Goal: Task Accomplishment & Management: Manage account settings

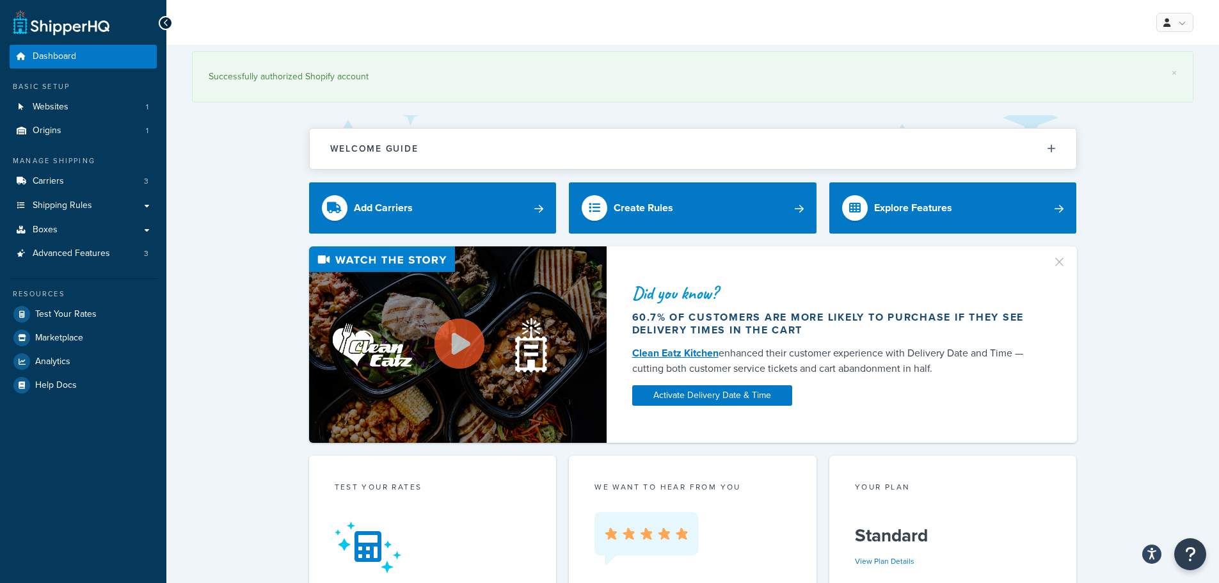
click at [94, 100] on link "Websites 1" at bounding box center [83, 107] width 147 height 24
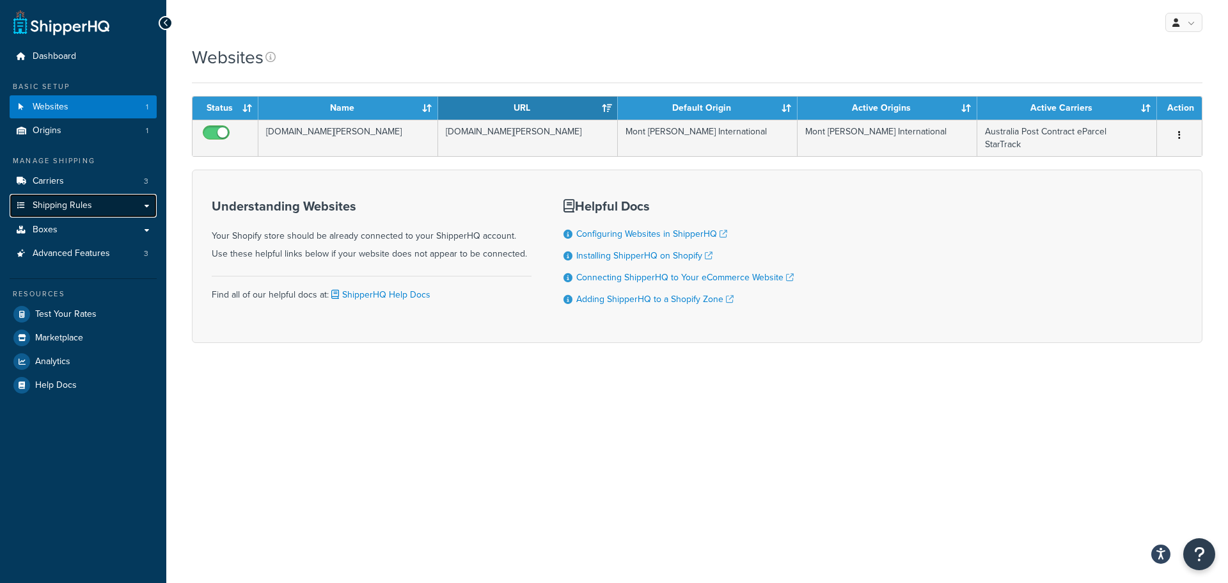
click at [93, 199] on link "Shipping Rules" at bounding box center [83, 206] width 147 height 24
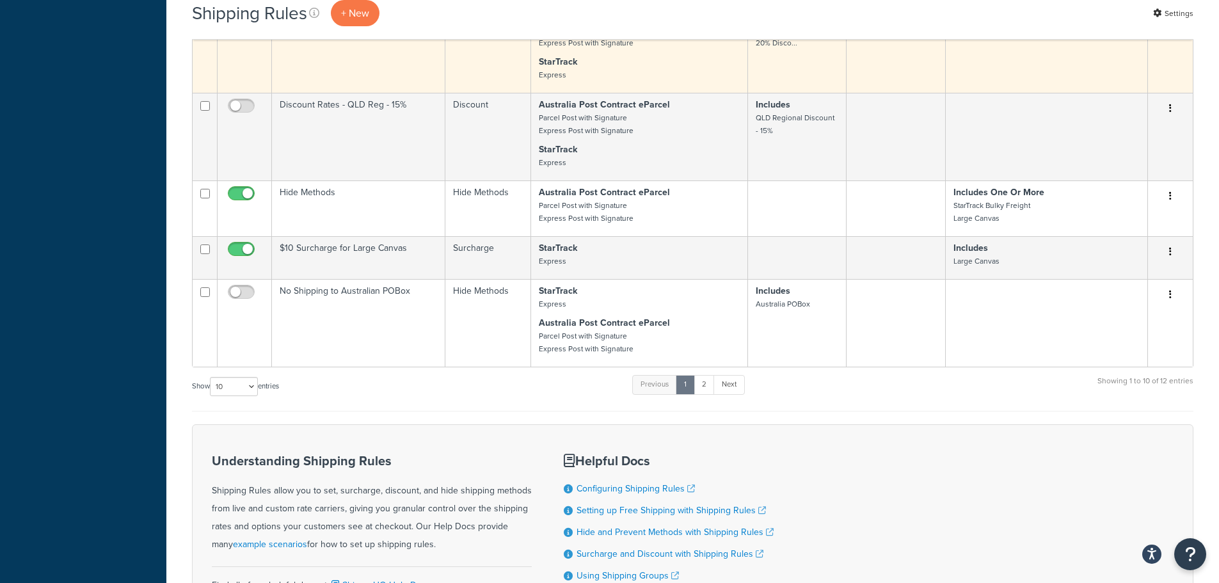
scroll to position [708, 0]
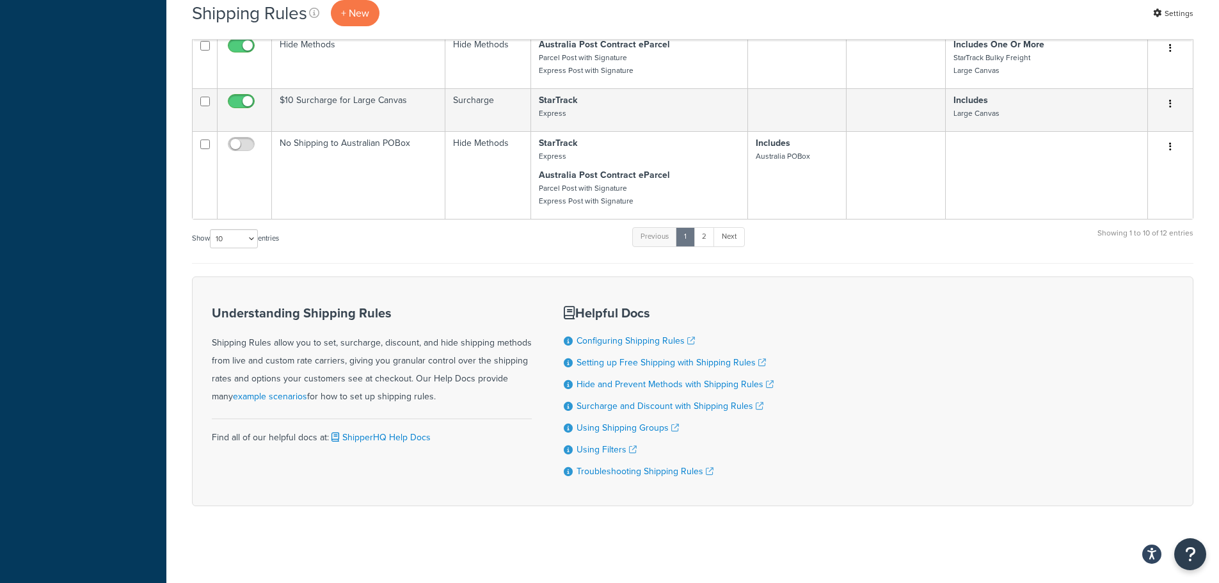
click at [260, 237] on label "Show 10 15 25 50 100 1000 entries" at bounding box center [235, 238] width 87 height 19
click at [258, 237] on select "10 15 25 50 100 1000" at bounding box center [234, 238] width 48 height 19
click at [253, 242] on select "10 15 25 50 100 1000" at bounding box center [234, 238] width 48 height 19
select select "15"
click at [211, 229] on select "10 15 25 50 100 1000" at bounding box center [234, 238] width 48 height 19
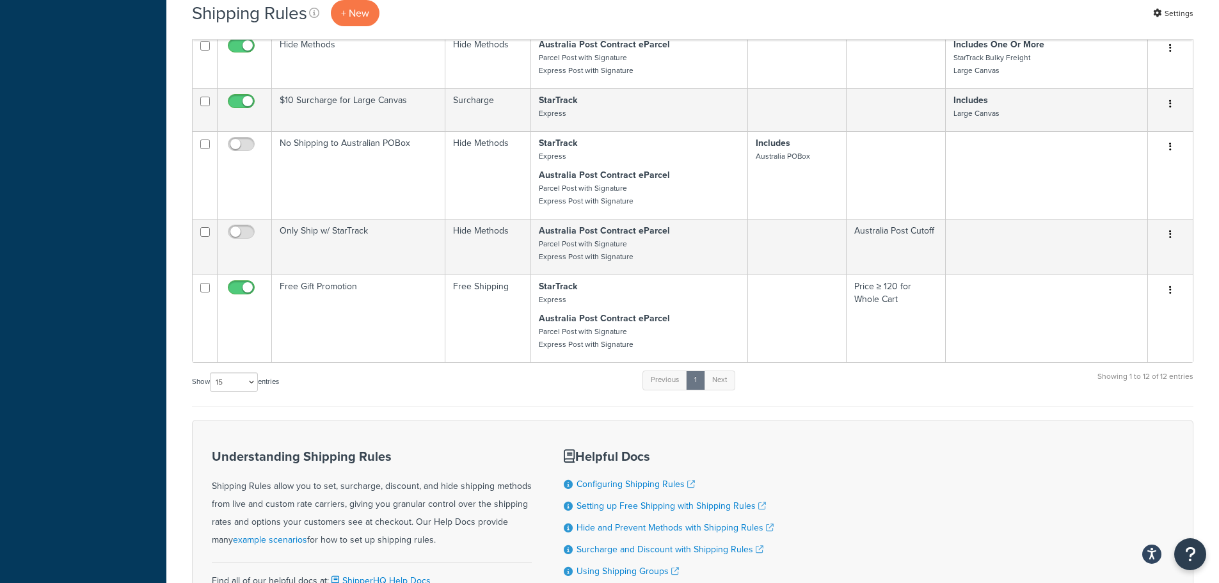
click at [484, 389] on div "Show 10 15 25 50 100 1000 entries Previous 1 Next Showing 1 to 12 of 12 entries" at bounding box center [692, 388] width 1001 height 38
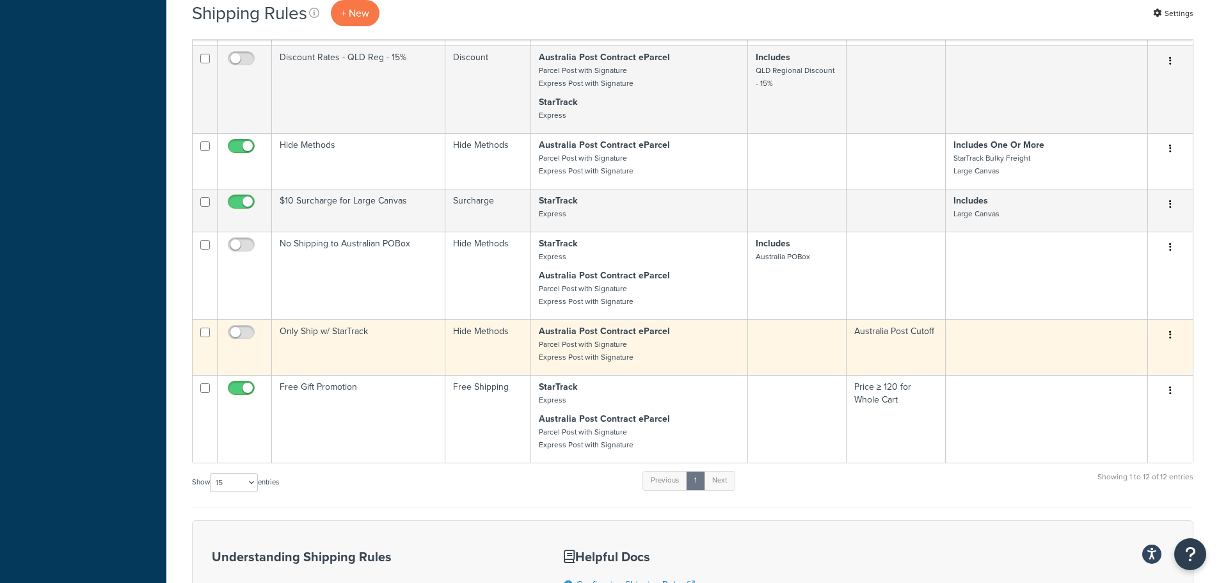
scroll to position [644, 0]
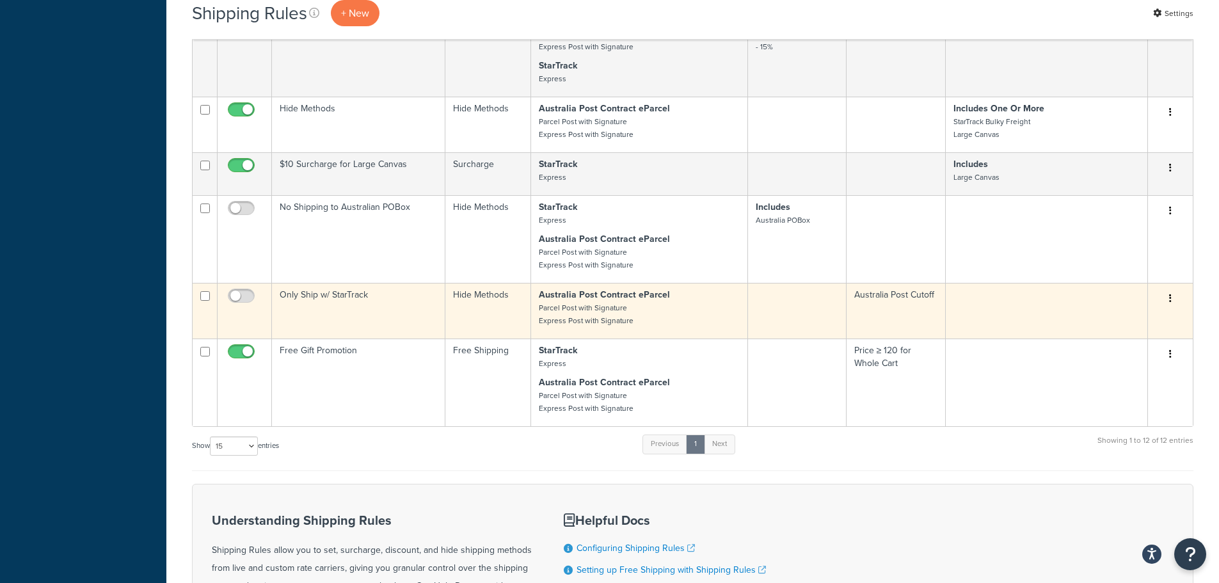
click at [316, 297] on td "Only Ship w/ StarTrack" at bounding box center [358, 311] width 173 height 56
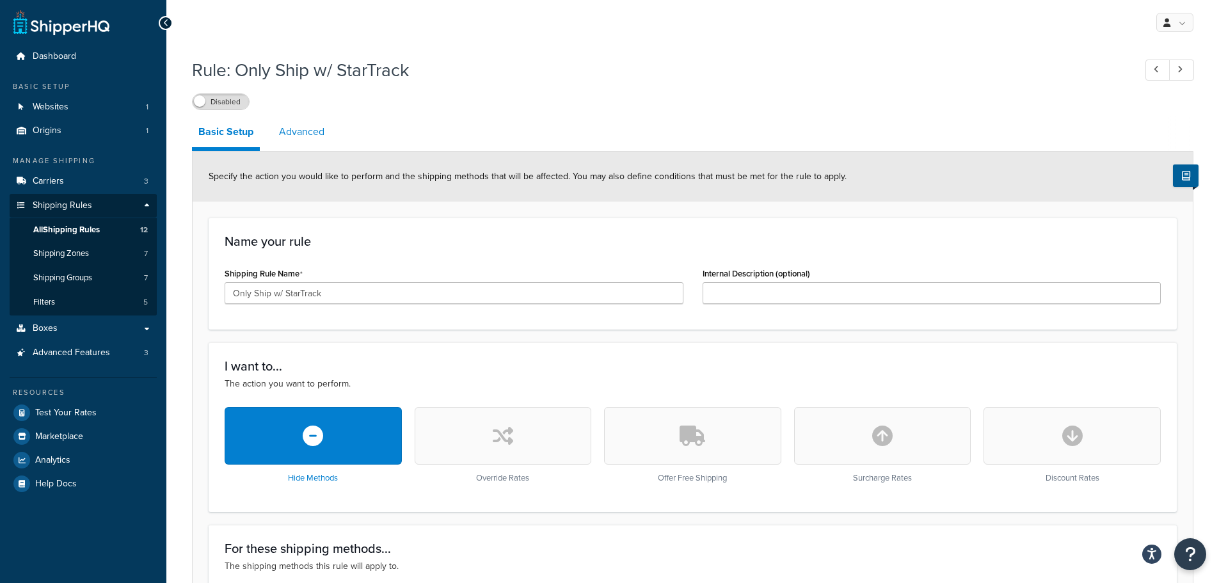
click at [308, 129] on link "Advanced" at bounding box center [302, 131] width 58 height 31
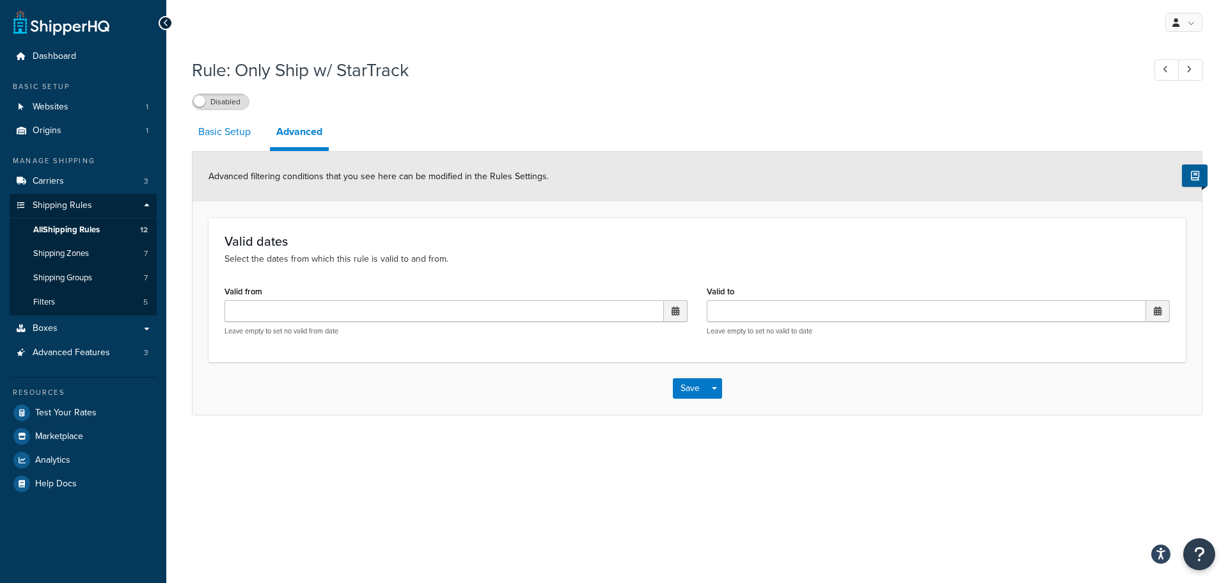
click at [227, 129] on link "Basic Setup" at bounding box center [224, 131] width 65 height 31
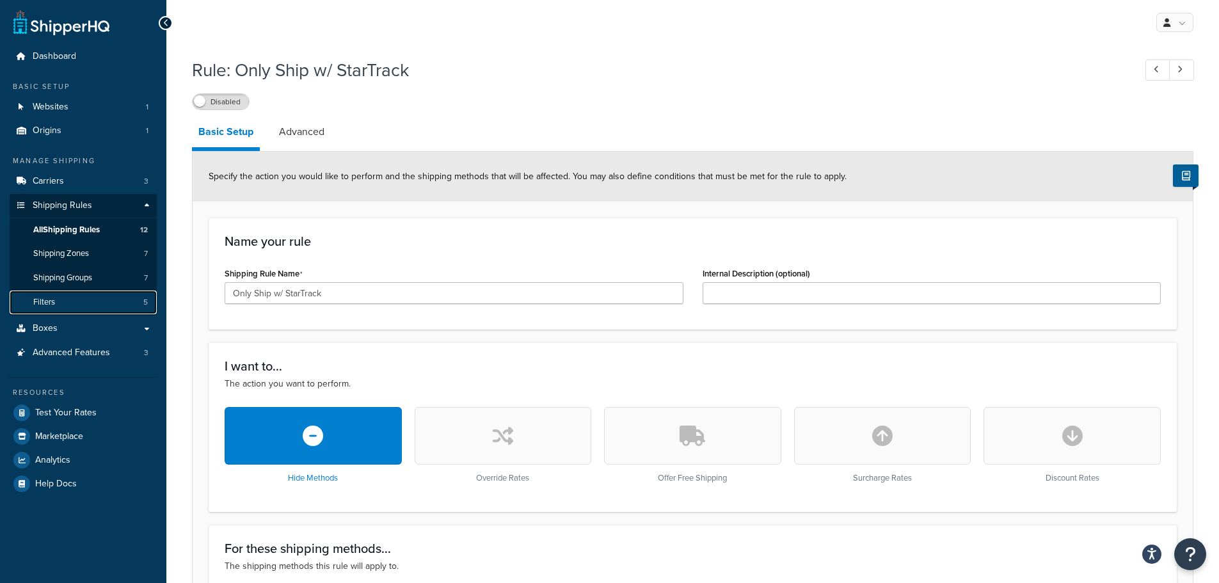
click at [69, 296] on link "Filters 5" at bounding box center [83, 302] width 147 height 24
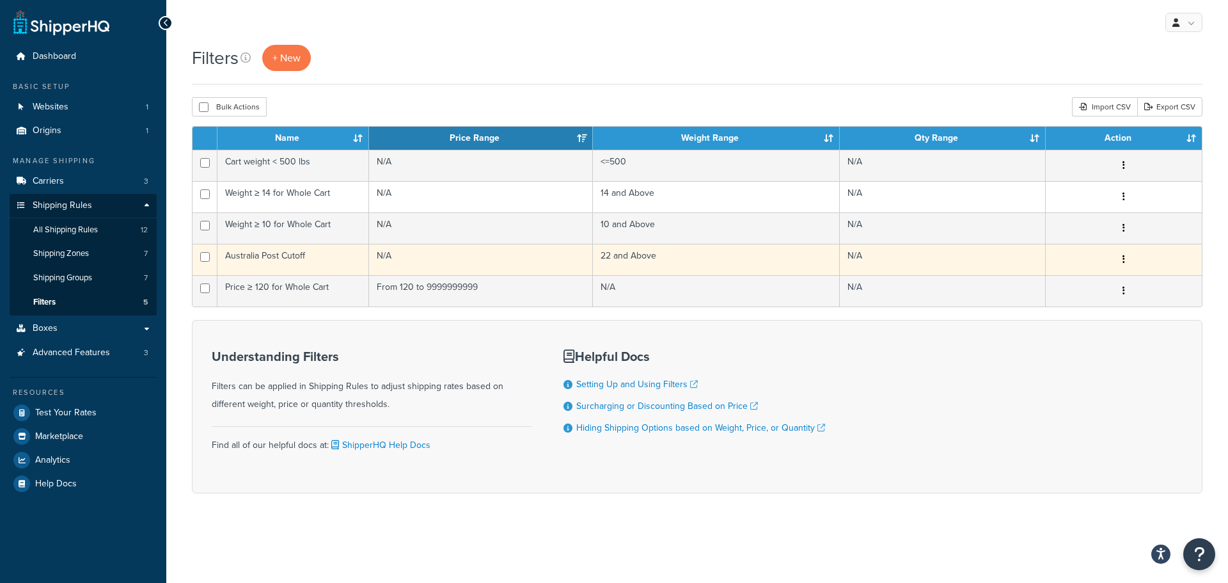
click at [326, 259] on td "Australia Post Cutoff" at bounding box center [293, 259] width 152 height 31
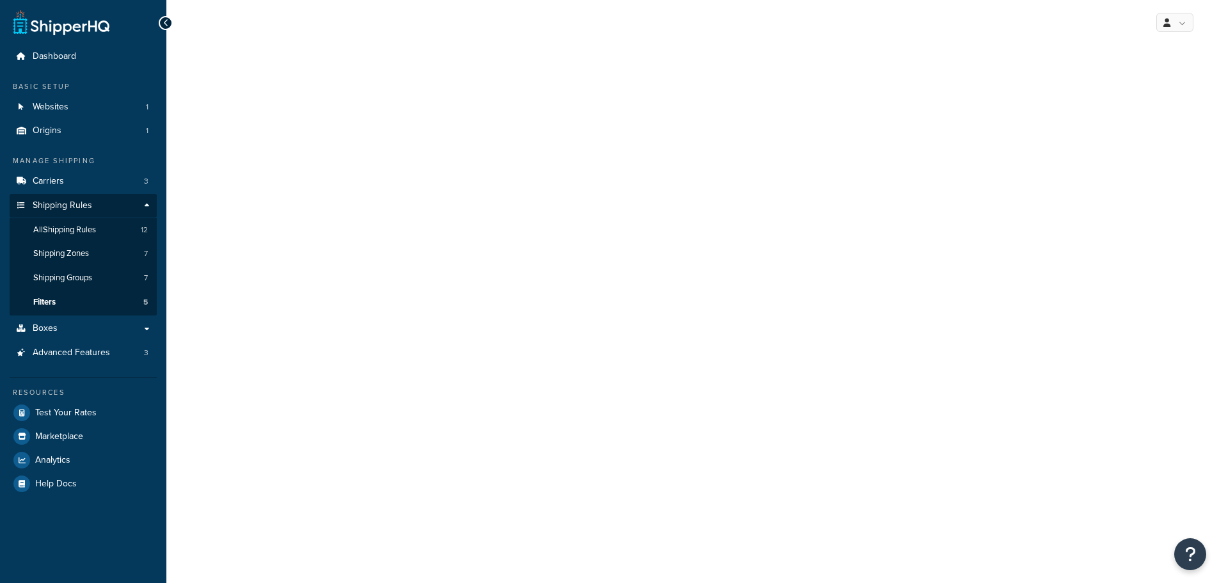
select select "range"
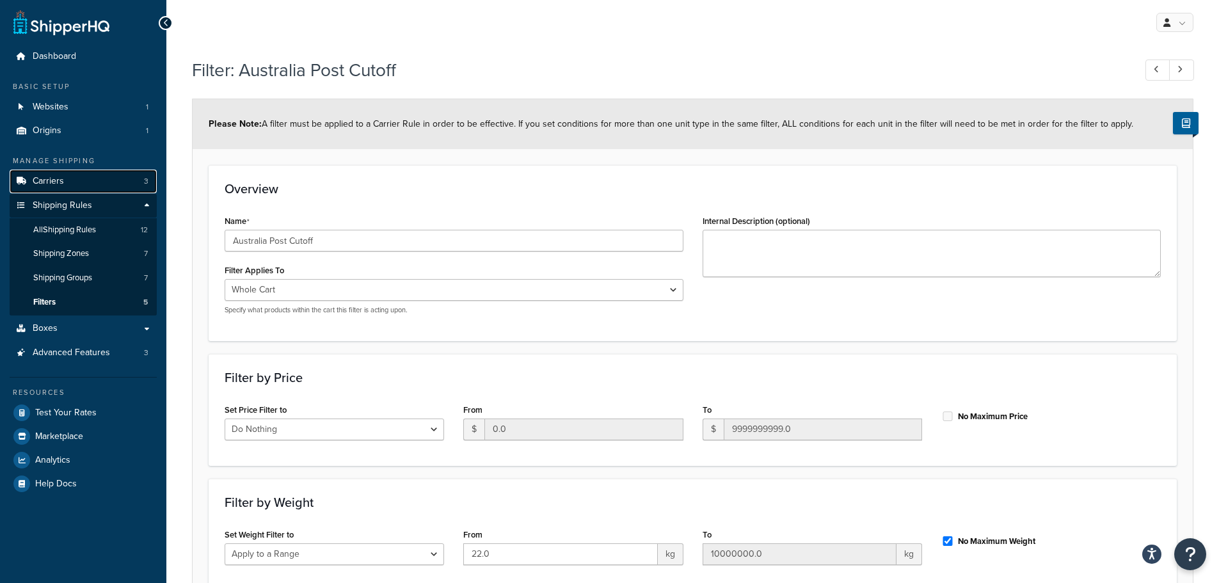
click at [68, 183] on link "Carriers 3" at bounding box center [83, 182] width 147 height 24
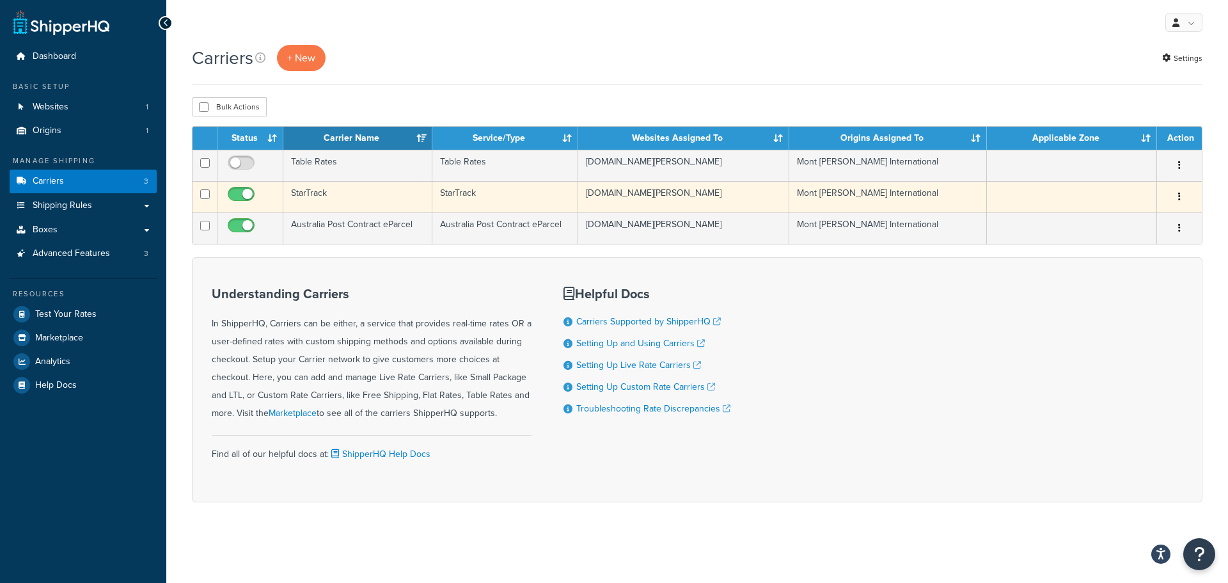
click at [314, 189] on td "StarTrack" at bounding box center [357, 196] width 149 height 31
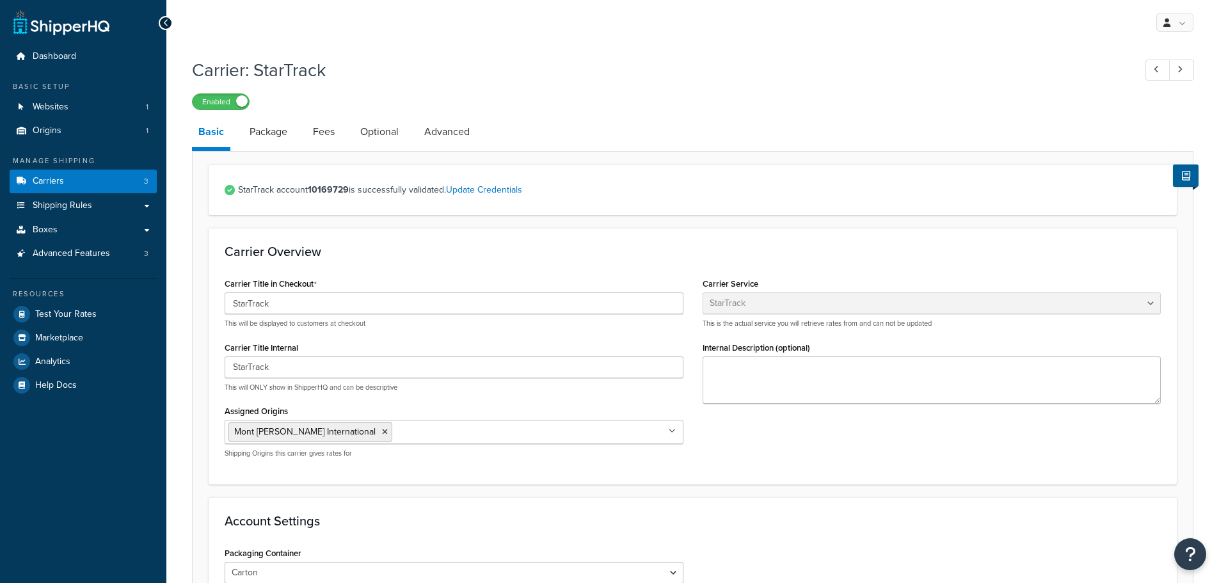
select select "starTrackv2"
select select "CTN"
click at [256, 127] on link "Package" at bounding box center [268, 131] width 51 height 31
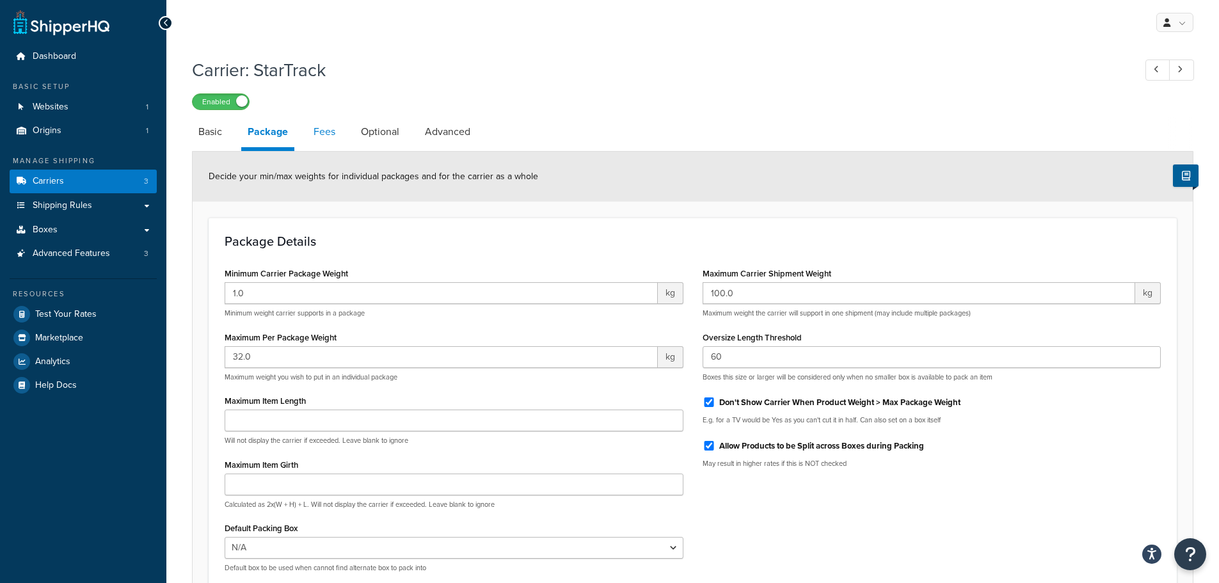
click at [325, 130] on link "Fees" at bounding box center [324, 131] width 35 height 31
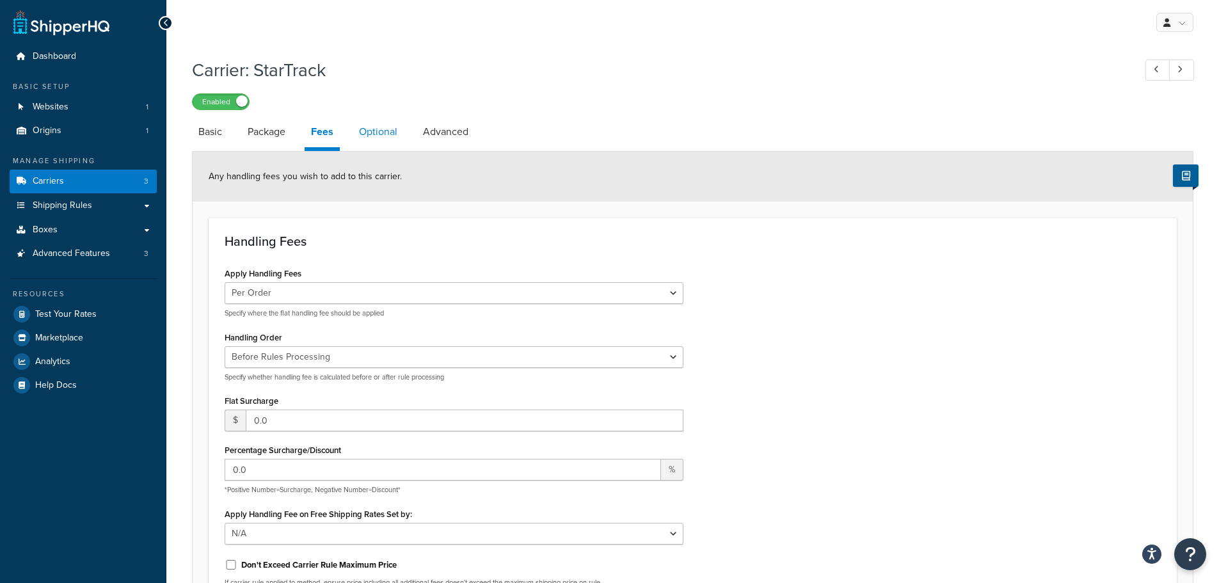
click at [387, 134] on link "Optional" at bounding box center [377, 131] width 51 height 31
select select "business"
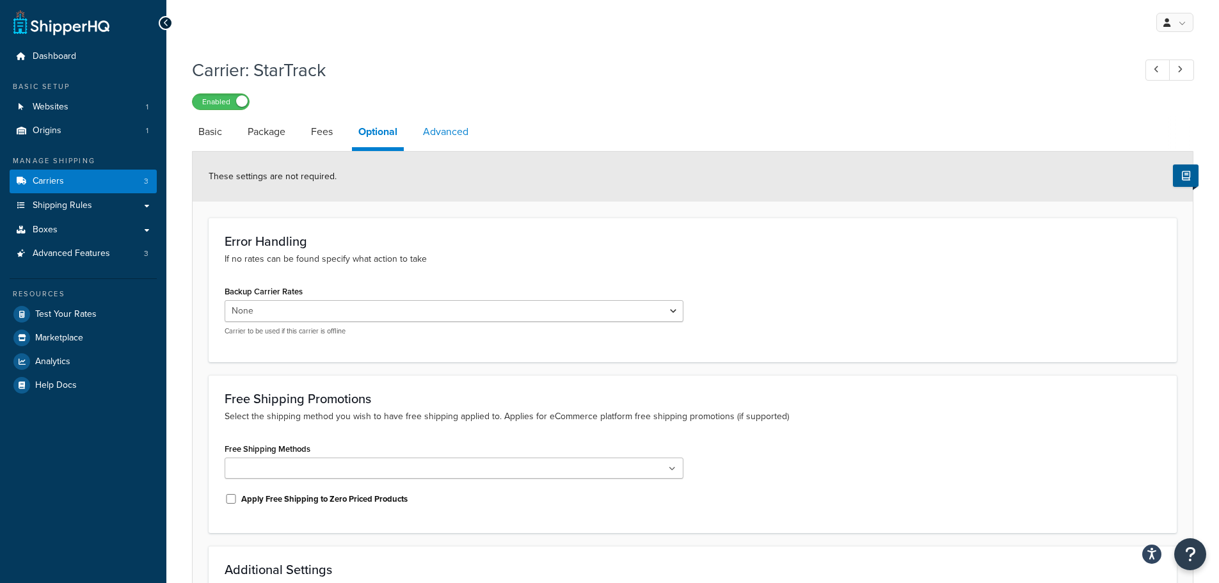
click at [439, 127] on link "Advanced" at bounding box center [445, 131] width 58 height 31
select select "false"
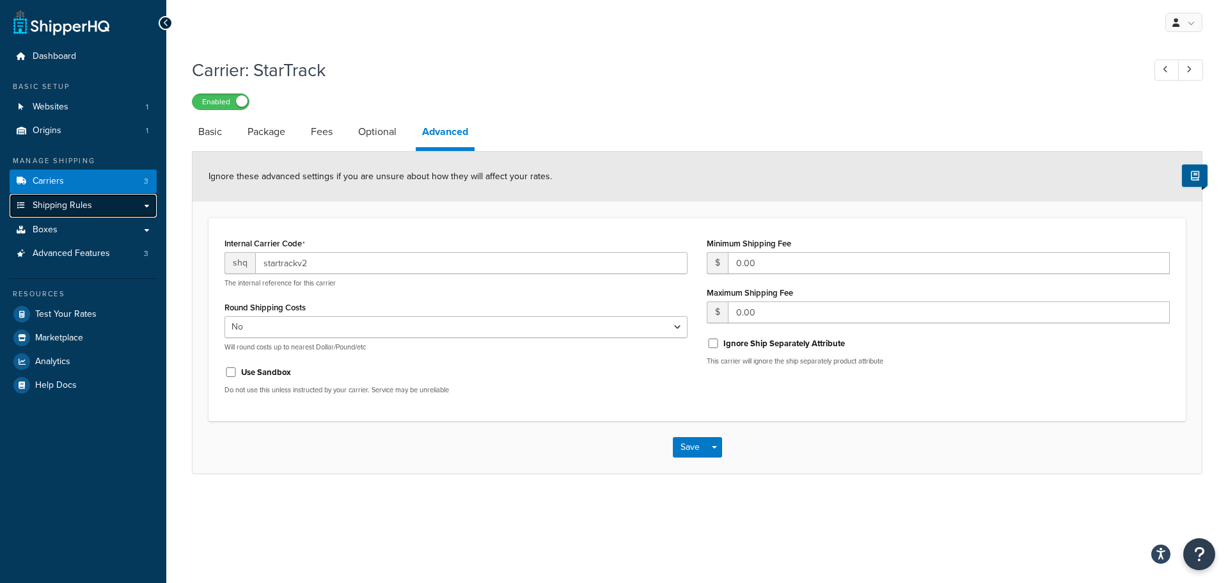
click at [52, 211] on span "Shipping Rules" at bounding box center [62, 205] width 59 height 11
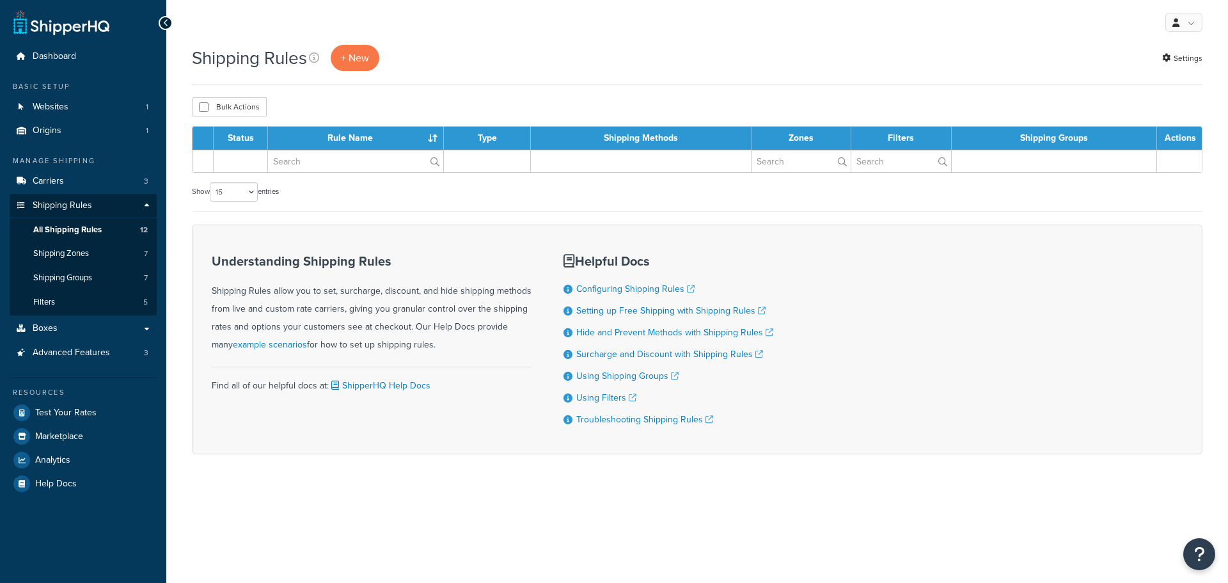
select select "15"
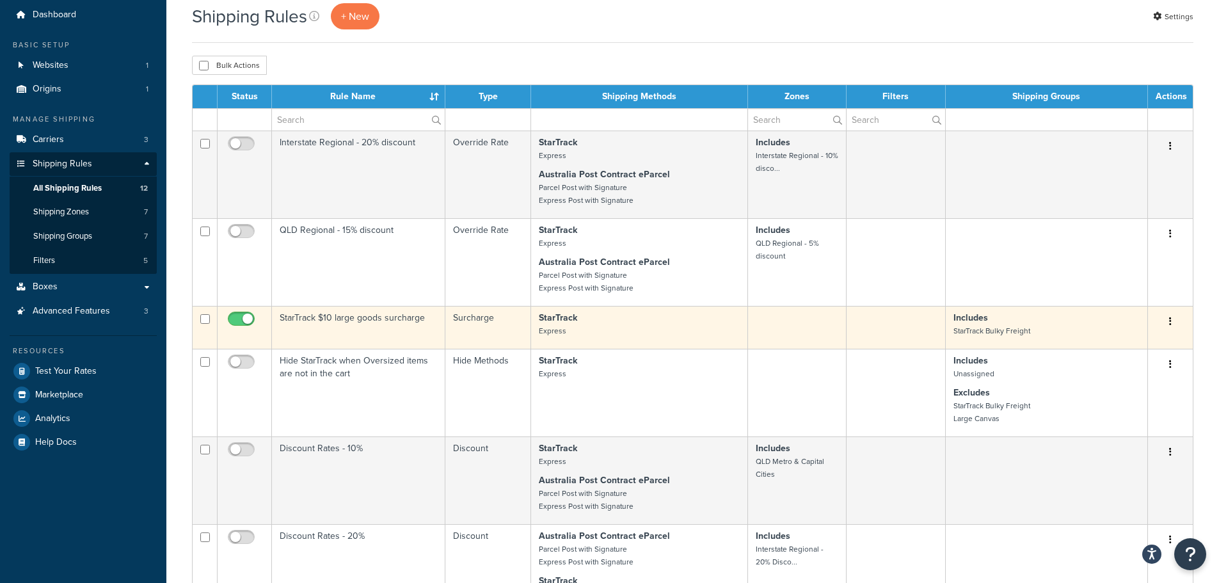
scroll to position [64, 0]
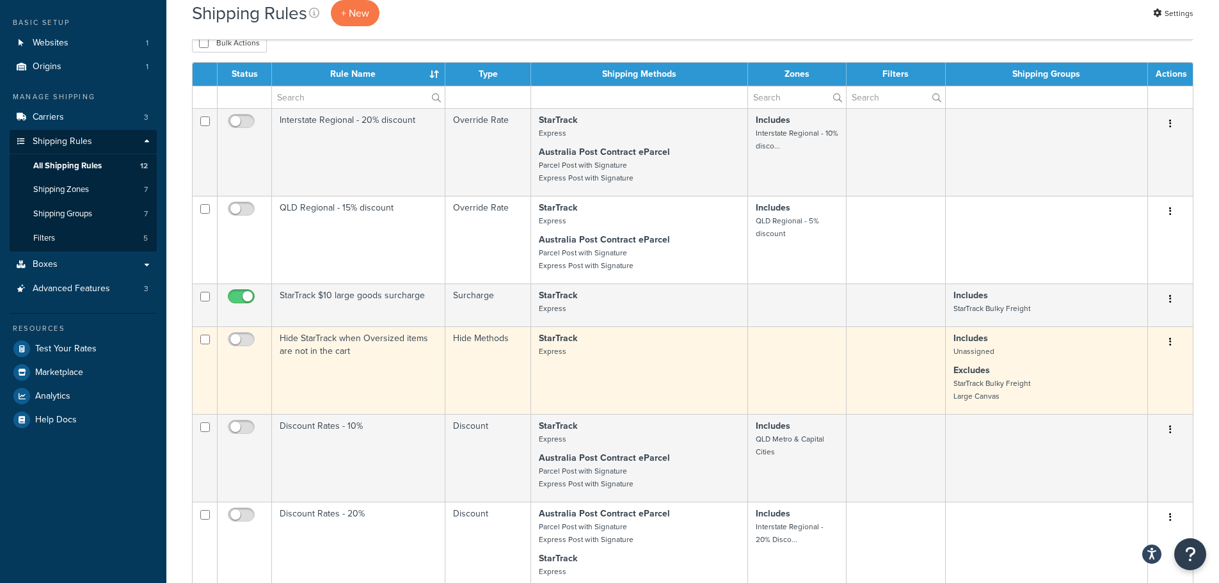
click at [321, 344] on td "Hide StarTrack when Oversized items are not in the cart" at bounding box center [358, 370] width 173 height 88
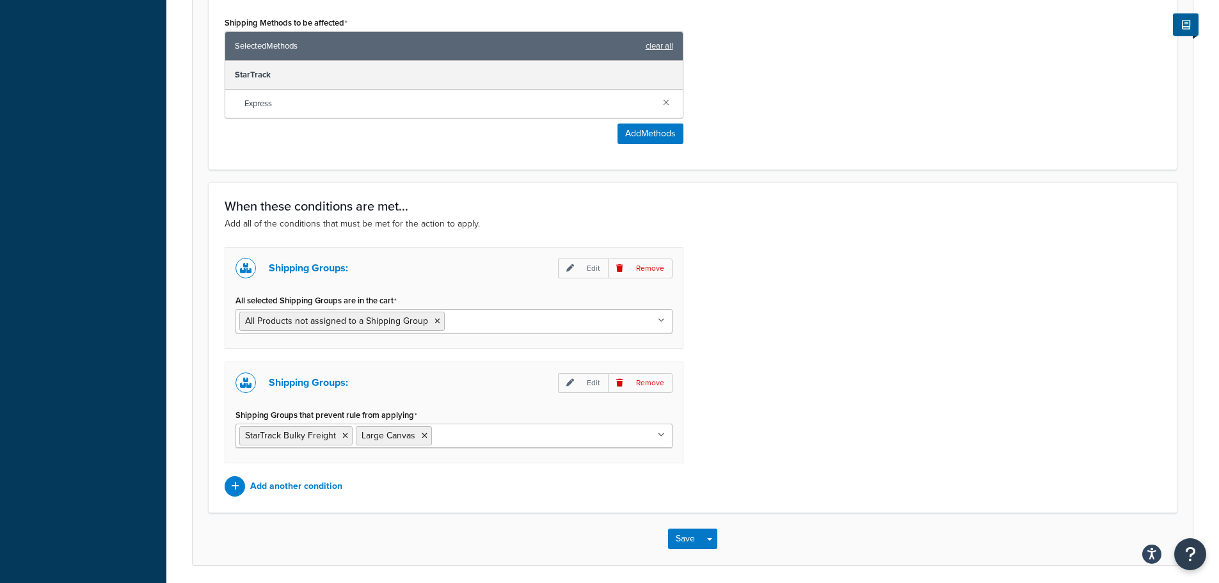
scroll to position [622, 0]
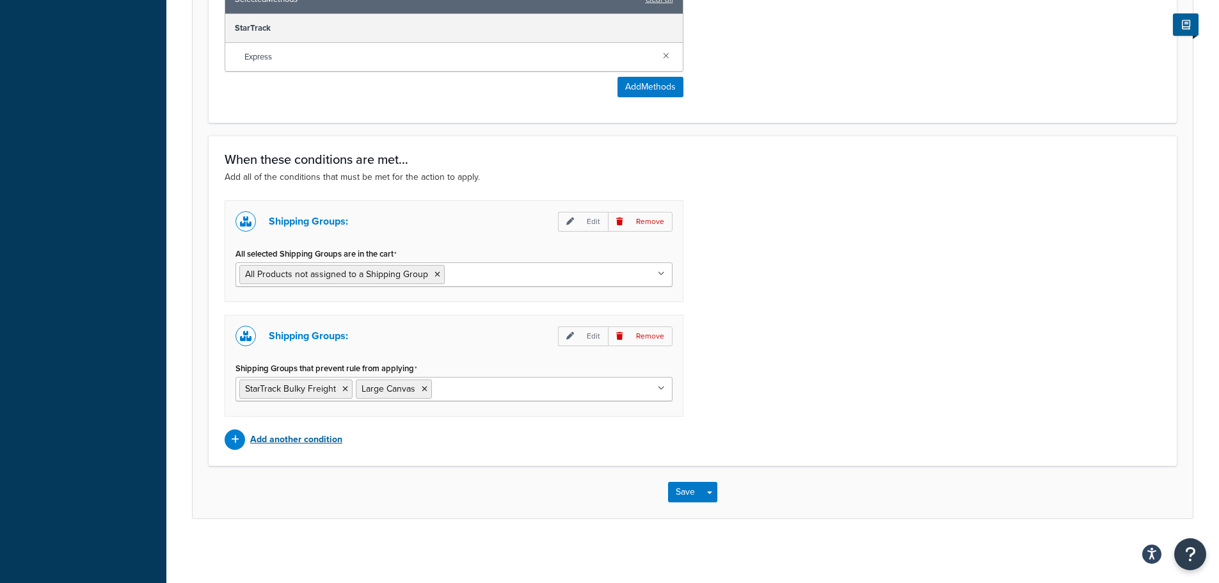
click at [274, 438] on p "Add another condition" at bounding box center [296, 440] width 92 height 18
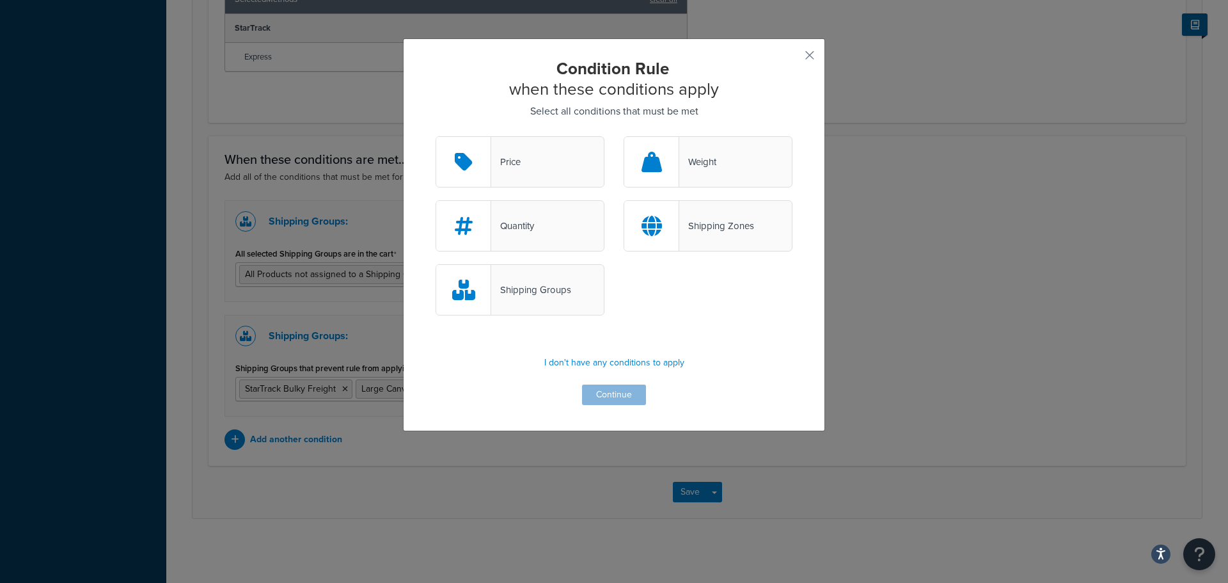
click at [705, 168] on div "Weight" at bounding box center [697, 162] width 37 height 18
click at [0, 0] on input "Weight" at bounding box center [0, 0] width 0 height 0
click at [614, 391] on button "Continue" at bounding box center [614, 394] width 64 height 20
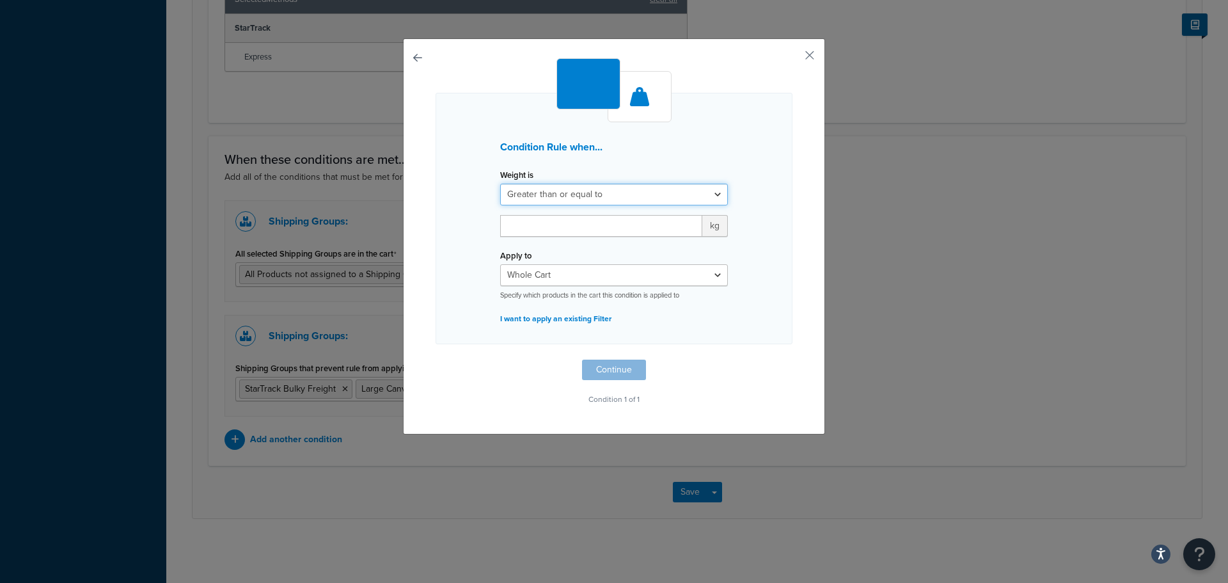
click at [704, 193] on select "Greater than or equal to Between or equal to Less than or equal to" at bounding box center [614, 195] width 228 height 22
click at [763, 118] on div "Condition Rule when... Weight is Greater than or equal to Between or equal to L…" at bounding box center [614, 218] width 357 height 251
click at [793, 58] on button "button" at bounding box center [790, 59] width 3 height 3
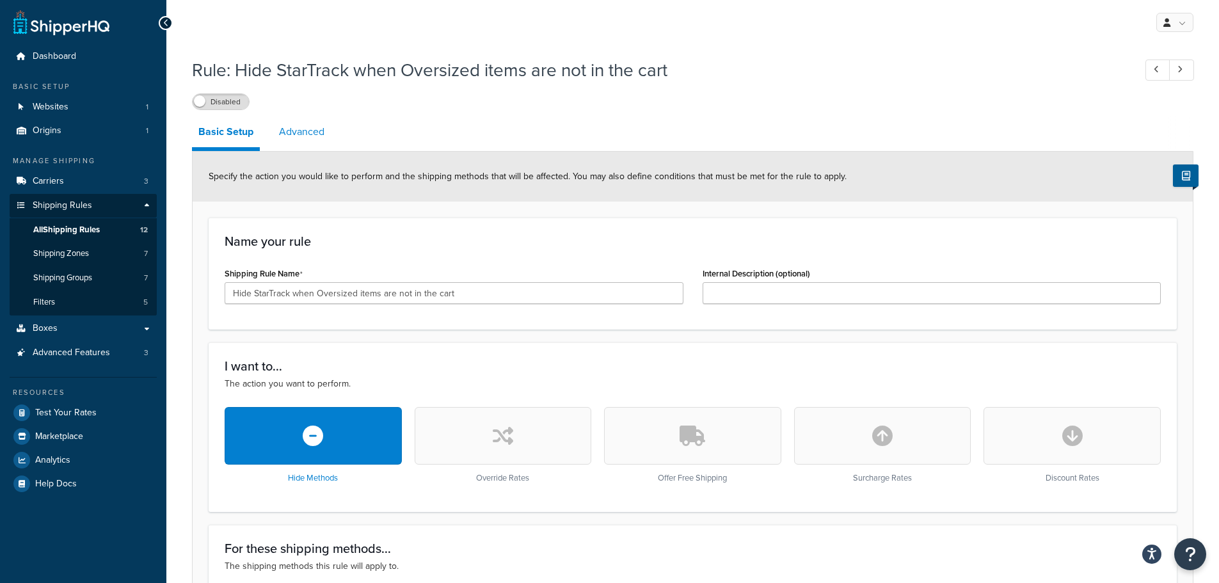
click at [308, 134] on link "Advanced" at bounding box center [302, 131] width 58 height 31
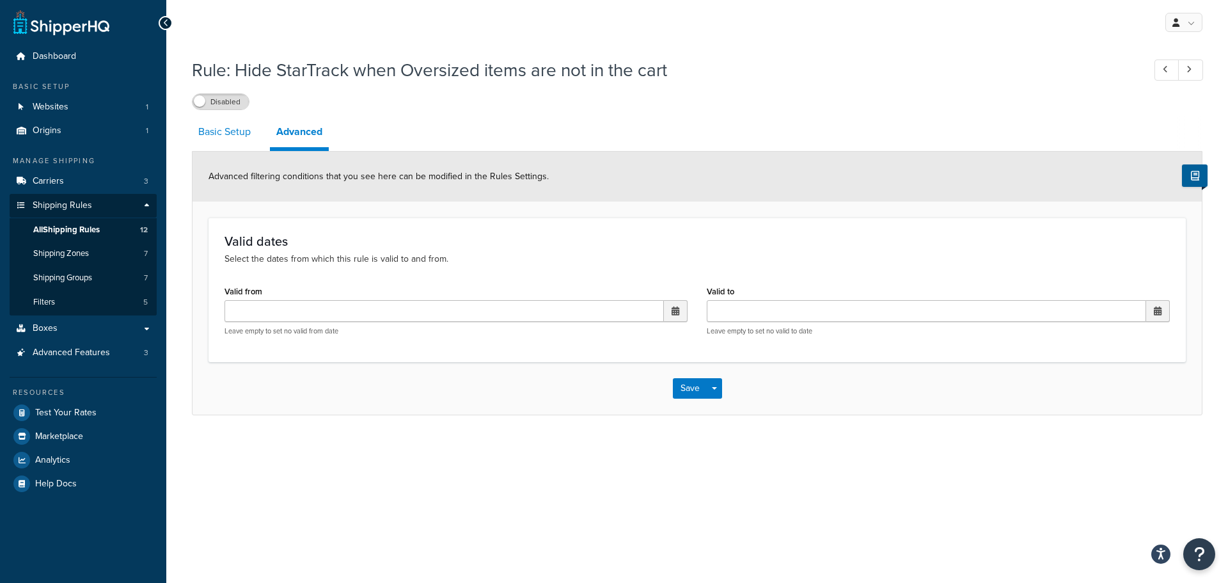
click at [232, 137] on link "Basic Setup" at bounding box center [224, 131] width 65 height 31
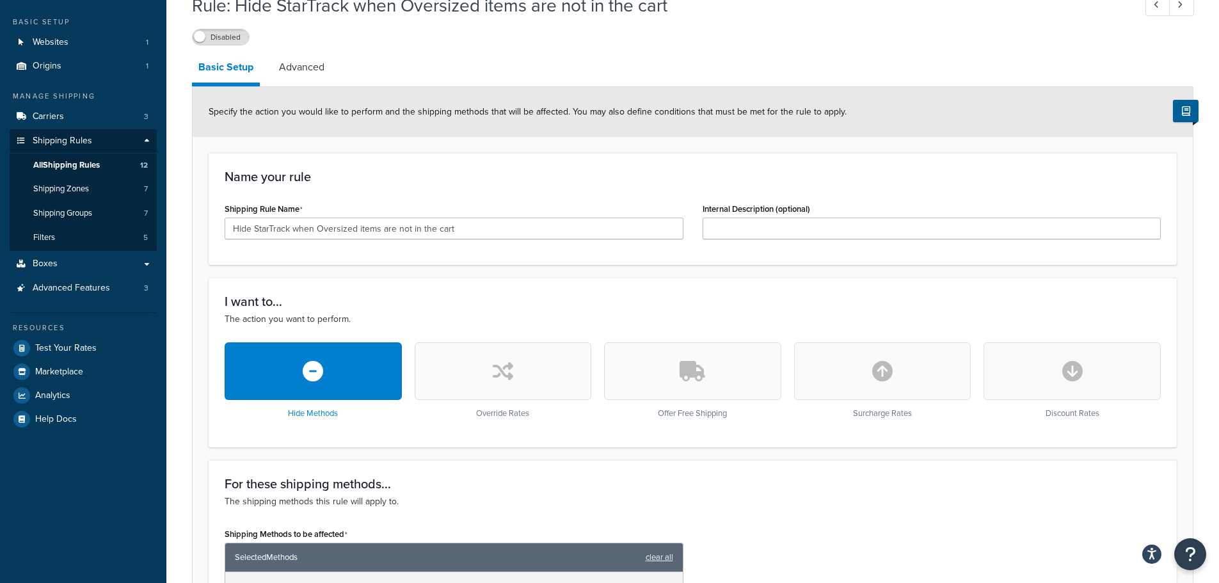
scroll to position [64, 0]
click at [502, 388] on button "button" at bounding box center [503, 372] width 177 height 58
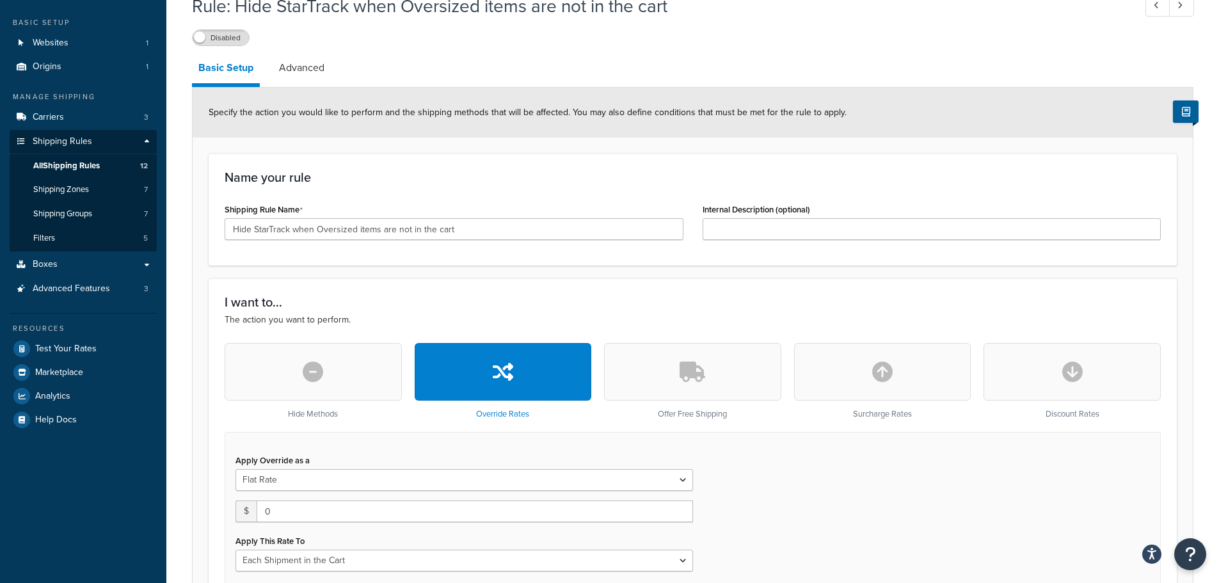
scroll to position [192, 0]
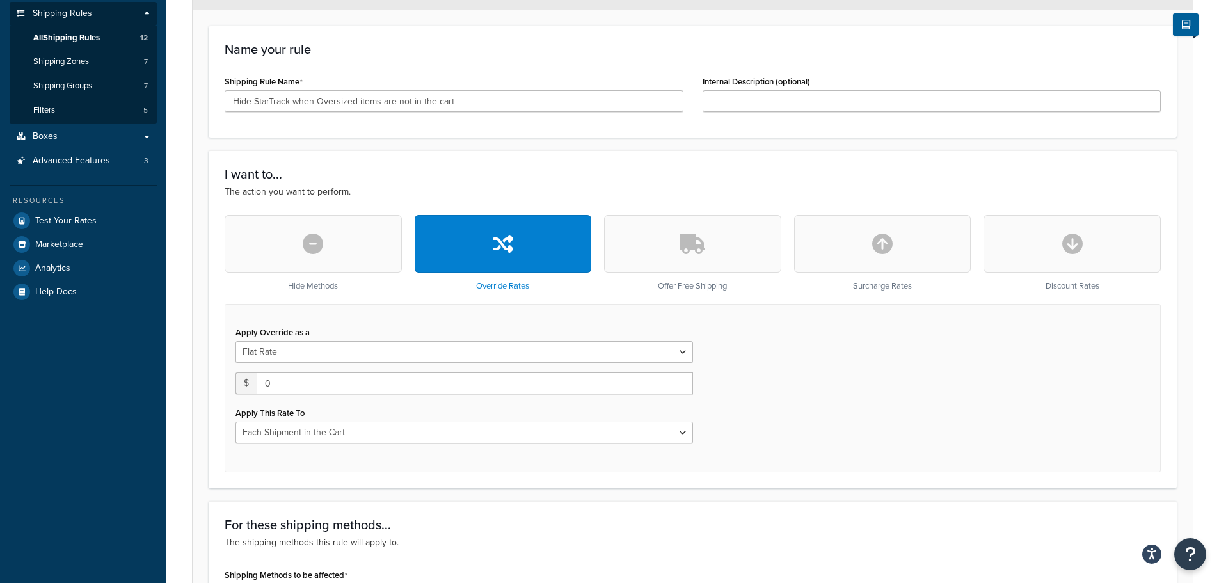
click at [528, 363] on div "Apply Override as a Flat Rate Percentage Flat Rate & Percentage $ 0 Apply This …" at bounding box center [464, 383] width 477 height 120
click at [535, 353] on select "Flat Rate Percentage Flat Rate & Percentage" at bounding box center [463, 352] width 457 height 22
drag, startPoint x: 545, startPoint y: 325, endPoint x: 532, endPoint y: 325, distance: 13.4
click at [545, 325] on div "Apply Override as a Flat Rate Percentage Flat Rate & Percentage" at bounding box center [463, 343] width 457 height 40
click at [293, 249] on button "button" at bounding box center [313, 244] width 177 height 58
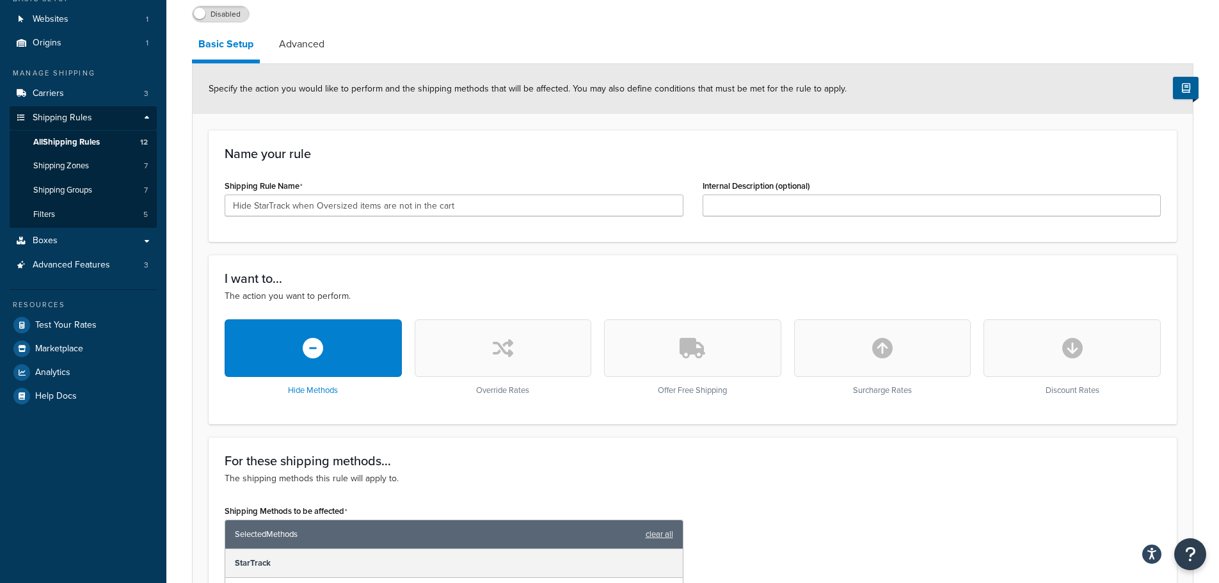
scroll to position [0, 0]
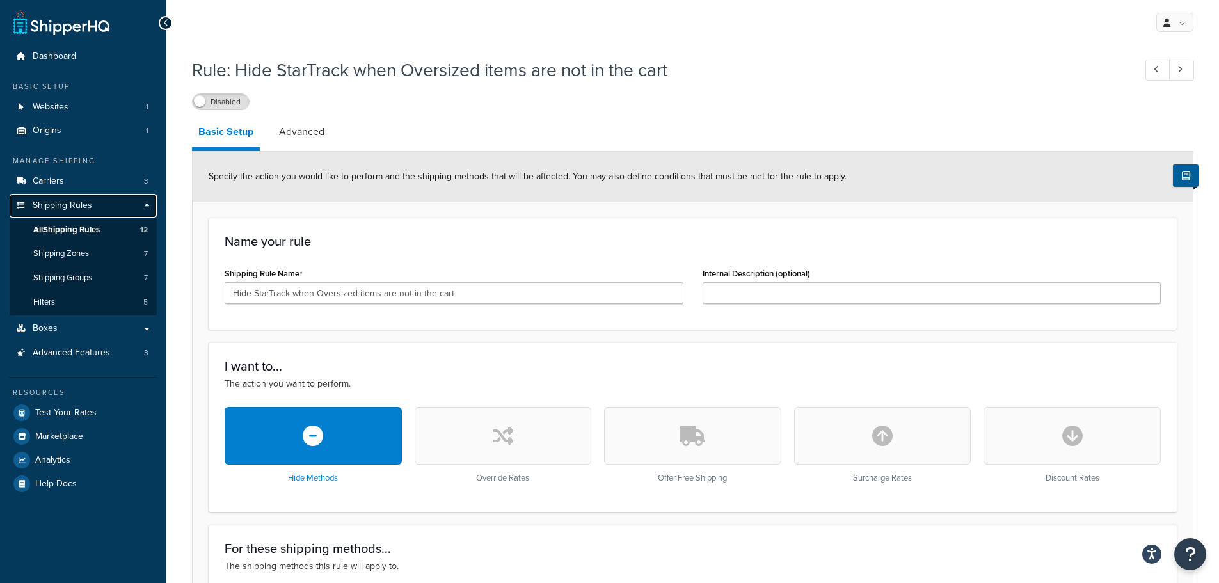
click at [81, 206] on span "Shipping Rules" at bounding box center [62, 205] width 59 height 11
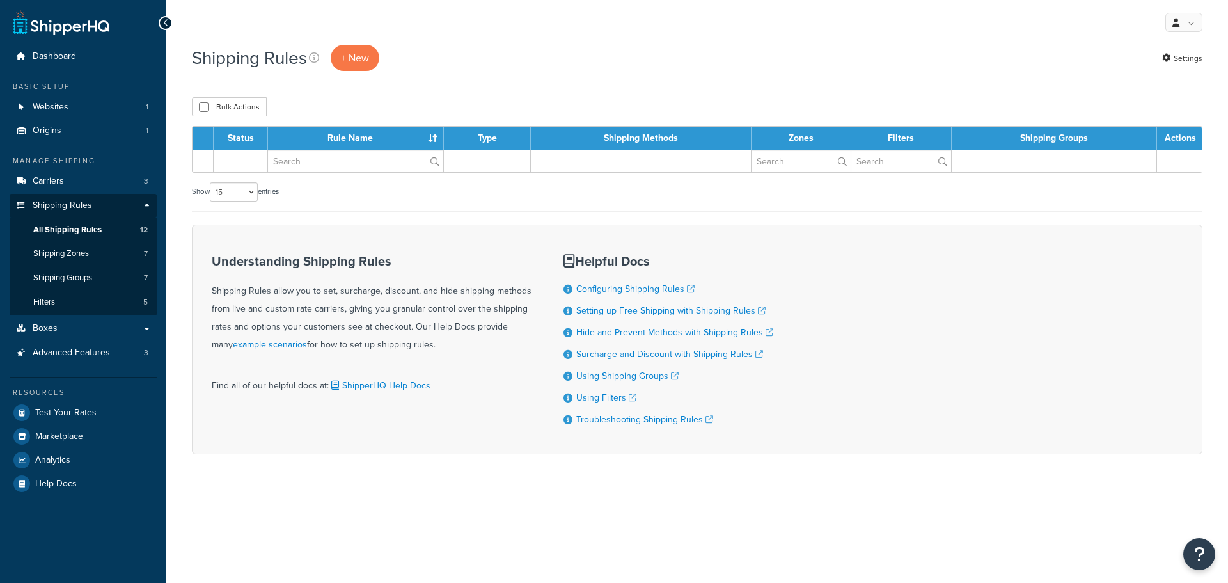
select select "15"
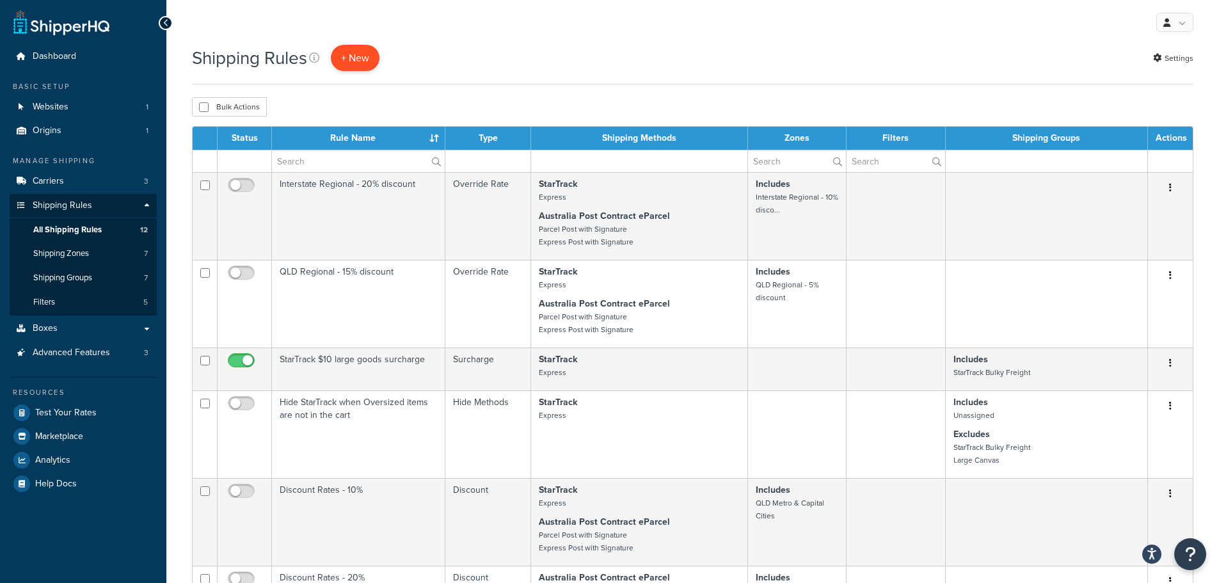
click at [347, 51] on p "+ New" at bounding box center [355, 58] width 49 height 26
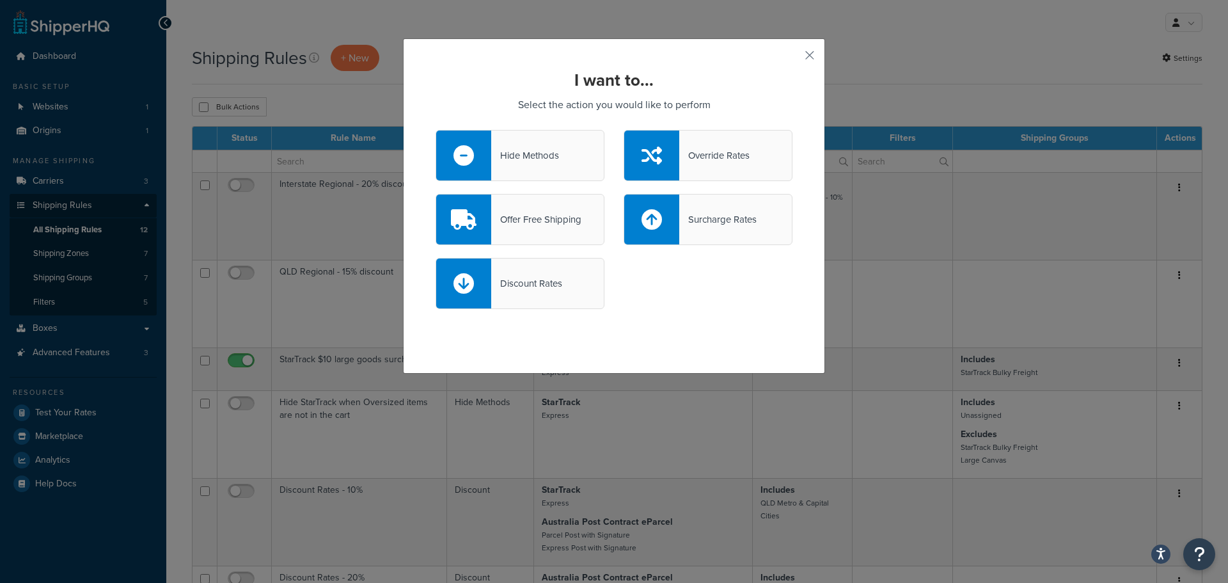
click at [503, 142] on div "Hide Methods" at bounding box center [520, 155] width 169 height 51
click at [0, 0] on input "Hide Methods" at bounding box center [0, 0] width 0 height 0
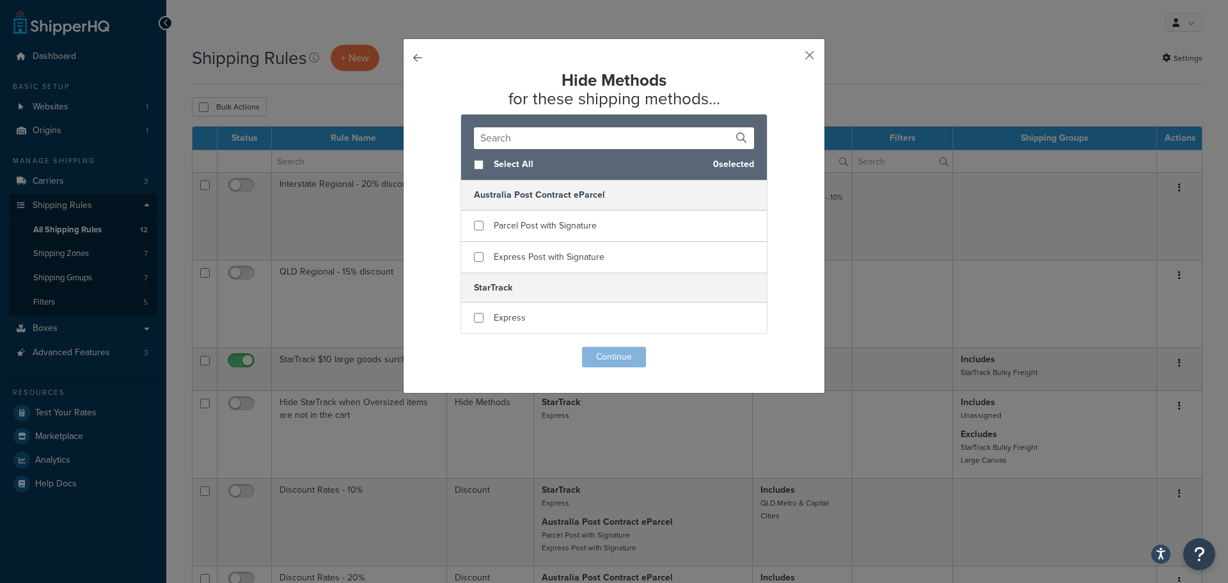
click at [793, 58] on button "button" at bounding box center [790, 59] width 3 height 3
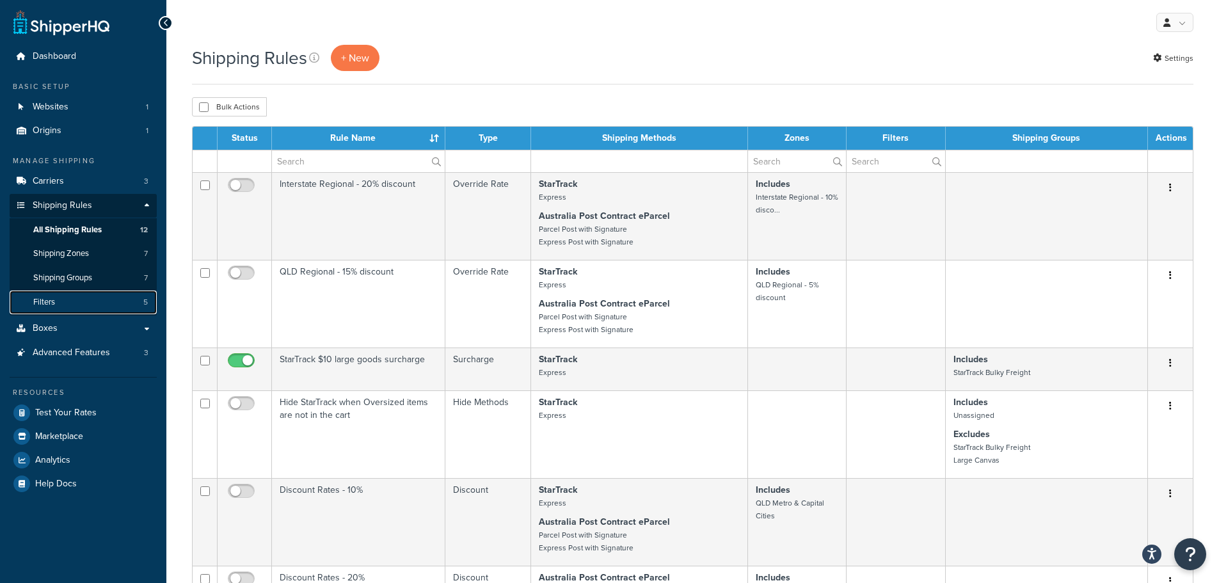
click at [73, 296] on link "Filters 5" at bounding box center [83, 302] width 147 height 24
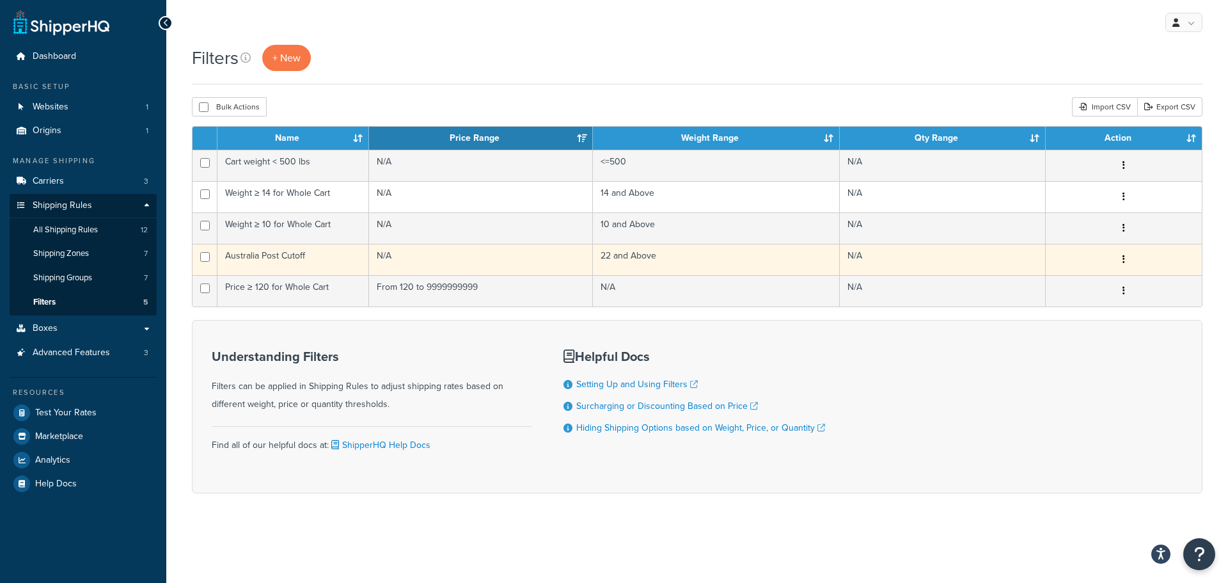
click at [289, 249] on td "Australia Post Cutoff" at bounding box center [293, 259] width 152 height 31
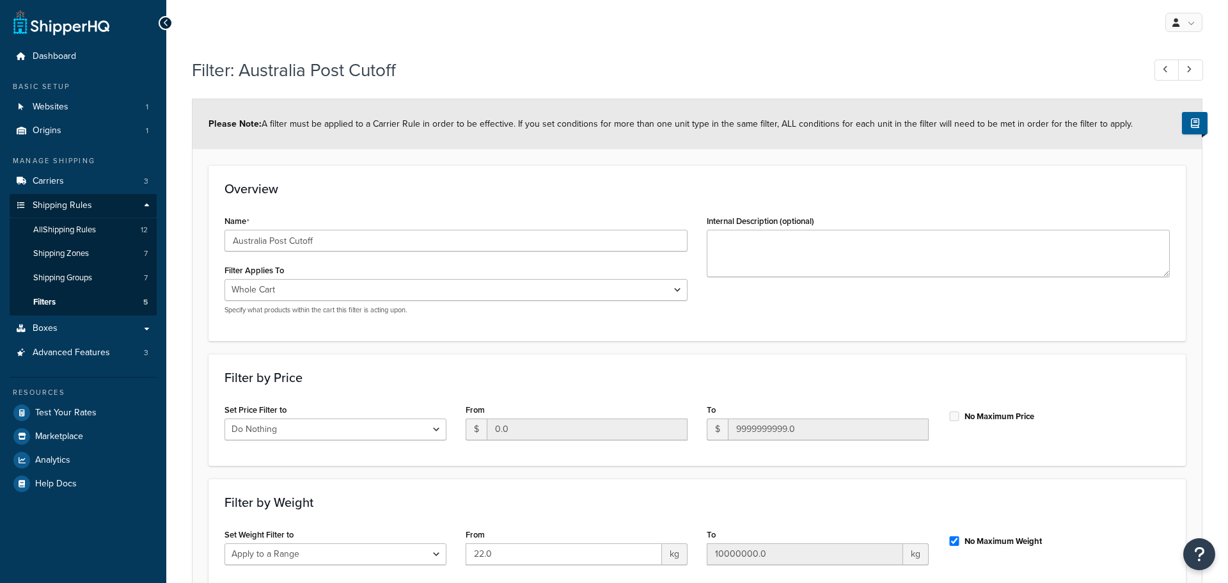
select select "range"
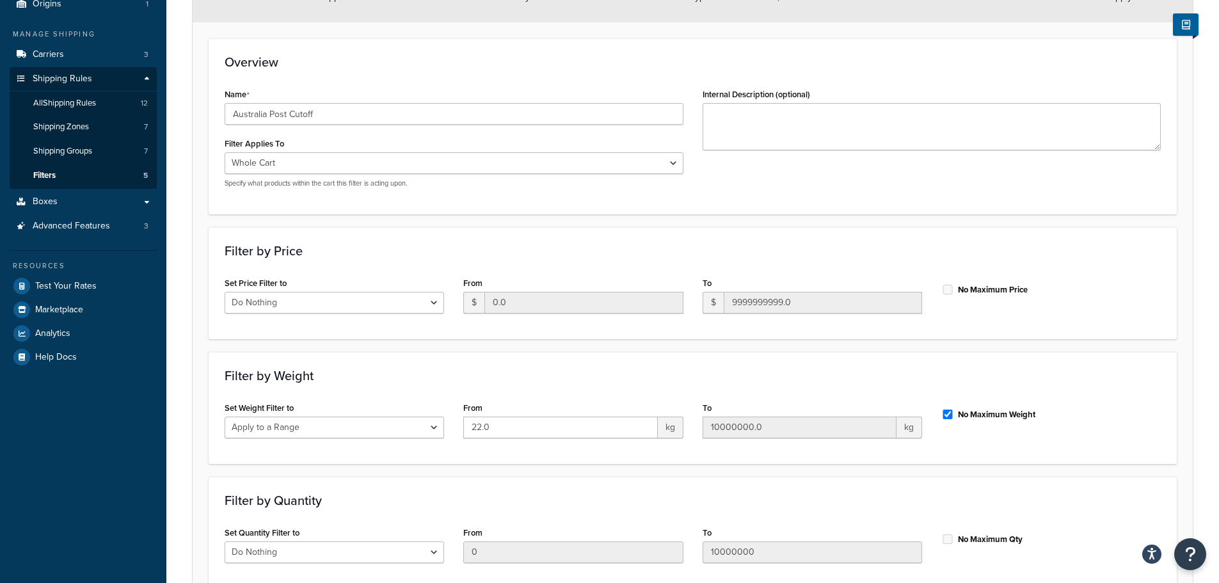
scroll to position [249, 0]
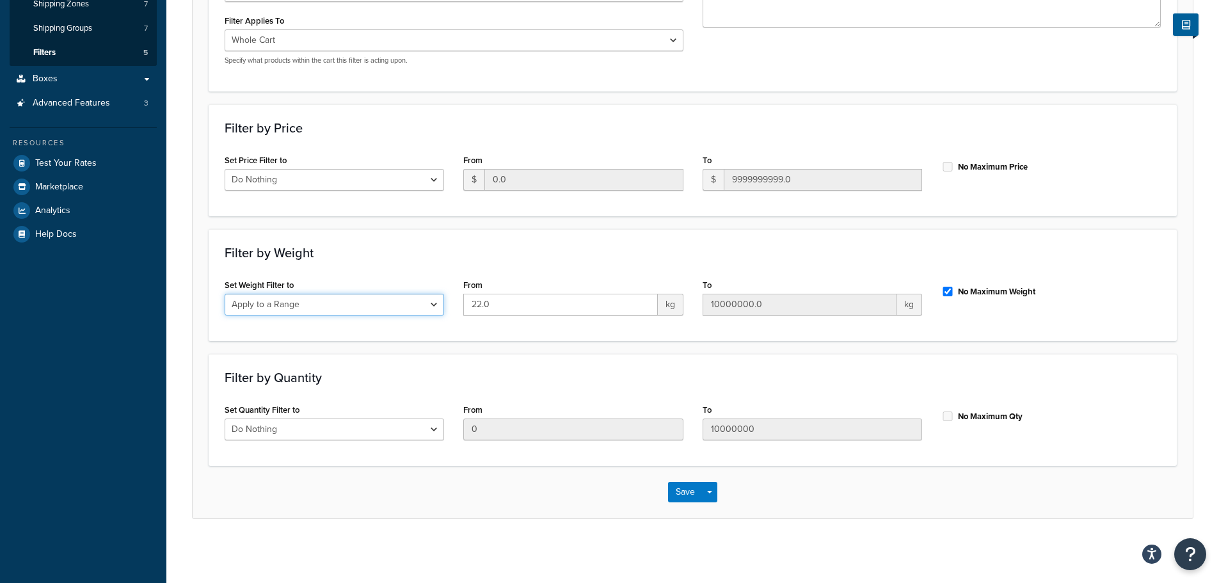
click at [430, 310] on select "Do Nothing Apply to a Range" at bounding box center [334, 305] width 219 height 22
click at [437, 303] on select "Do Nothing Apply to a Range" at bounding box center [334, 305] width 219 height 22
click at [531, 302] on input "22.0" at bounding box center [560, 305] width 194 height 22
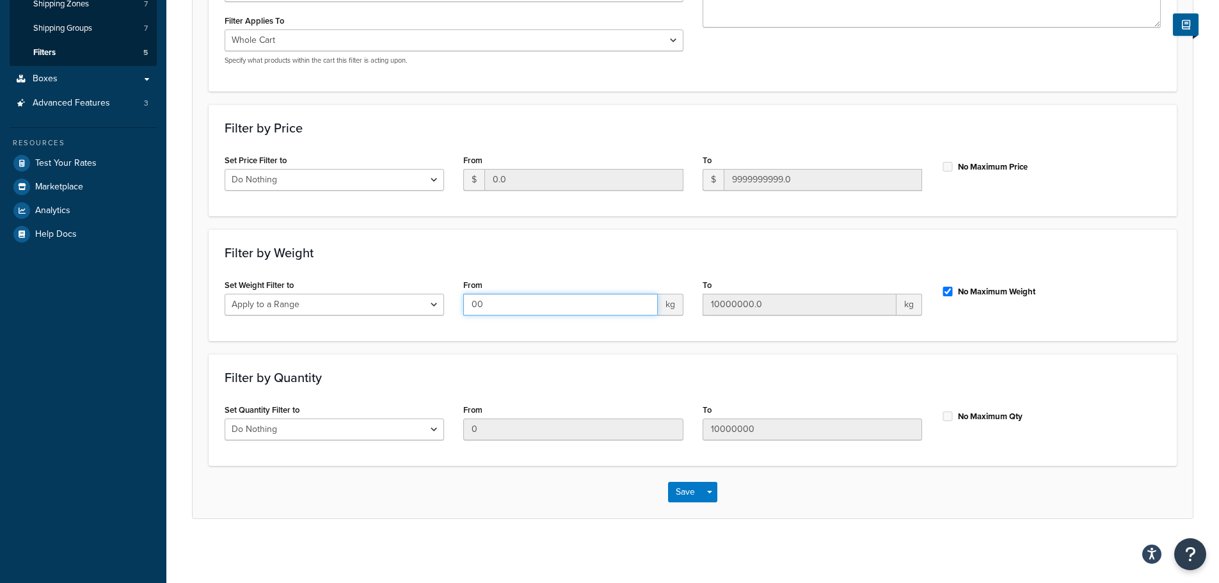
type input "00"
click at [816, 296] on input "10000000.0" at bounding box center [799, 305] width 194 height 22
click at [815, 303] on input "10000000.0" at bounding box center [799, 305] width 194 height 22
click at [809, 308] on input "10000000.0" at bounding box center [799, 305] width 194 height 22
click at [947, 294] on input "No Maximum Weight" at bounding box center [947, 292] width 13 height 10
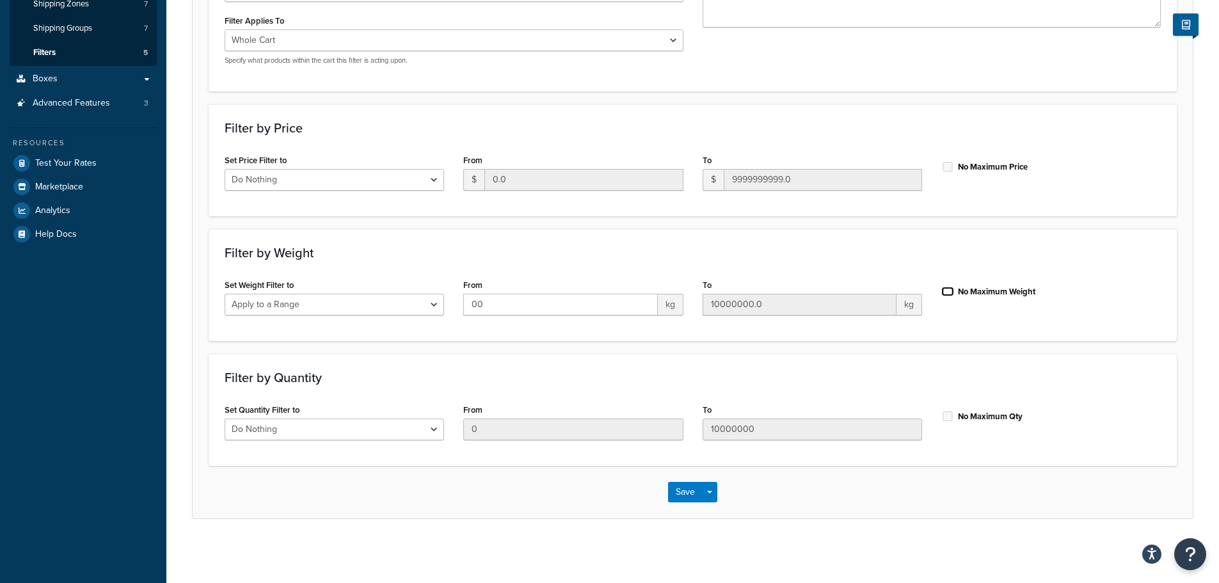
checkbox input "false"
click at [777, 308] on input "10000000.0" at bounding box center [799, 305] width 194 height 22
type input "22"
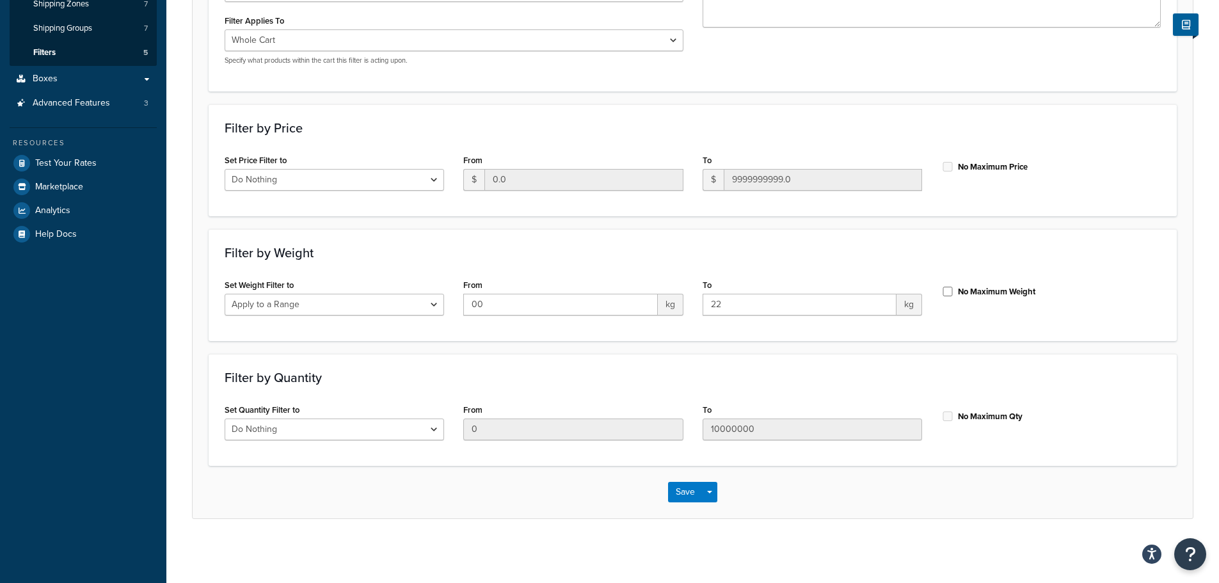
click at [789, 387] on div "Filter by Quantity Set Quantity Filter to Do Nothing Apply to a Range From 0 To…" at bounding box center [693, 410] width 968 height 112
click at [691, 496] on button "Save" at bounding box center [685, 492] width 35 height 20
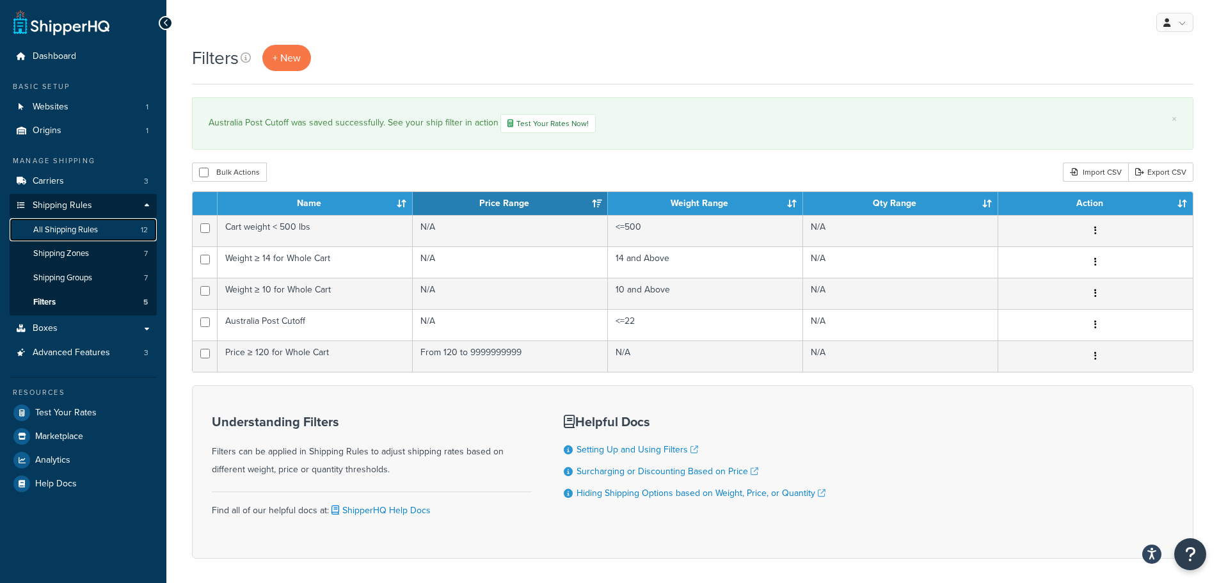
click at [75, 225] on span "All Shipping Rules" at bounding box center [65, 230] width 65 height 11
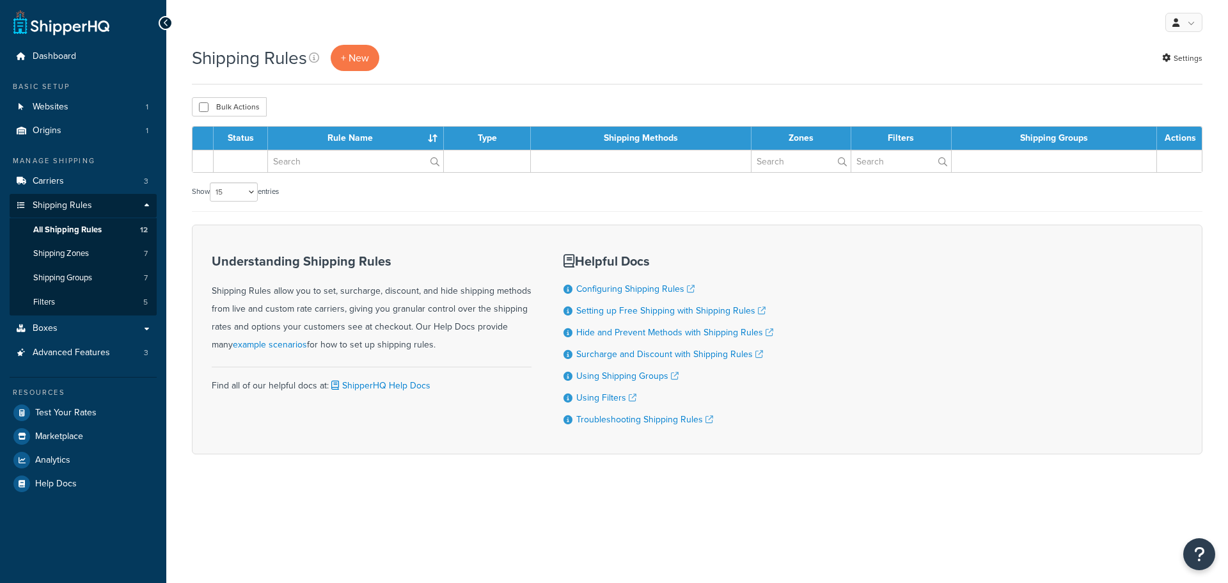
select select "15"
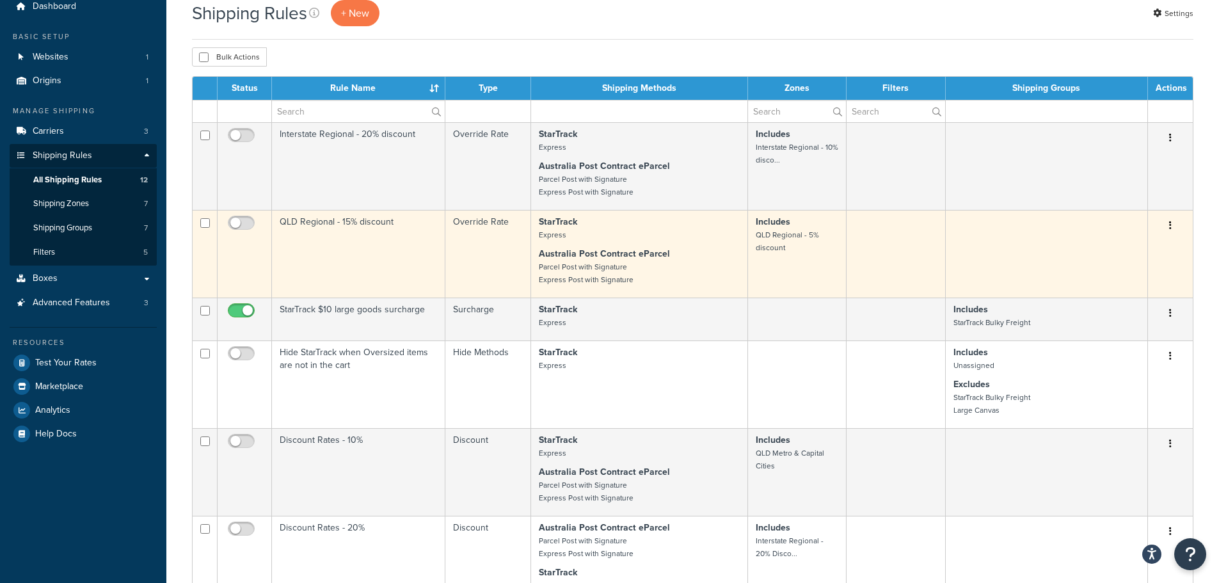
scroll to position [128, 0]
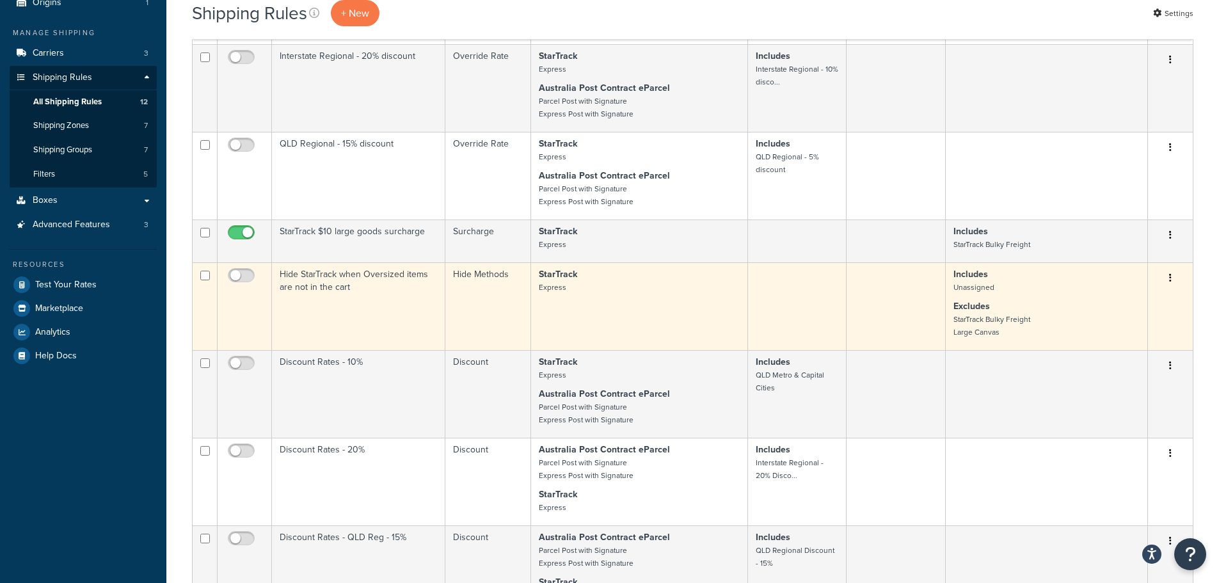
click at [282, 304] on td "Hide StarTrack when Oversized items are not in the cart" at bounding box center [358, 306] width 173 height 88
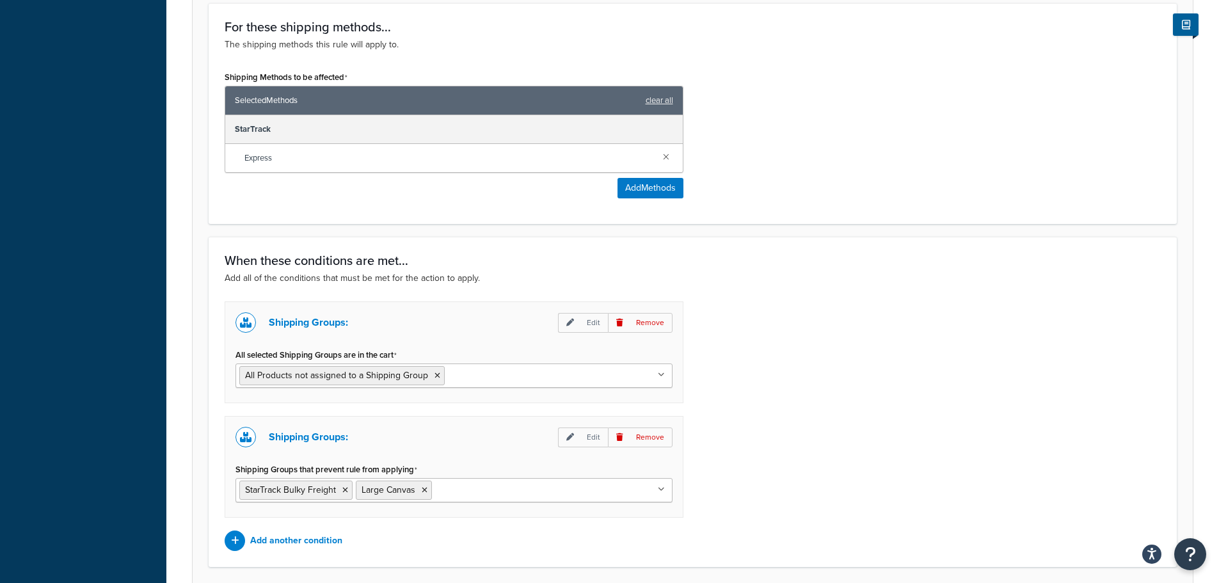
scroll to position [576, 0]
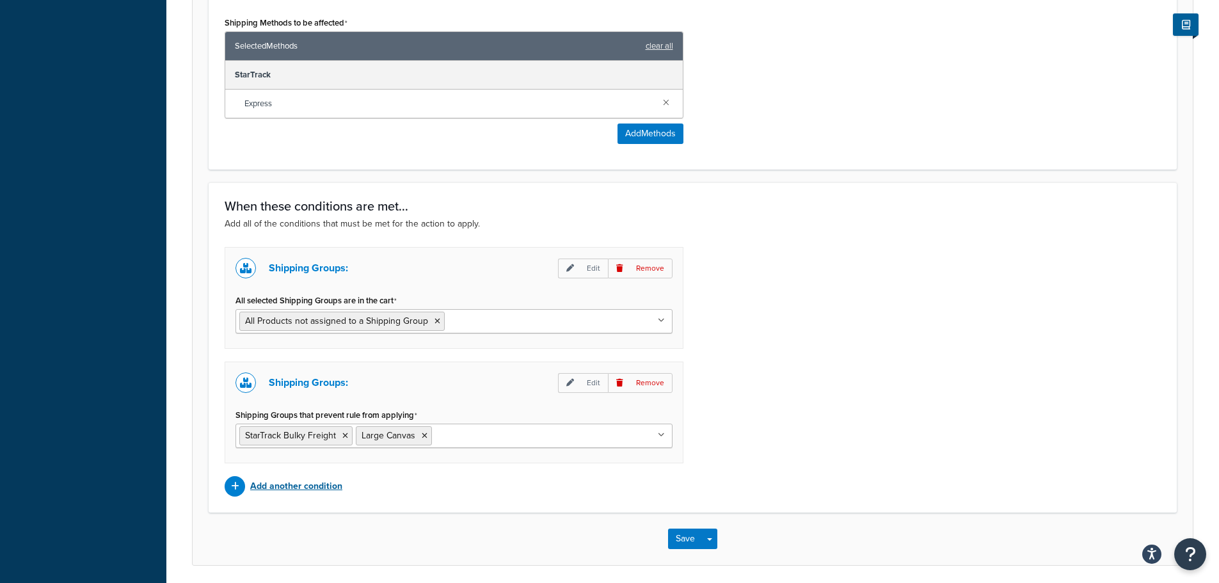
click at [230, 488] on div at bounding box center [235, 486] width 20 height 20
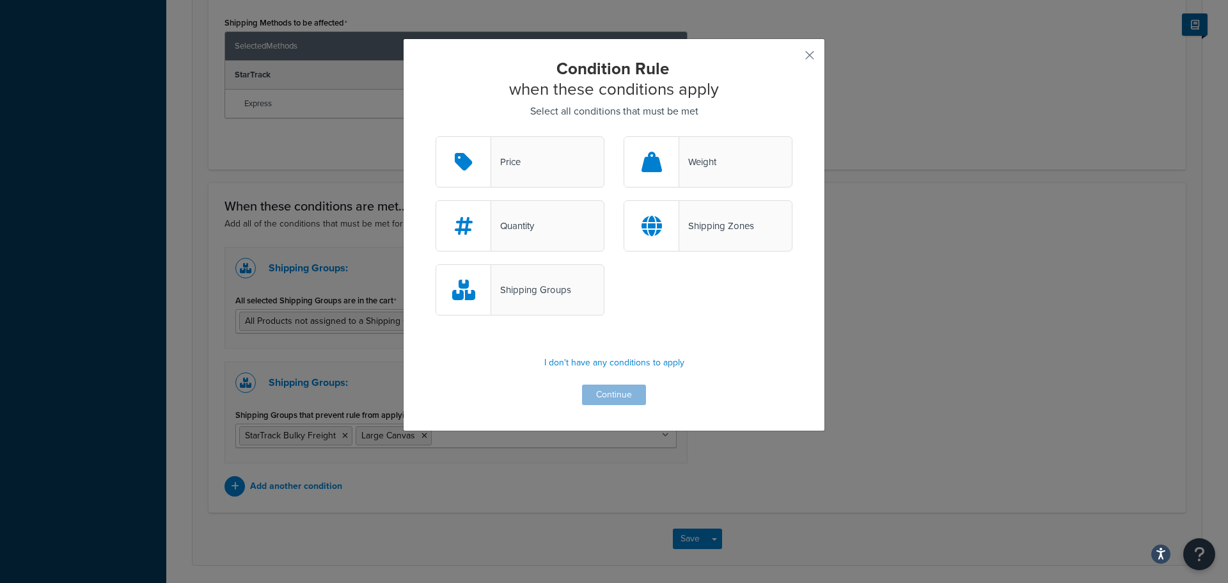
click at [670, 168] on div at bounding box center [651, 162] width 55 height 50
click at [0, 0] on input "Weight" at bounding box center [0, 0] width 0 height 0
click at [629, 380] on div "Condition Rule when these conditions apply Select all conditions that must be m…" at bounding box center [614, 231] width 357 height 347
click at [626, 387] on button "Continue" at bounding box center [614, 394] width 64 height 20
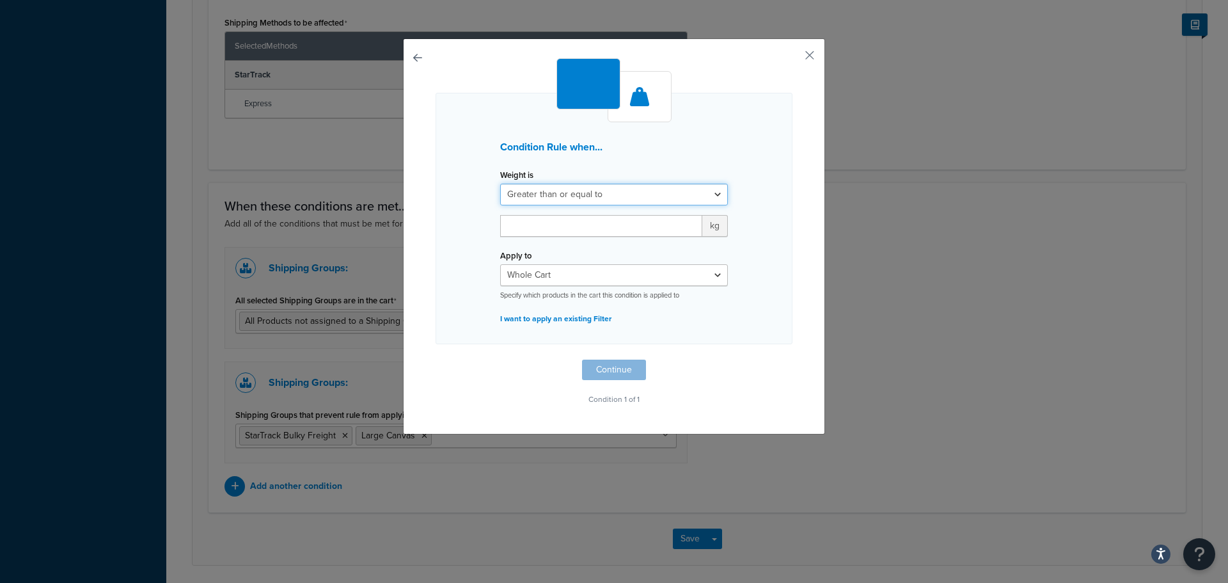
click at [633, 203] on select "Greater than or equal to Between or equal to Less than or equal to" at bounding box center [614, 195] width 228 height 22
select select "UNDER"
click at [500, 184] on select "Greater than or equal to Between or equal to Less than or equal to" at bounding box center [614, 195] width 228 height 22
click at [617, 232] on input "number" at bounding box center [601, 226] width 202 height 22
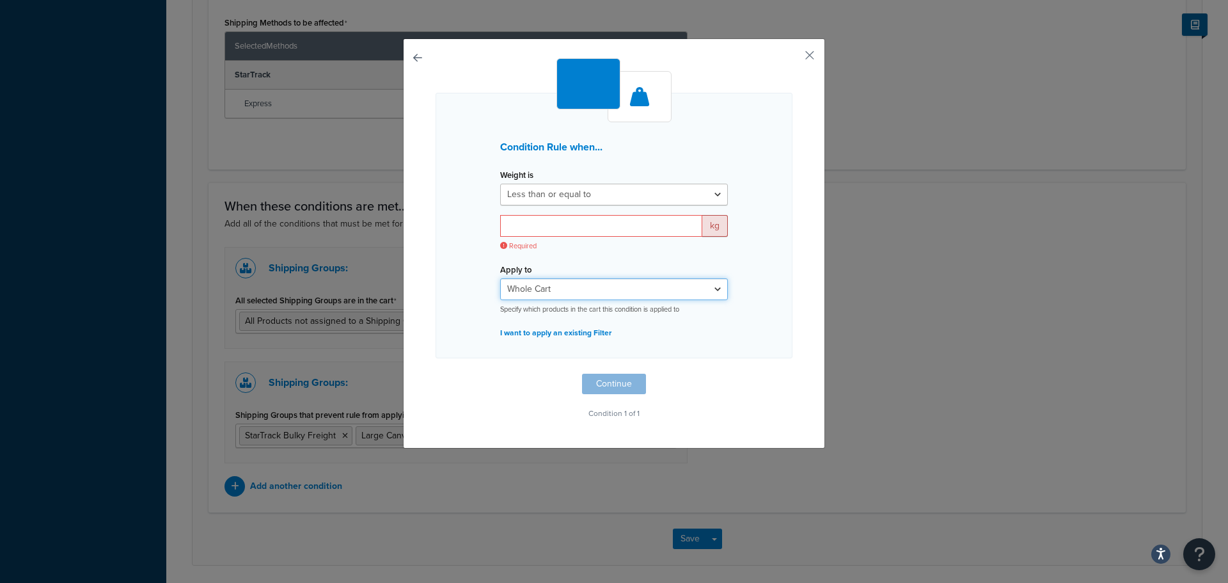
click at [601, 273] on div "Apply to Whole Cart Everything in Shipping Group Everything at Origin Each Item…" at bounding box center [614, 287] width 228 height 54
select select "SHIPPING_GROUP"
click at [500, 278] on select "Whole Cart Everything in Shipping Group Everything at Origin Each Item within S…" at bounding box center [614, 289] width 228 height 22
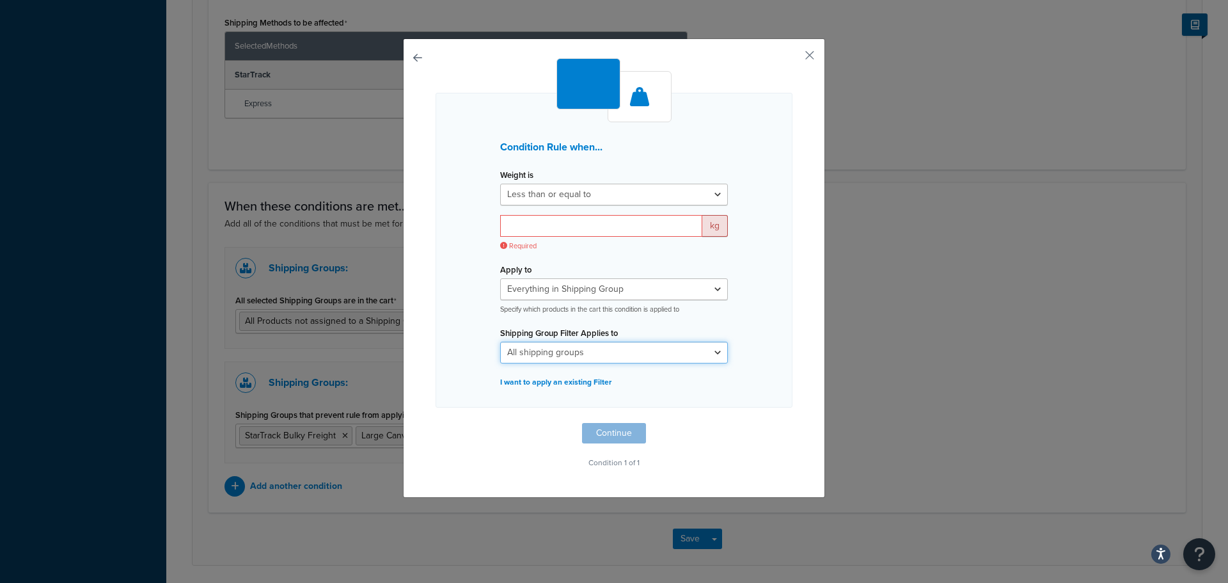
click at [601, 352] on select "All shipping groups Free Gift Large Large Canvas Medium Small StarTrack Bulky F…" at bounding box center [614, 353] width 228 height 22
select select "203233"
click at [500, 342] on select "All shipping groups Free Gift Large Large Canvas Medium Small StarTrack Bulky F…" at bounding box center [614, 353] width 228 height 22
click at [544, 227] on input "number" at bounding box center [601, 226] width 202 height 22
type input "2"
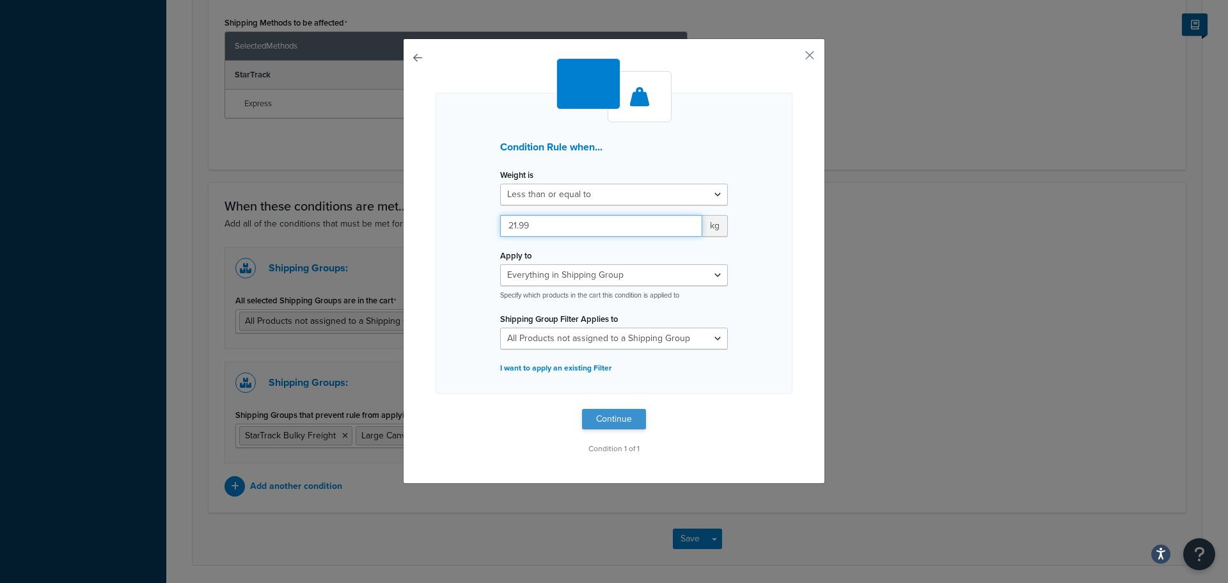
type input "21.99"
click at [619, 420] on button "Continue" at bounding box center [614, 419] width 64 height 20
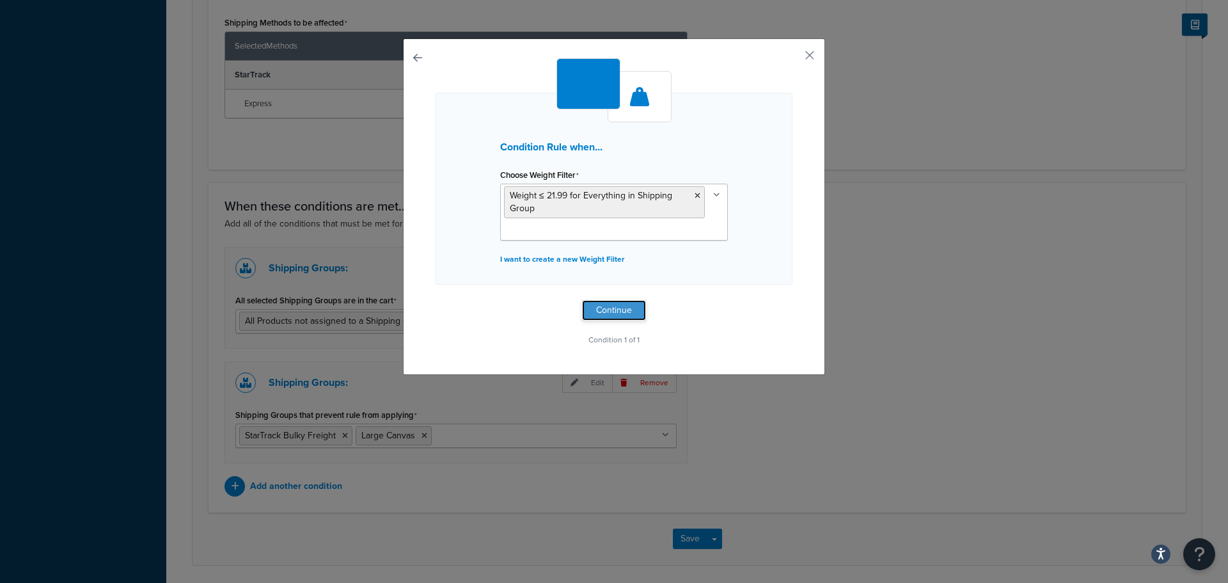
click at [623, 304] on button "Continue" at bounding box center [614, 310] width 64 height 20
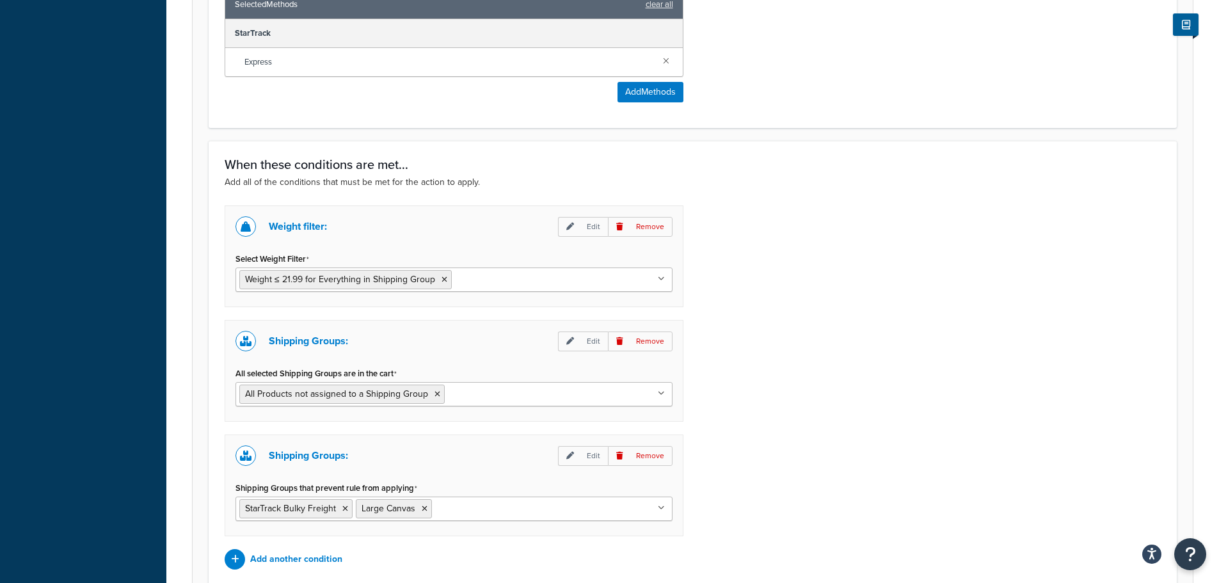
scroll to position [640, 0]
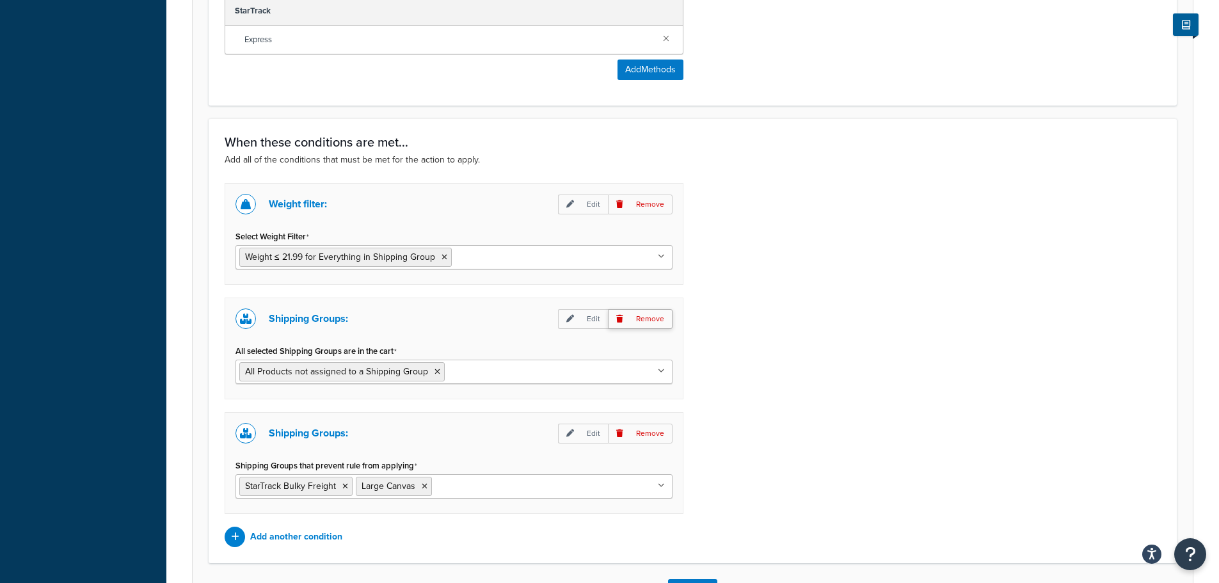
click at [637, 315] on p "Remove" at bounding box center [640, 319] width 65 height 20
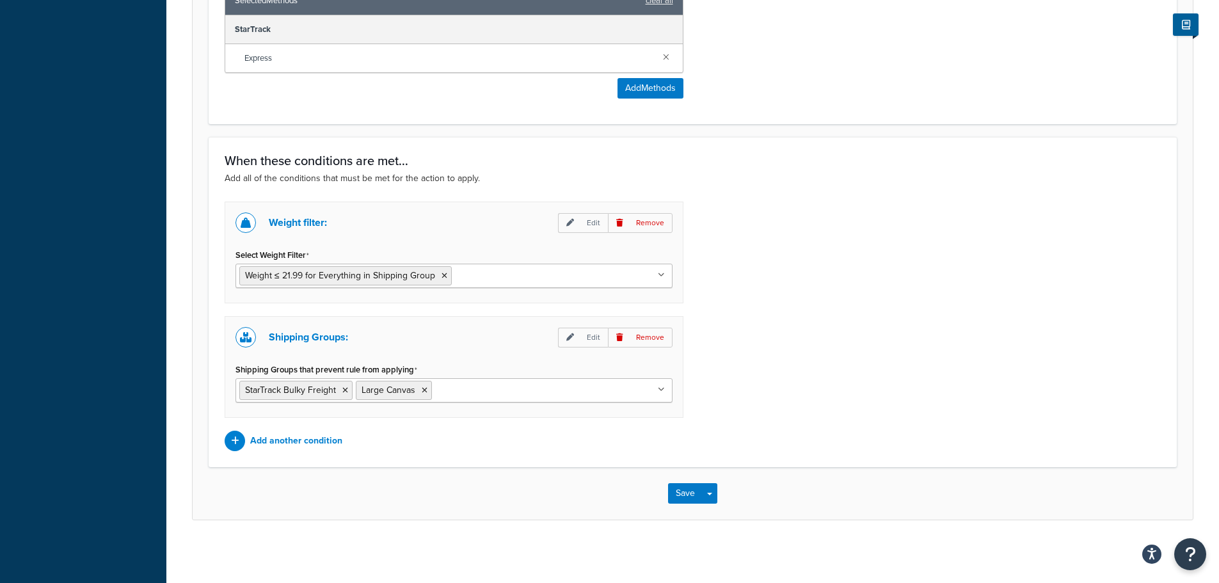
scroll to position [622, 0]
click at [574, 336] on icon at bounding box center [570, 336] width 8 height 8
select select "any"
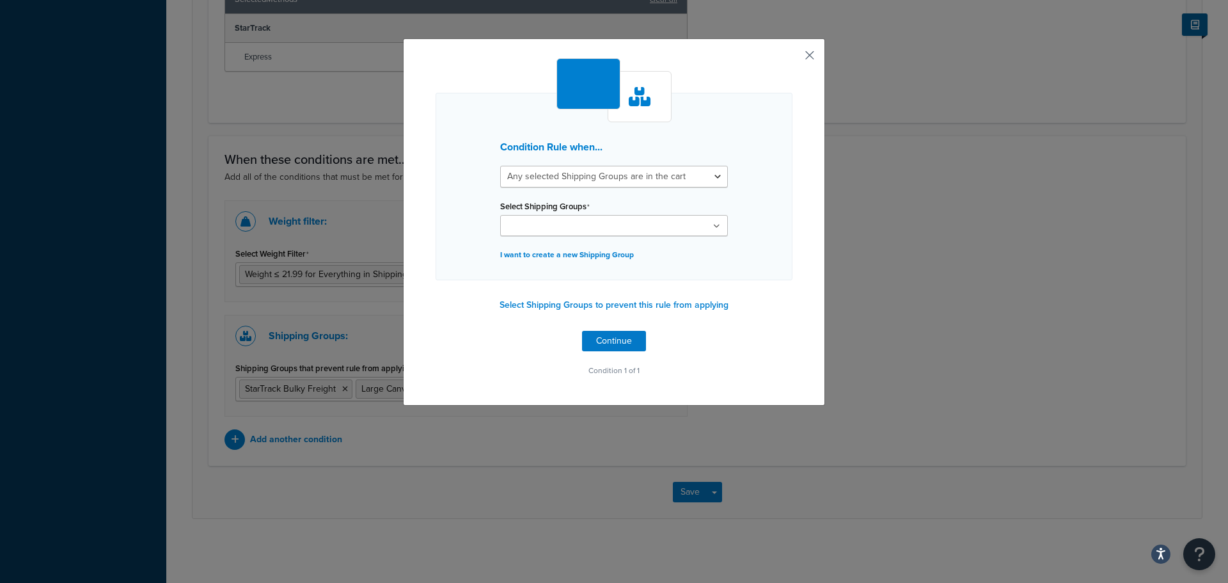
click at [793, 58] on button "button" at bounding box center [790, 59] width 3 height 3
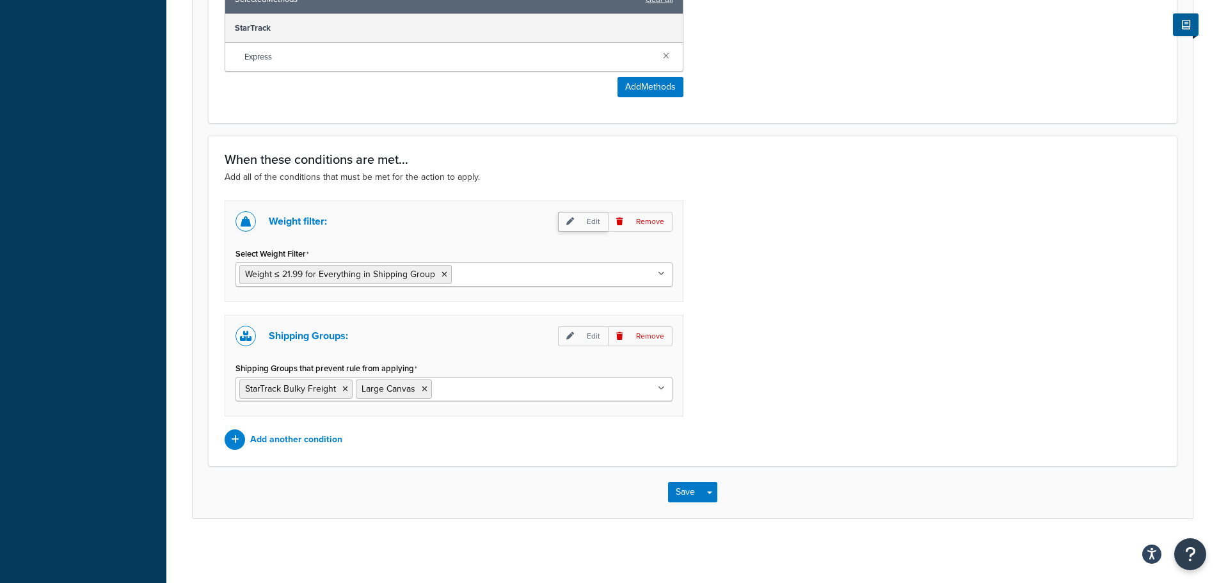
click at [587, 215] on p "Edit" at bounding box center [583, 222] width 50 height 20
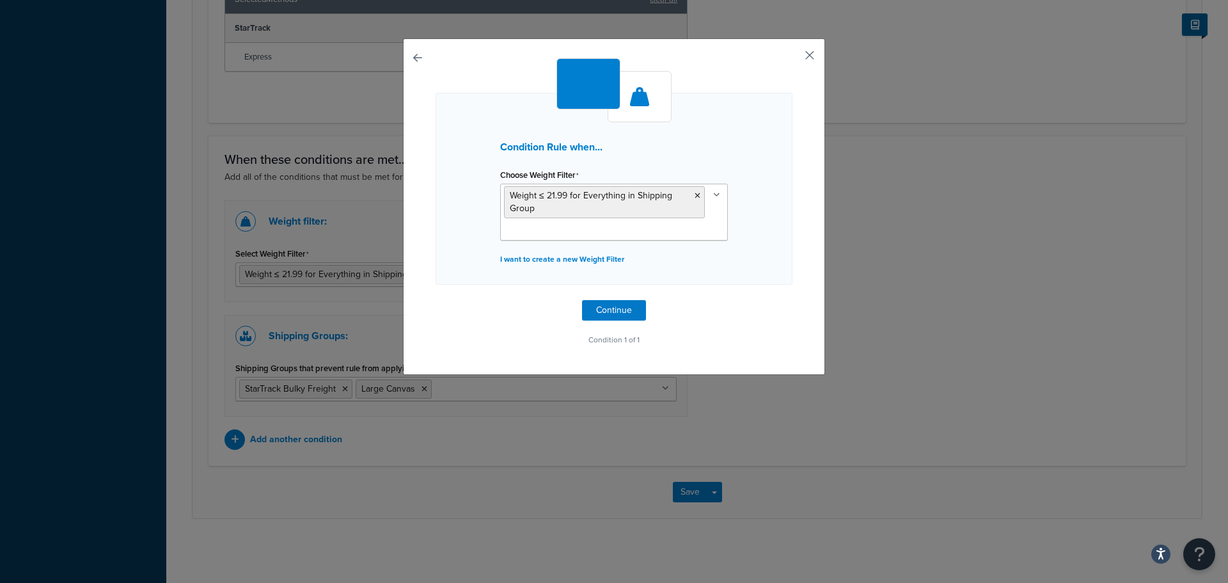
click at [793, 58] on button "button" at bounding box center [790, 59] width 3 height 3
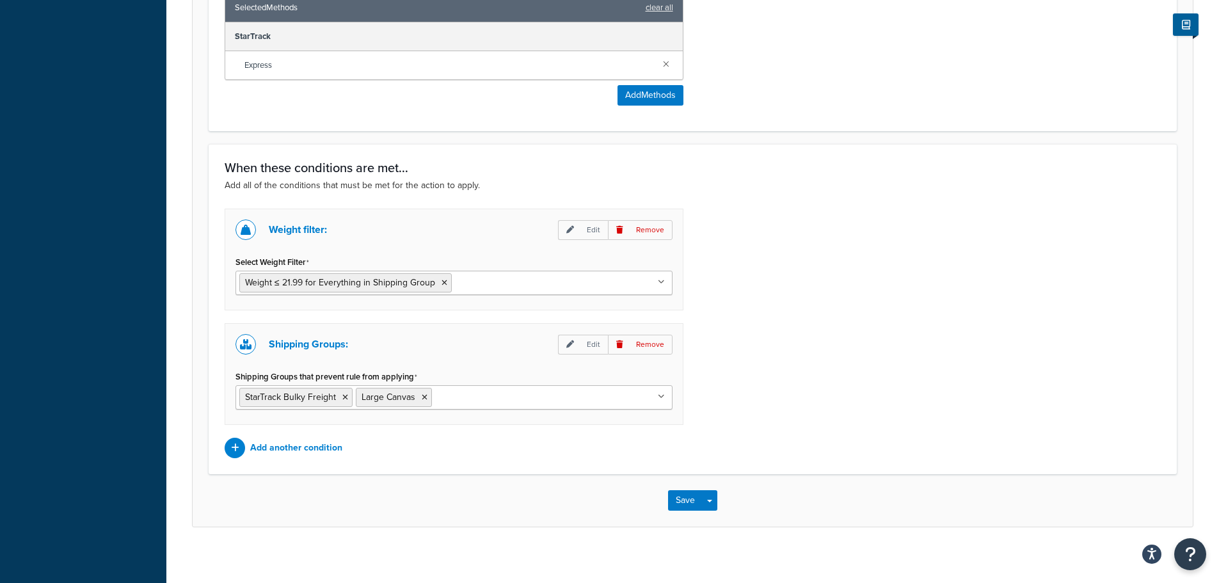
scroll to position [622, 0]
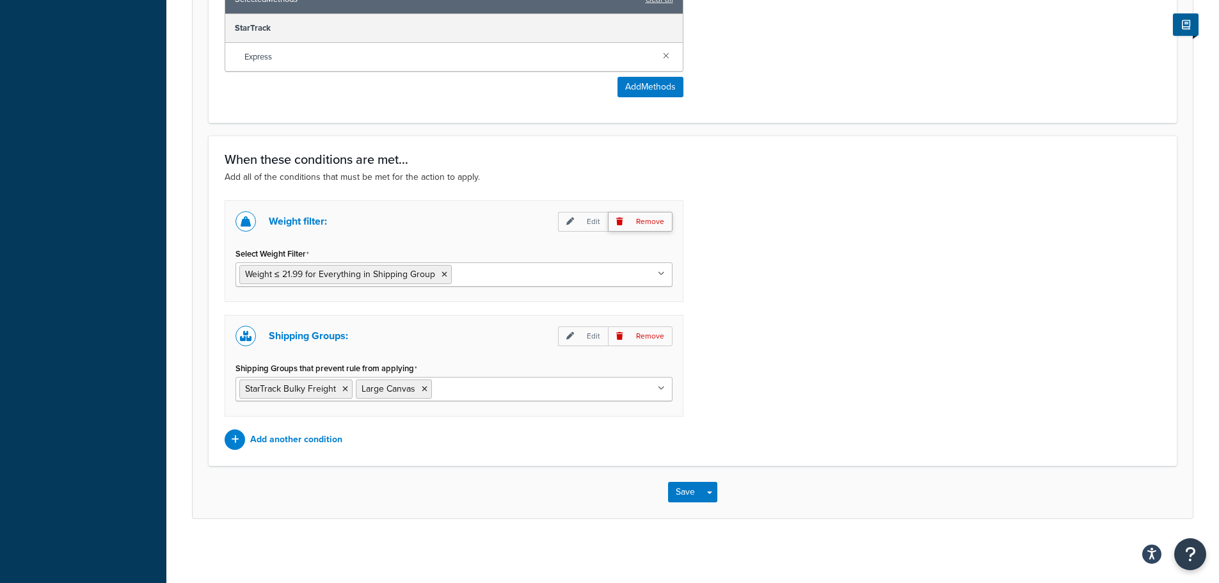
click at [643, 220] on p "Remove" at bounding box center [640, 222] width 65 height 20
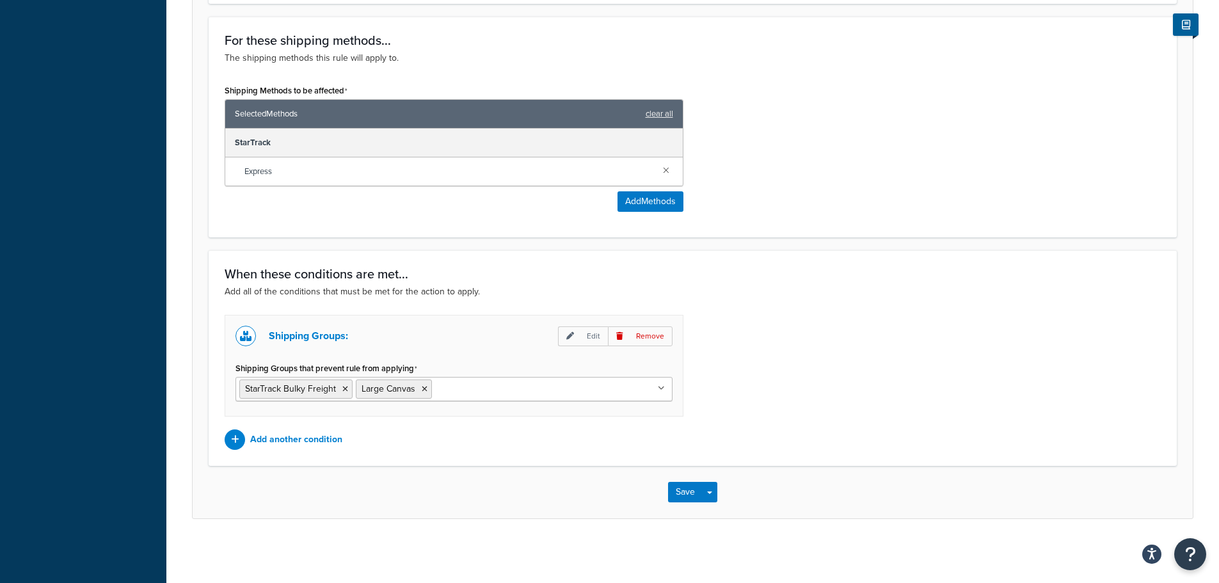
scroll to position [188, 0]
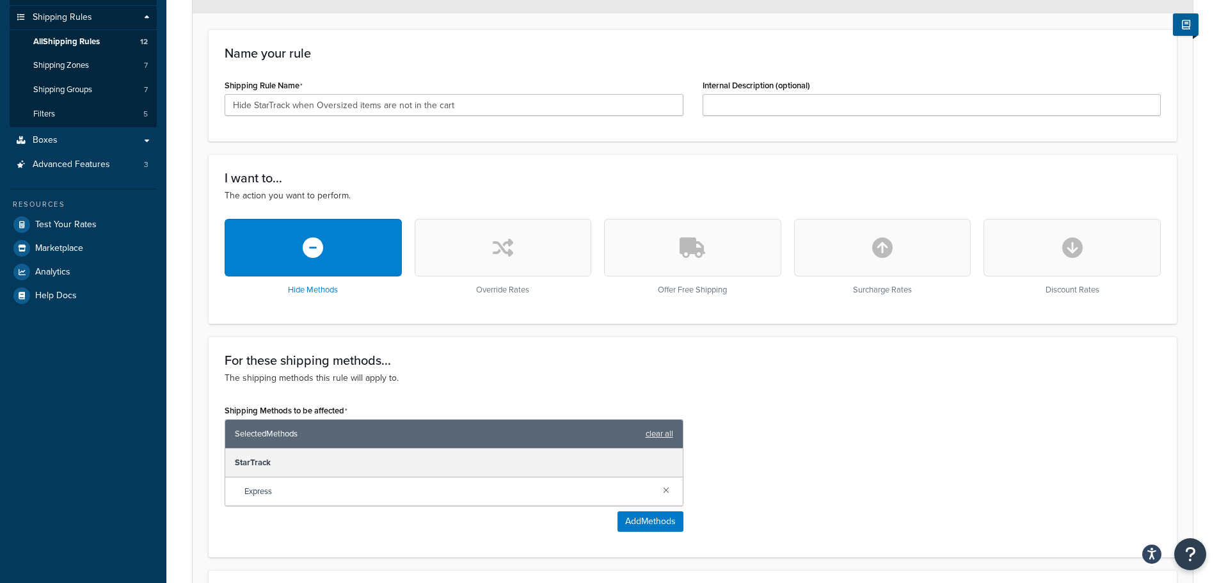
scroll to position [508, 0]
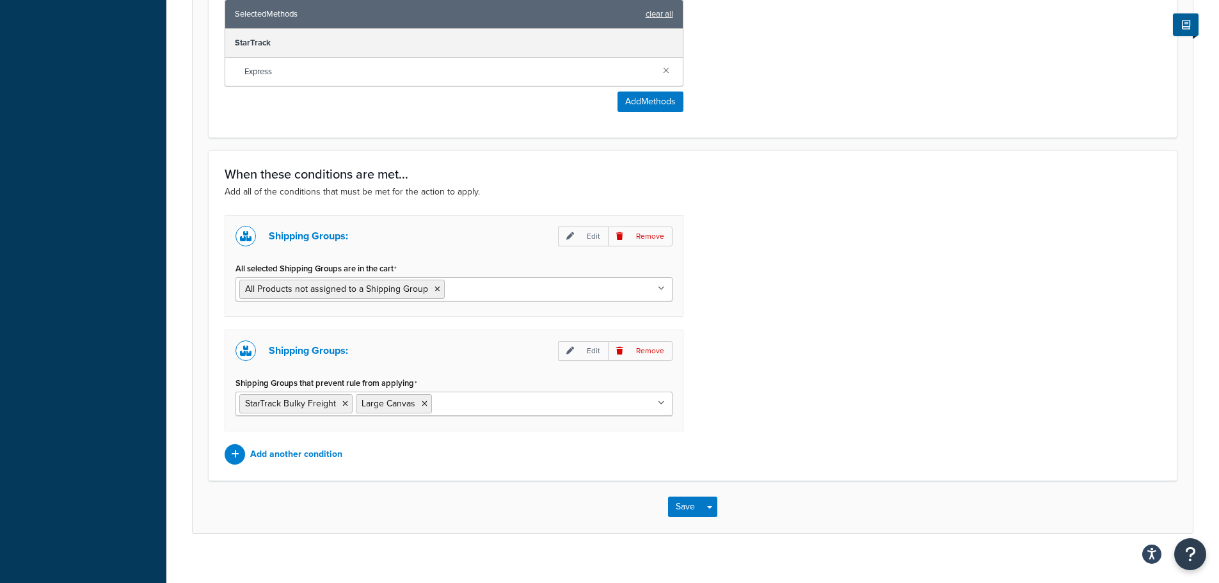
scroll to position [622, 0]
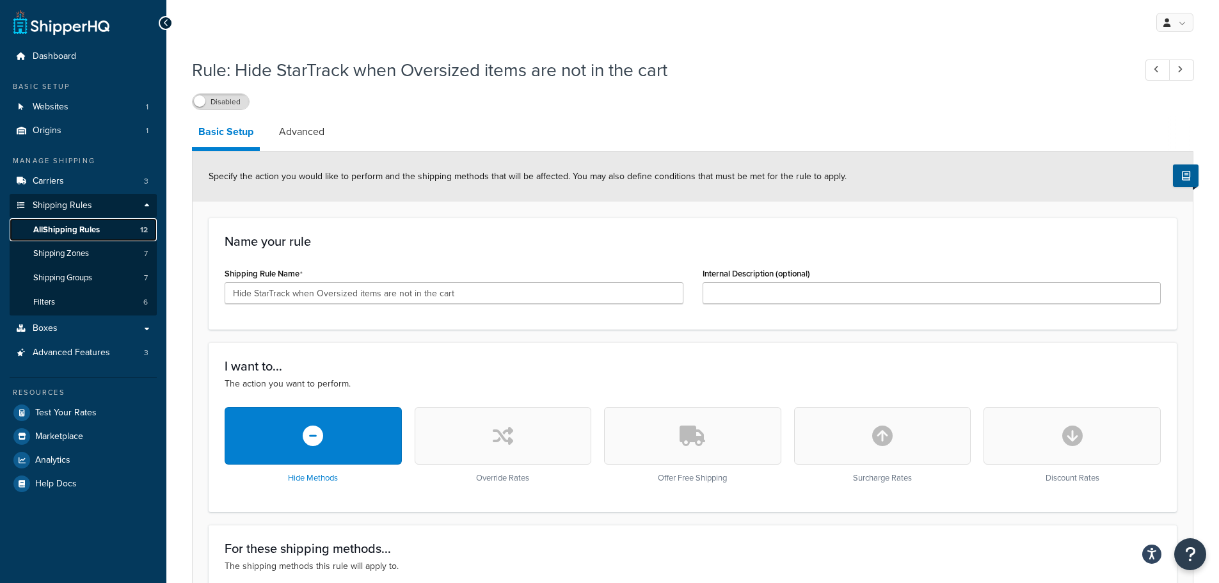
click at [80, 236] on link "All Shipping Rules 12" at bounding box center [83, 230] width 147 height 24
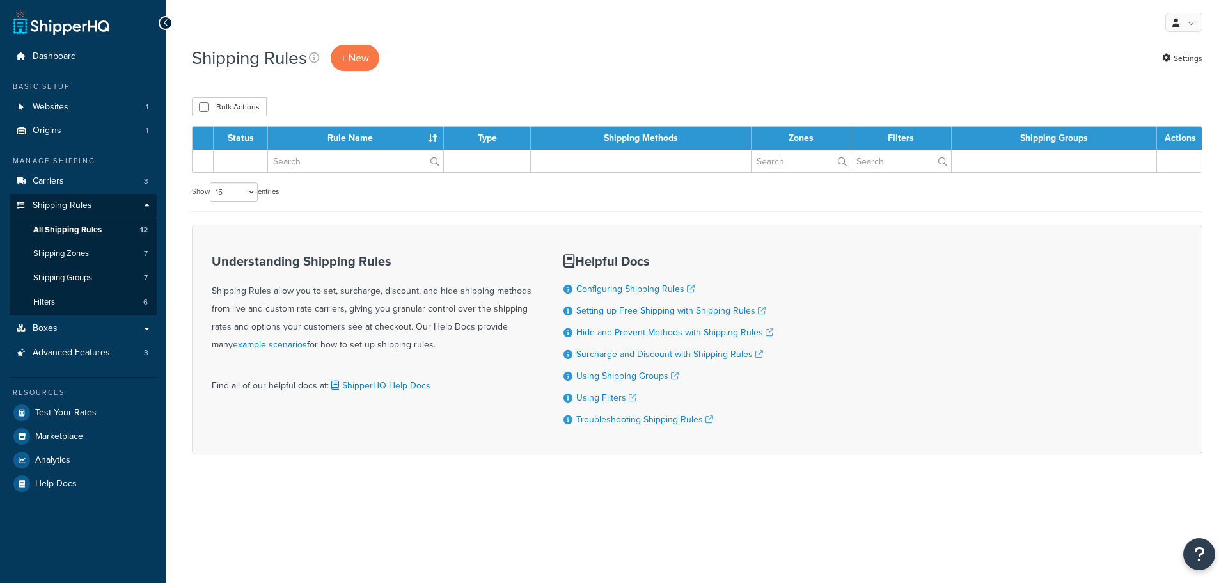
select select "15"
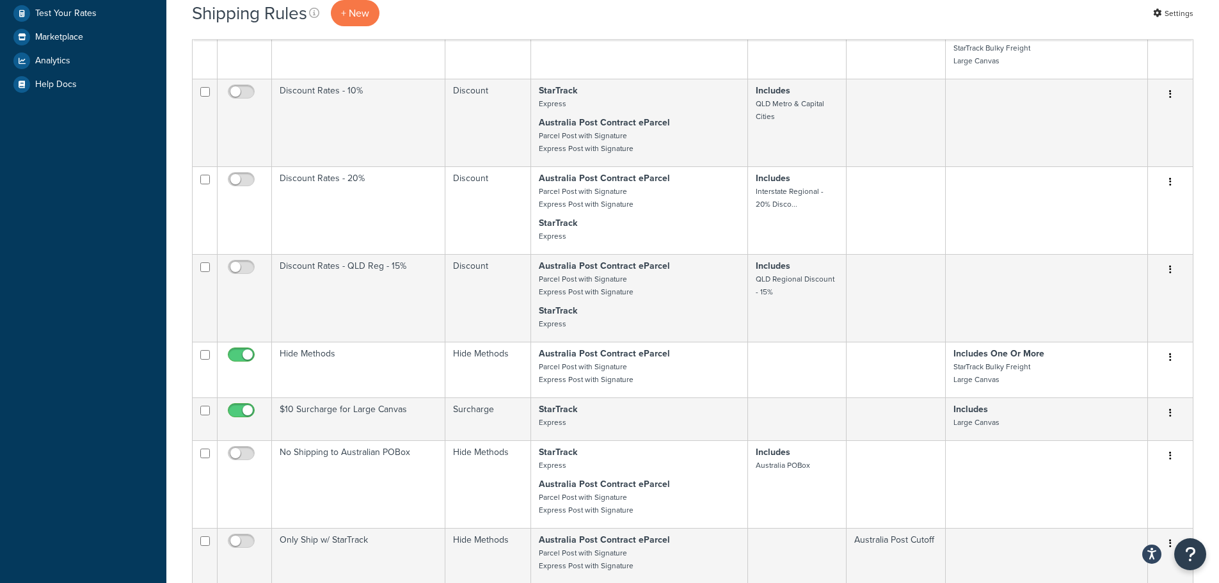
scroll to position [448, 0]
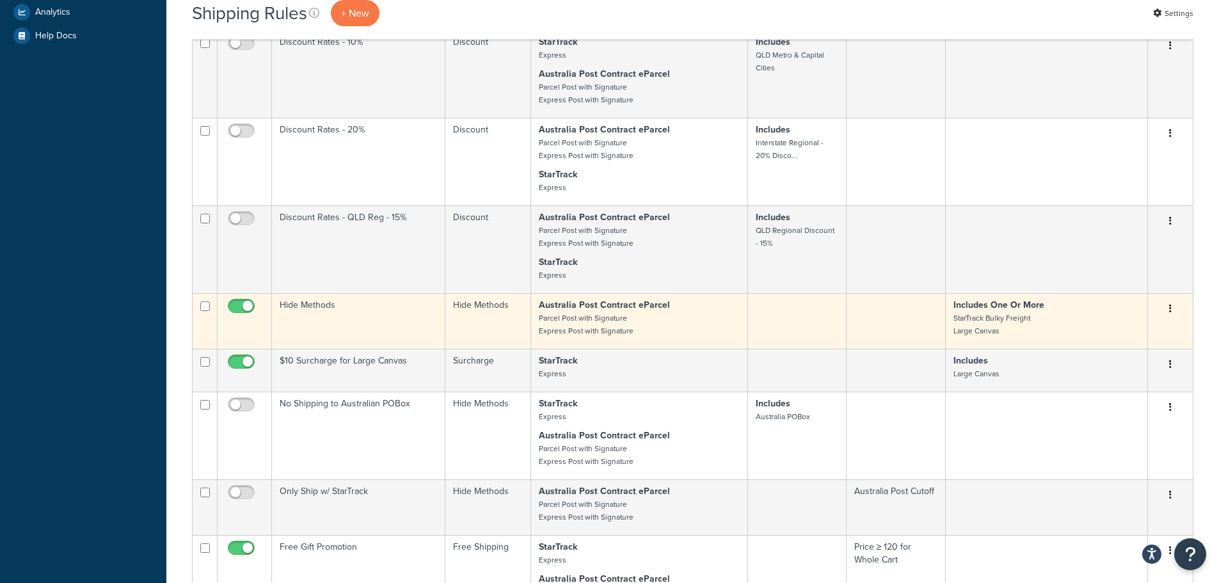
click at [411, 313] on td "Hide Methods" at bounding box center [358, 321] width 173 height 56
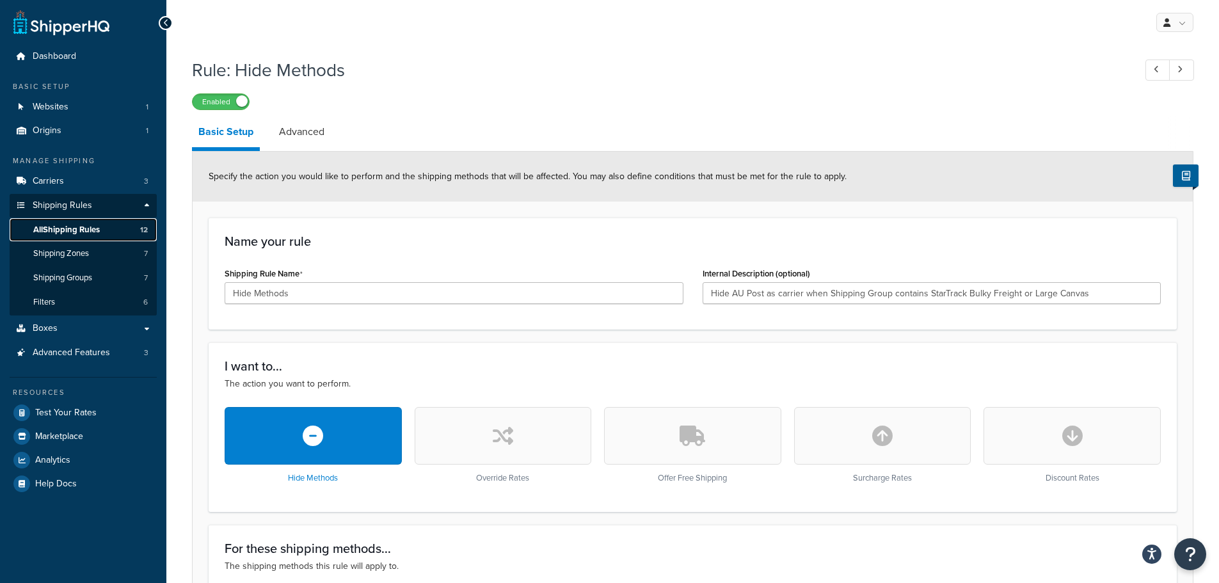
click at [63, 239] on link "All Shipping Rules 12" at bounding box center [83, 230] width 147 height 24
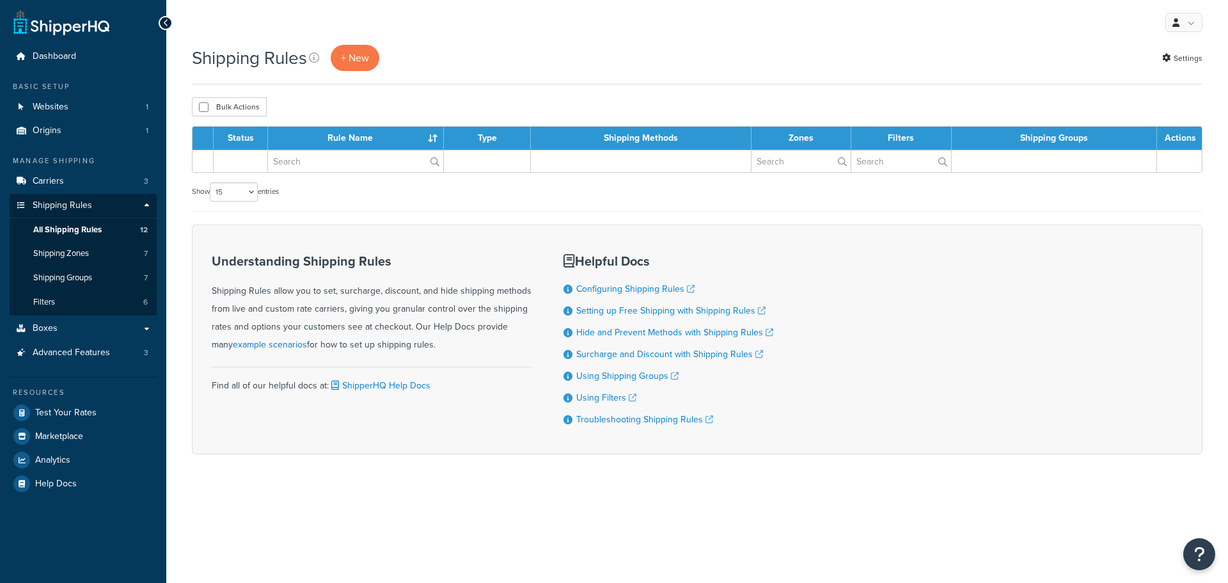
select select "15"
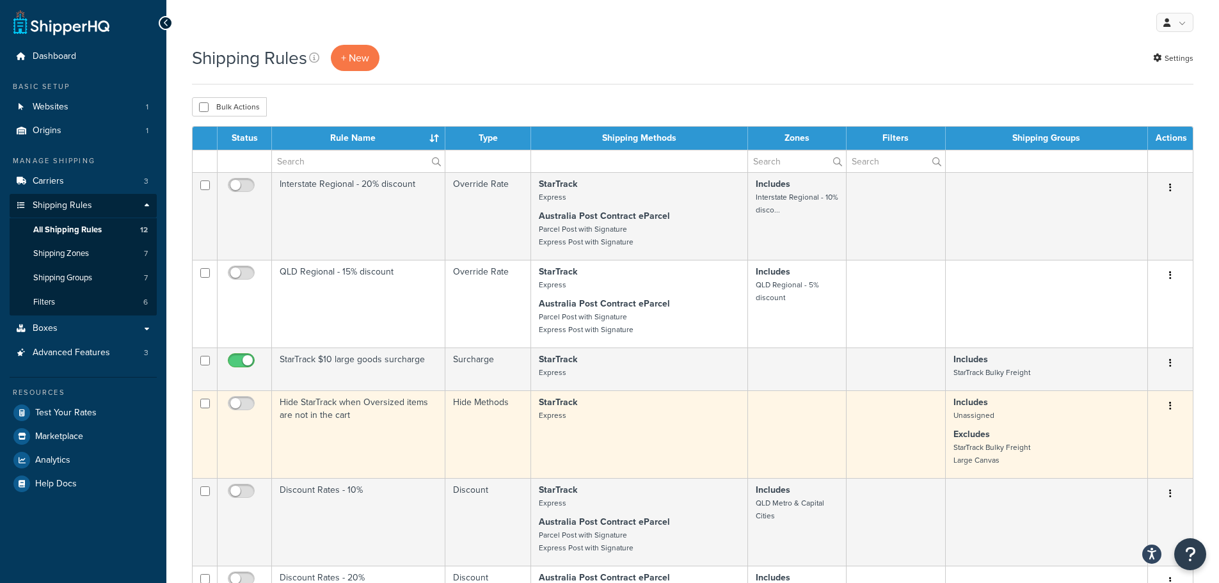
click at [373, 406] on td "Hide StarTrack when Oversized items are not in the cart" at bounding box center [358, 434] width 173 height 88
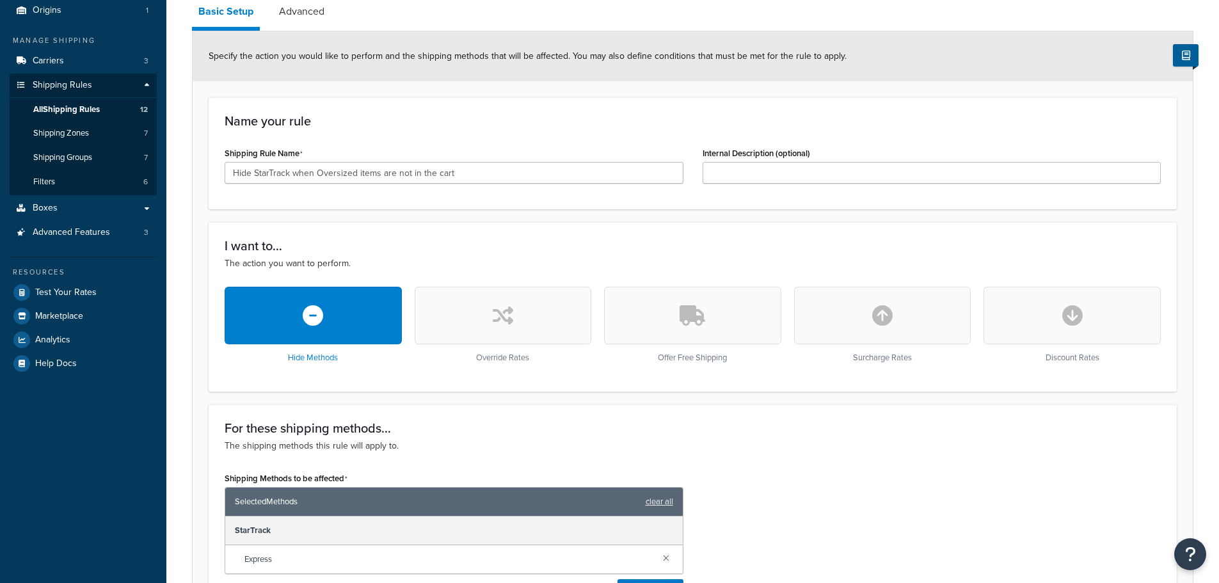
scroll to position [128, 0]
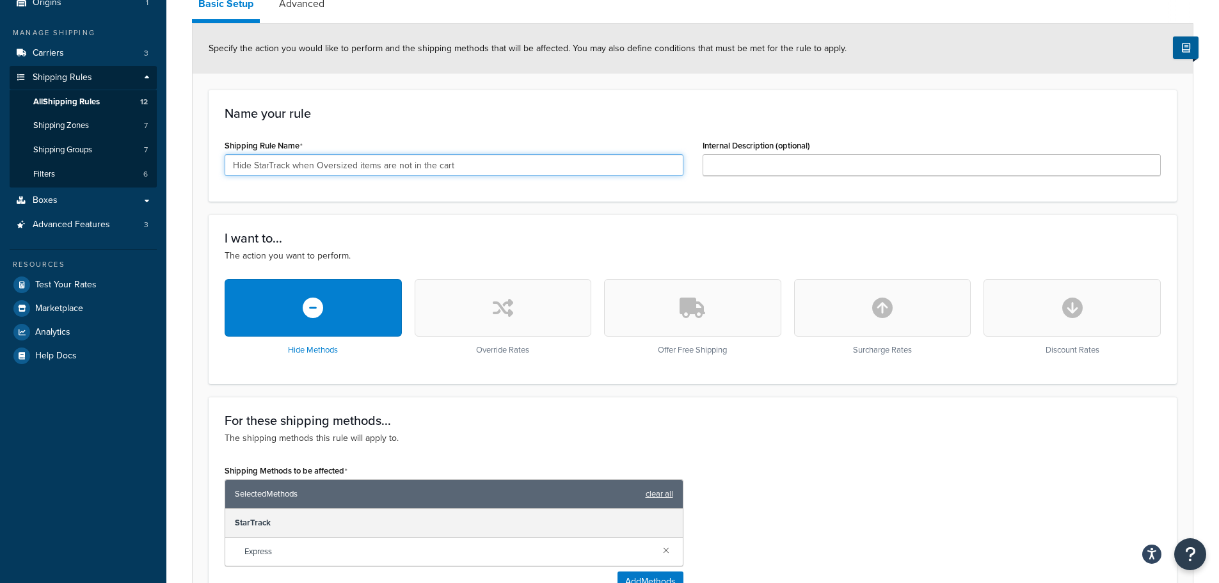
click at [468, 161] on input "Hide StarTrack when Oversized items are not in the cart" at bounding box center [454, 165] width 459 height 22
type input "H"
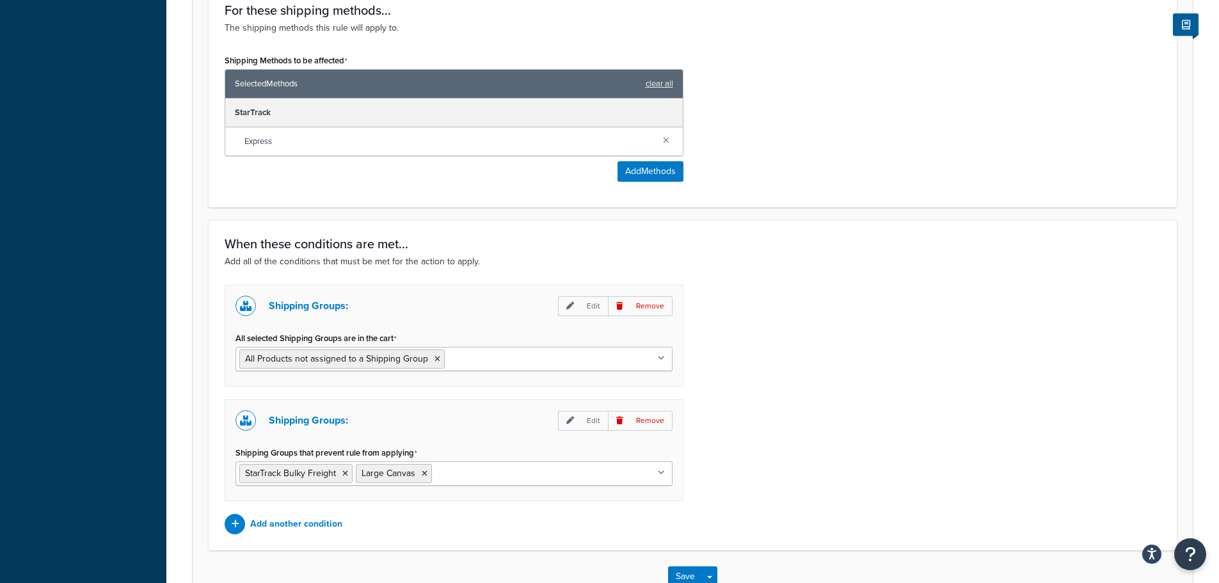
scroll to position [576, 0]
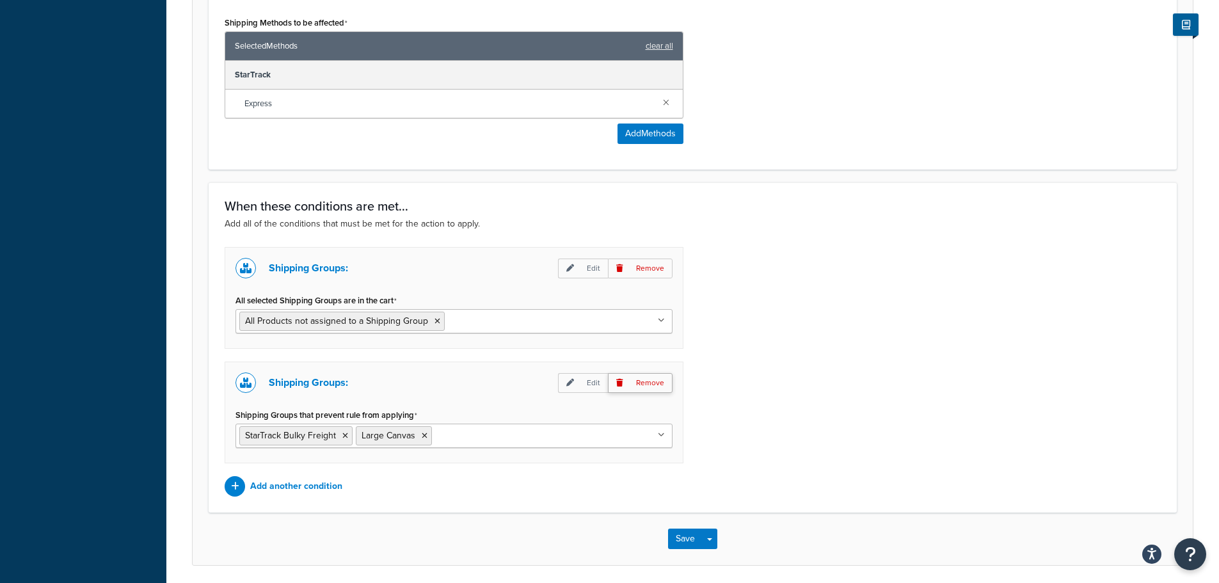
type input "Hide Startrack when cart is less than 22kg"
click at [661, 379] on p "Remove" at bounding box center [640, 383] width 65 height 20
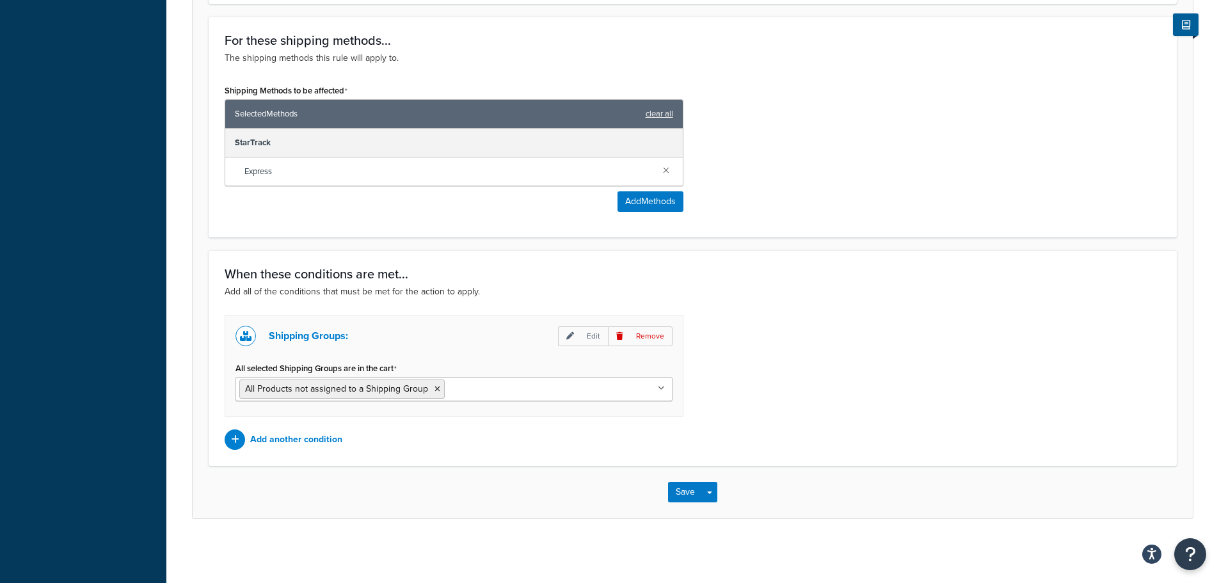
scroll to position [508, 0]
click at [435, 388] on icon at bounding box center [437, 389] width 6 height 8
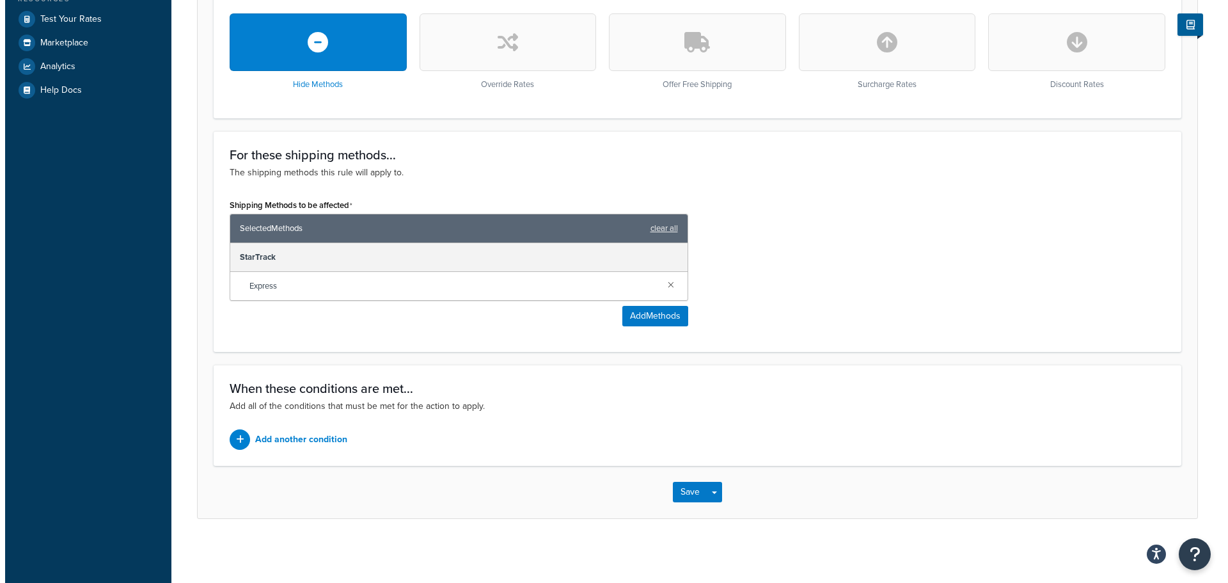
scroll to position [393, 0]
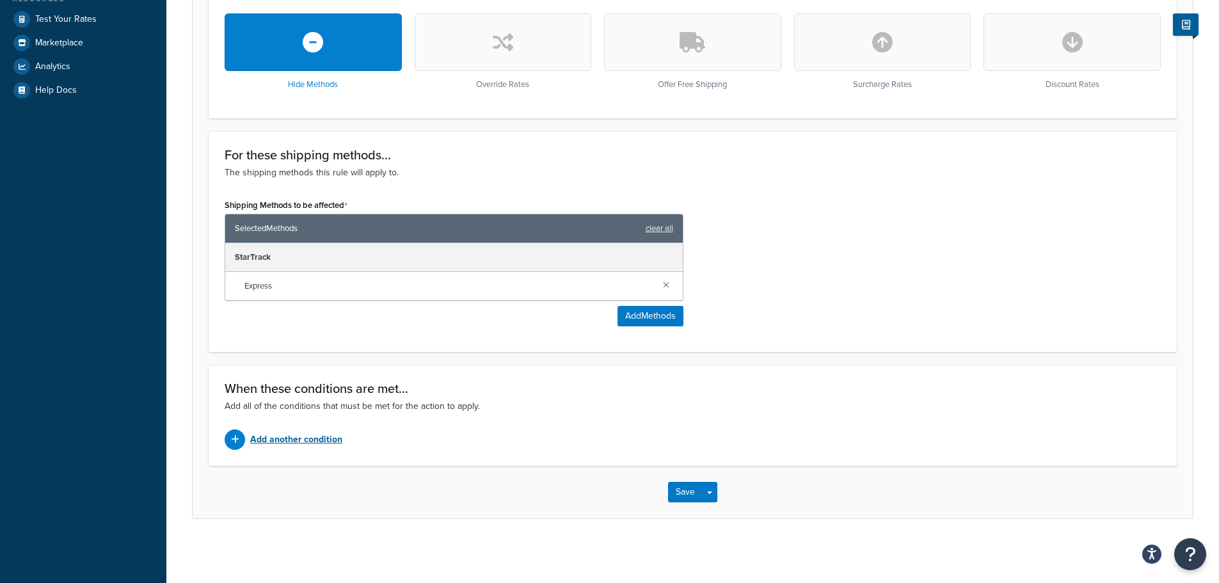
click at [313, 427] on div "When these conditions are met... Add all of the conditions that must be met for…" at bounding box center [693, 415] width 968 height 101
click at [315, 434] on p "Add another condition" at bounding box center [296, 440] width 92 height 18
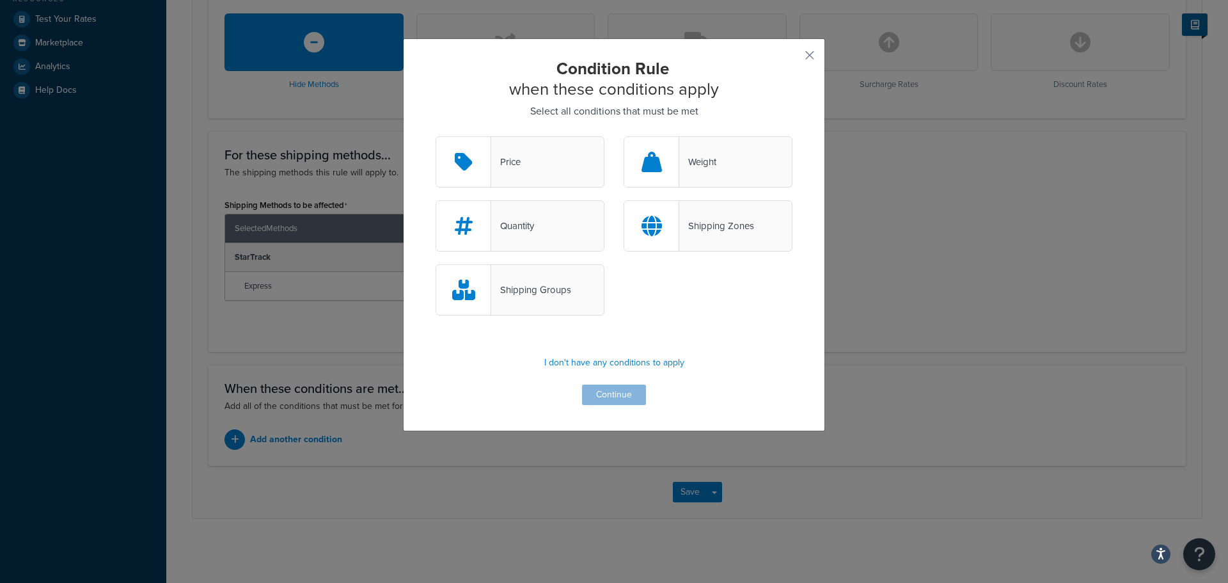
click at [709, 159] on div "Weight" at bounding box center [697, 162] width 37 height 18
click at [0, 0] on input "Weight" at bounding box center [0, 0] width 0 height 0
click at [628, 391] on button "Continue" at bounding box center [614, 394] width 64 height 20
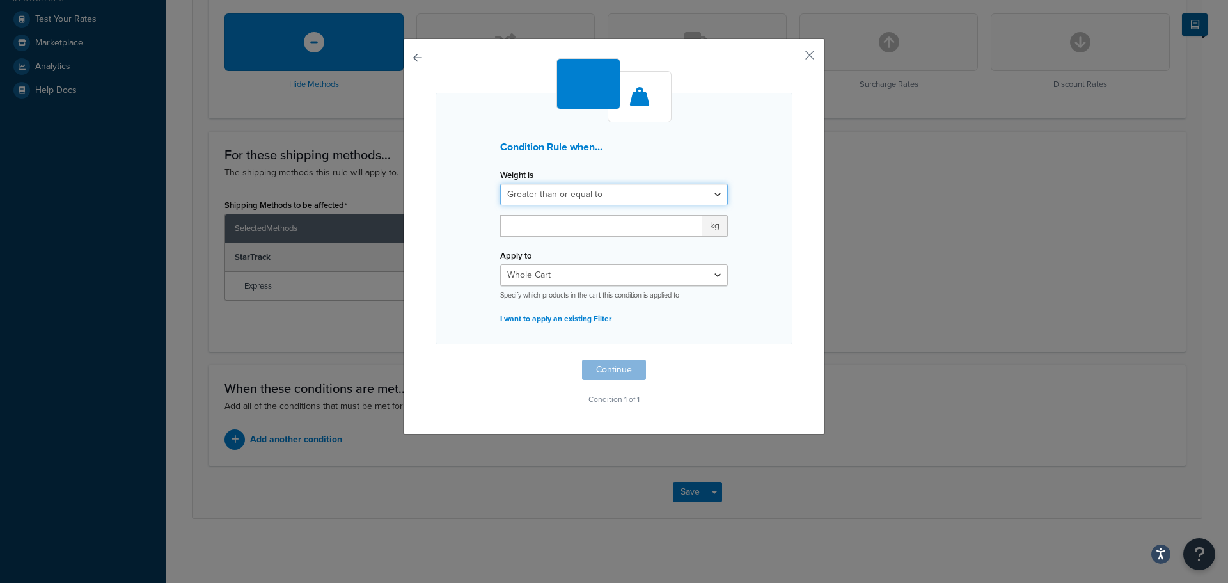
click at [705, 191] on select "Greater than or equal to Between or equal to Less than or equal to" at bounding box center [614, 195] width 228 height 22
click at [545, 322] on p "I want to apply an existing Filter" at bounding box center [614, 319] width 228 height 18
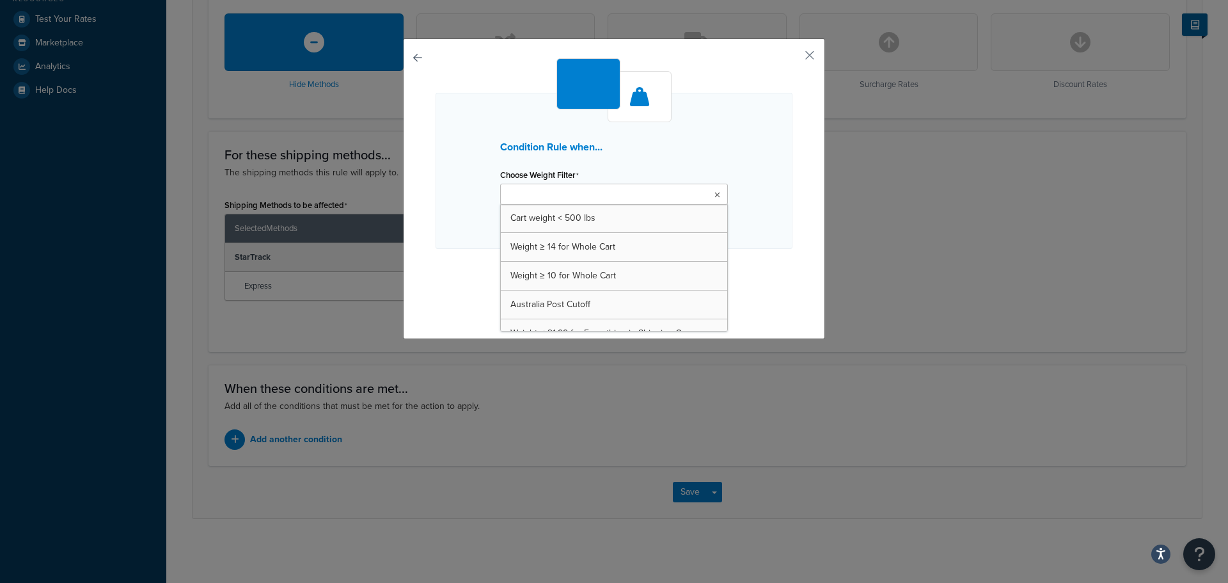
click at [611, 199] on ul at bounding box center [614, 194] width 228 height 21
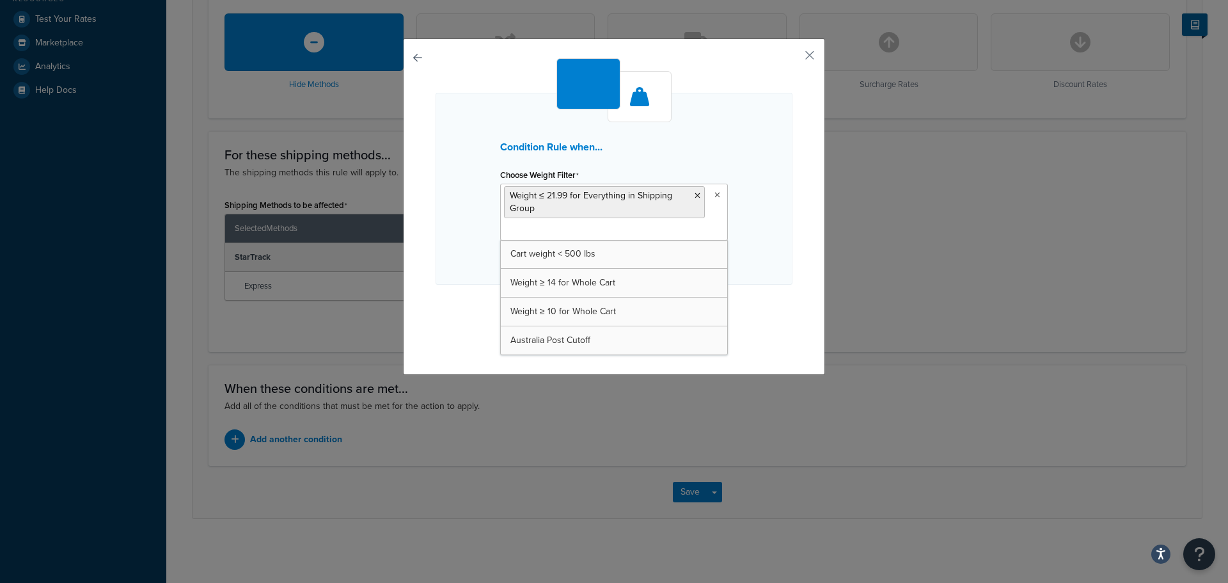
click at [456, 214] on div "Condition Rule when... Choose Weight Filter Weight ≤ 21.99 for Everything in Sh…" at bounding box center [614, 189] width 357 height 192
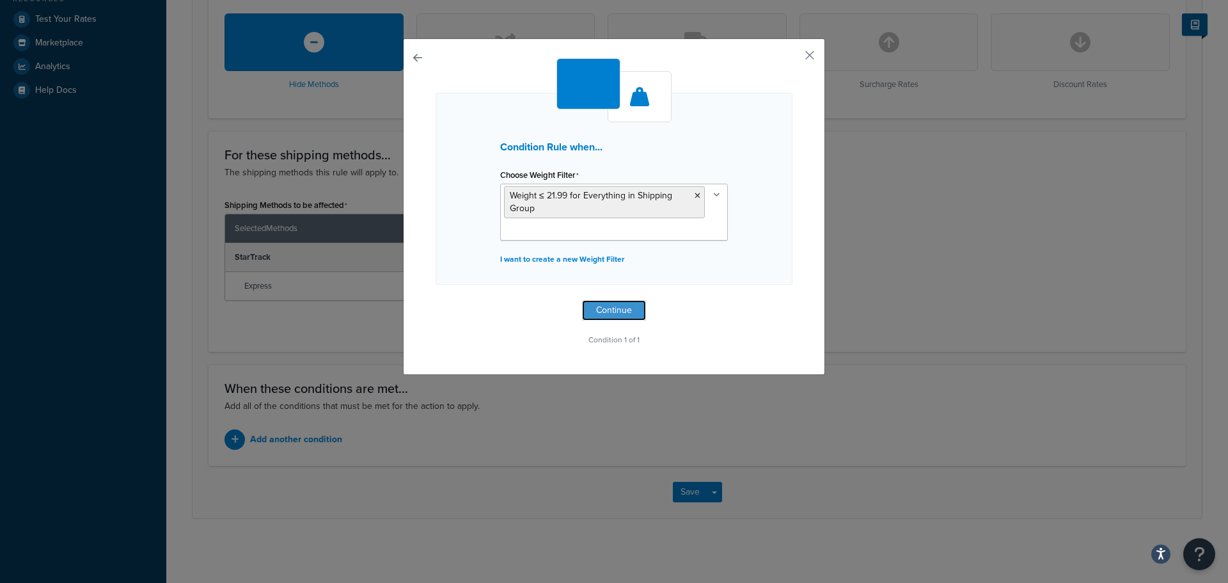
click at [608, 304] on button "Continue" at bounding box center [614, 310] width 64 height 20
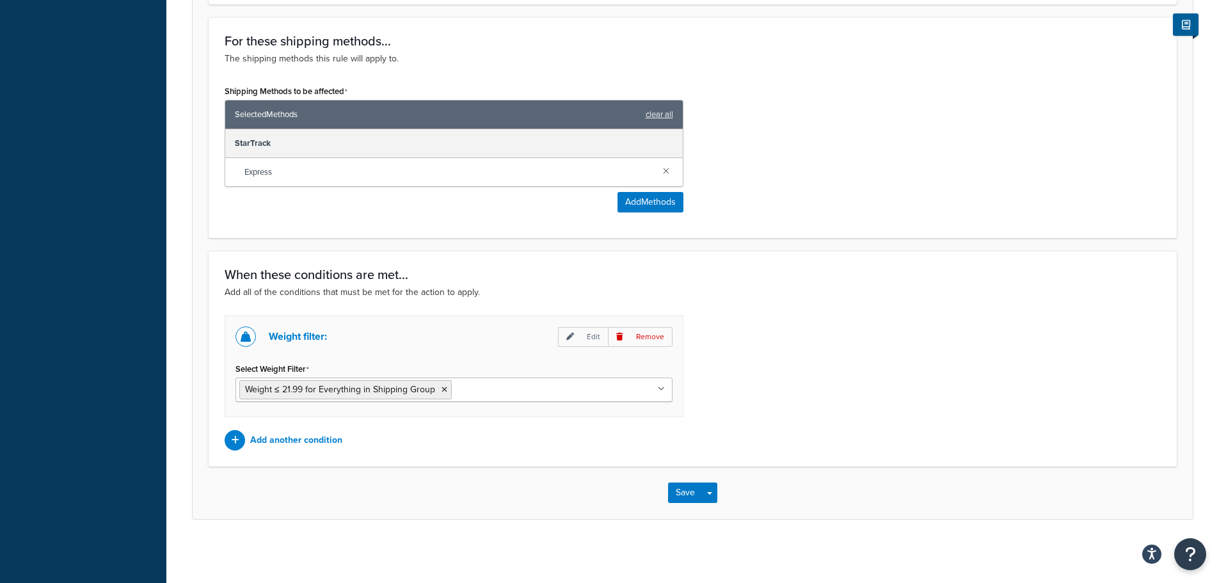
scroll to position [508, 0]
click at [681, 491] on button "Save" at bounding box center [685, 492] width 35 height 20
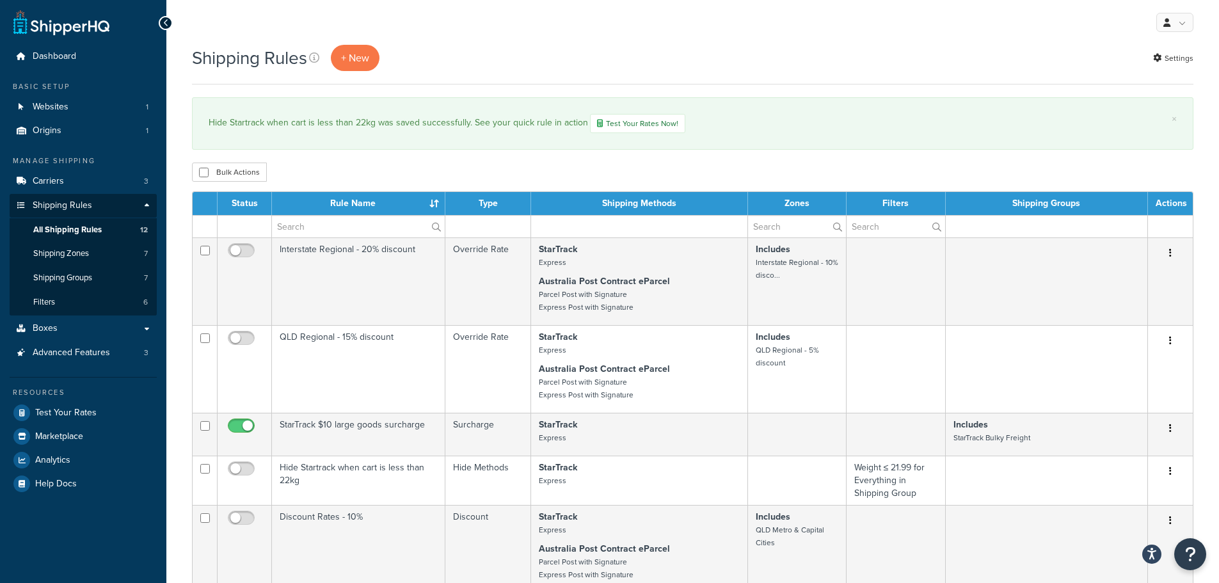
select select "15"
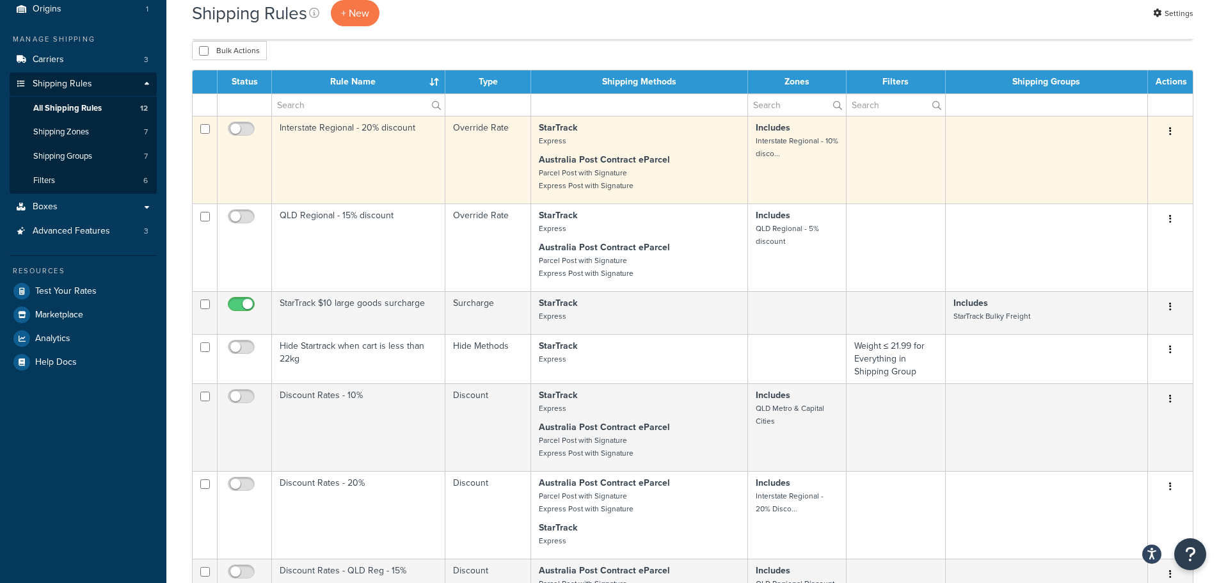
scroll to position [192, 0]
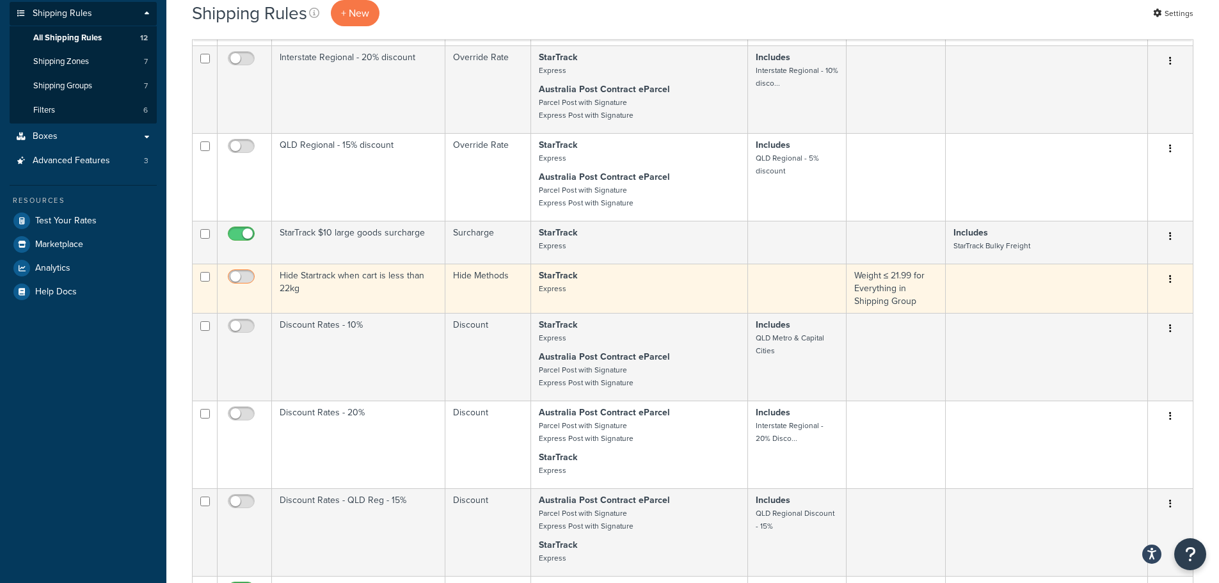
click at [241, 280] on input "checkbox" at bounding box center [242, 280] width 35 height 16
checkbox input "true"
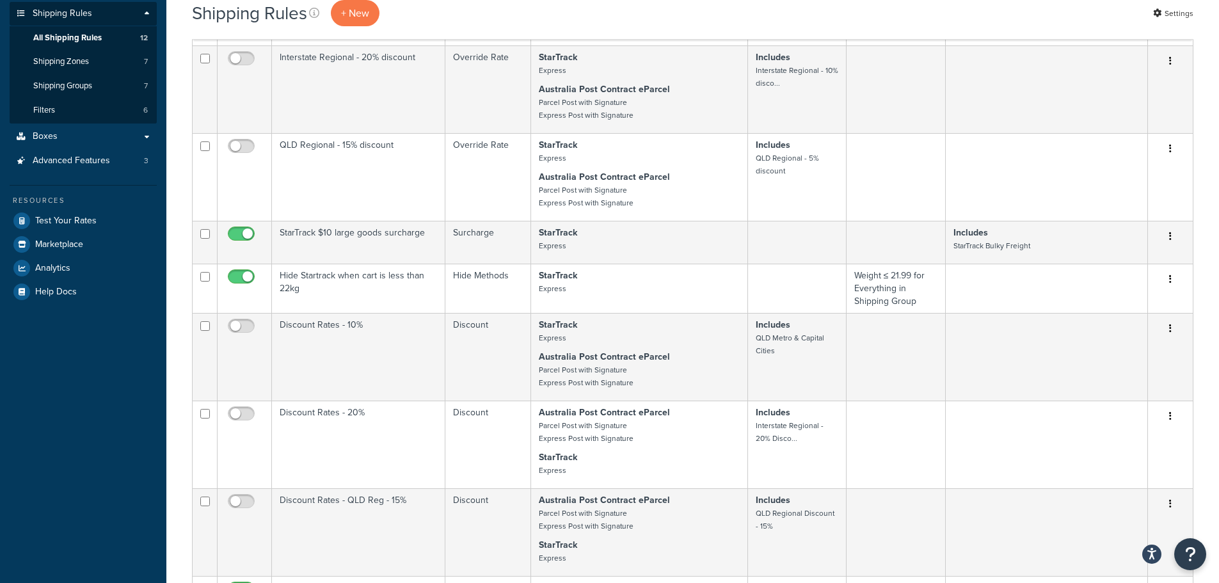
click at [141, 406] on div "Dashboard Basic Setup Websites 1 Origins 1 Manage Shipping Carriers 3 Shipping …" at bounding box center [83, 538] width 166 height 1461
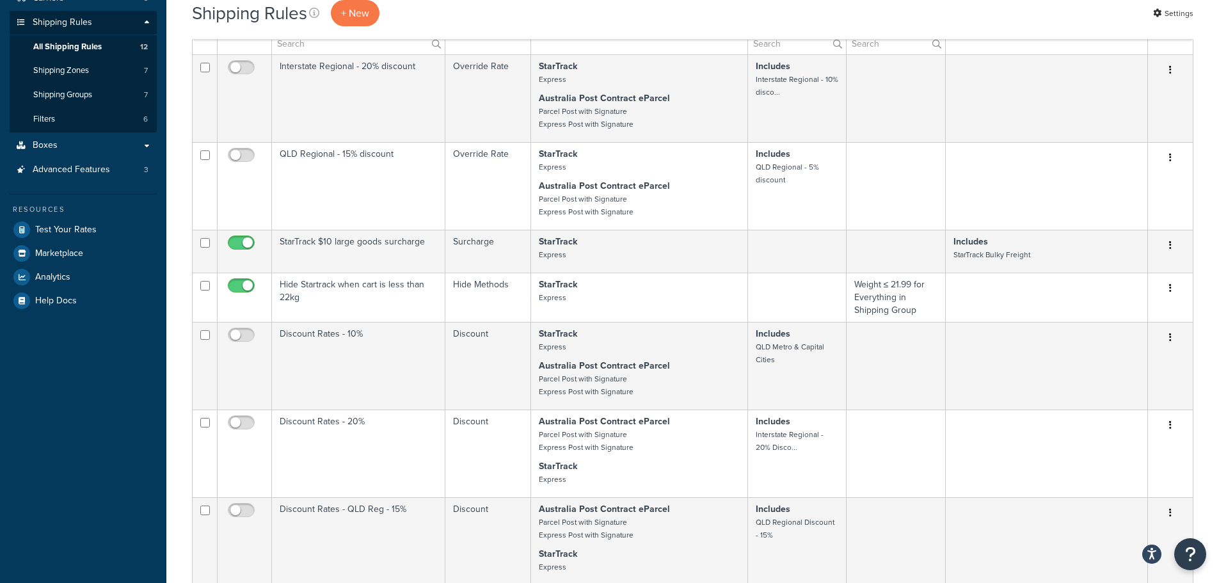
scroll to position [0, 0]
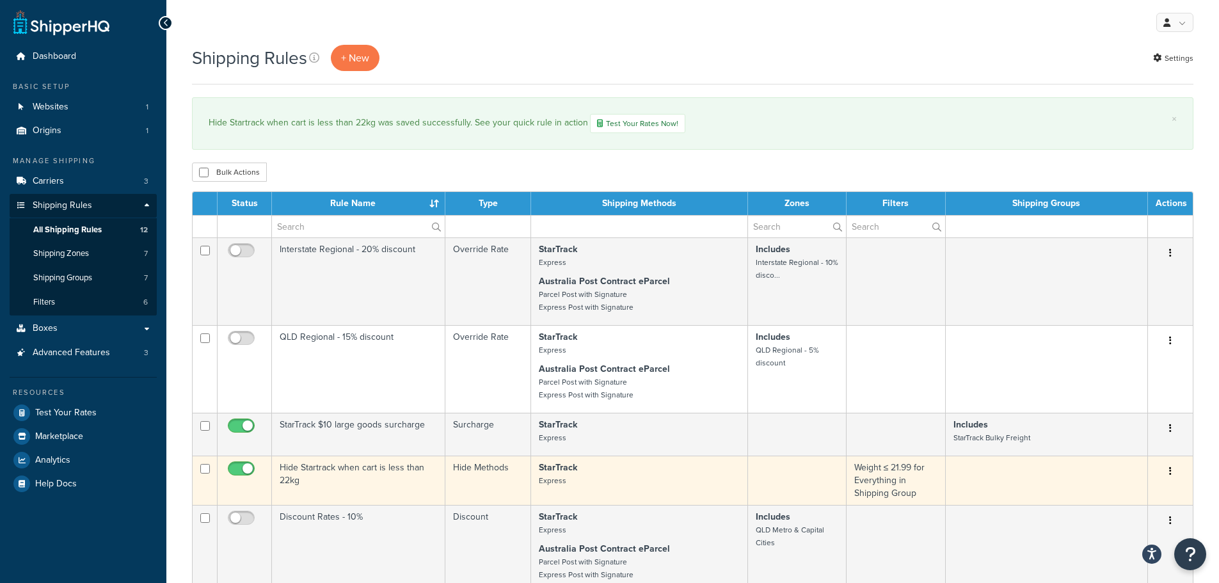
click at [374, 467] on td "Hide Startrack when cart is less than 22kg" at bounding box center [358, 479] width 173 height 49
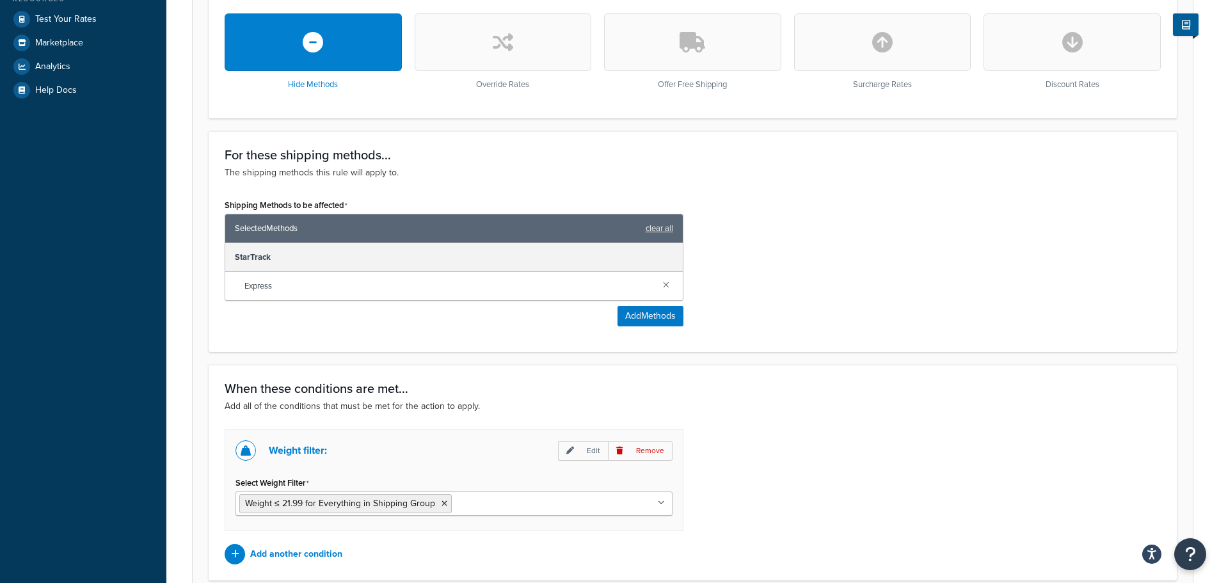
scroll to position [124, 0]
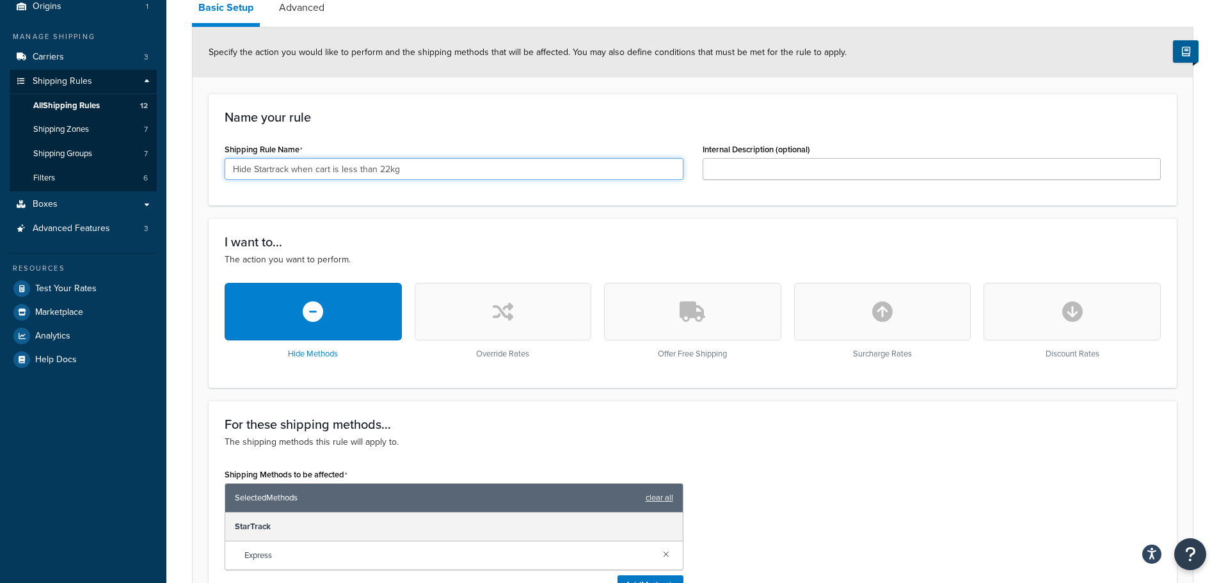
click at [386, 163] on input "Hide Startrack when cart is less than 22kg" at bounding box center [454, 169] width 459 height 22
type input "Hide Startrack when cart is less than 21kg"
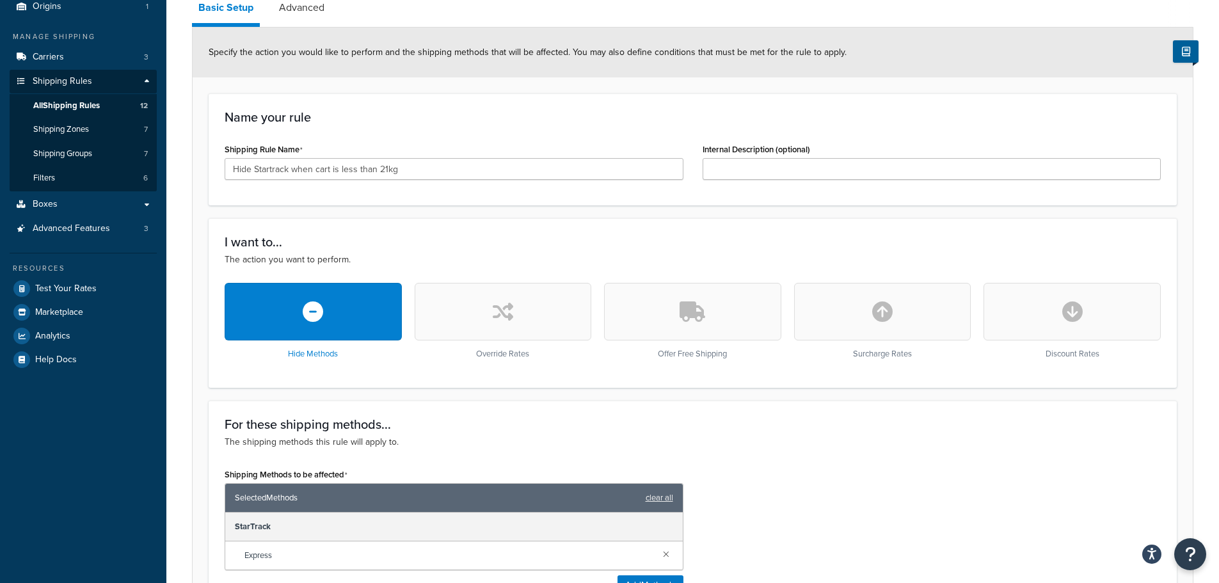
click at [993, 450] on div "For these shipping methods... The shipping methods this rule will apply to. Shi…" at bounding box center [693, 510] width 968 height 221
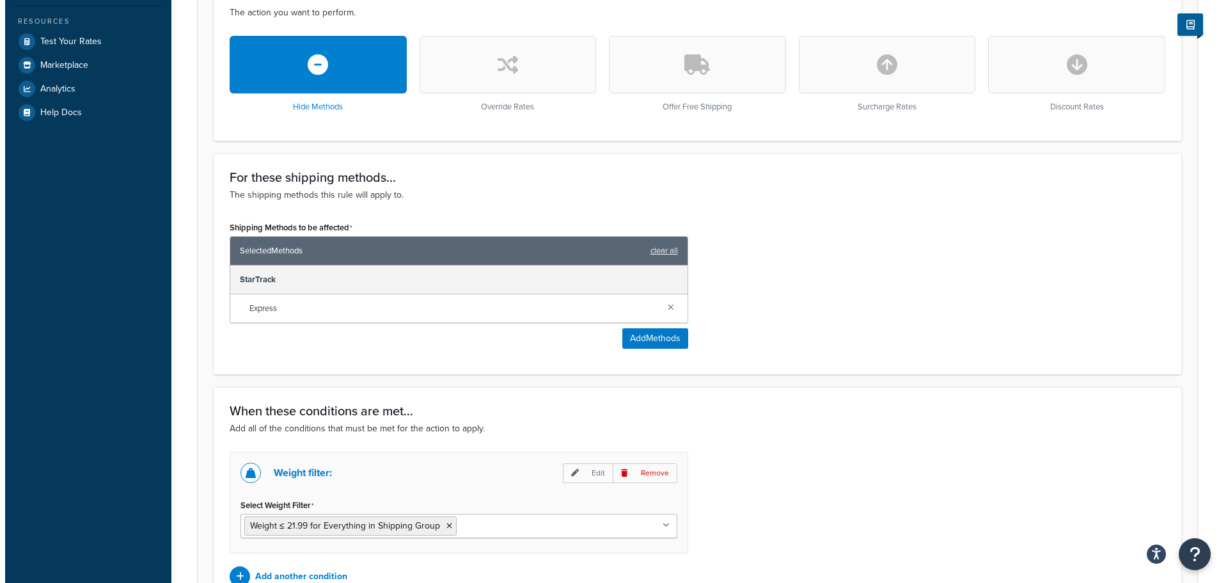
scroll to position [380, 0]
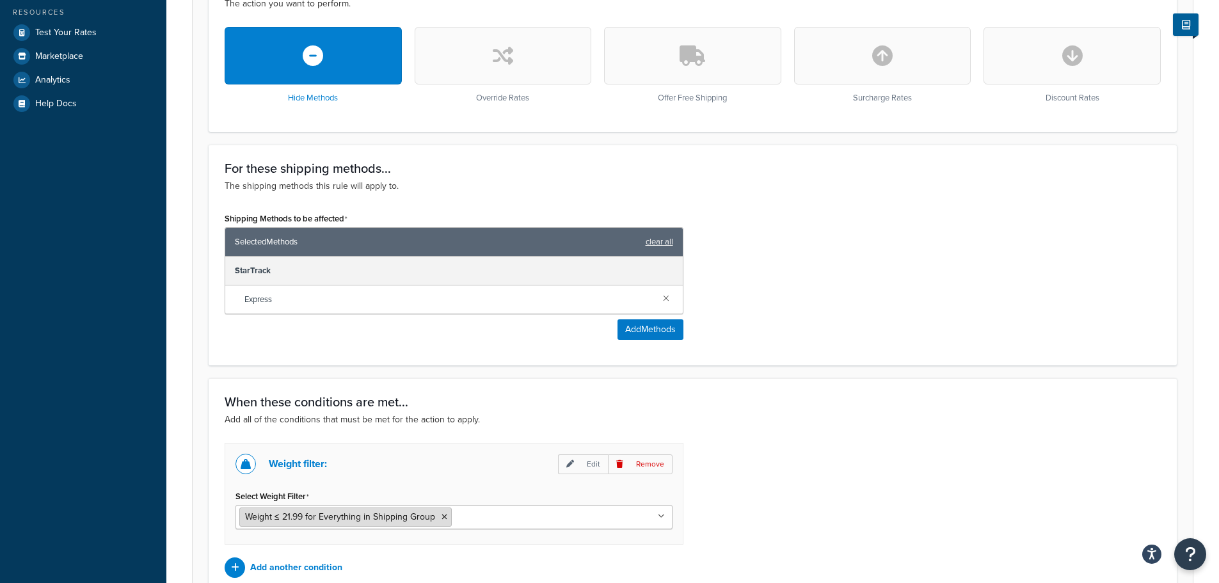
click at [354, 519] on span "Weight ≤ 21.99 for Everything in Shipping Group" at bounding box center [340, 516] width 190 height 13
click at [576, 465] on p "Edit" at bounding box center [583, 464] width 50 height 20
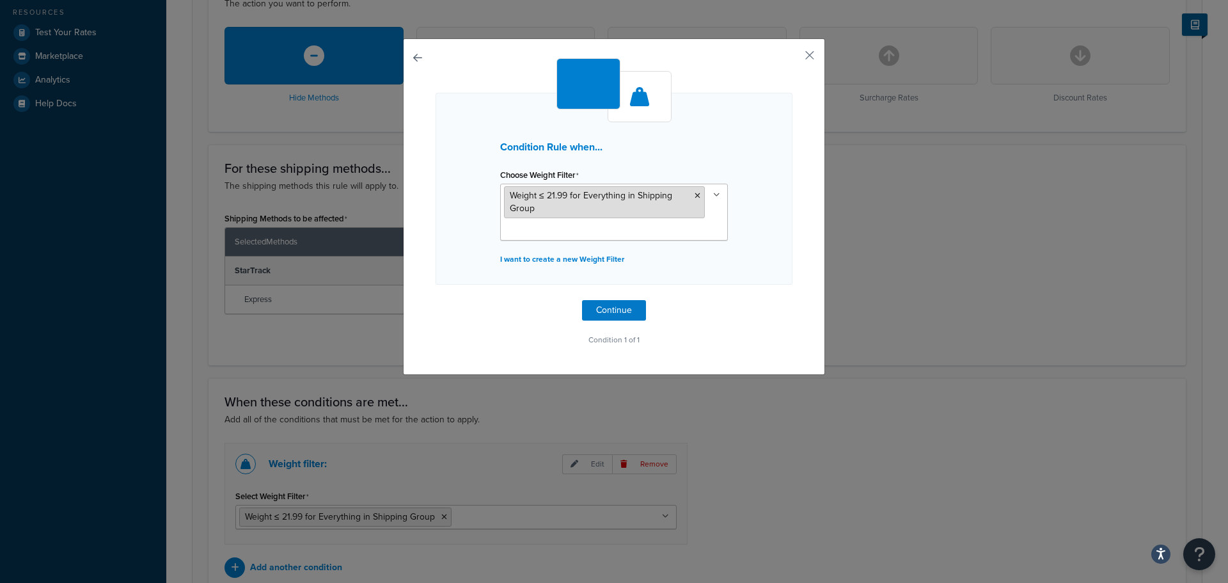
click at [566, 195] on span "Weight ≤ 21.99 for Everything in Shipping Group" at bounding box center [591, 202] width 162 height 26
click at [695, 194] on icon at bounding box center [698, 196] width 6 height 8
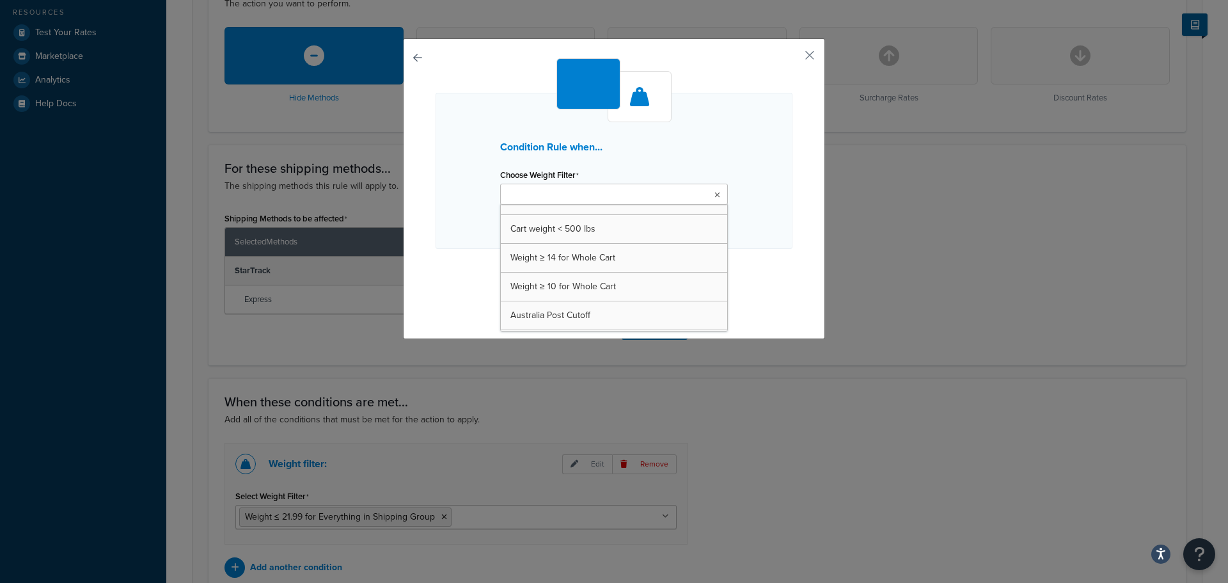
click at [793, 286] on div "Condition Rule when... Choose Weight Filter Cart weight < 500 lbs Weight ≥ 14 f…" at bounding box center [614, 188] width 422 height 301
click at [534, 190] on input "Choose Weight Filter" at bounding box center [560, 195] width 113 height 14
type input "weight"
click at [770, 248] on div "Condition Rule when... Choose Weight Filter Cart weight < 500 lbs Weight ≥ 14 f…" at bounding box center [614, 171] width 357 height 156
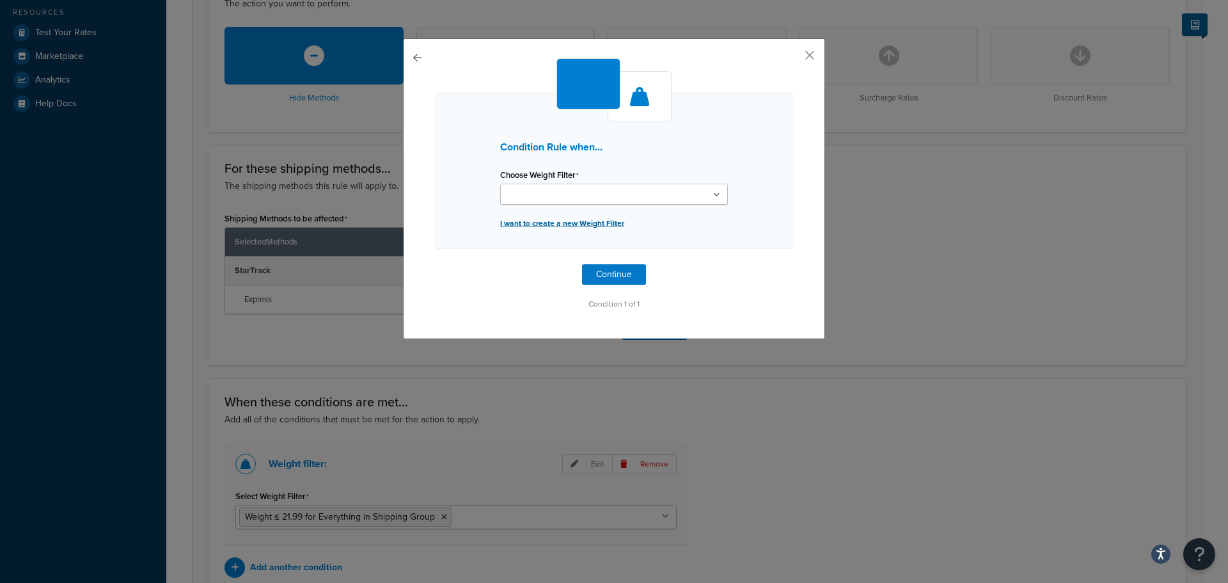
click at [605, 230] on p "I want to create a new Weight Filter" at bounding box center [614, 223] width 228 height 18
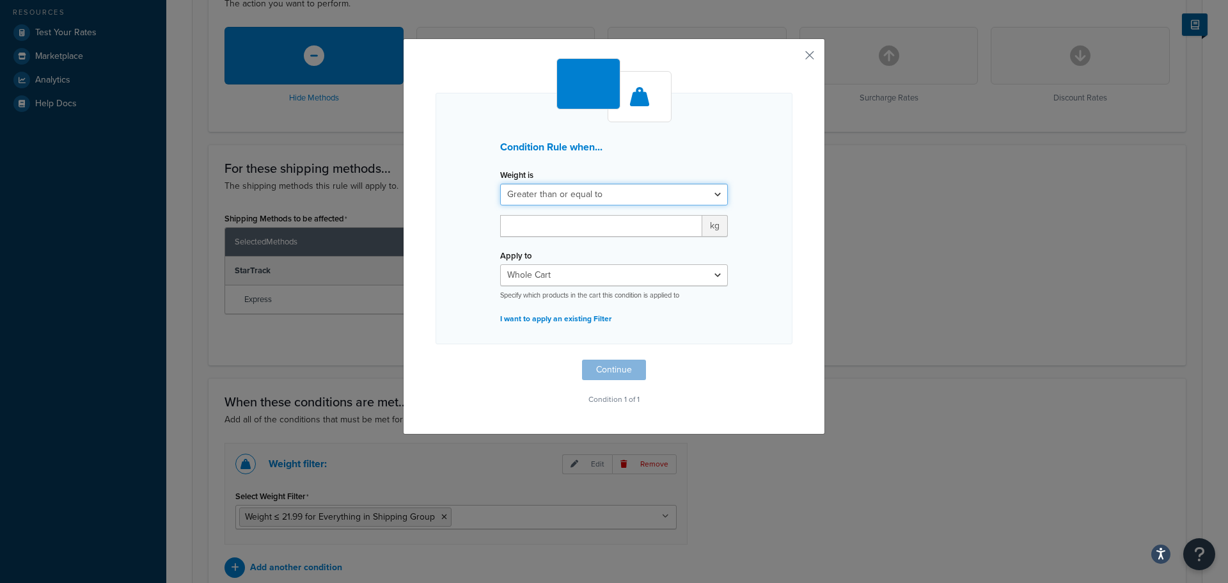
click at [629, 196] on select "Greater than or equal to Between or equal to Less than or equal to" at bounding box center [614, 195] width 228 height 22
select select "UNDER"
click at [500, 184] on select "Greater than or equal to Between or equal to Less than or equal to" at bounding box center [614, 195] width 228 height 22
click at [615, 230] on input "number" at bounding box center [601, 226] width 202 height 22
type input "21"
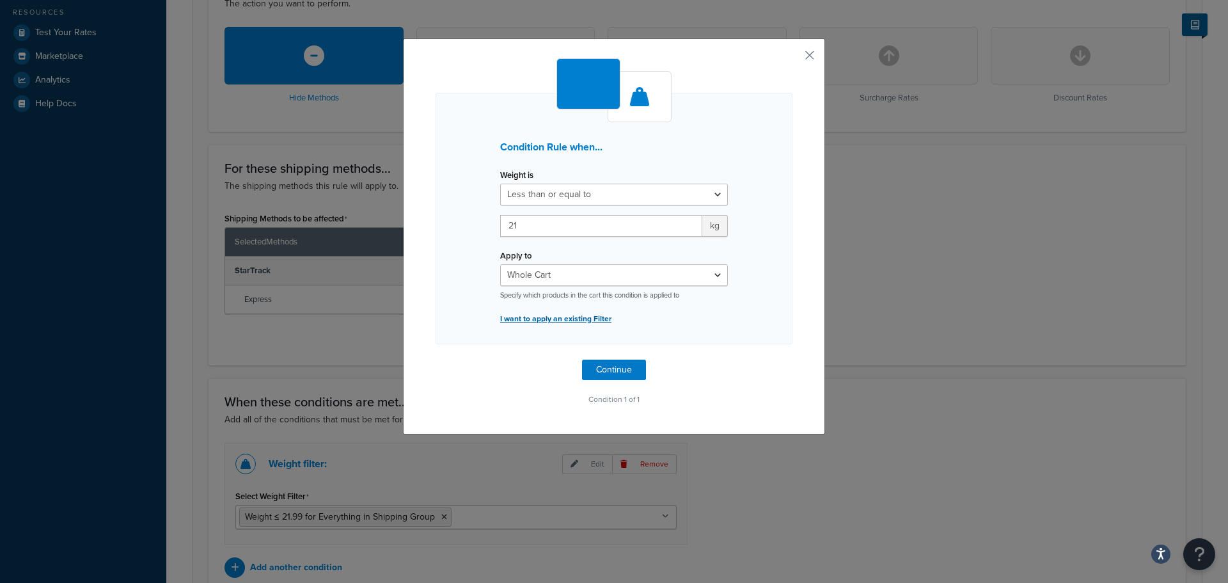
click at [715, 312] on p "I want to apply an existing Filter" at bounding box center [614, 319] width 228 height 18
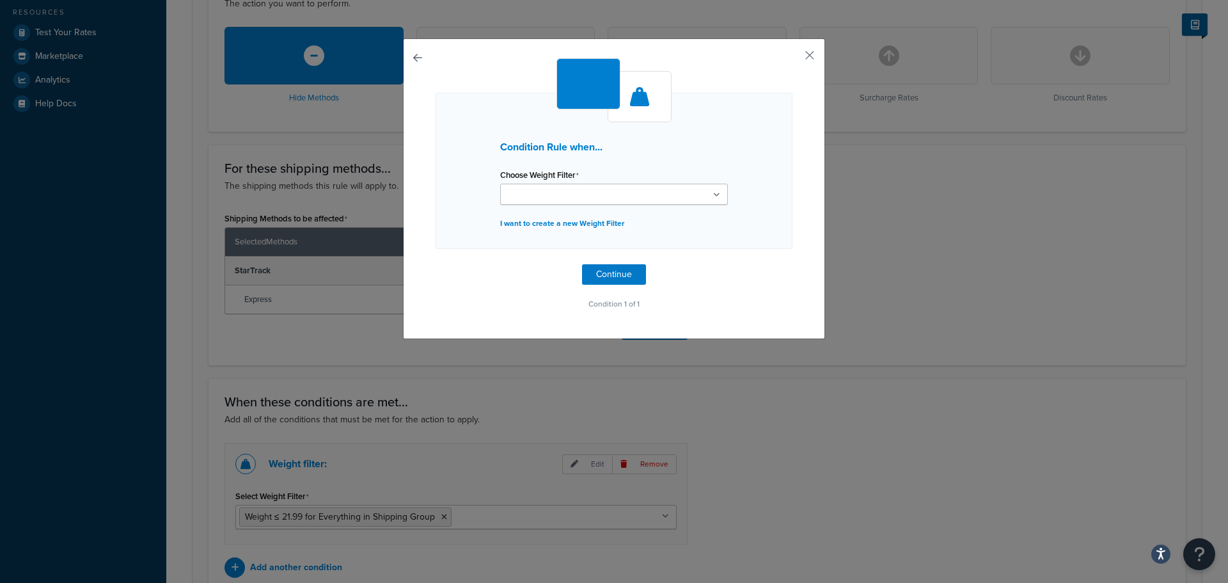
click at [688, 189] on ul at bounding box center [614, 194] width 228 height 21
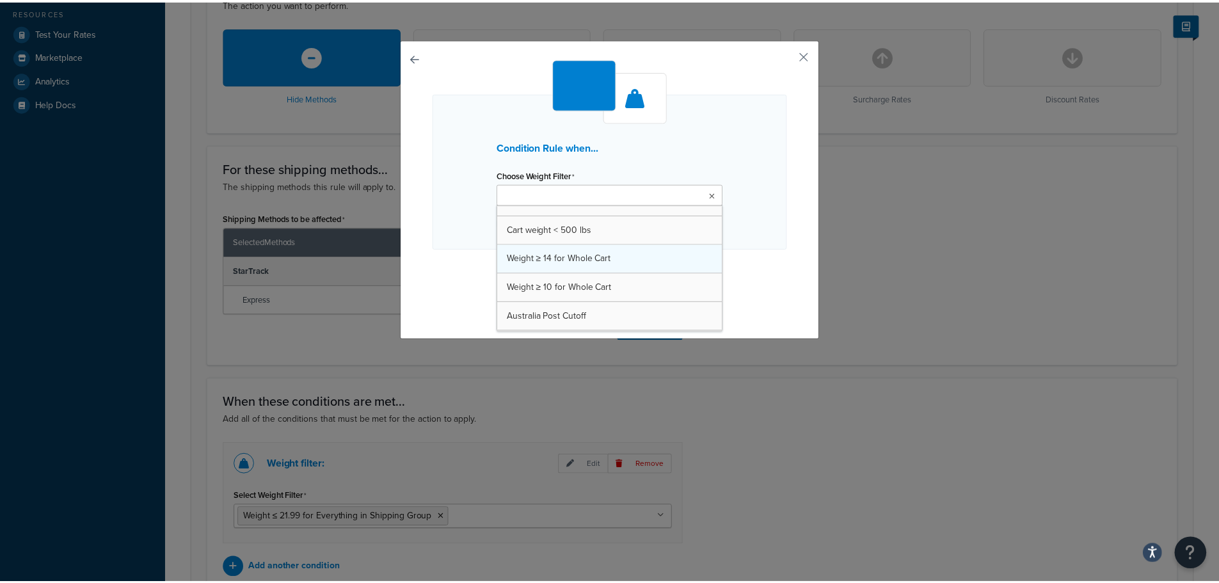
scroll to position [28, 0]
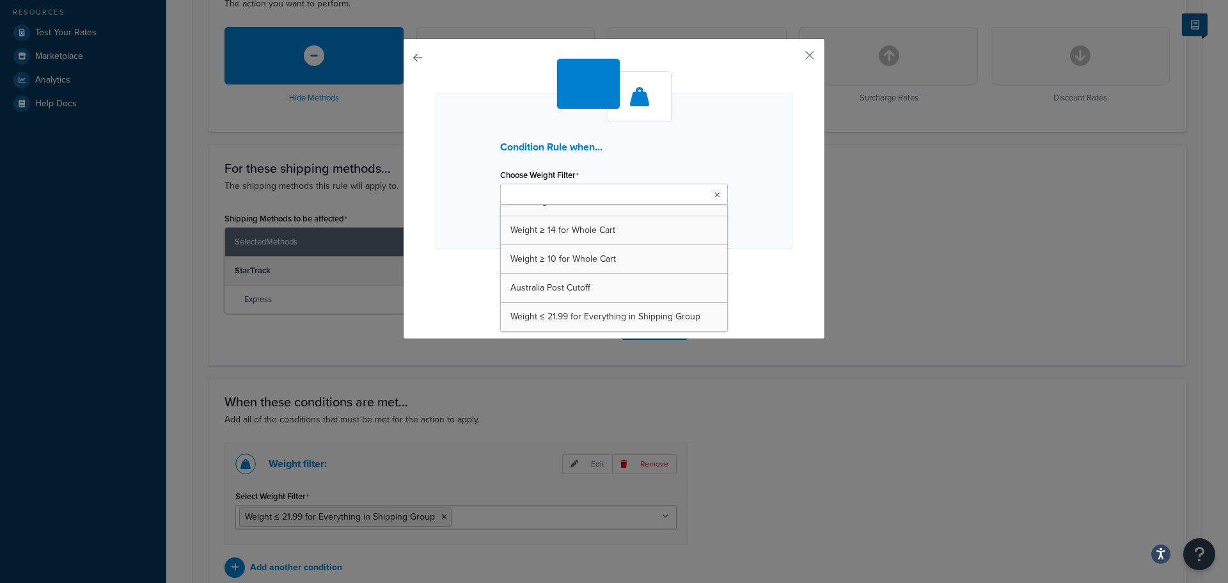
click at [759, 273] on div "Condition Rule when... Choose Weight Filter Cart weight < 500 lbs Weight ≥ 14 f…" at bounding box center [614, 185] width 357 height 255
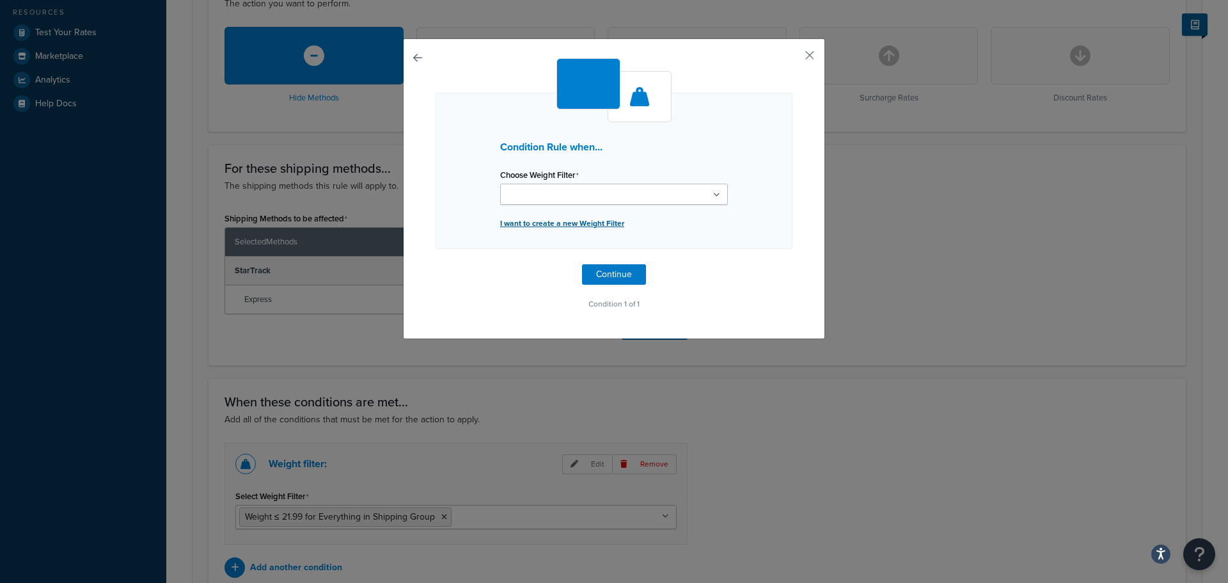
click at [610, 217] on p "I want to create a new Weight Filter" at bounding box center [614, 223] width 228 height 18
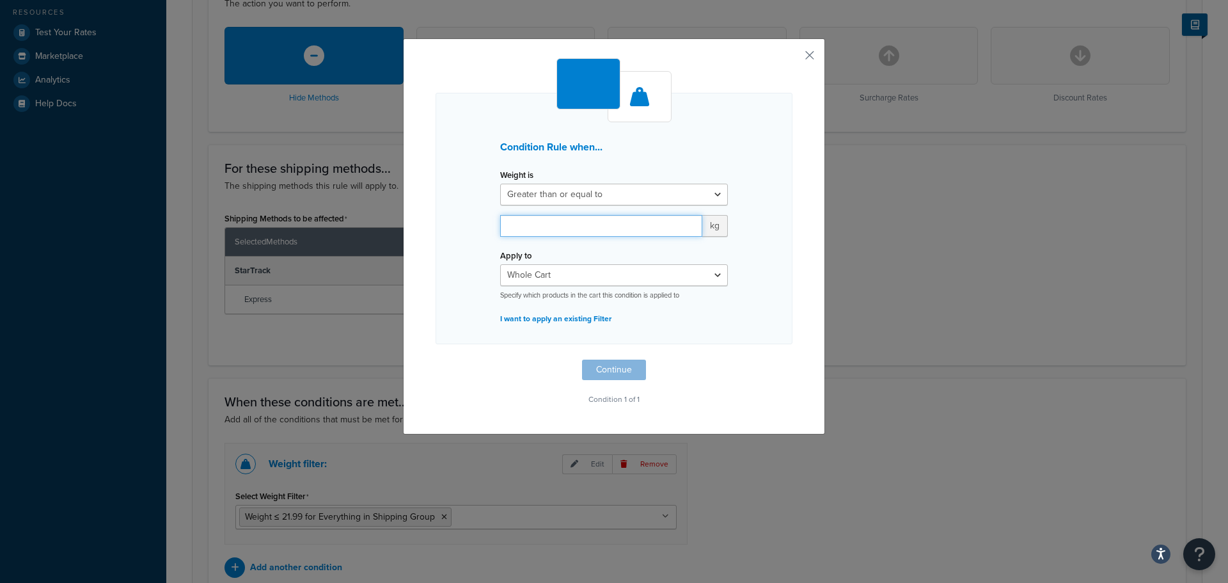
click at [564, 225] on input "number" at bounding box center [601, 226] width 202 height 22
type input "21"
click at [581, 201] on select "Greater than or equal to Between or equal to Less than or equal to" at bounding box center [614, 195] width 228 height 22
select select "UNDER"
click at [500, 184] on select "Greater than or equal to Between or equal to Less than or equal to" at bounding box center [614, 195] width 228 height 22
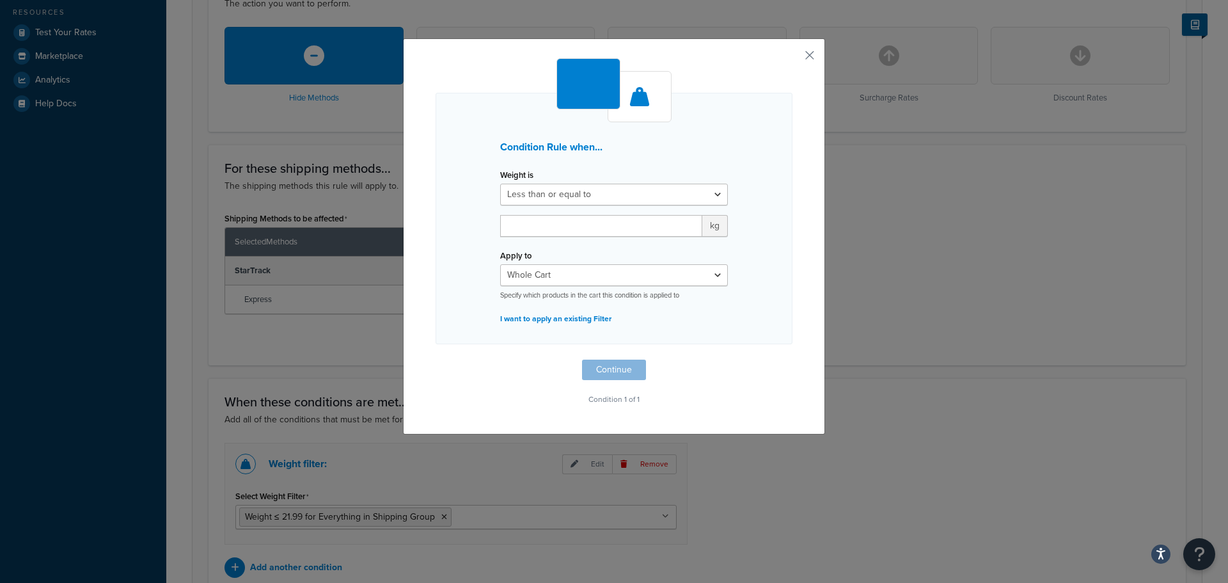
click at [795, 362] on div "Condition Rule when... Weight is Greater than or equal to Between or equal to L…" at bounding box center [614, 236] width 422 height 396
click at [793, 59] on button "button" at bounding box center [790, 59] width 3 height 3
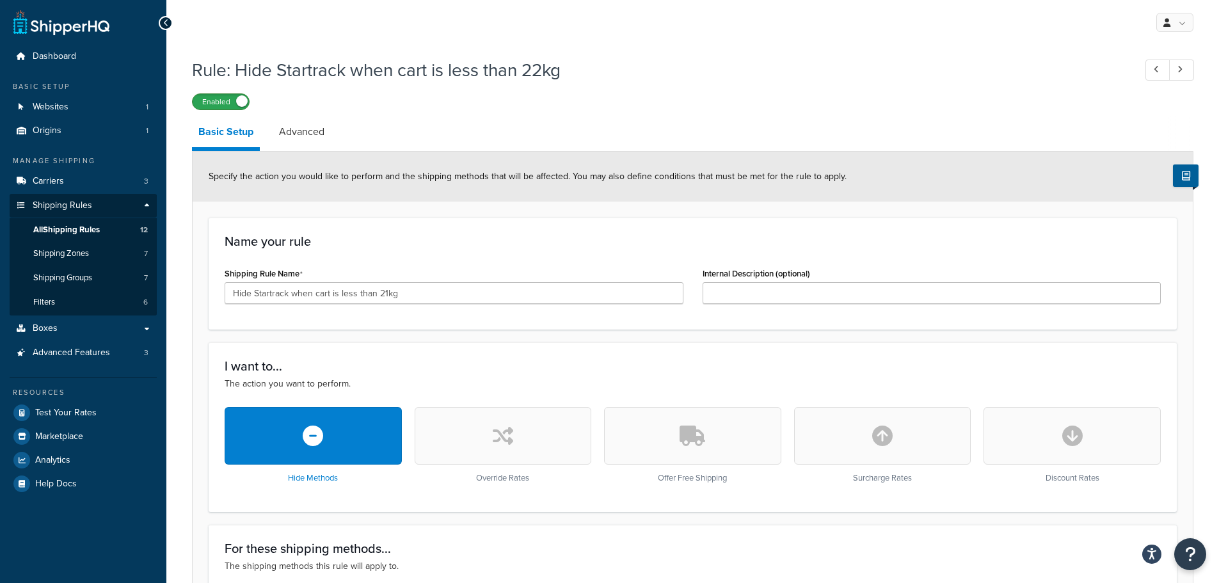
click at [204, 95] on label "Enabled" at bounding box center [221, 101] width 56 height 15
click at [84, 197] on link "Shipping Rules" at bounding box center [83, 206] width 147 height 24
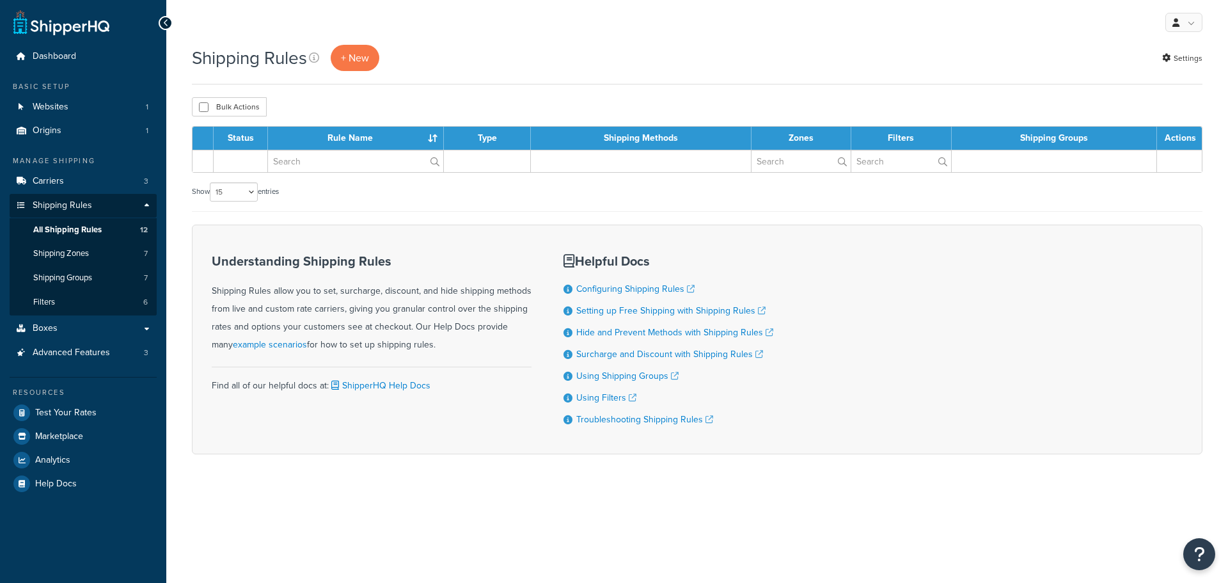
select select "15"
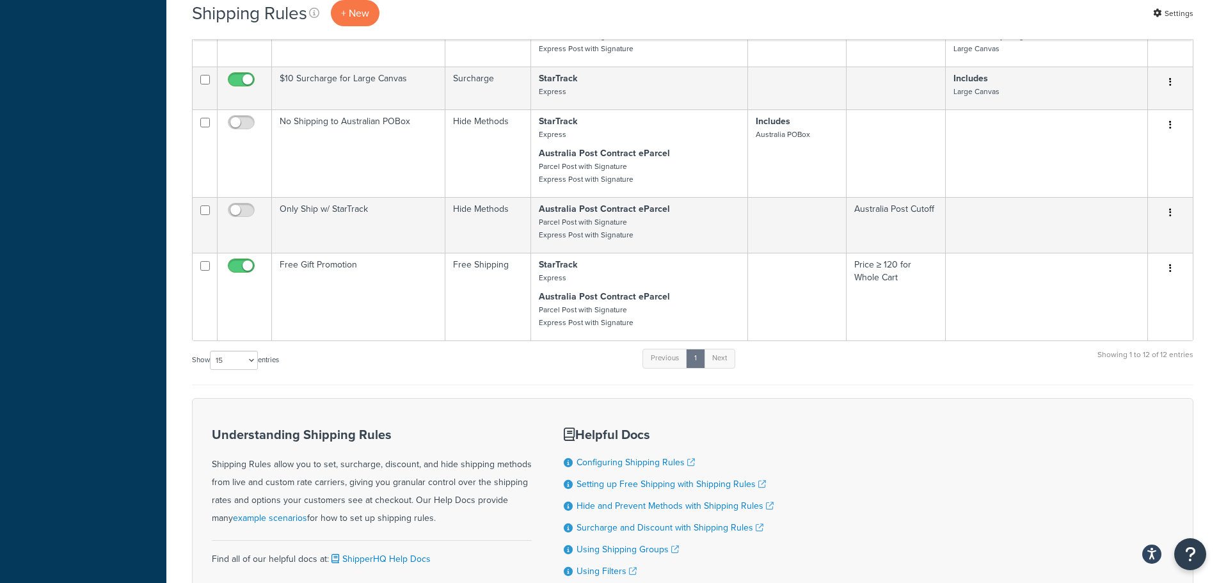
scroll to position [704, 0]
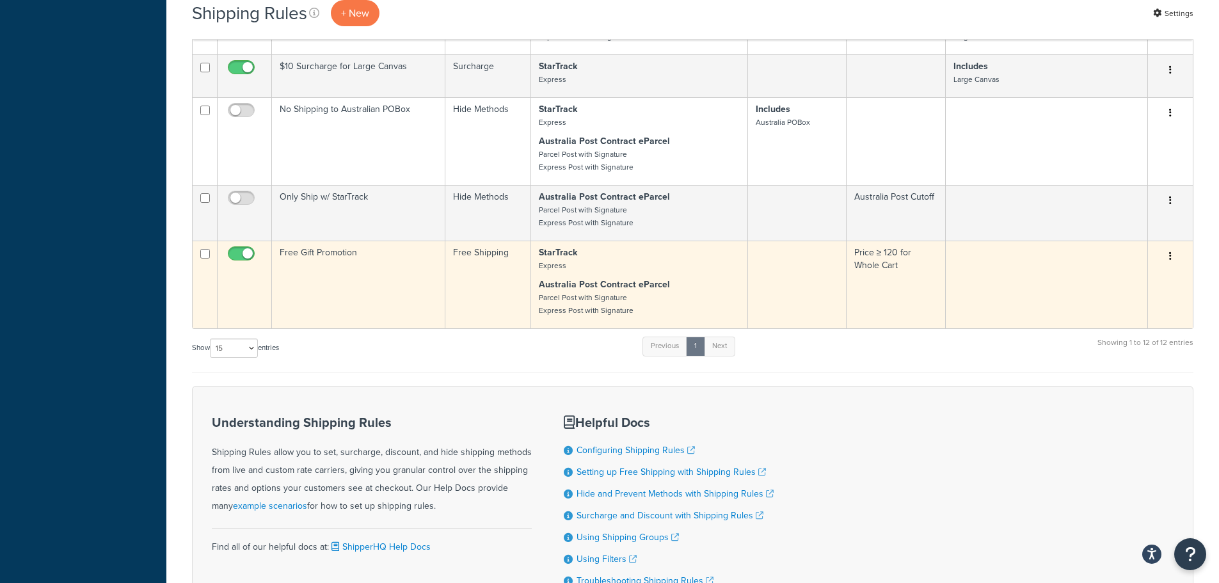
click at [305, 281] on td "Free Gift Promotion" at bounding box center [358, 285] width 173 height 88
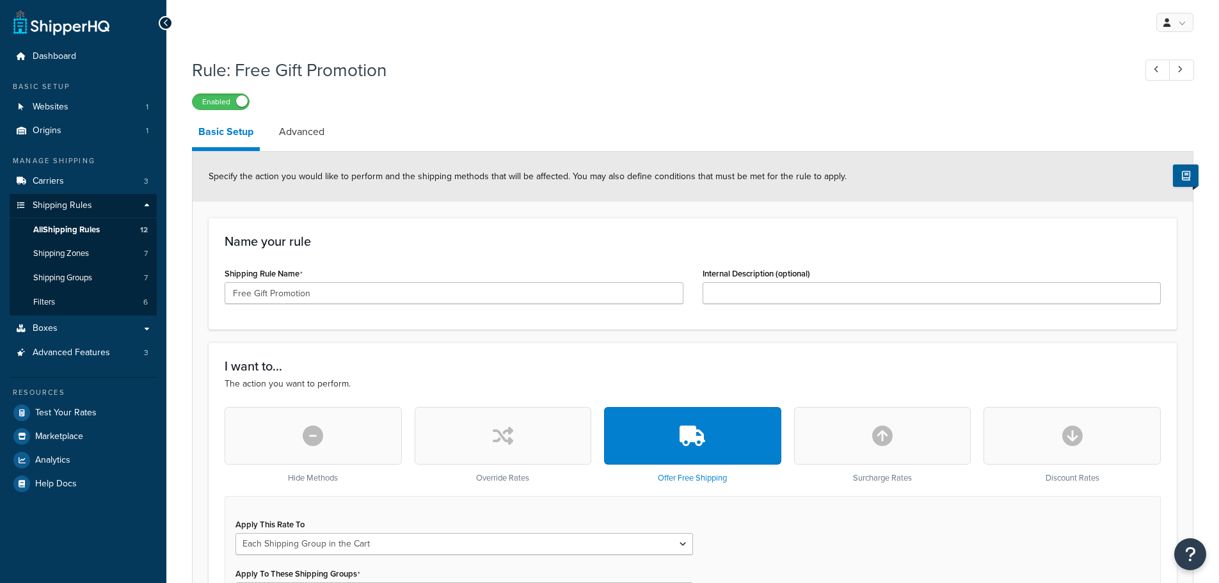
select select "SHIPPING_GROUP"
click at [62, 227] on span "All Shipping Rules" at bounding box center [66, 230] width 67 height 11
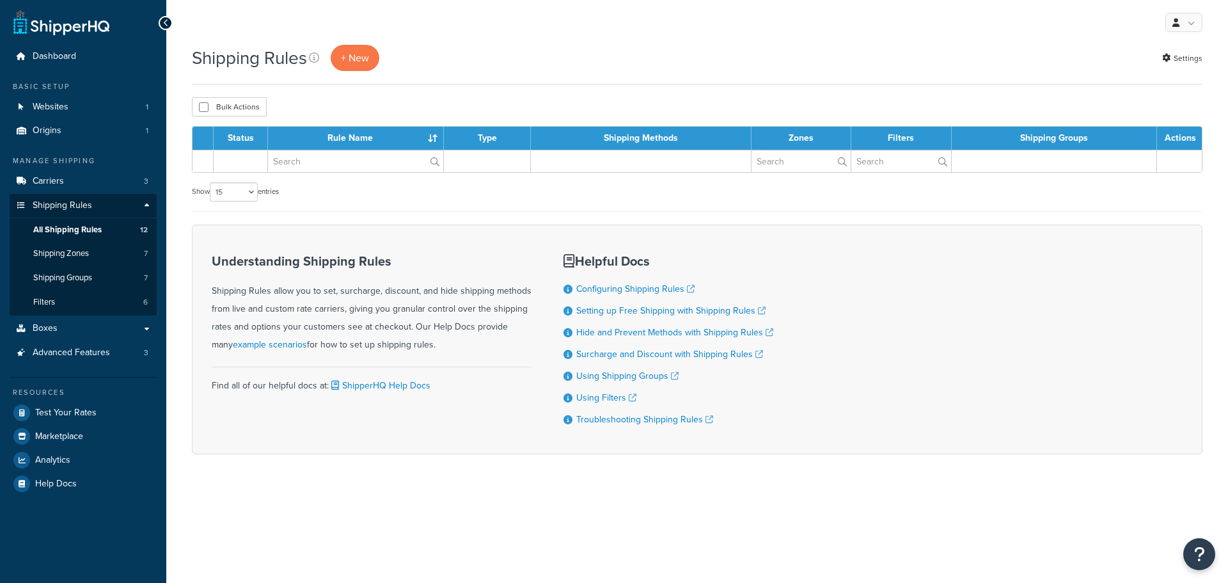
select select "15"
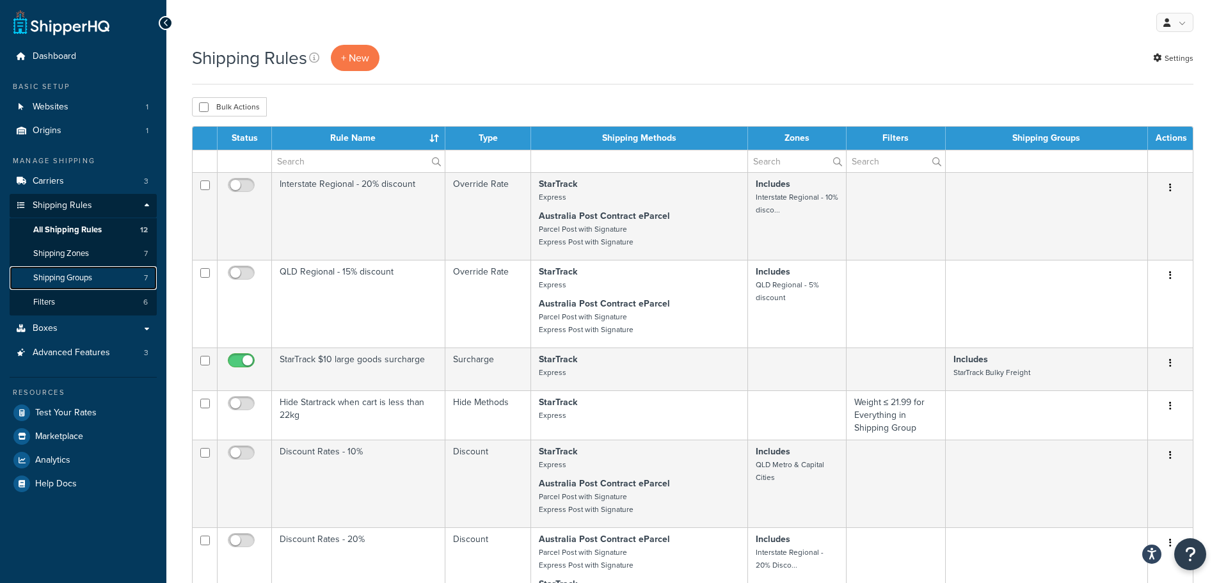
click at [85, 276] on span "Shipping Groups" at bounding box center [62, 278] width 59 height 11
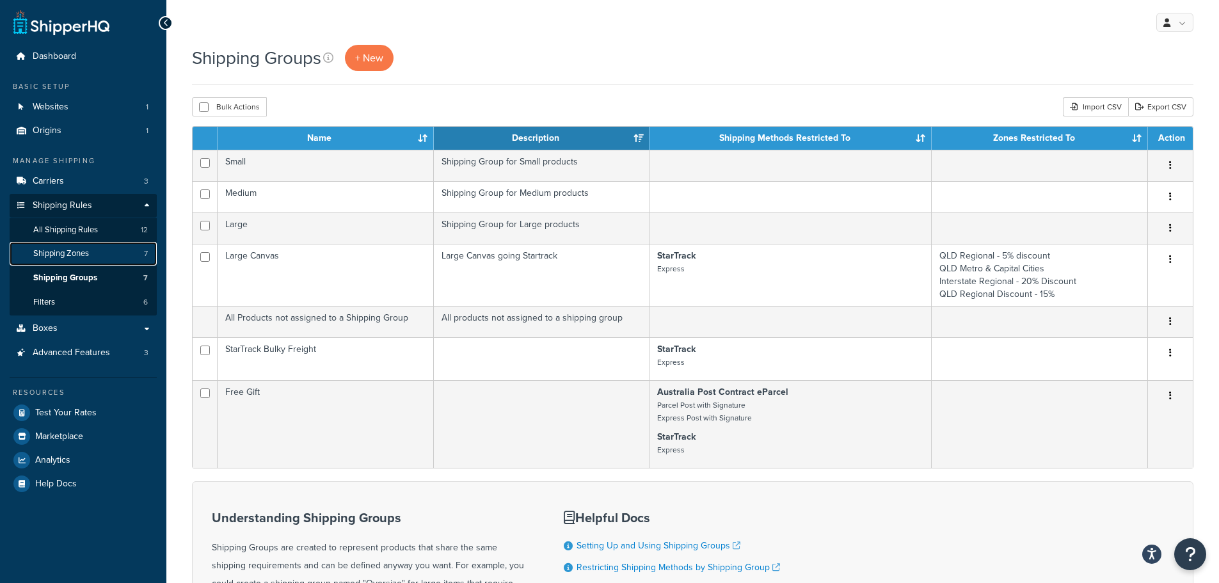
click at [77, 257] on span "Shipping Zones" at bounding box center [61, 253] width 56 height 11
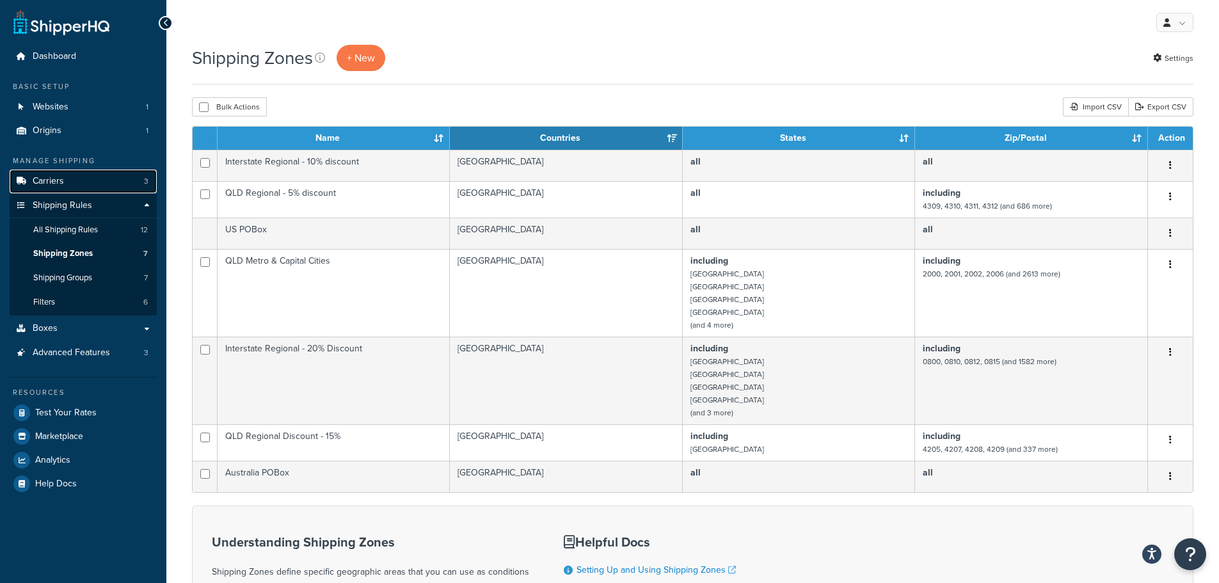
click at [85, 182] on link "Carriers 3" at bounding box center [83, 182] width 147 height 24
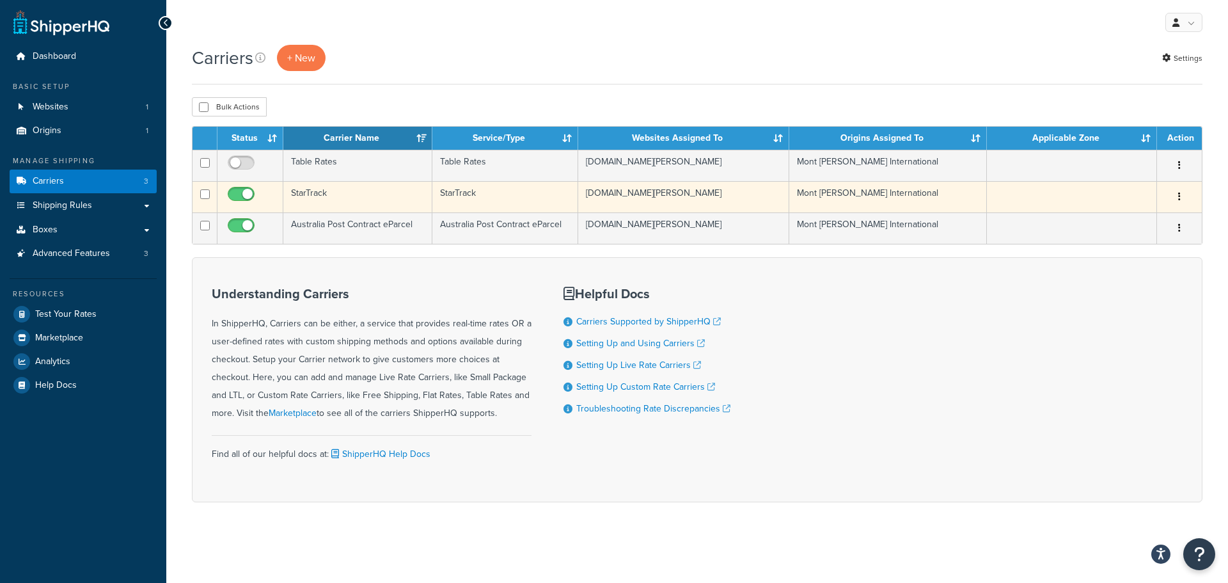
click at [334, 187] on td "StarTrack" at bounding box center [357, 196] width 149 height 31
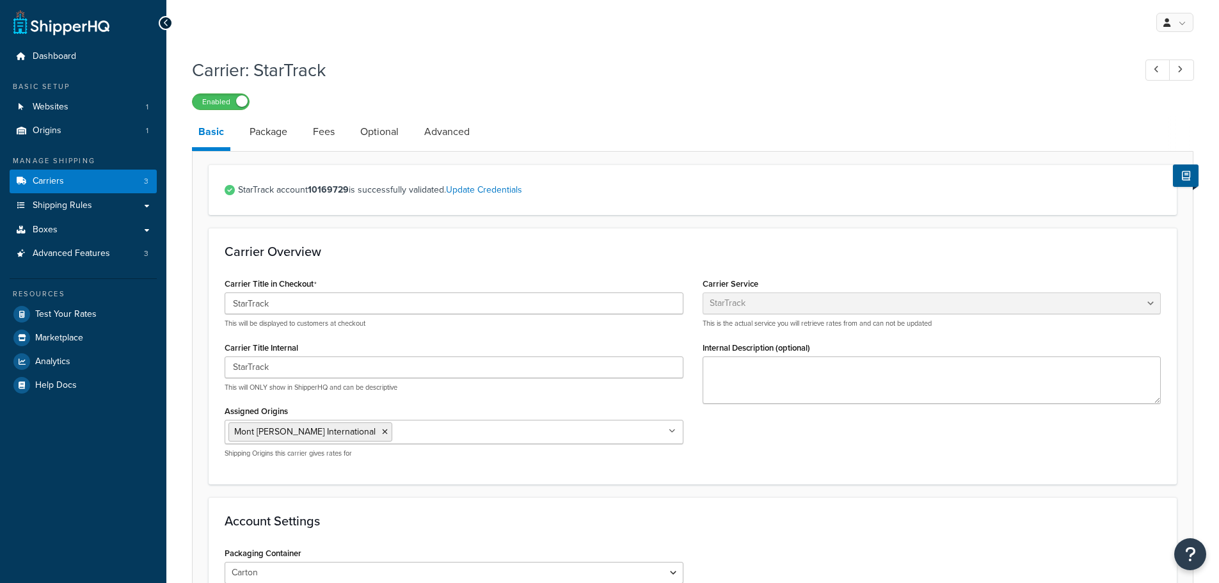
select select "starTrackv2"
select select "CTN"
click at [277, 132] on link "Package" at bounding box center [268, 131] width 51 height 31
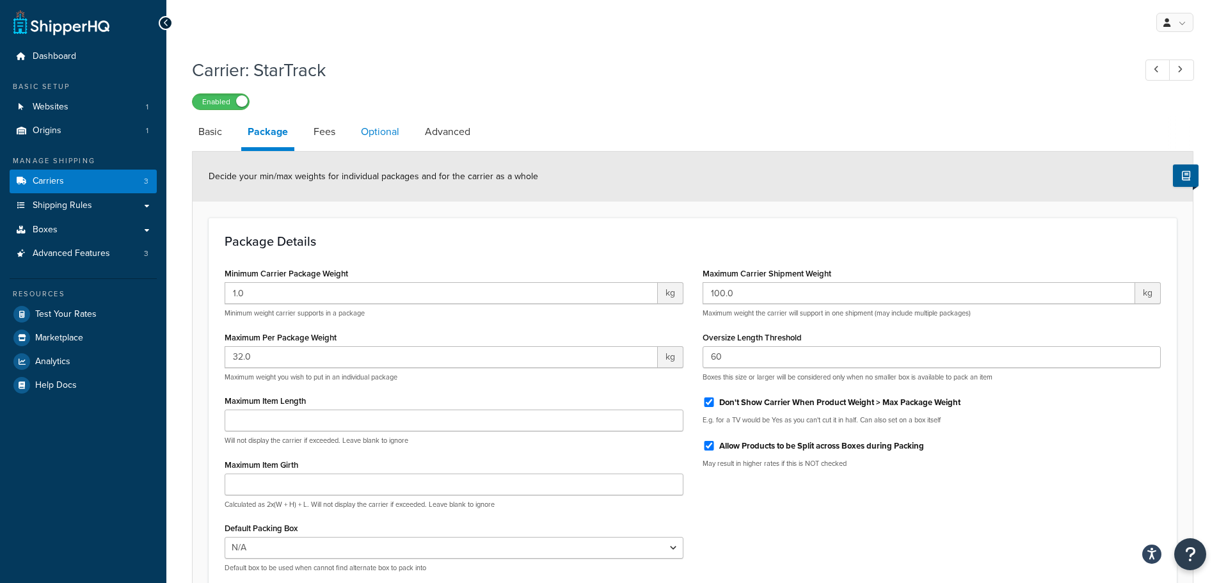
click at [370, 125] on link "Optional" at bounding box center [379, 131] width 51 height 31
select select "business"
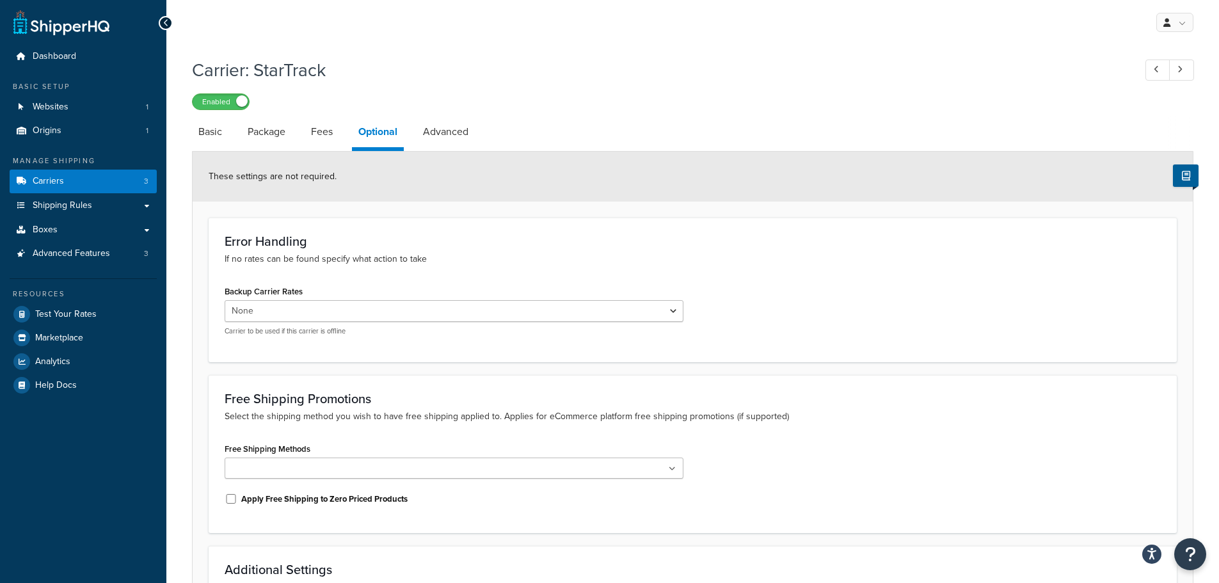
scroll to position [224, 0]
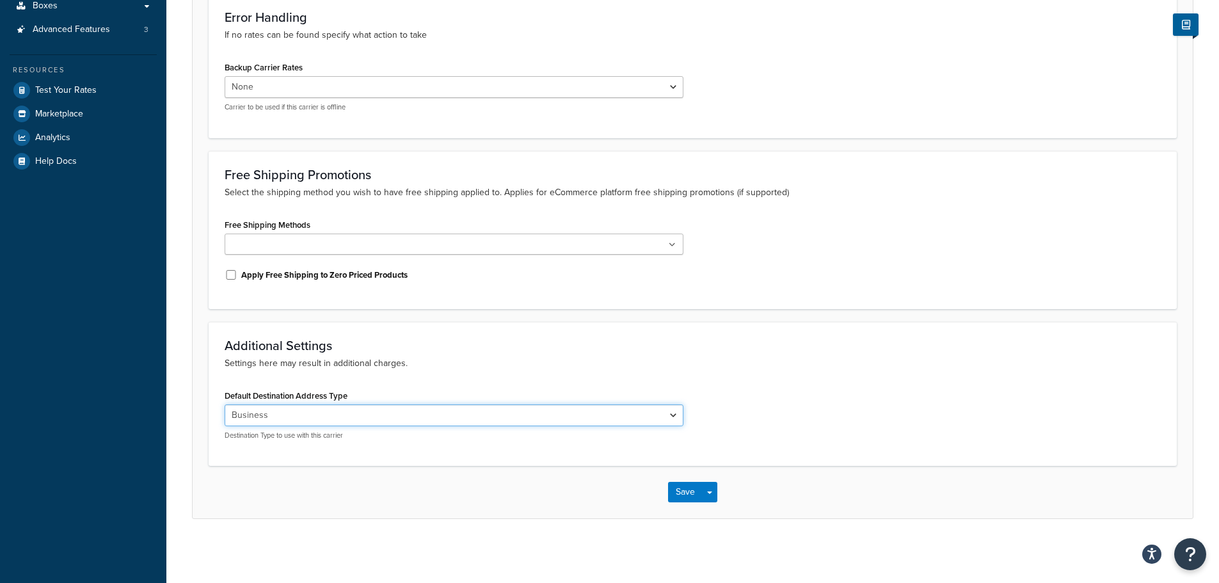
click at [397, 411] on select "Residential Business" at bounding box center [454, 415] width 459 height 22
click at [529, 315] on form "These settings are not required. Error Handling If no rates can be found specif…" at bounding box center [693, 223] width 1000 height 590
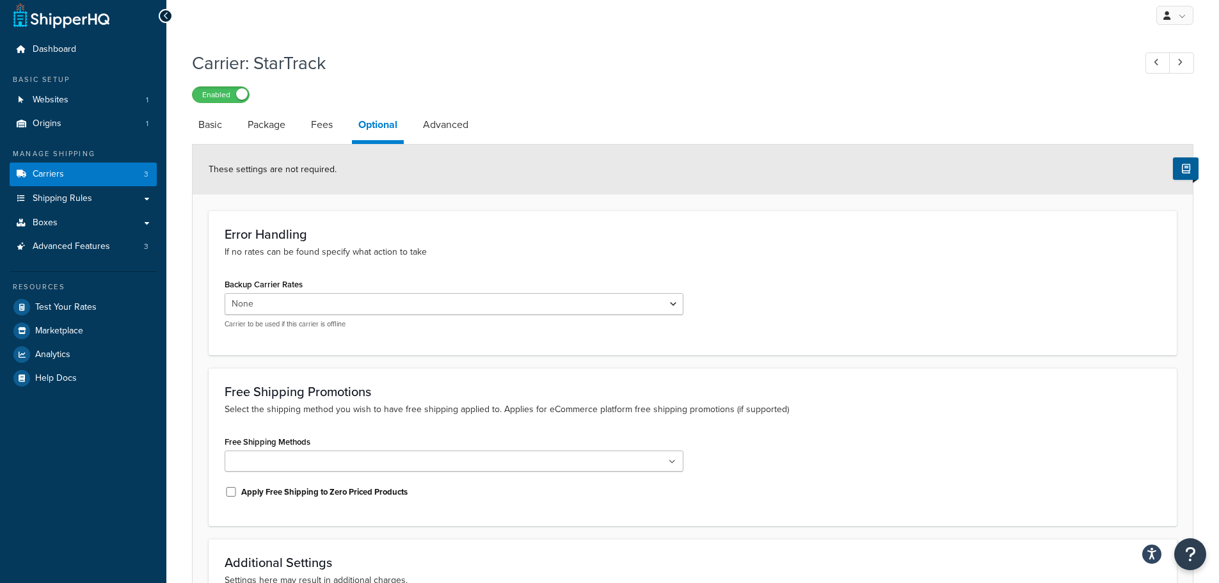
scroll to position [0, 0]
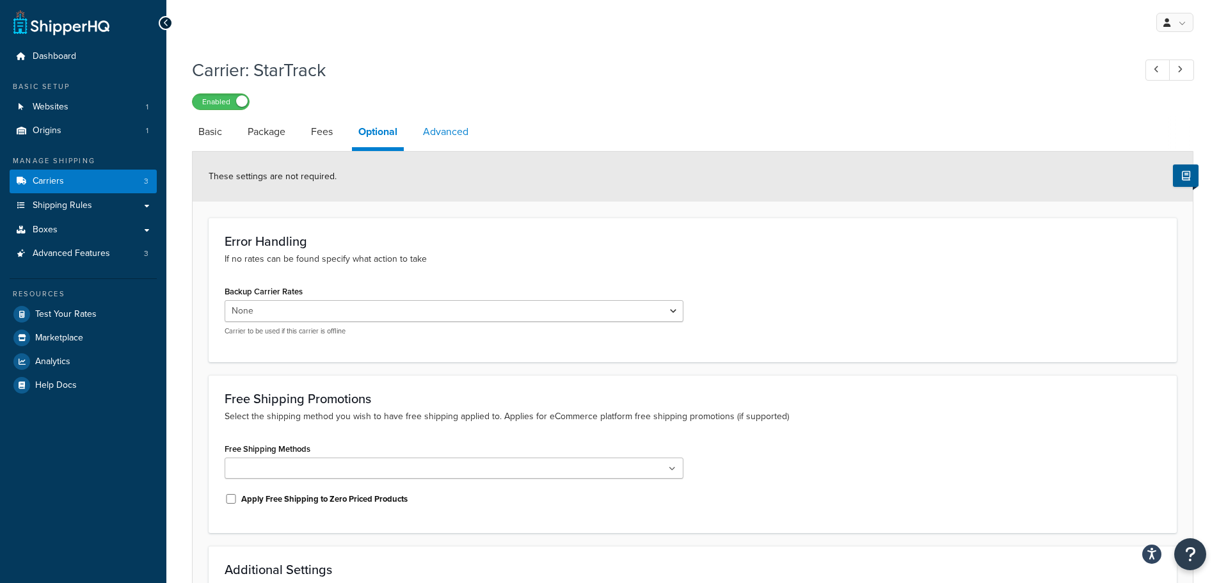
click at [456, 128] on link "Advanced" at bounding box center [445, 131] width 58 height 31
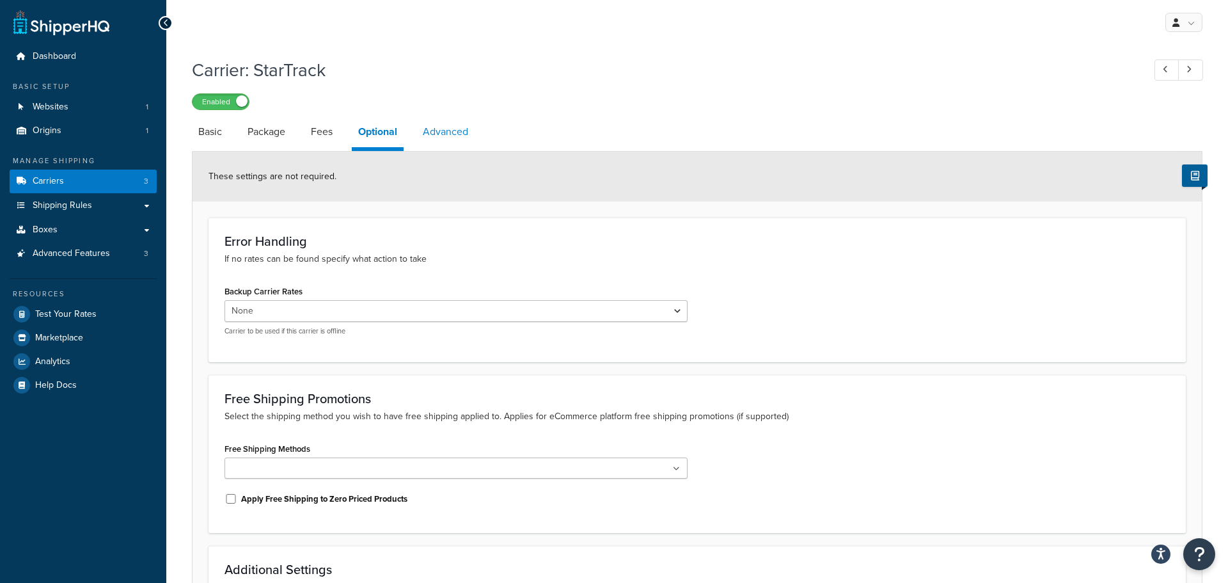
select select "false"
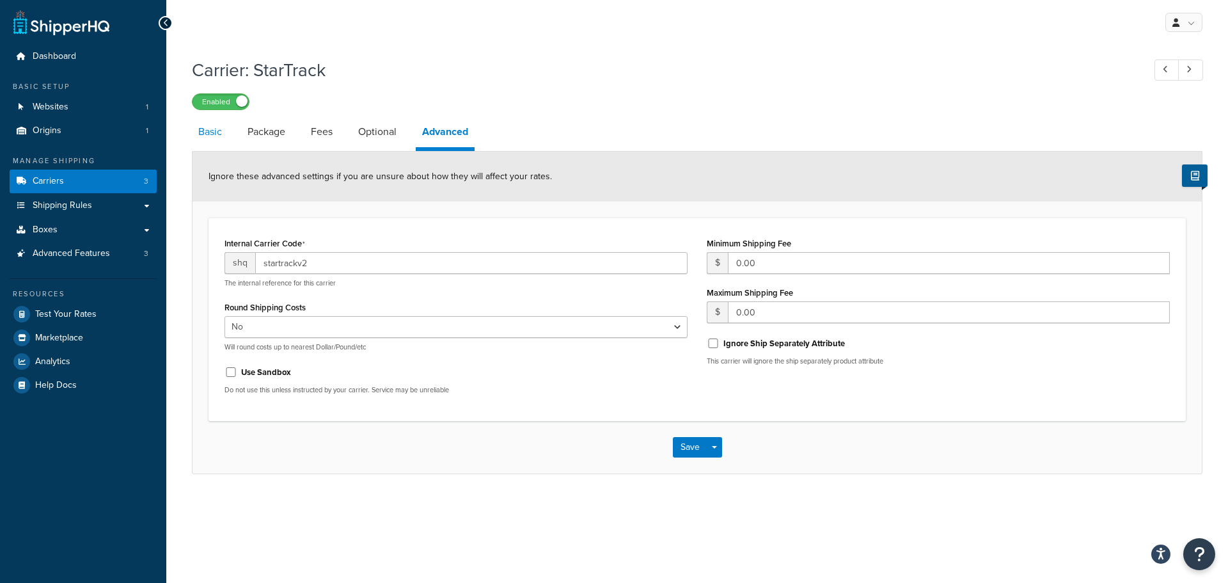
click at [221, 129] on link "Basic" at bounding box center [210, 131] width 36 height 31
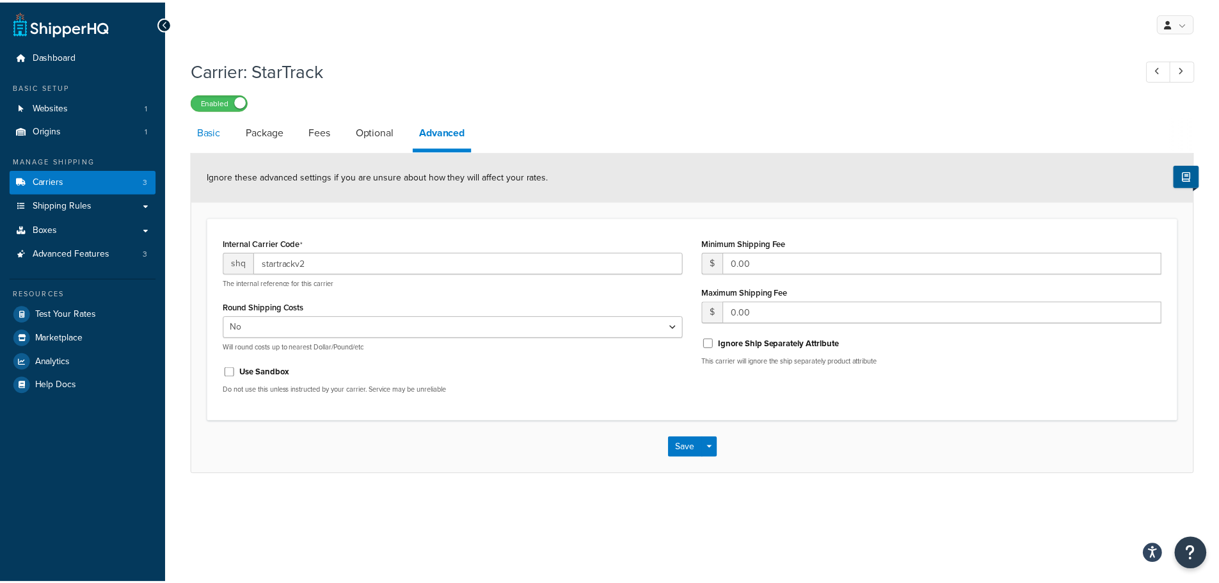
select select "starTrackv2"
select select "CTN"
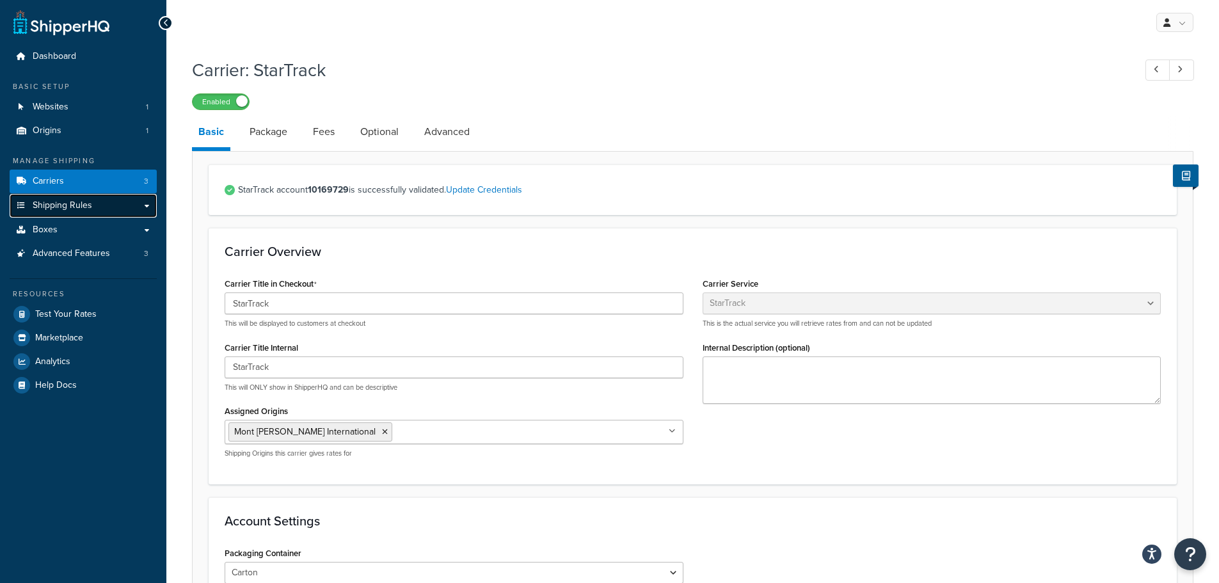
click at [82, 206] on span "Shipping Rules" at bounding box center [62, 205] width 59 height 11
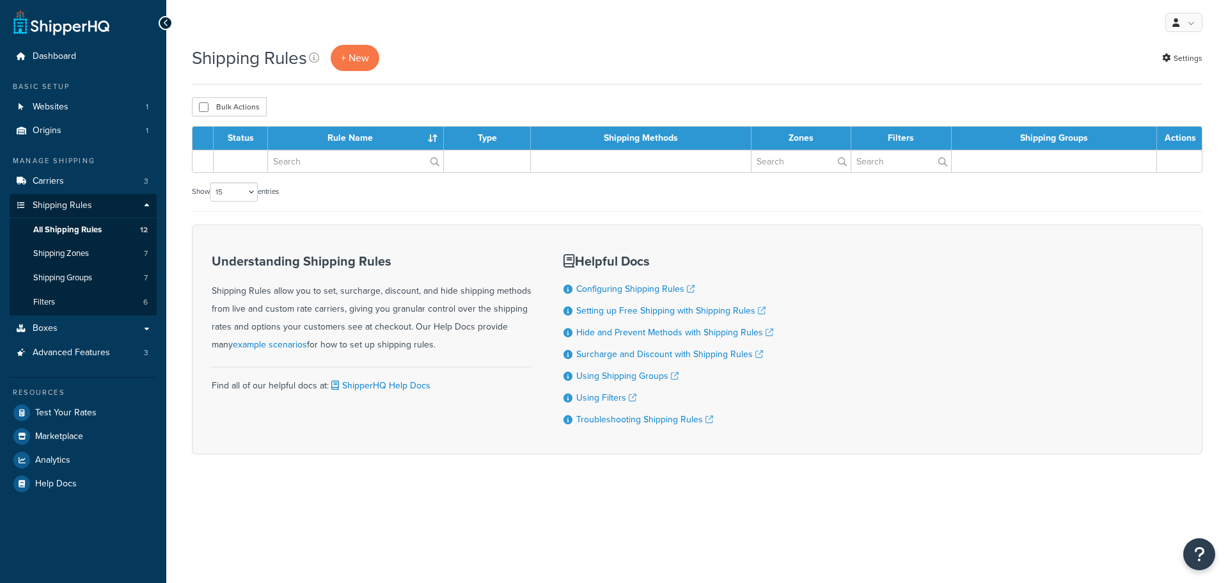
select select "15"
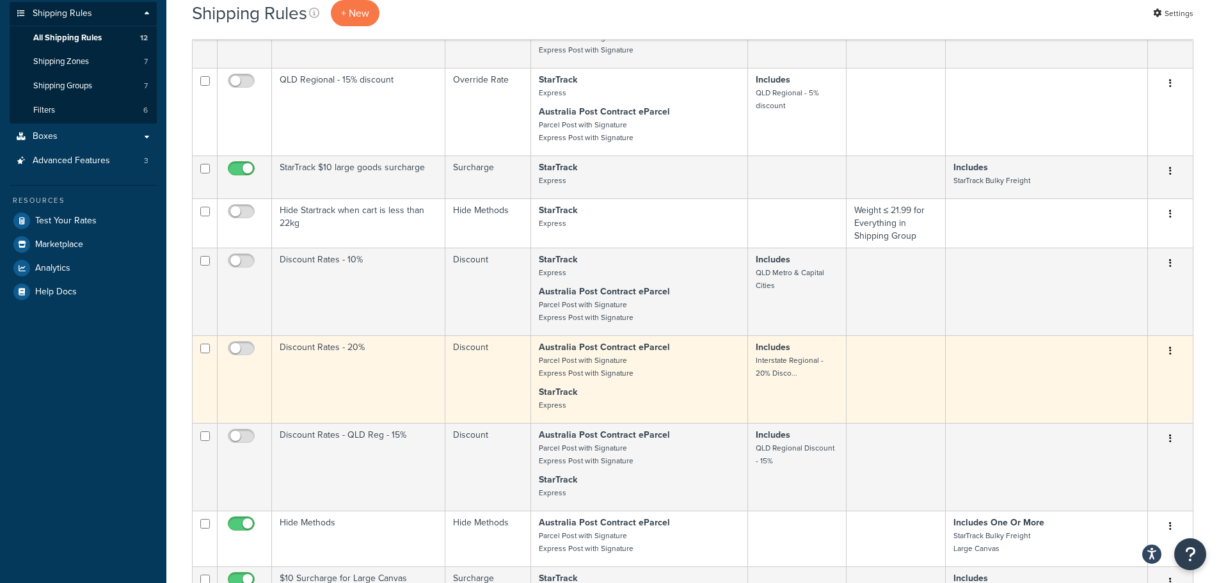
scroll to position [128, 0]
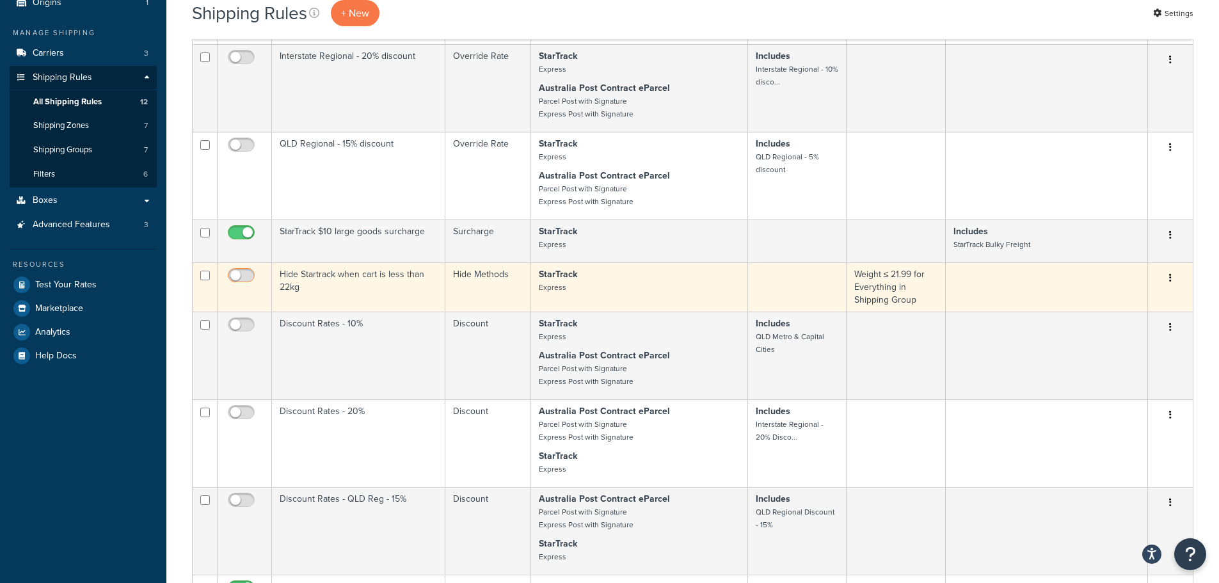
click at [253, 274] on input "checkbox" at bounding box center [242, 279] width 35 height 16
checkbox input "true"
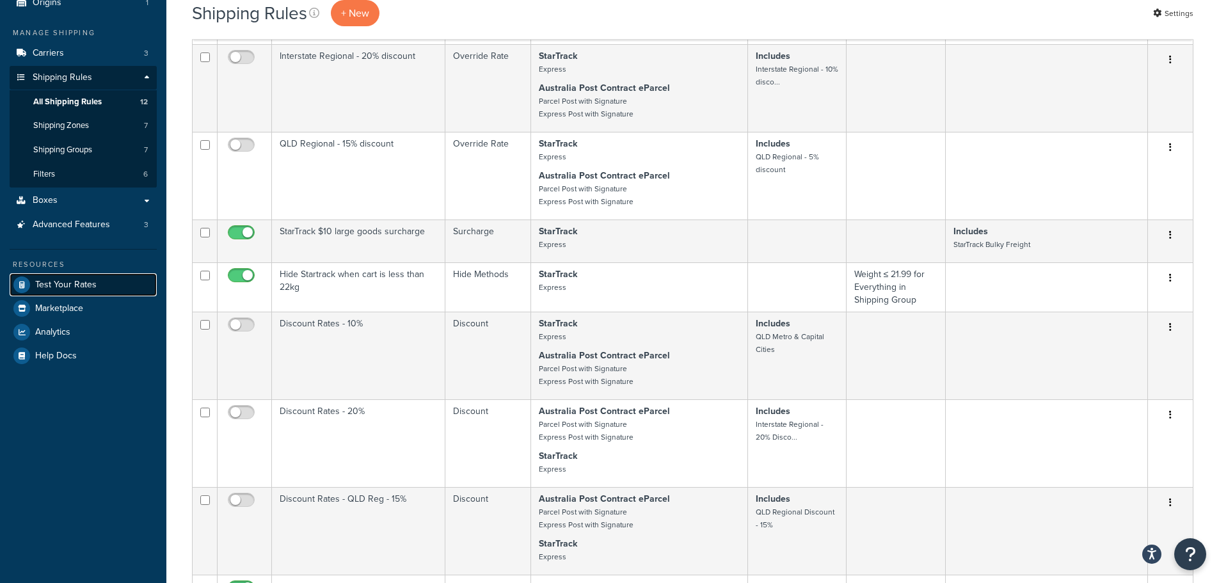
click at [93, 280] on span "Test Your Rates" at bounding box center [65, 285] width 61 height 11
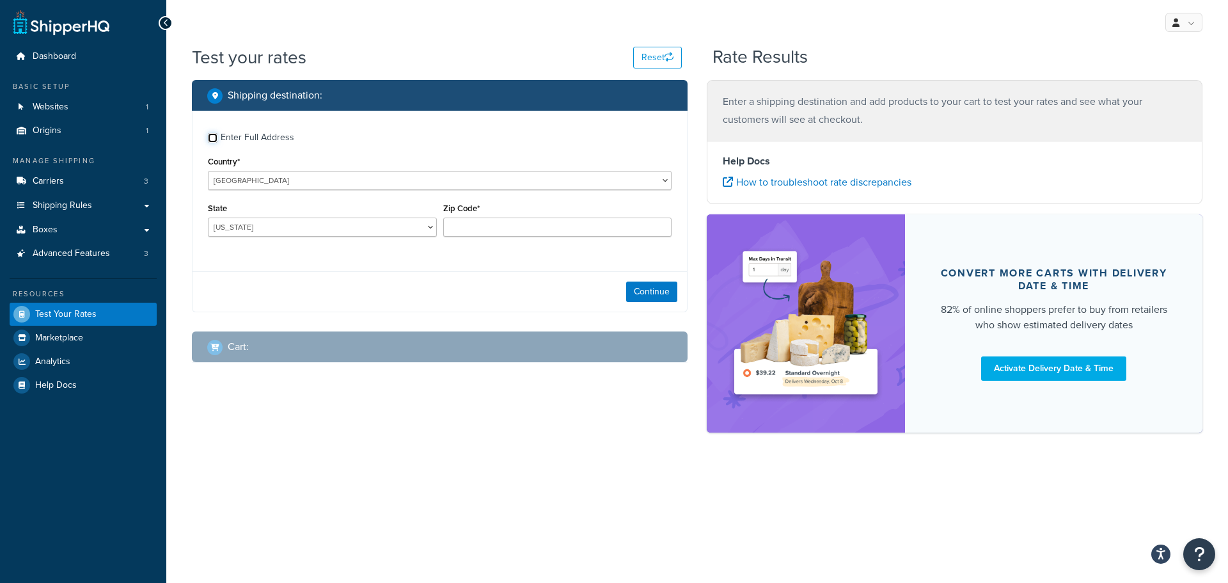
click at [213, 136] on input "Enter Full Address" at bounding box center [213, 138] width 10 height 10
checkbox input "true"
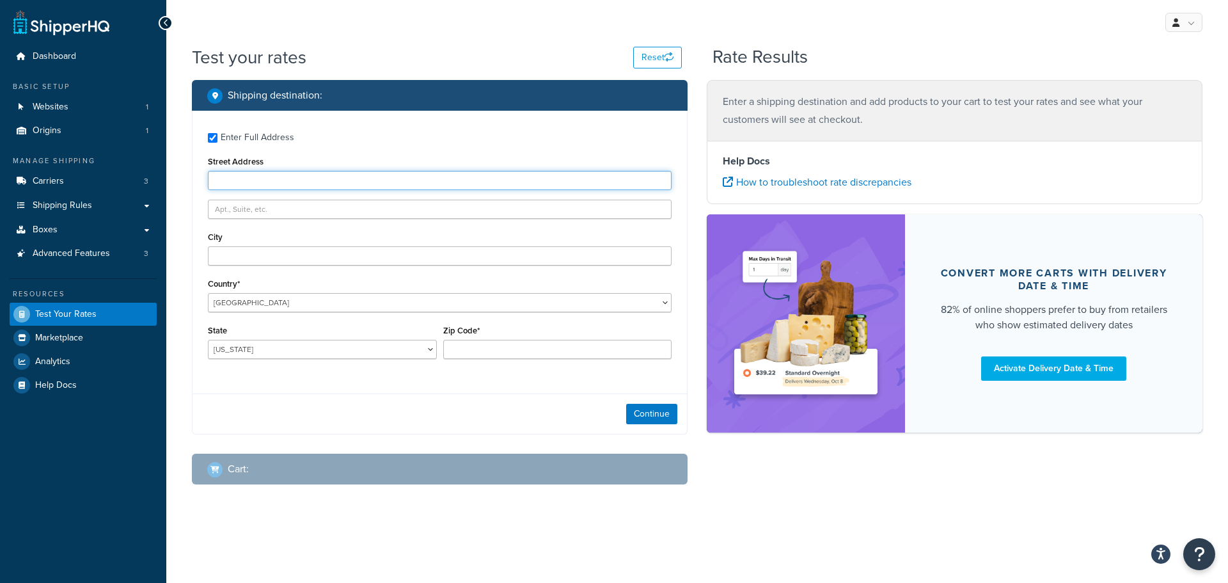
click at [249, 180] on input "Street Address" at bounding box center [440, 180] width 464 height 19
type input "23 terrace place"
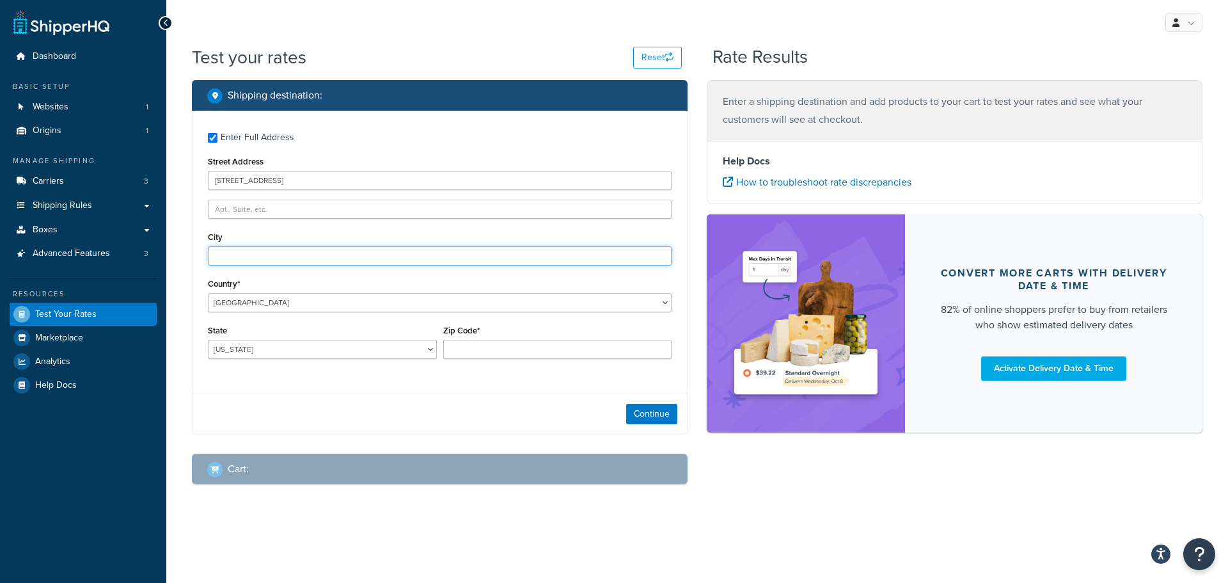
click at [282, 251] on input "City" at bounding box center [440, 255] width 464 height 19
type input "murrarie"
click at [288, 313] on div "Enter Full Address Street Address 23 terrace place City murrarie Country* Unite…" at bounding box center [440, 247] width 494 height 273
click at [291, 307] on select "United States United Kingdom Afghanistan Åland Islands Albania Algeria American…" at bounding box center [440, 302] width 464 height 19
select select "AU"
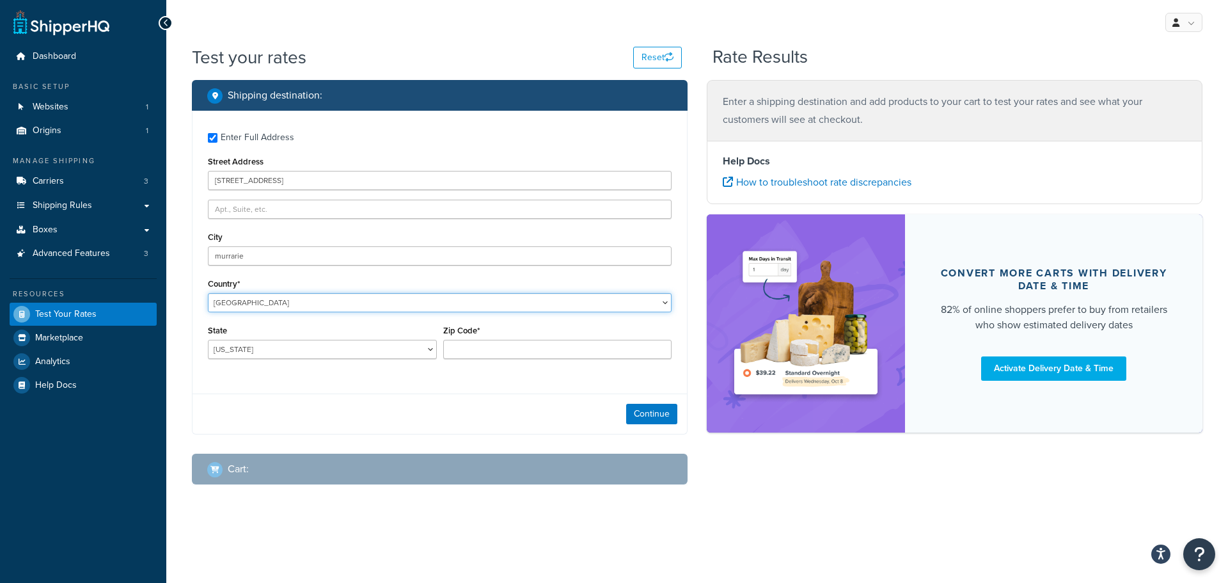
click at [208, 293] on select "United States United Kingdom Afghanistan Åland Islands Albania Algeria American…" at bounding box center [440, 302] width 464 height 19
click at [509, 344] on input "Zip Code*" at bounding box center [557, 349] width 229 height 19
click at [367, 354] on select "Australian Capital Territory New South Wales Northern Territory Queensland Sout…" at bounding box center [322, 349] width 229 height 19
select select "QLD"
click at [208, 340] on select "Australian Capital Territory New South Wales Northern Territory Queensland Sout…" at bounding box center [322, 349] width 229 height 19
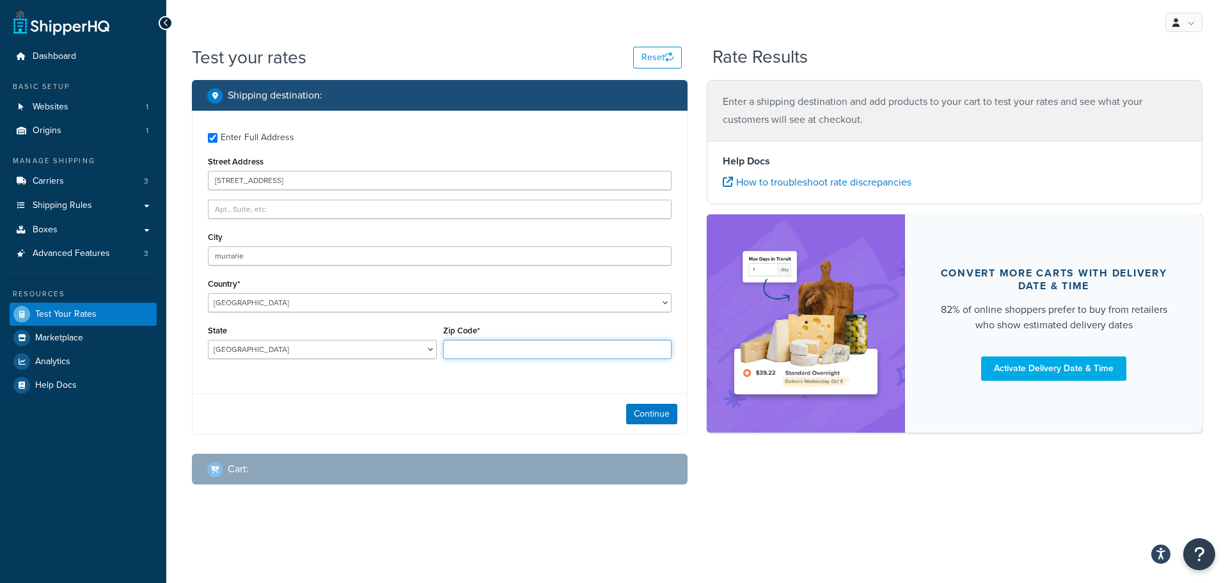
click at [497, 350] on input "Zip Code*" at bounding box center [557, 349] width 229 height 19
click at [492, 342] on input "Zip Code*" at bounding box center [557, 349] width 229 height 19
type input "4172"
click at [517, 397] on div "Continue" at bounding box center [440, 413] width 494 height 40
click at [631, 413] on button "Continue" at bounding box center [651, 414] width 51 height 20
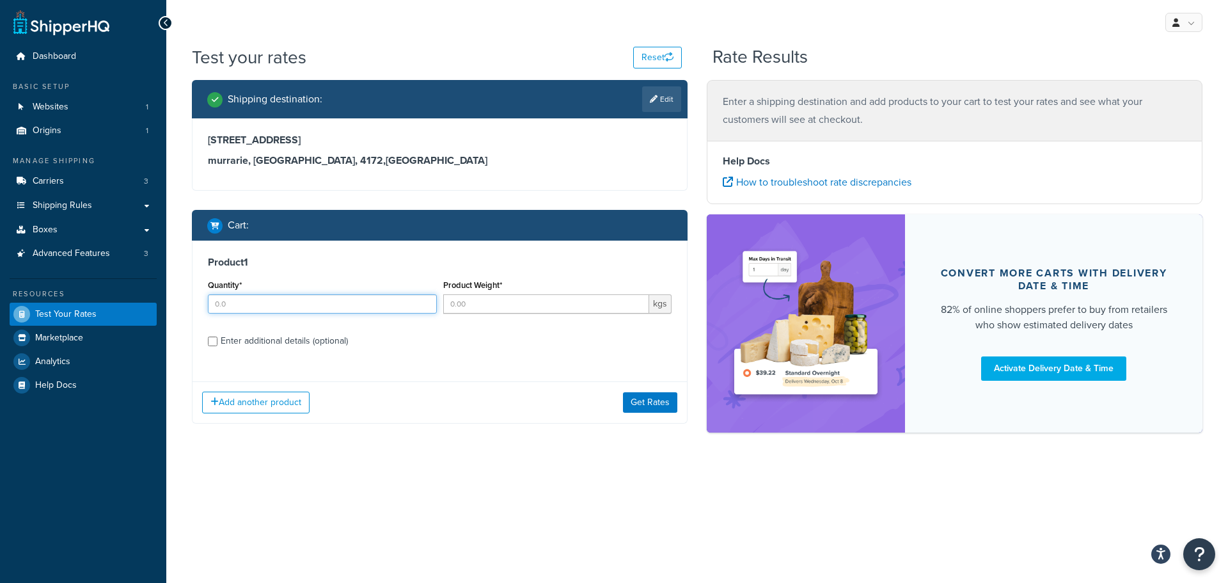
drag, startPoint x: 299, startPoint y: 313, endPoint x: 306, endPoint y: 308, distance: 9.1
click at [300, 312] on input "Quantity*" at bounding box center [322, 303] width 229 height 19
type input "1"
click at [486, 308] on input "Product Weight*" at bounding box center [546, 303] width 207 height 19
type input "21"
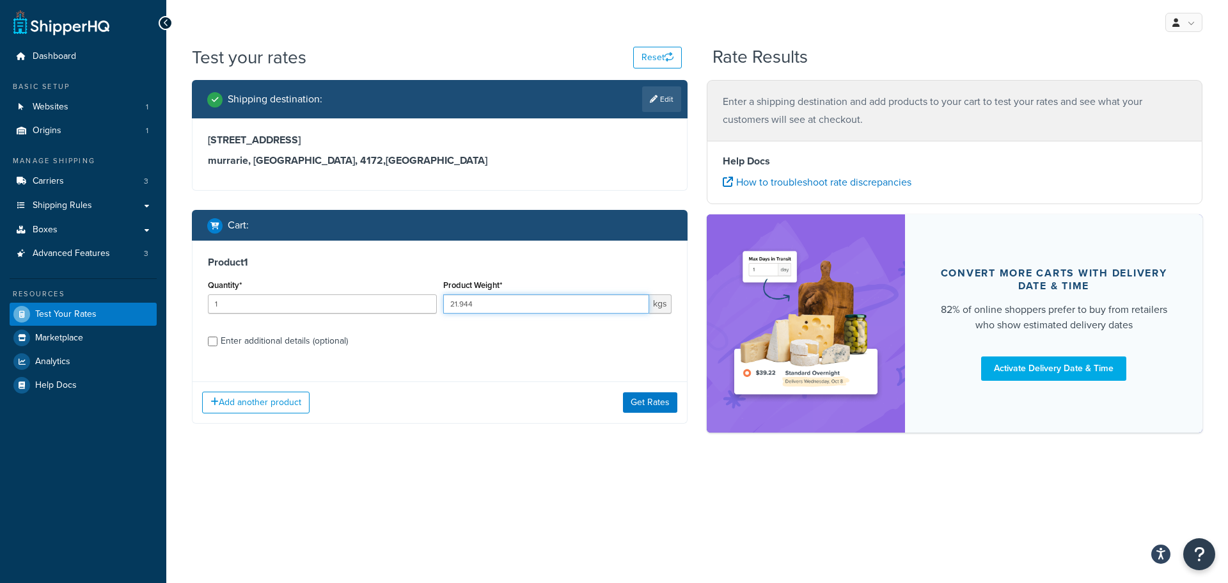
type input "21.944"
click at [466, 330] on label "Enter additional details (optional)" at bounding box center [446, 339] width 451 height 20
click at [217, 336] on input "Enter additional details (optional)" at bounding box center [213, 341] width 10 height 10
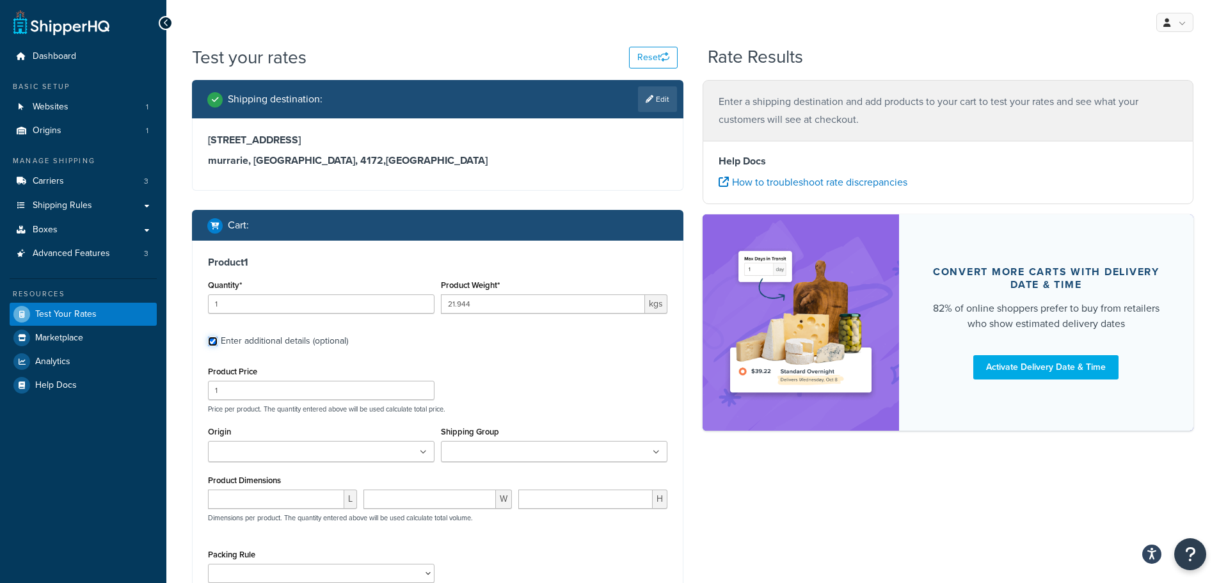
click at [213, 340] on input "Enter additional details (optional)" at bounding box center [213, 341] width 10 height 10
checkbox input "false"
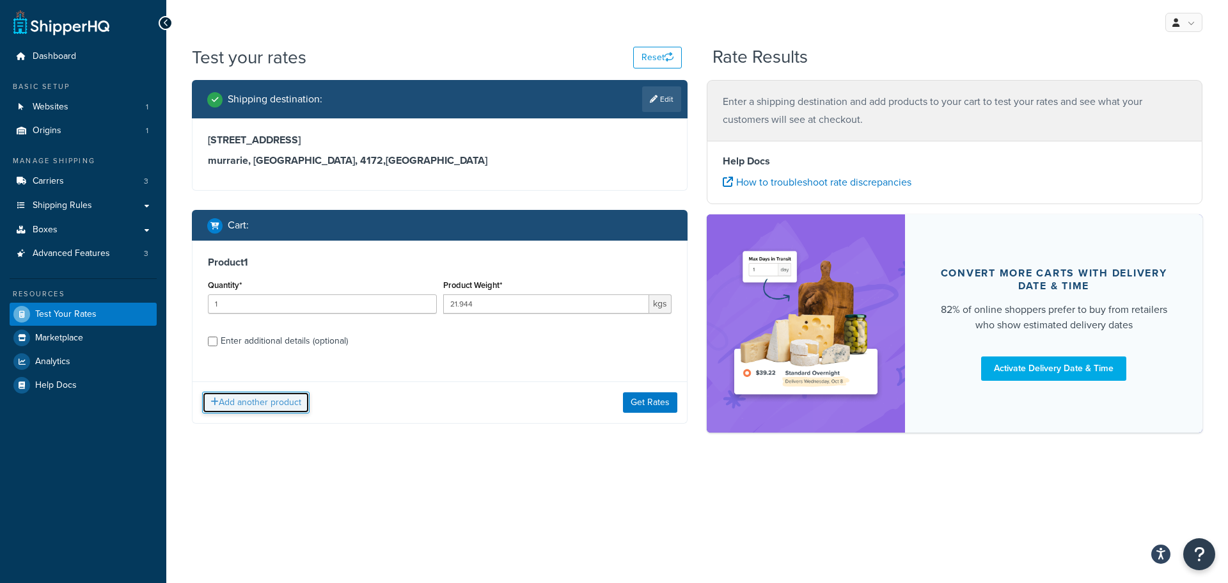
click at [239, 407] on button "Add another product" at bounding box center [255, 402] width 107 height 22
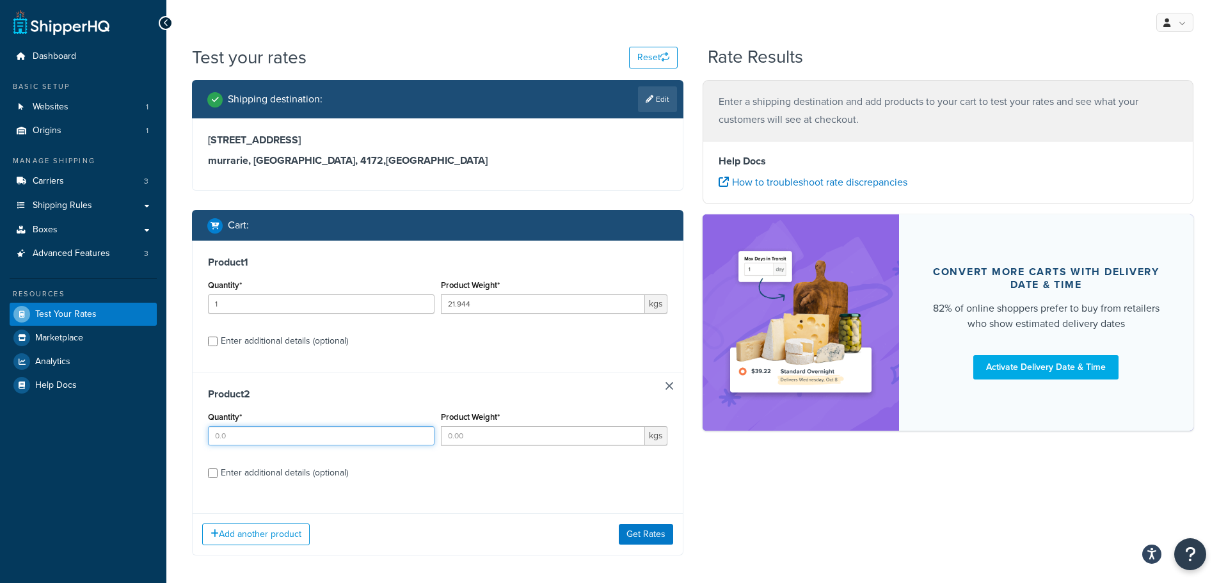
click at [235, 439] on input "Quantity*" at bounding box center [321, 435] width 226 height 19
type input "1"
click at [507, 439] on input "Product Weight*" at bounding box center [543, 435] width 204 height 19
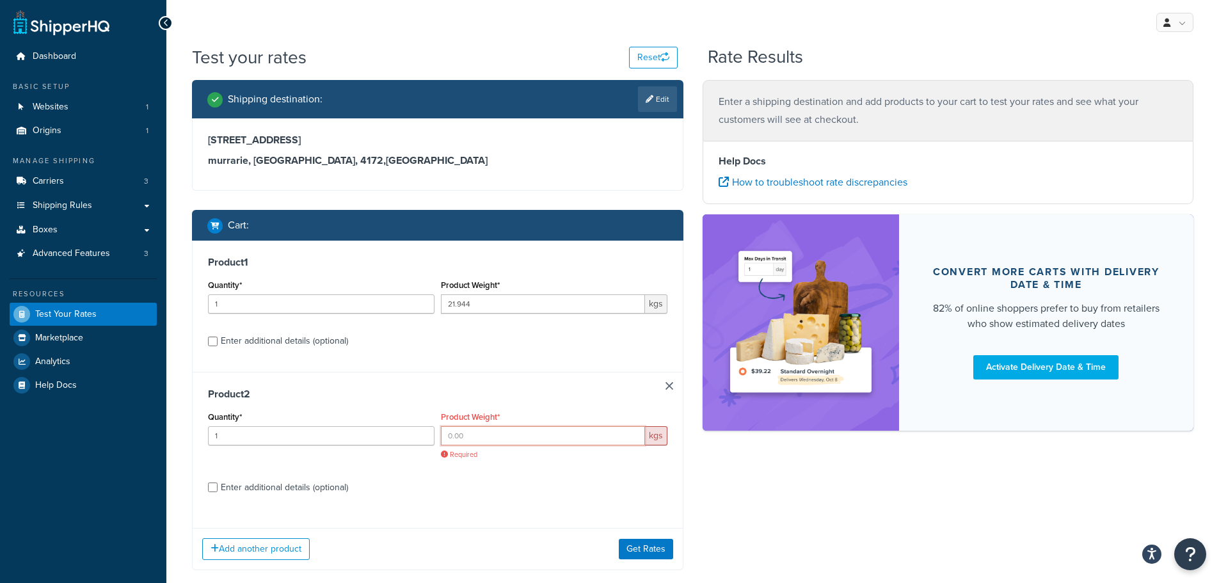
click at [523, 439] on input "Product Weight*" at bounding box center [543, 435] width 204 height 19
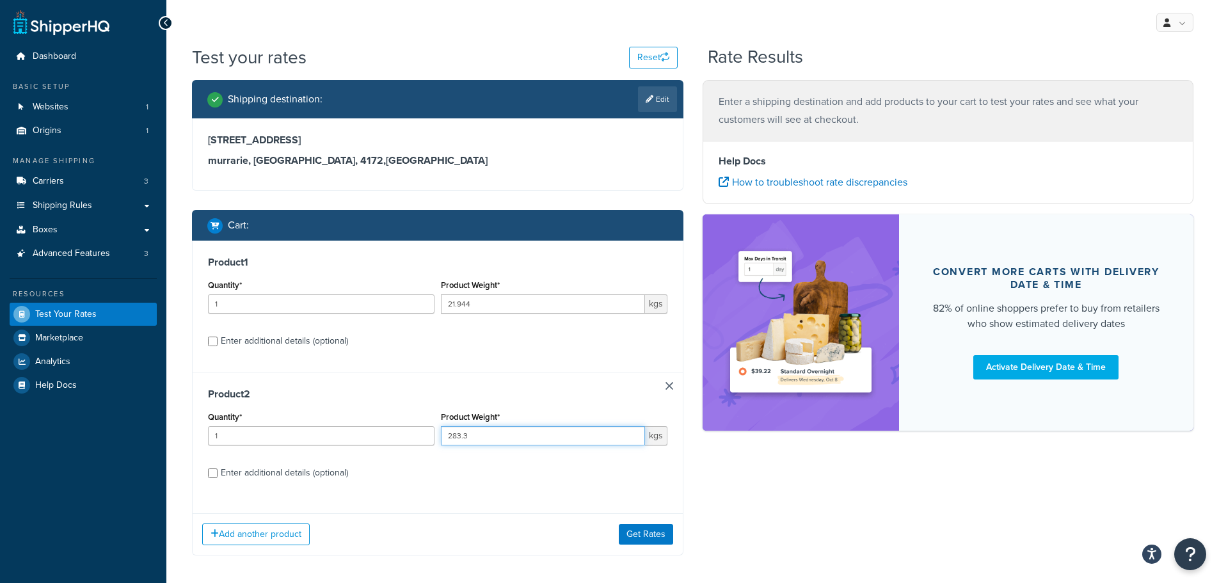
type input "283.3"
click at [500, 452] on div "Product Weight* 283.3 kgs" at bounding box center [554, 431] width 233 height 47
click at [278, 475] on div "Enter additional details (optional)" at bounding box center [284, 473] width 127 height 18
click at [217, 475] on input "Enter additional details (optional)" at bounding box center [213, 473] width 10 height 10
checkbox input "true"
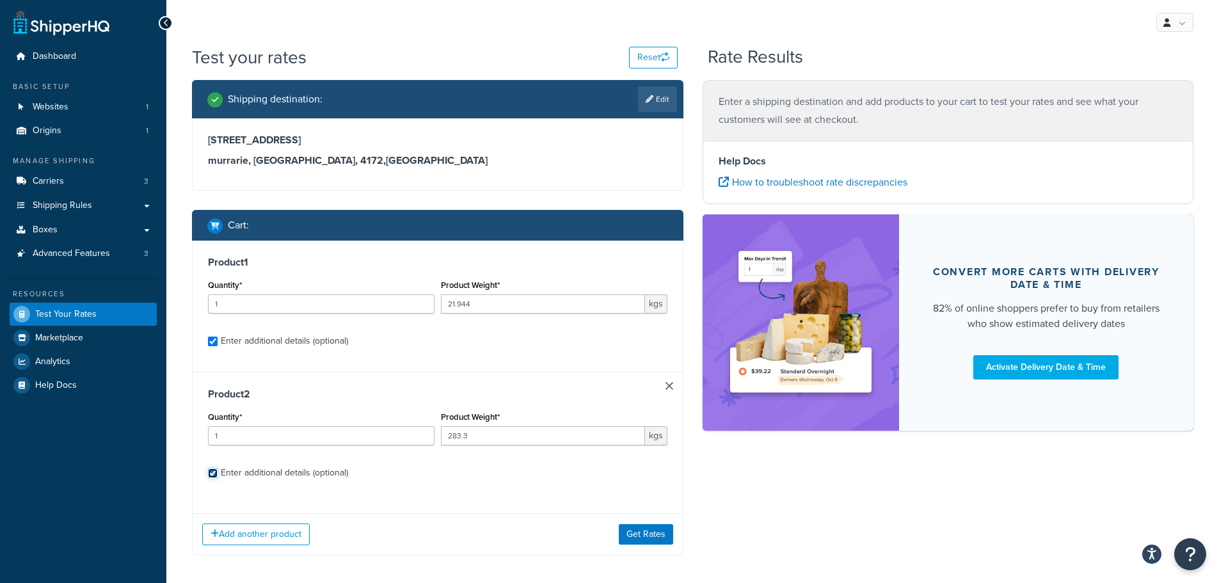
checkbox input "true"
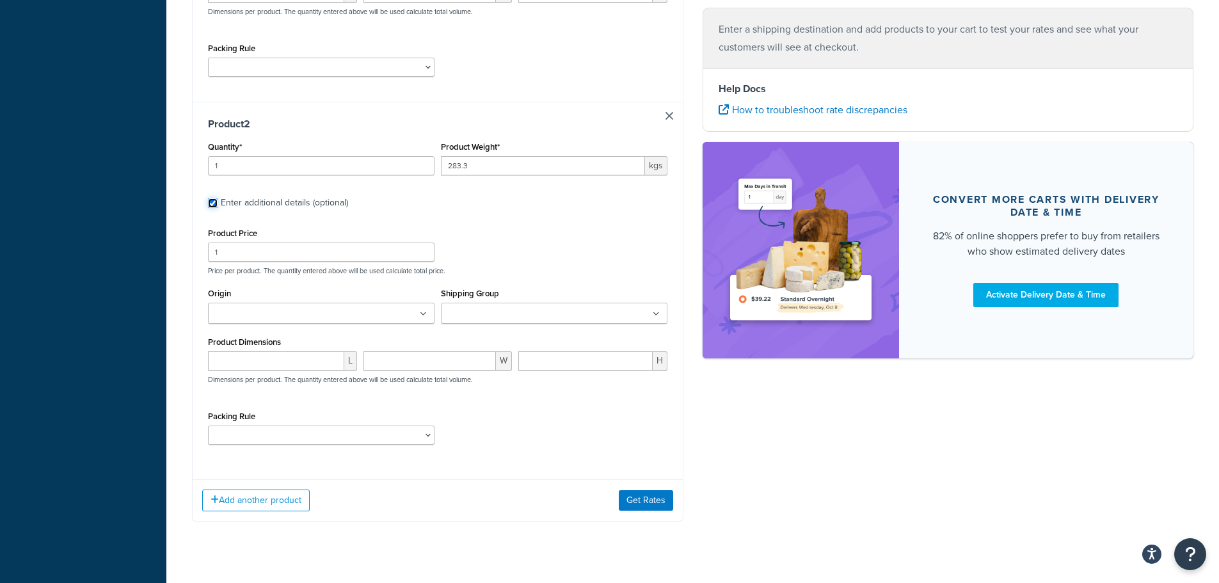
scroll to position [512, 0]
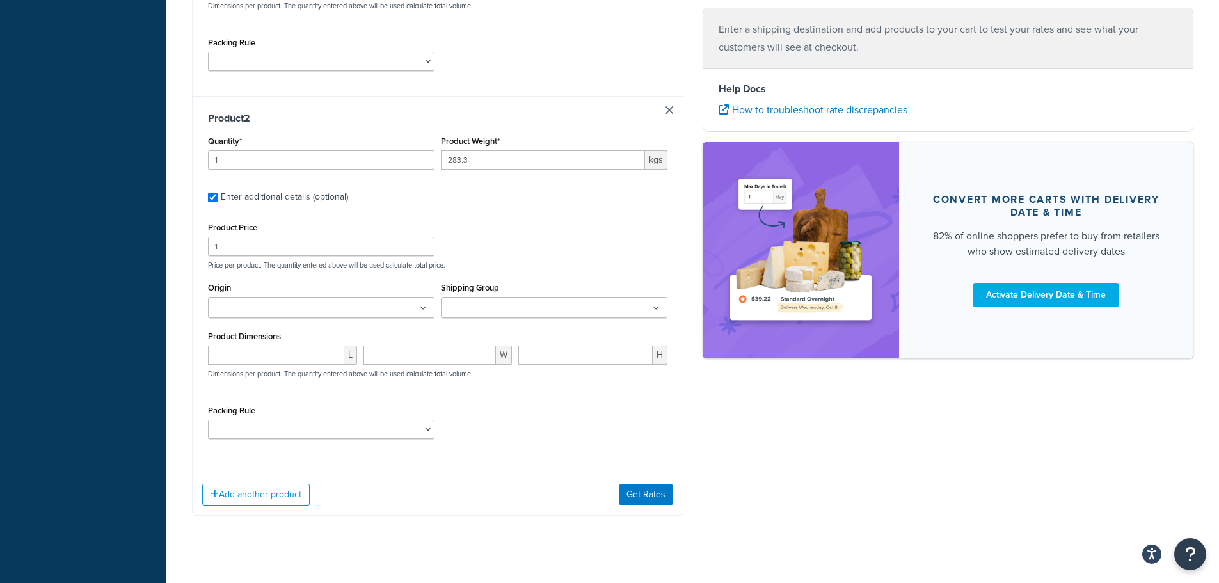
click at [517, 299] on ul at bounding box center [554, 307] width 226 height 21
click at [395, 468] on div "Product 1 Quantity* 1 Product Weight* 21.944 kgs Enter additional details (opti…" at bounding box center [437, 124] width 491 height 790
click at [660, 495] on button "Get Rates" at bounding box center [646, 497] width 54 height 20
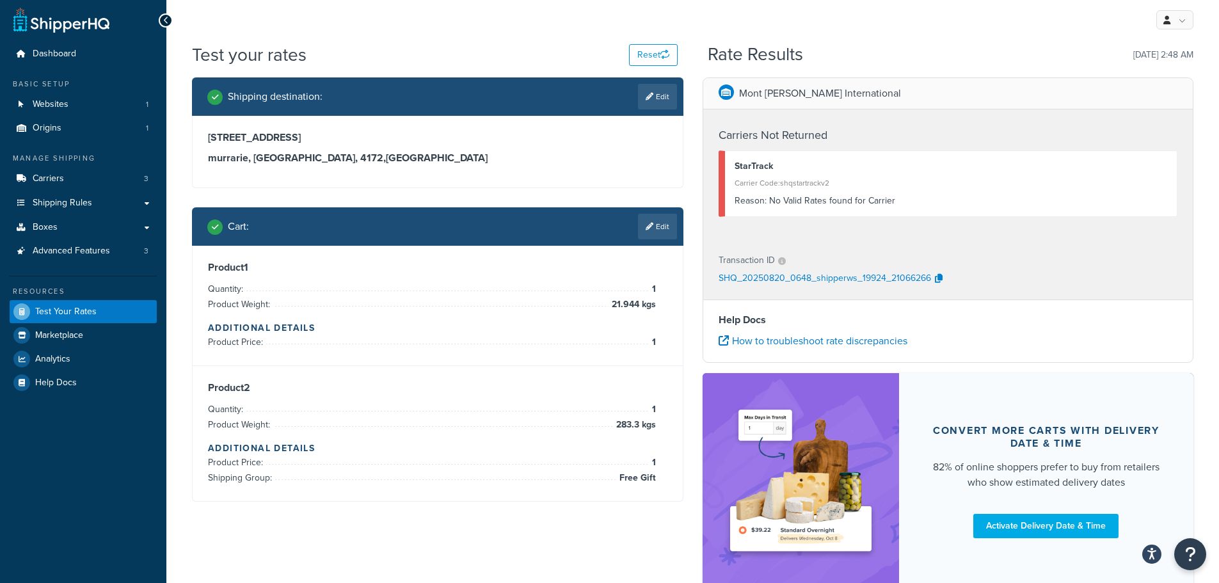
scroll to position [0, 0]
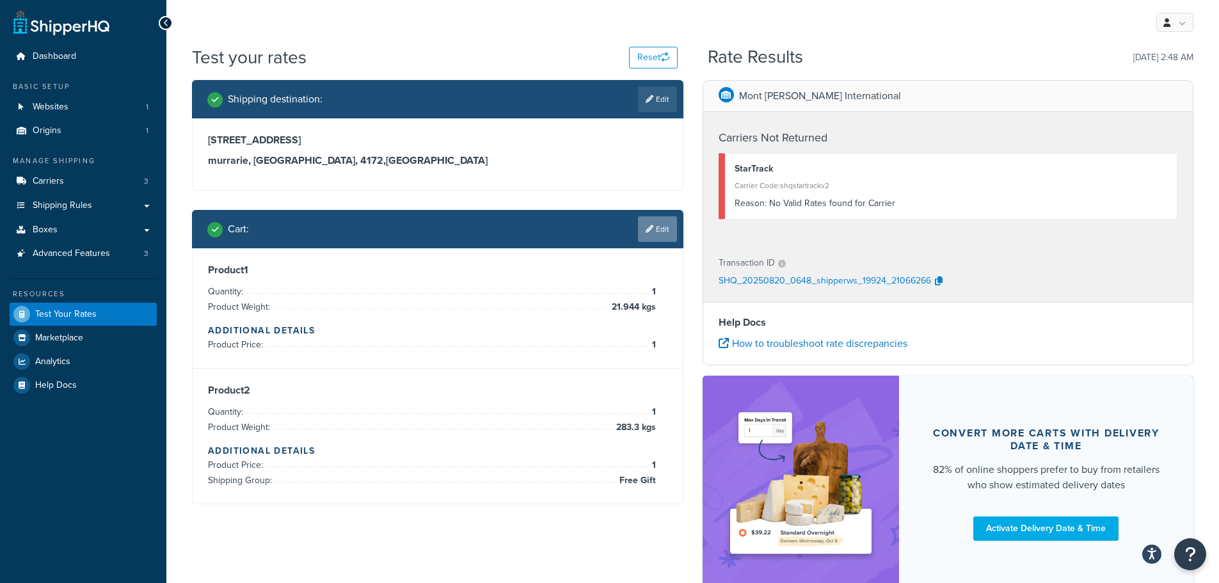
click at [658, 231] on link "Edit" at bounding box center [657, 229] width 39 height 26
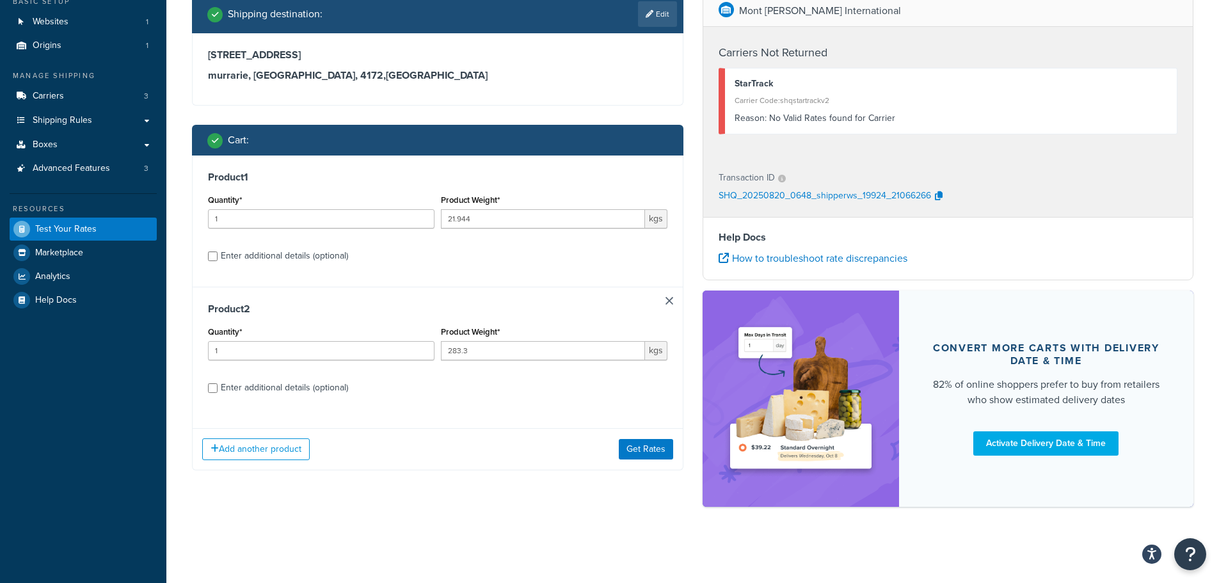
scroll to position [86, 0]
click at [505, 219] on input "21.944" at bounding box center [543, 218] width 204 height 19
drag, startPoint x: 505, startPoint y: 219, endPoint x: 496, endPoint y: 217, distance: 9.0
click at [496, 217] on input "21.944" at bounding box center [543, 218] width 204 height 19
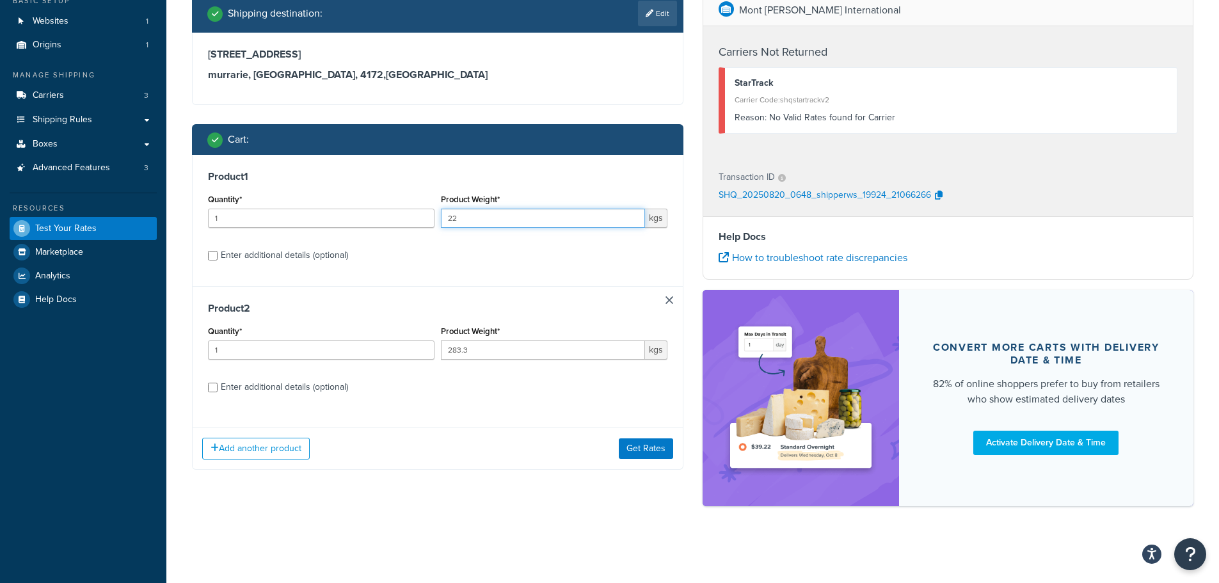
type input "22"
click at [510, 275] on div "Product 1 Quantity* 1 Product Weight* 22 kgs Enter additional details (optional)" at bounding box center [438, 220] width 490 height 131
click at [657, 449] on button "Get Rates" at bounding box center [646, 448] width 54 height 20
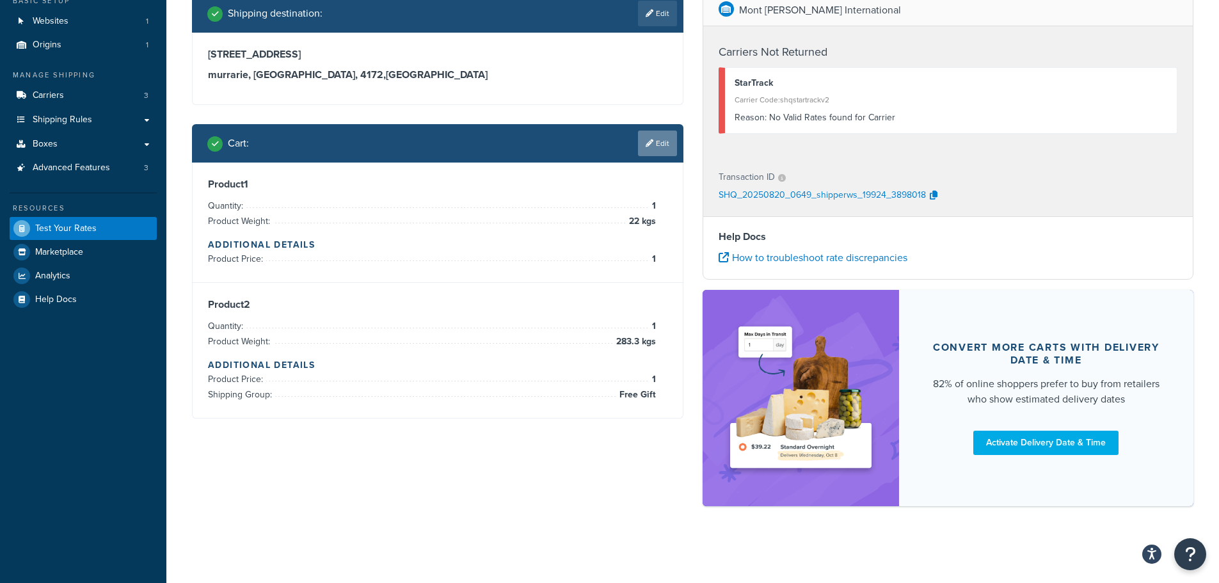
click at [660, 148] on link "Edit" at bounding box center [657, 143] width 39 height 26
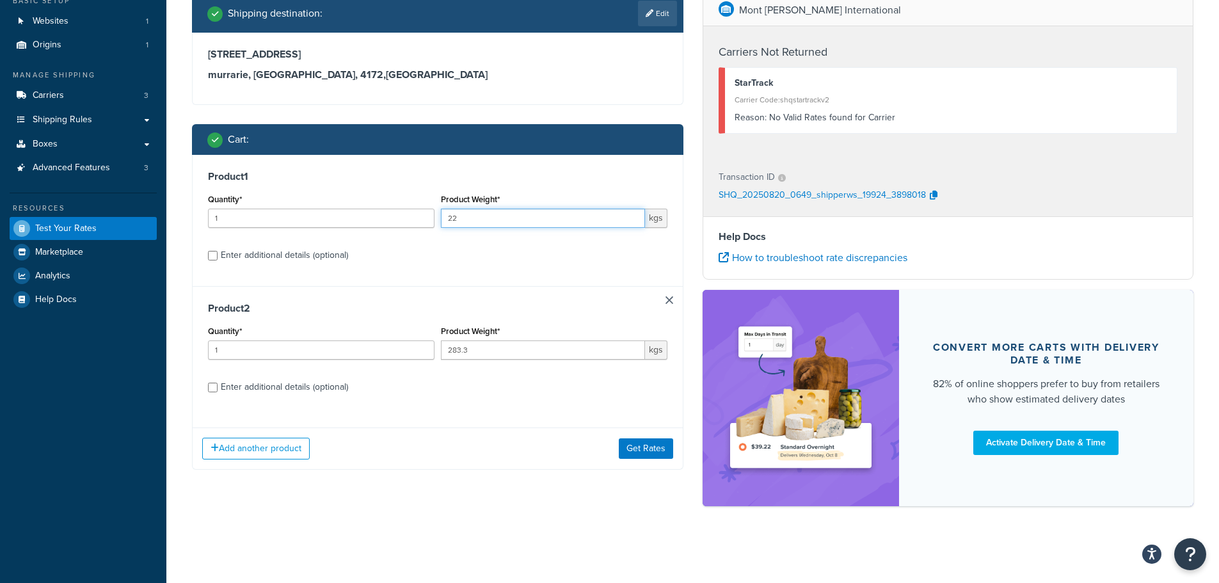
click at [468, 225] on input "22" at bounding box center [543, 218] width 204 height 19
type input "21"
click at [652, 451] on button "Get Rates" at bounding box center [646, 448] width 54 height 20
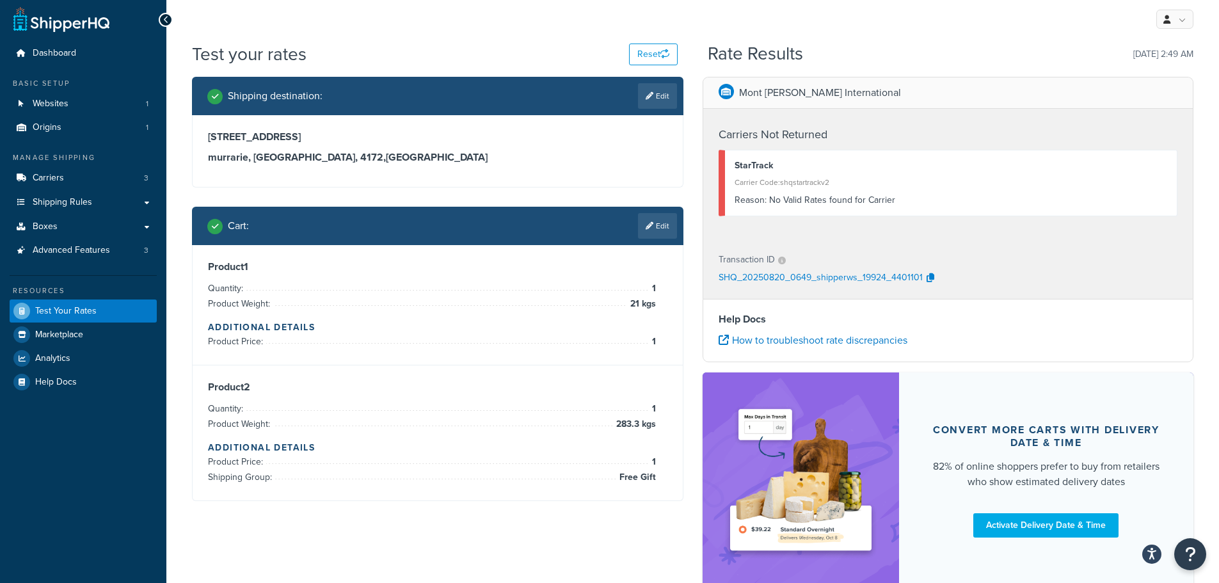
scroll to position [0, 0]
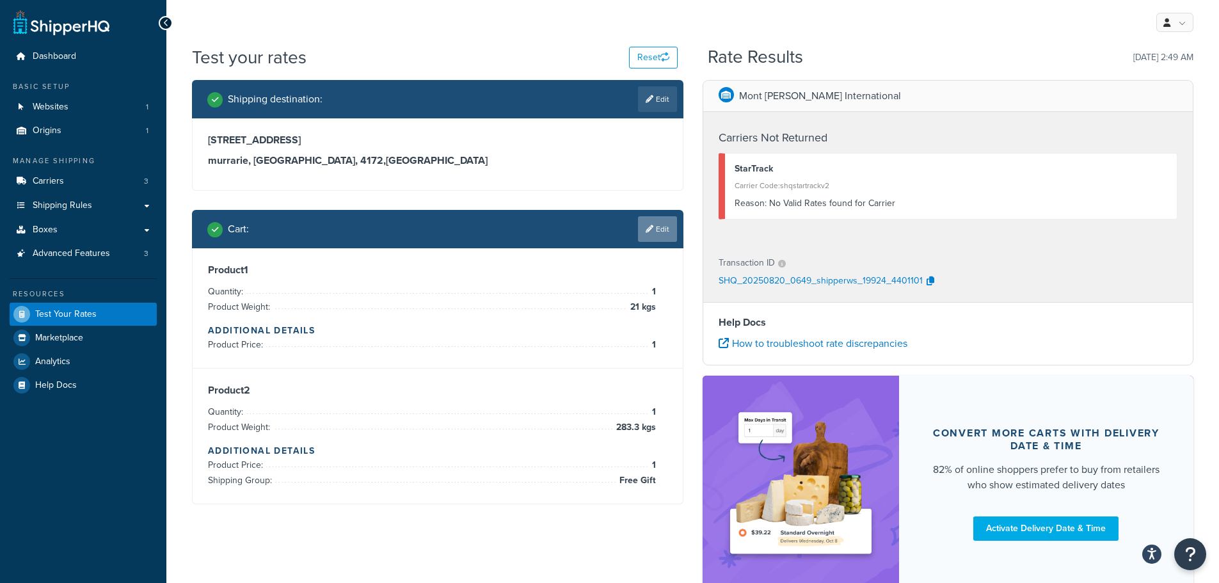
click at [647, 217] on link "Edit" at bounding box center [657, 229] width 39 height 26
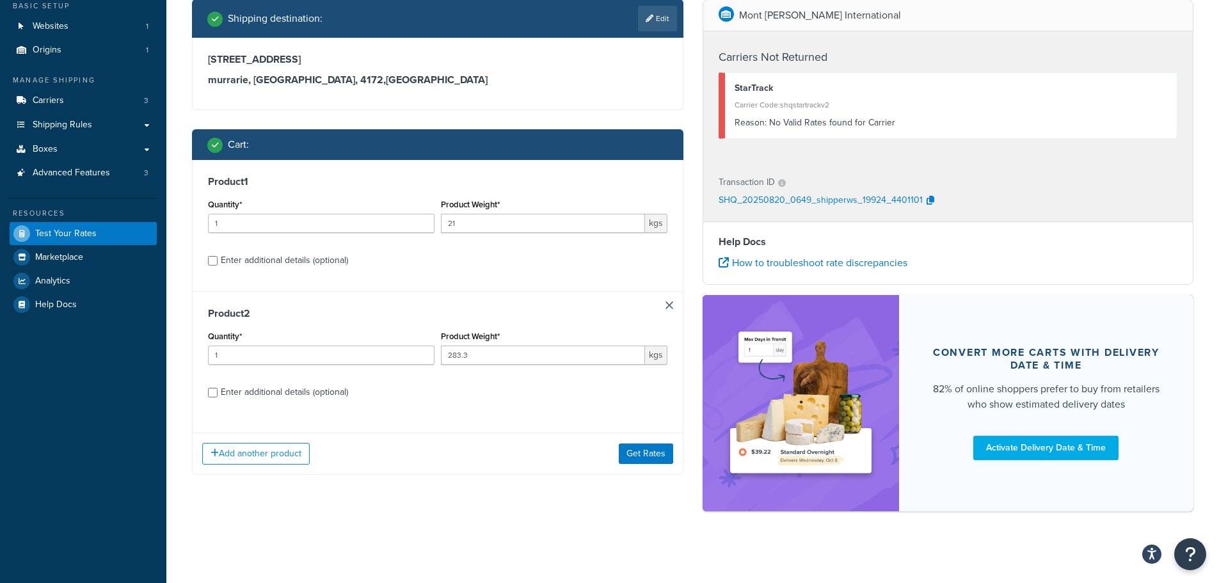
scroll to position [86, 0]
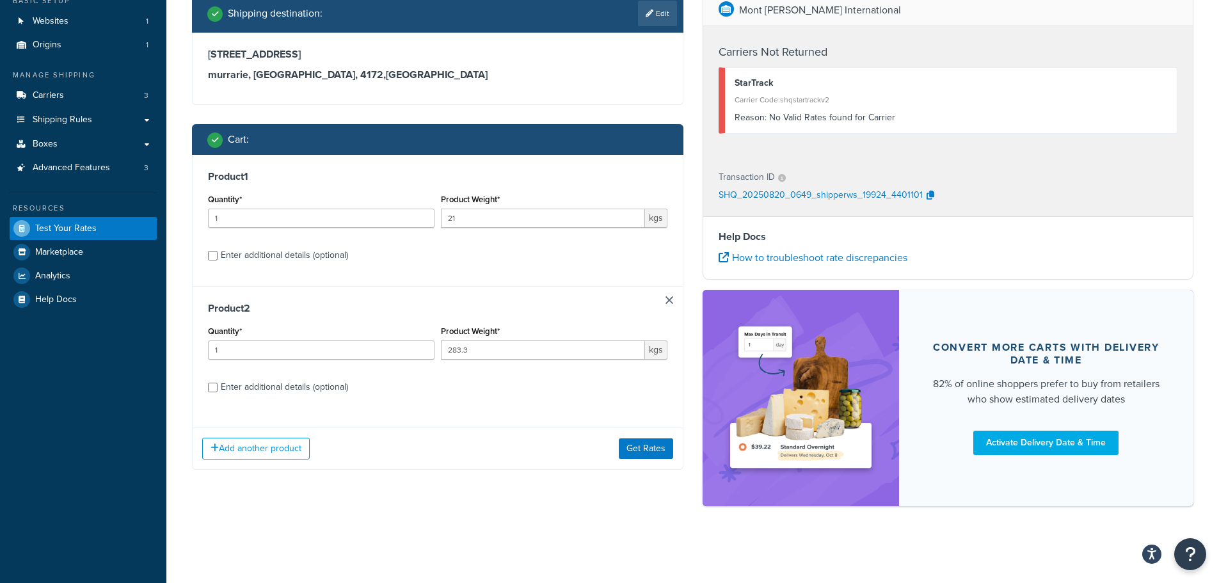
click at [280, 388] on div "Enter additional details (optional)" at bounding box center [284, 387] width 127 height 18
click at [217, 388] on input "Enter additional details (optional)" at bounding box center [213, 388] width 10 height 10
checkbox input "true"
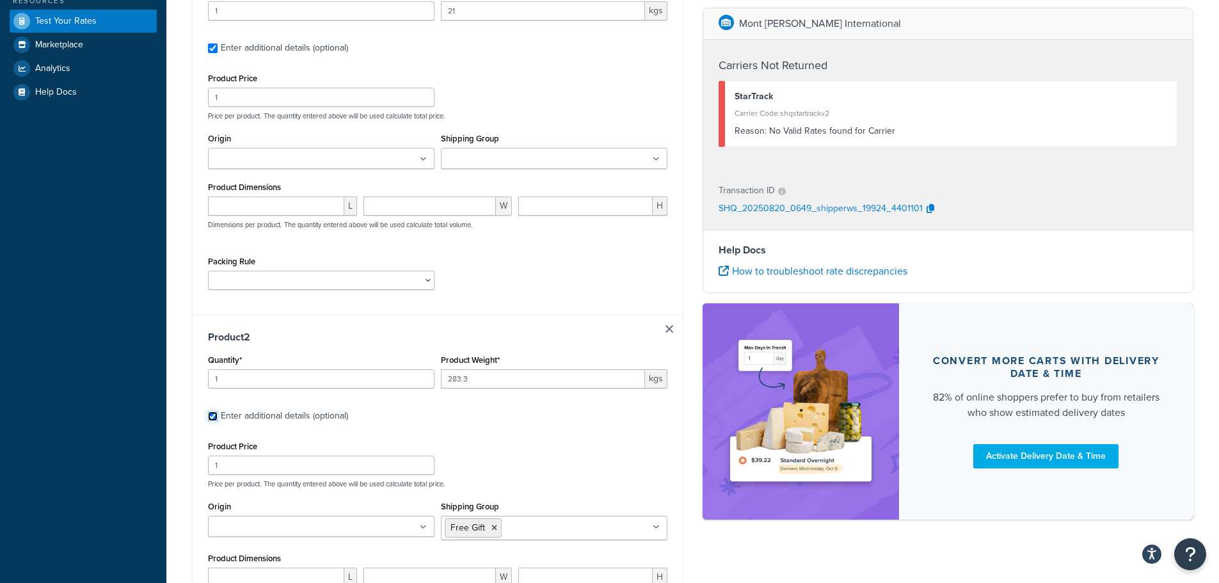
scroll to position [278, 0]
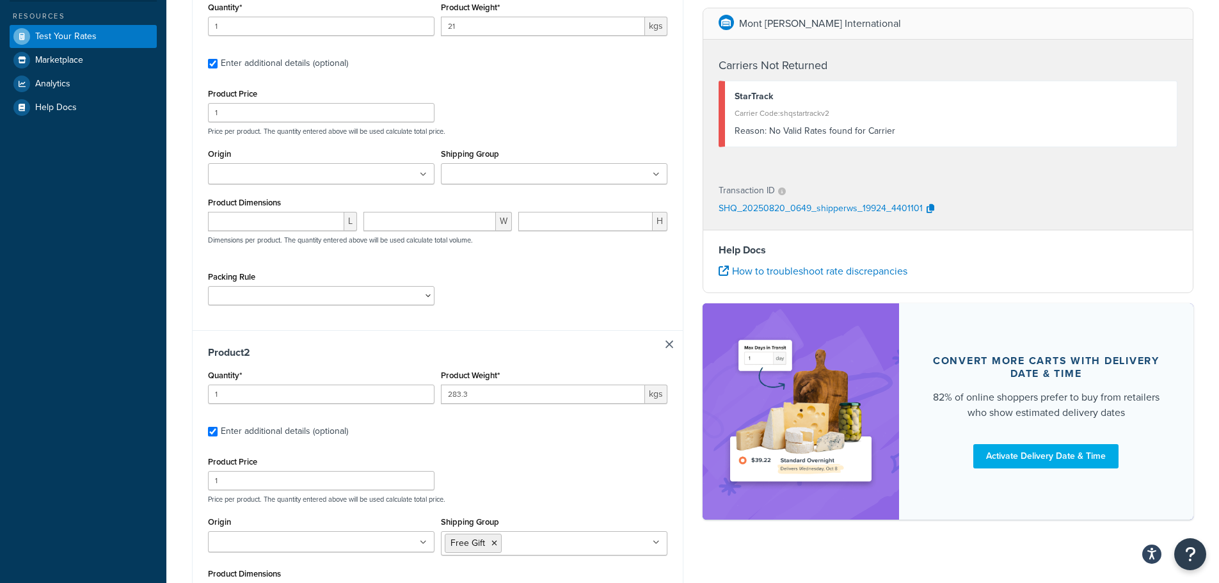
click at [26, 335] on div "Dashboard Basic Setup Websites 1 Origins 1 Manage Shipping Carriers 3 Shipping …" at bounding box center [83, 279] width 166 height 1114
click at [236, 483] on input "1" at bounding box center [321, 480] width 226 height 19
click at [217, 111] on input "1" at bounding box center [321, 112] width 226 height 19
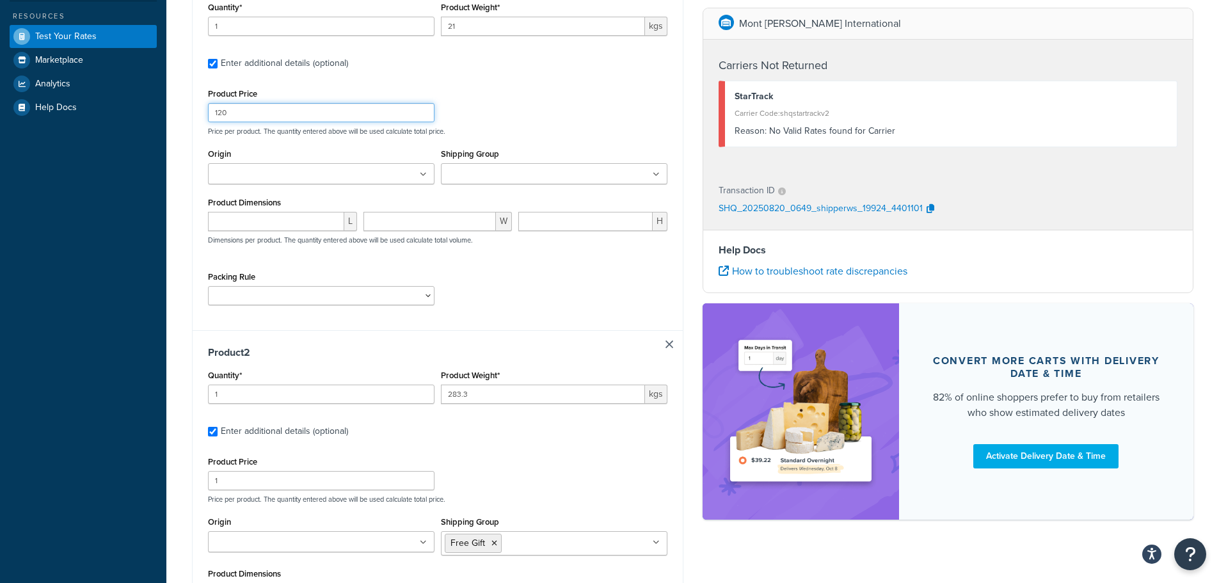
type input "120"
click at [571, 294] on div "Packing Rule Default Packing Rule Easels" at bounding box center [438, 291] width 466 height 47
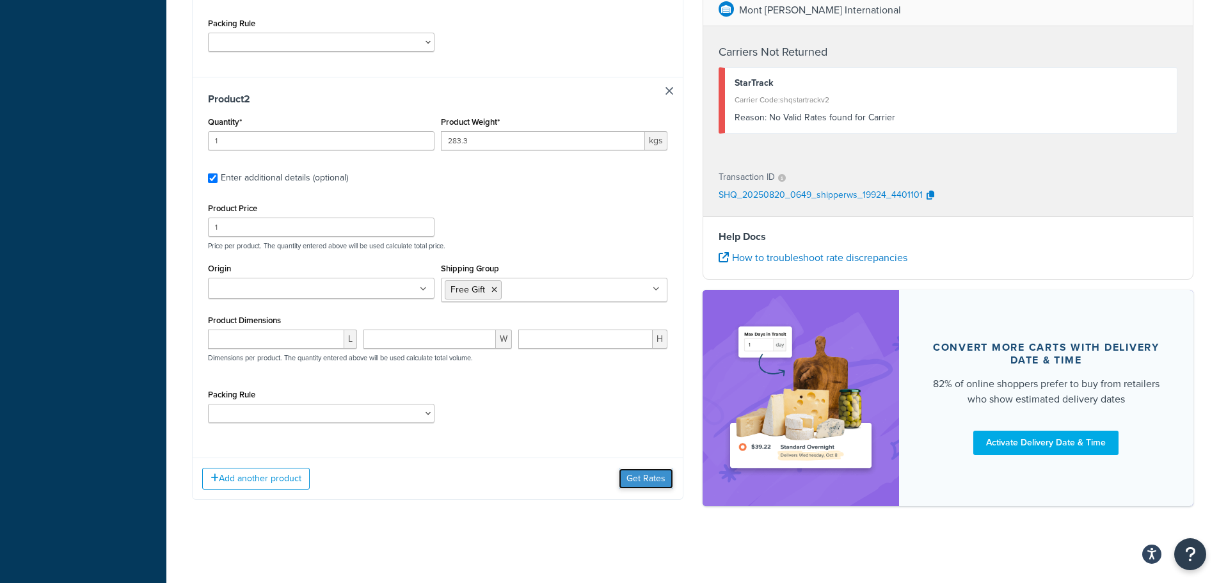
click at [662, 482] on button "Get Rates" at bounding box center [646, 478] width 54 height 20
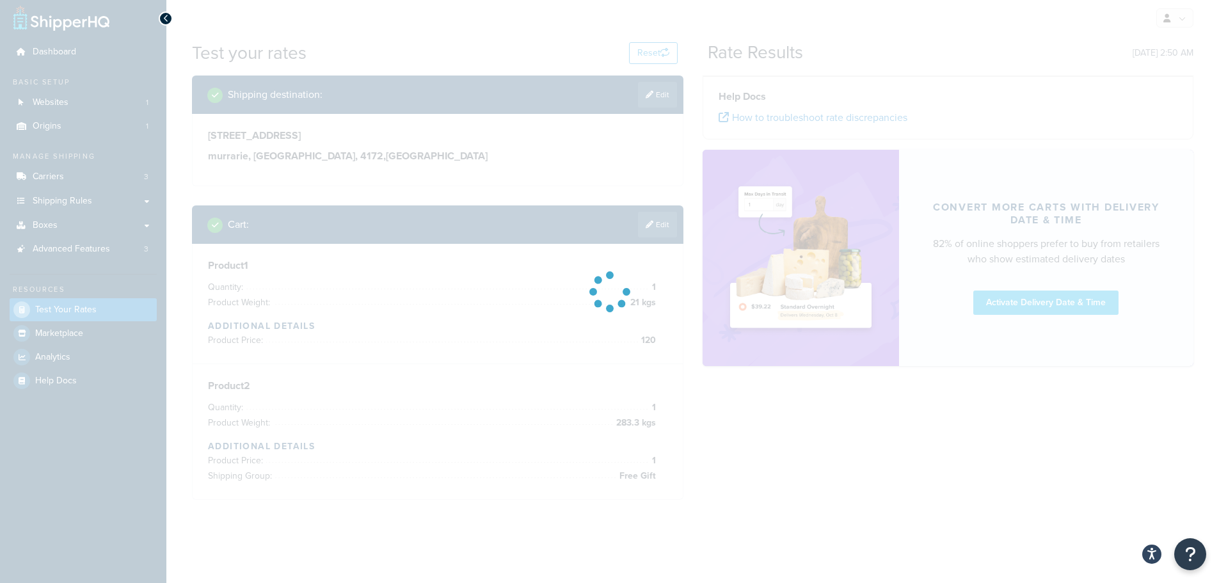
scroll to position [86, 0]
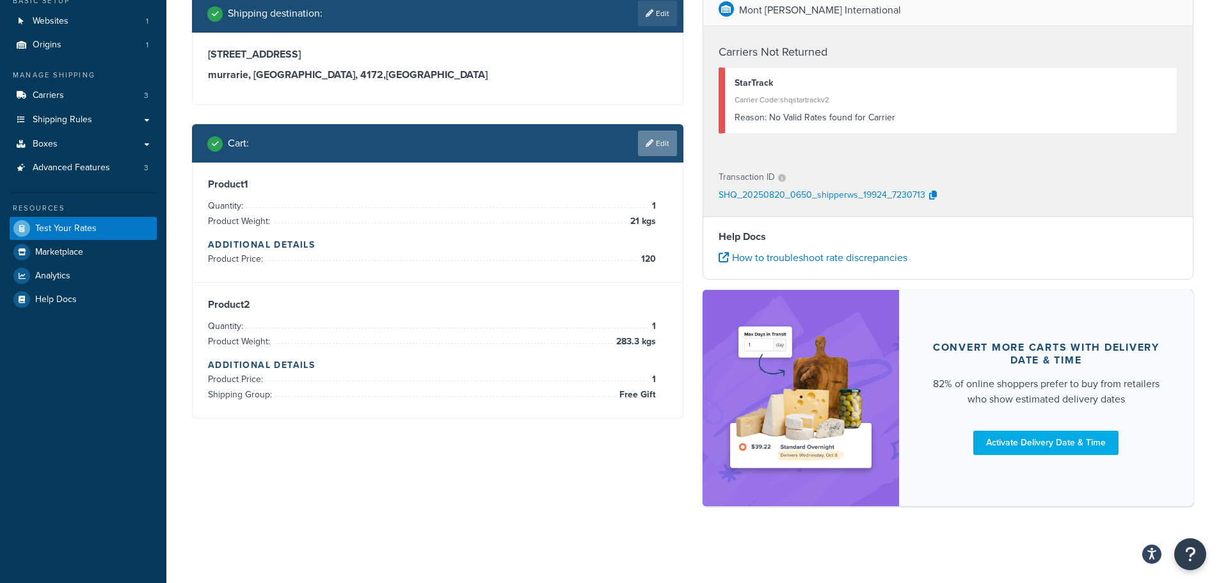
click at [665, 148] on link "Edit" at bounding box center [657, 143] width 39 height 26
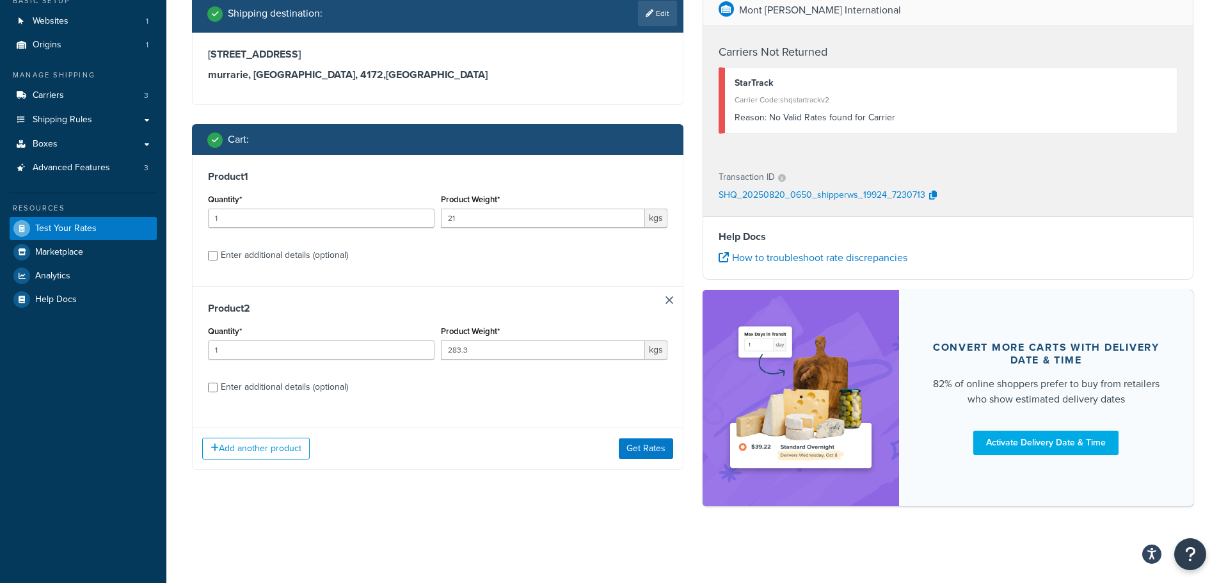
click at [665, 297] on link at bounding box center [669, 300] width 8 height 8
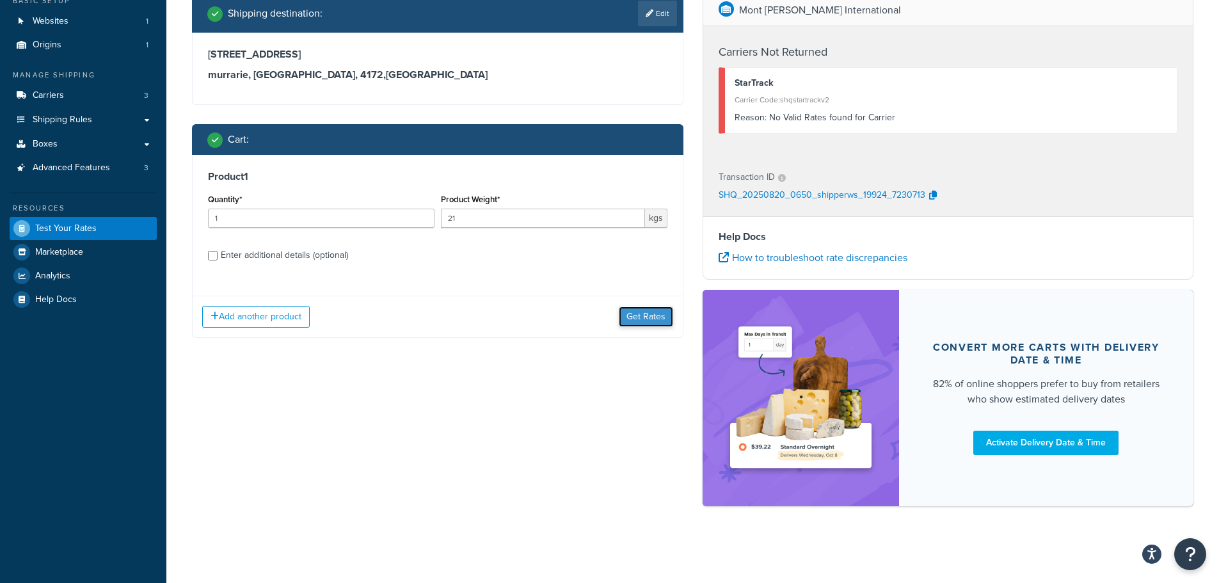
click at [654, 312] on button "Get Rates" at bounding box center [646, 316] width 54 height 20
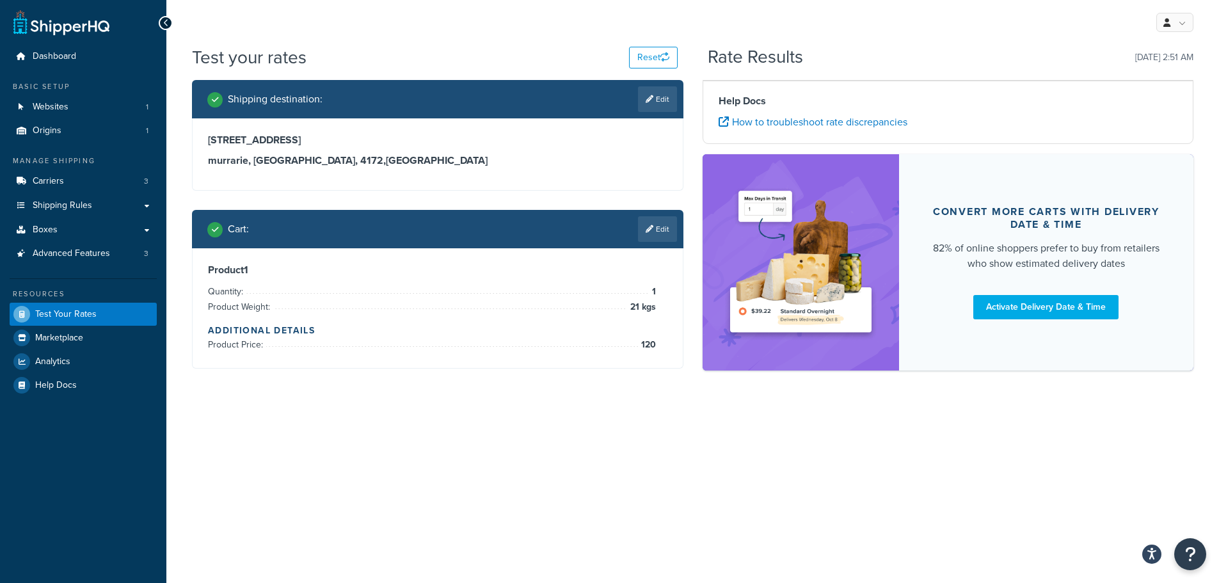
scroll to position [0, 0]
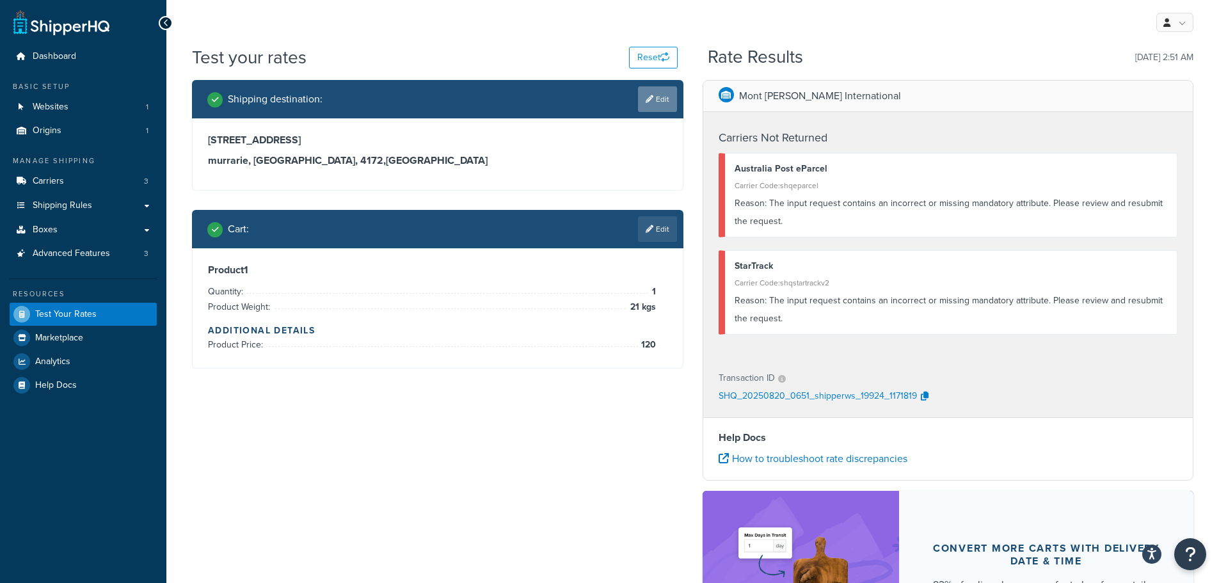
click at [661, 93] on link "Edit" at bounding box center [657, 99] width 39 height 26
select select "AU"
select select "QLD"
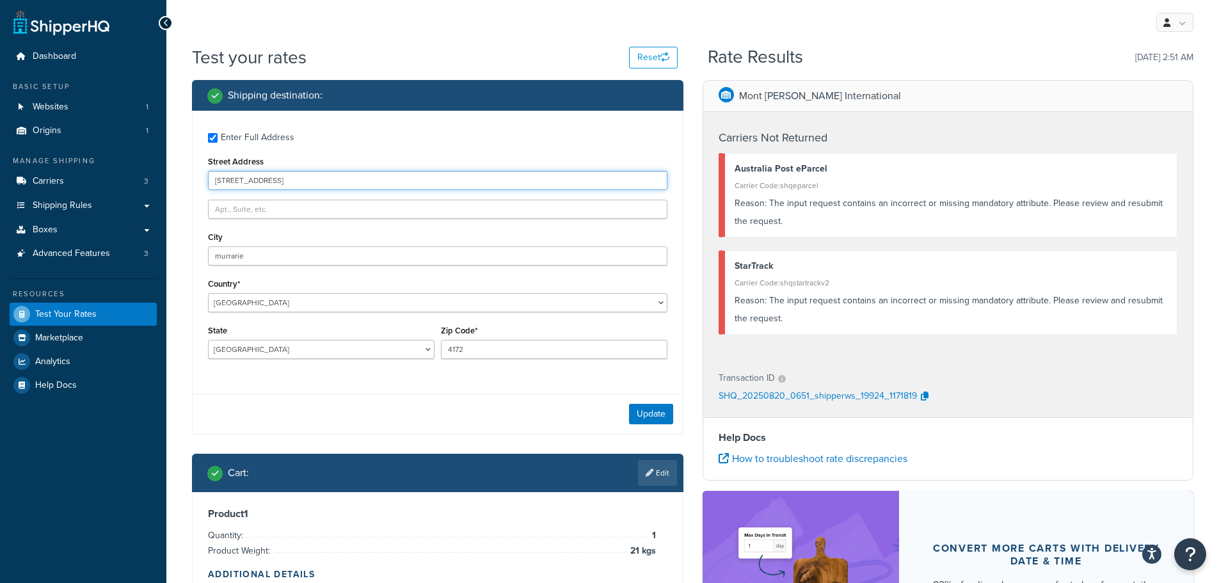
click at [308, 179] on input "23 terrace place" at bounding box center [437, 180] width 459 height 19
type input "23 Terrace Place"
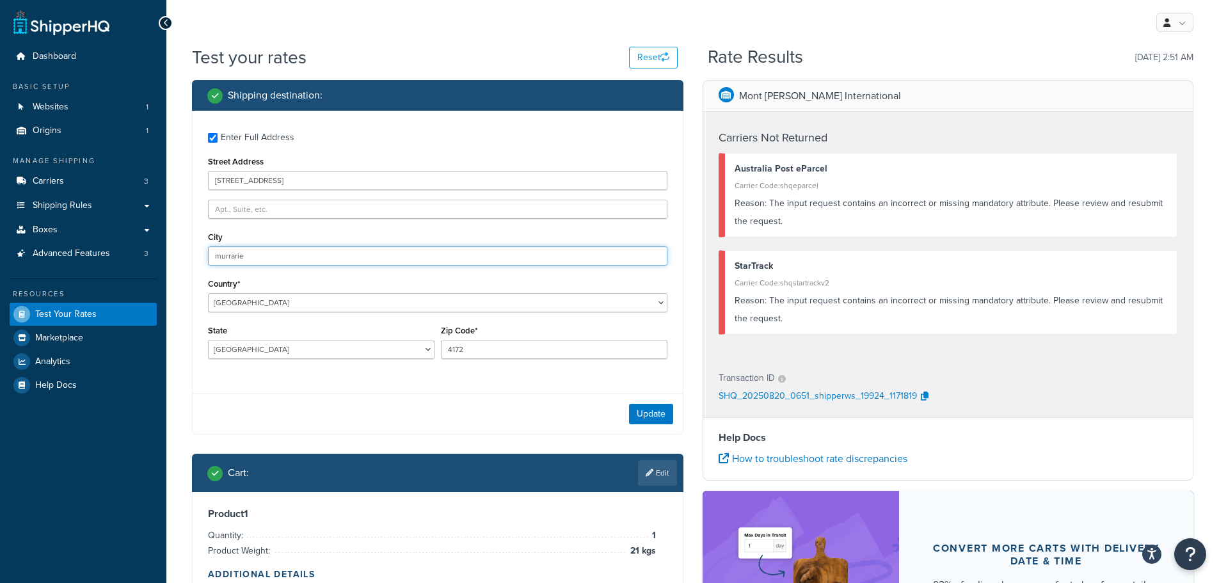
click at [272, 256] on input "murrarie" at bounding box center [437, 255] width 459 height 19
type input "Murarrie"
click at [326, 403] on div "Update" at bounding box center [438, 413] width 490 height 40
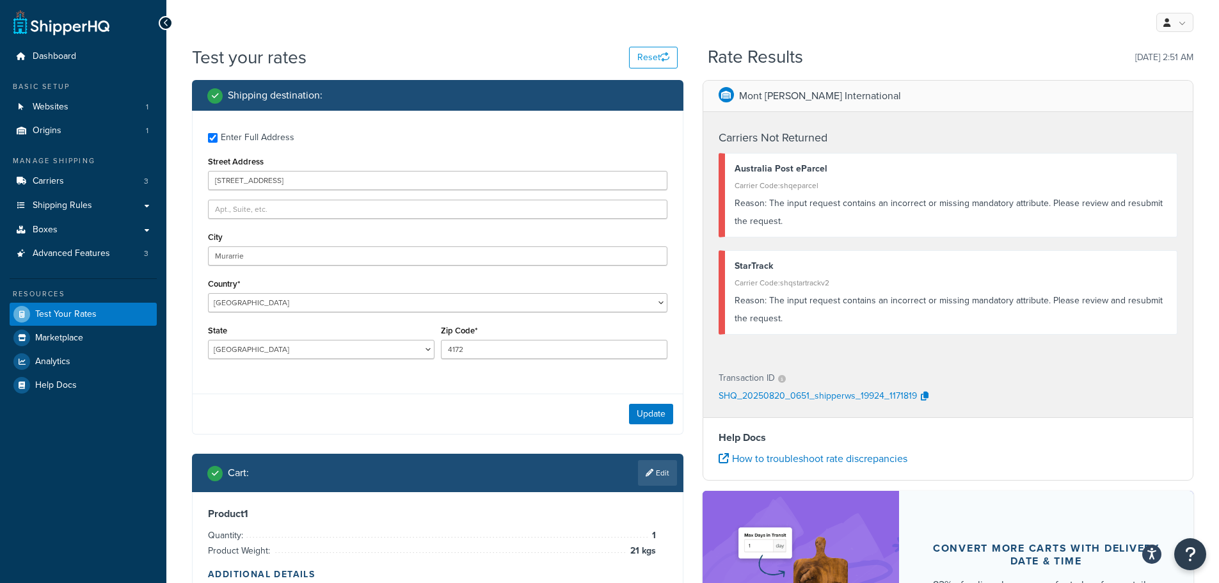
click at [407, 429] on div "Update" at bounding box center [438, 413] width 490 height 40
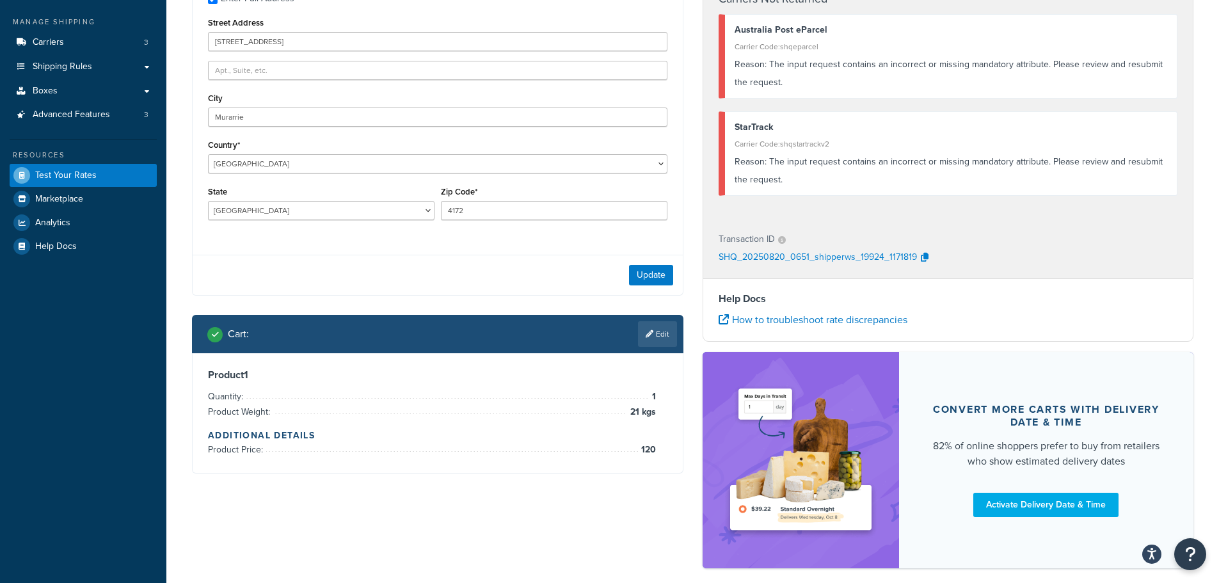
scroll to position [192, 0]
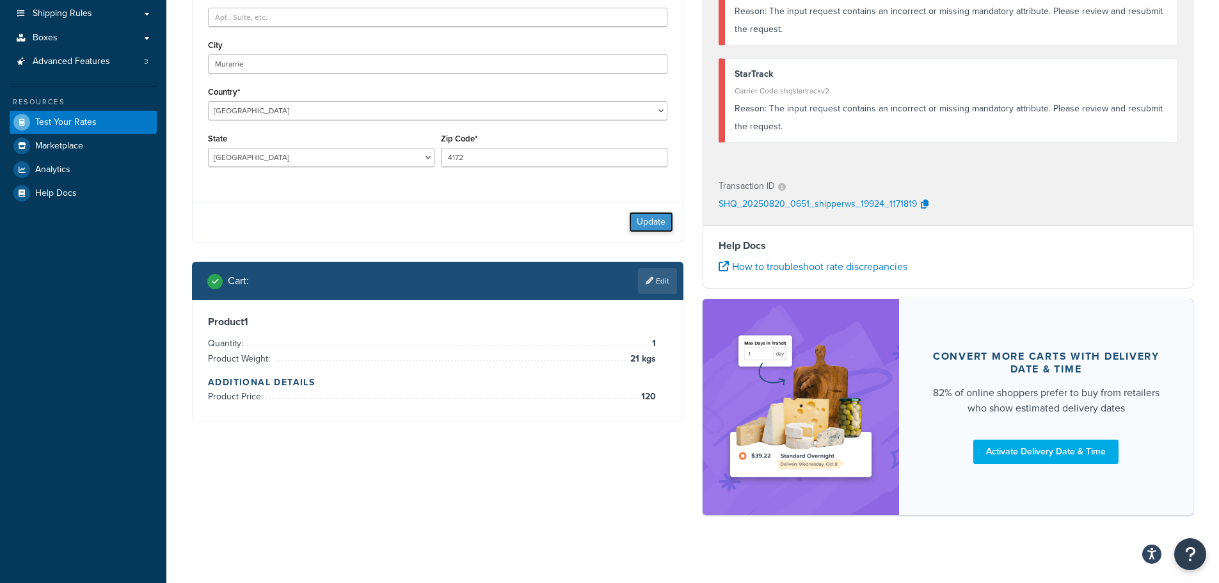
click at [663, 219] on button "Update" at bounding box center [651, 222] width 44 height 20
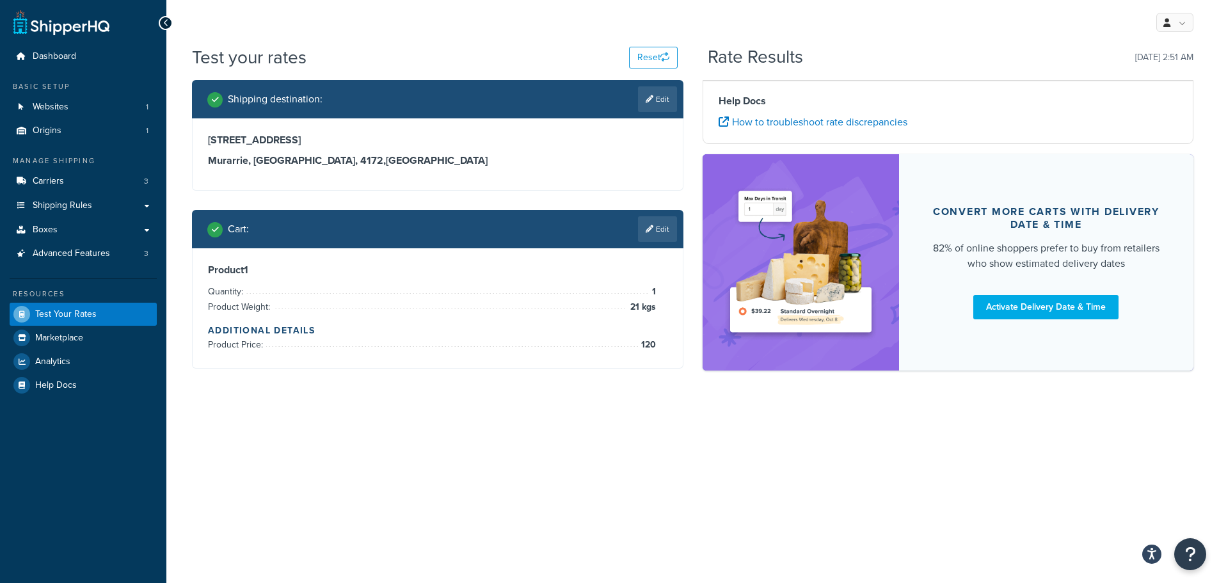
scroll to position [0, 0]
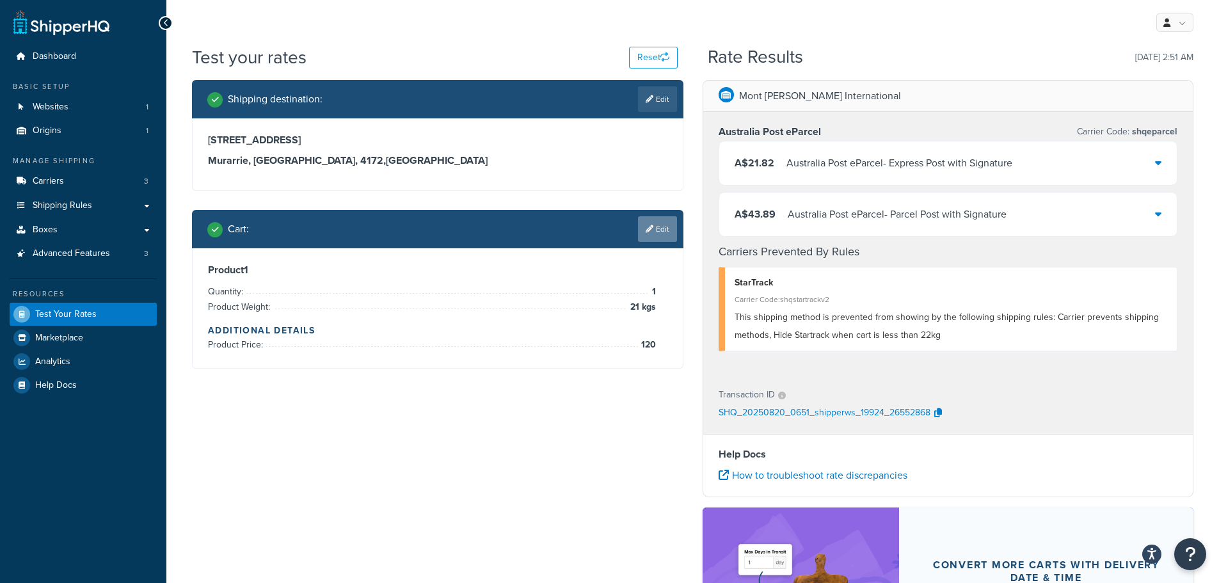
click at [663, 227] on link "Edit" at bounding box center [657, 229] width 39 height 26
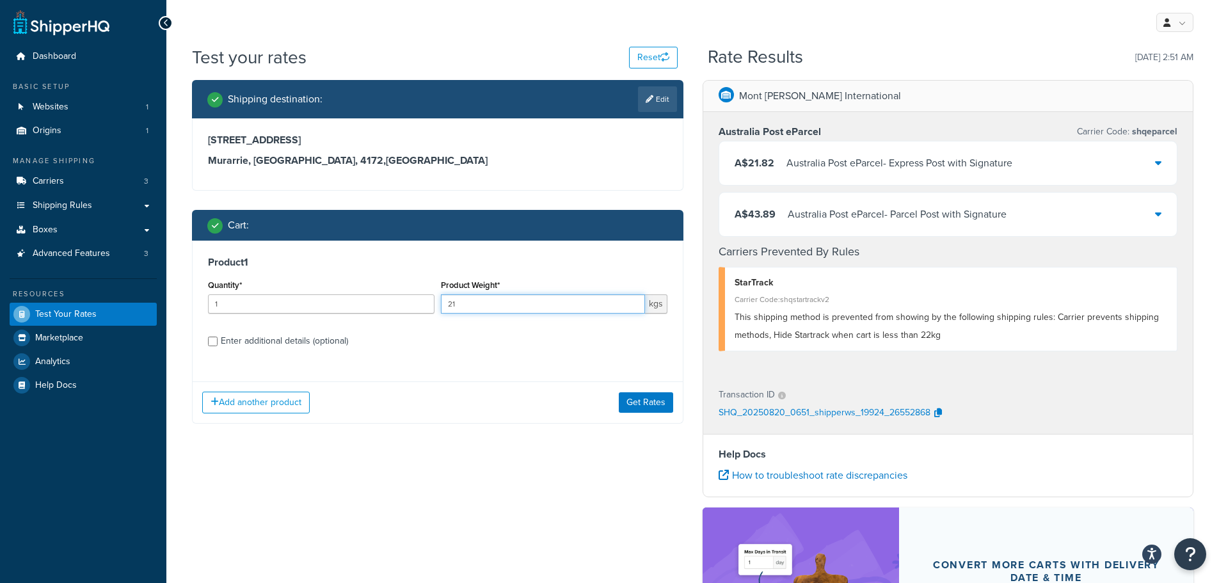
click at [486, 299] on input "21" at bounding box center [543, 303] width 204 height 19
type input "22"
click at [524, 394] on div "Add another product Get Rates" at bounding box center [438, 402] width 490 height 42
click at [638, 402] on button "Get Rates" at bounding box center [646, 402] width 54 height 20
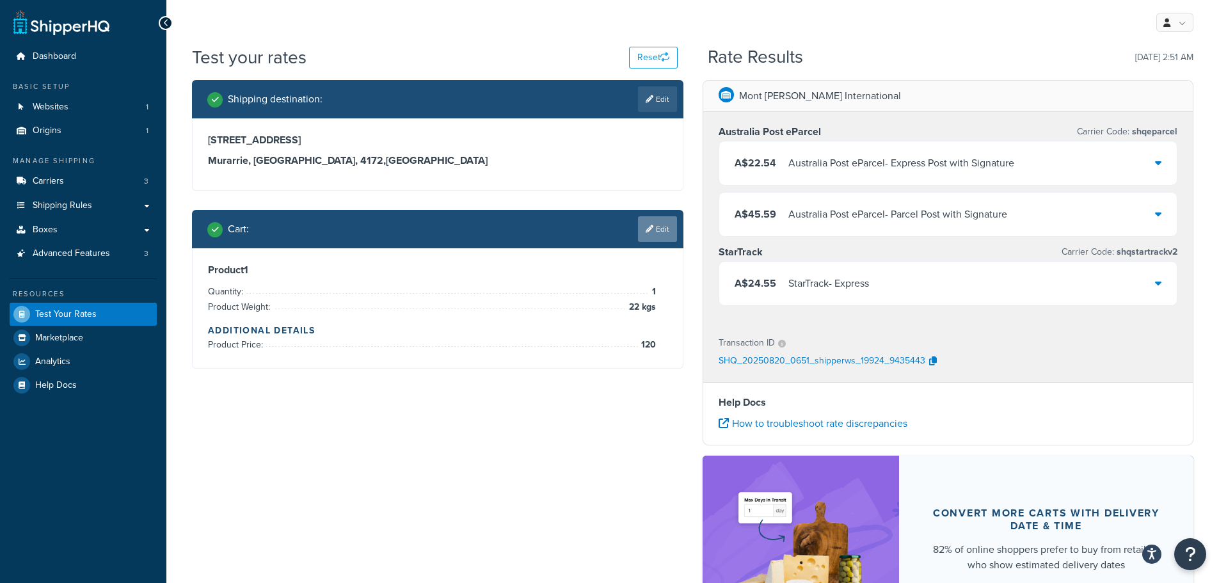
click at [672, 230] on link "Edit" at bounding box center [657, 229] width 39 height 26
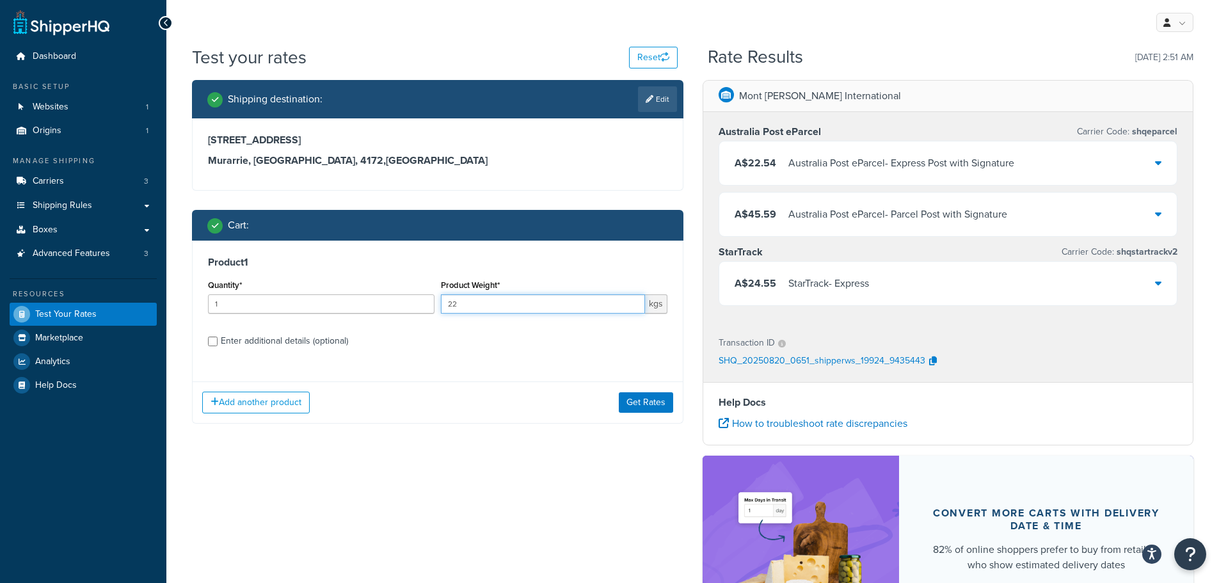
click at [494, 308] on input "22" at bounding box center [543, 303] width 204 height 19
type input "22.1"
click at [659, 407] on button "Get Rates" at bounding box center [646, 402] width 54 height 20
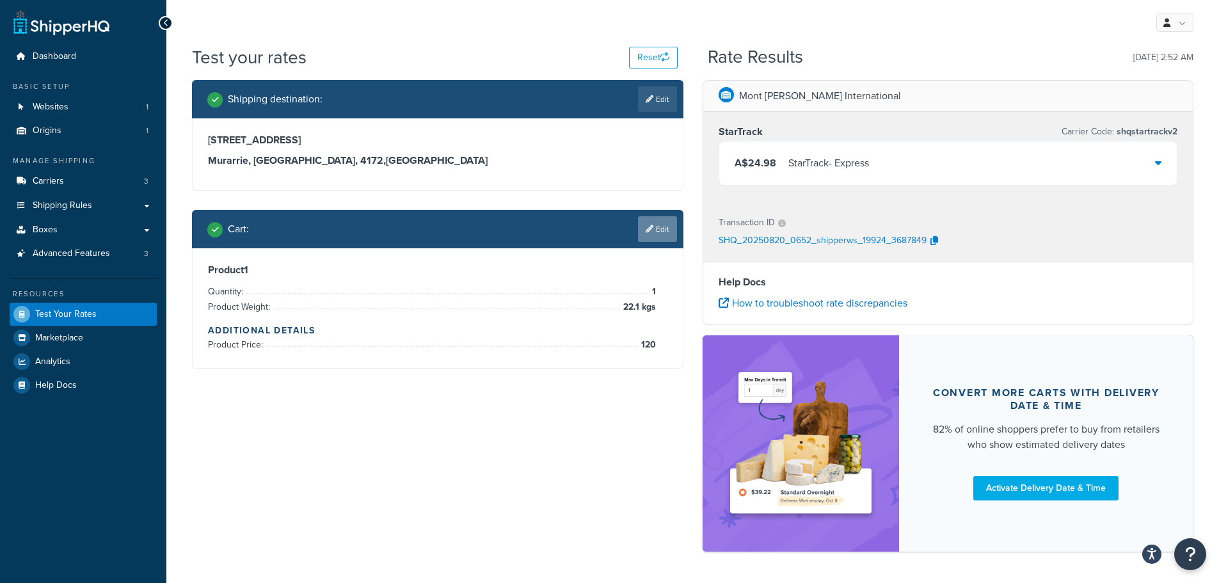
click at [670, 225] on link "Edit" at bounding box center [657, 229] width 39 height 26
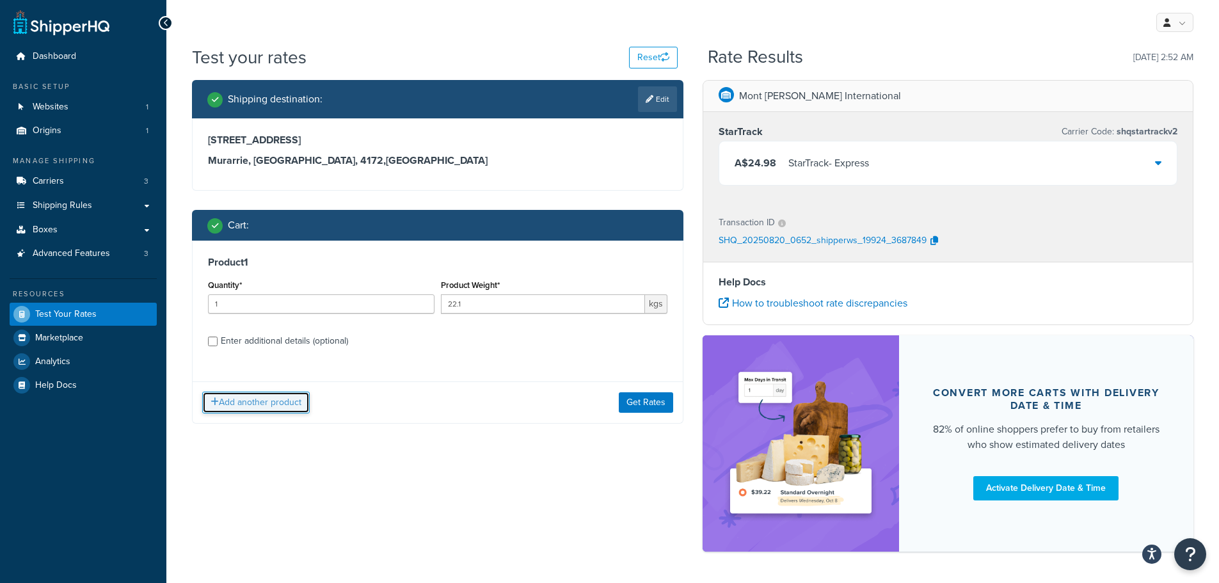
click at [244, 399] on button "Add another product" at bounding box center [255, 402] width 107 height 22
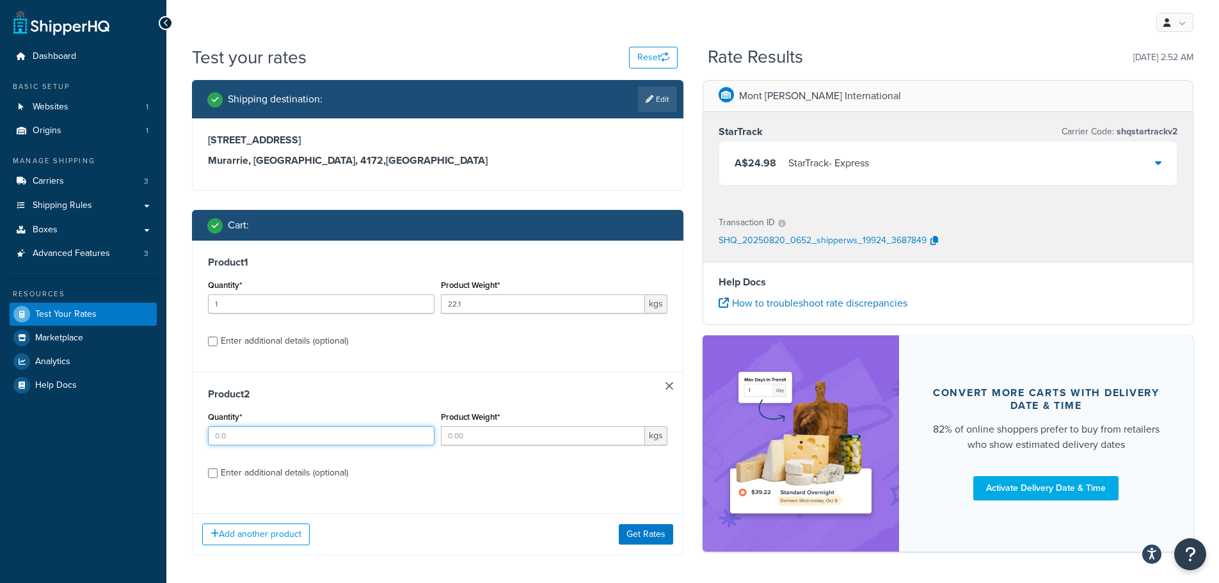
click at [288, 435] on input "Quantity*" at bounding box center [321, 435] width 226 height 19
type input "1"
click at [499, 438] on input "Product Weight*" at bounding box center [543, 435] width 204 height 19
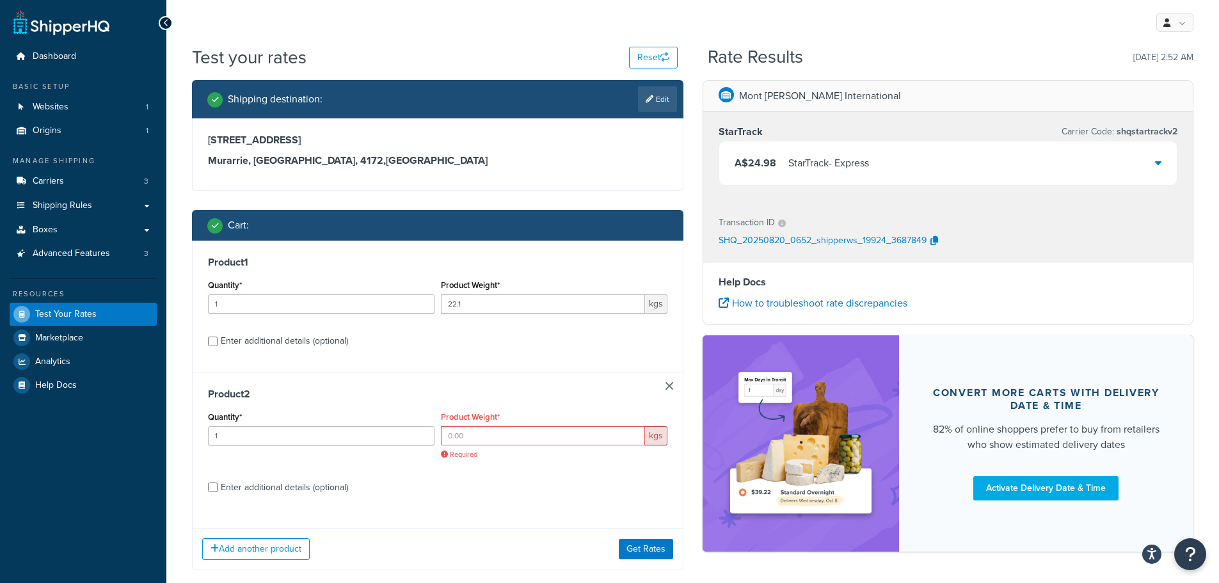
click at [257, 342] on div "Enter additional details (optional)" at bounding box center [284, 341] width 127 height 18
click at [217, 342] on input "Enter additional details (optional)" at bounding box center [213, 341] width 10 height 10
checkbox input "true"
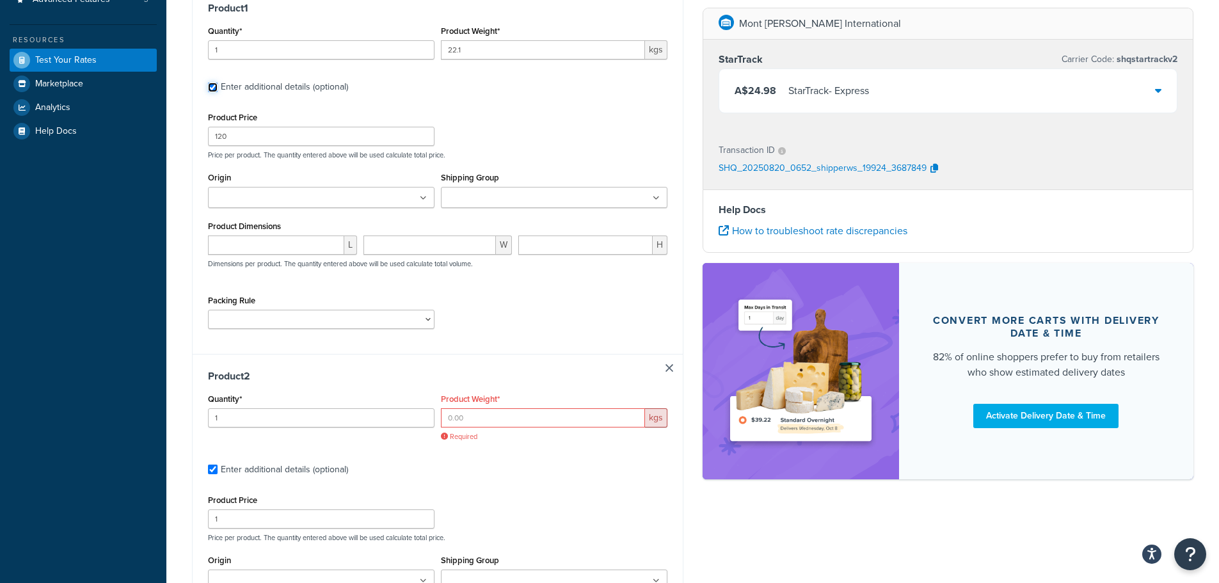
scroll to position [256, 0]
click at [492, 418] on input "Product Weight*" at bounding box center [543, 415] width 204 height 19
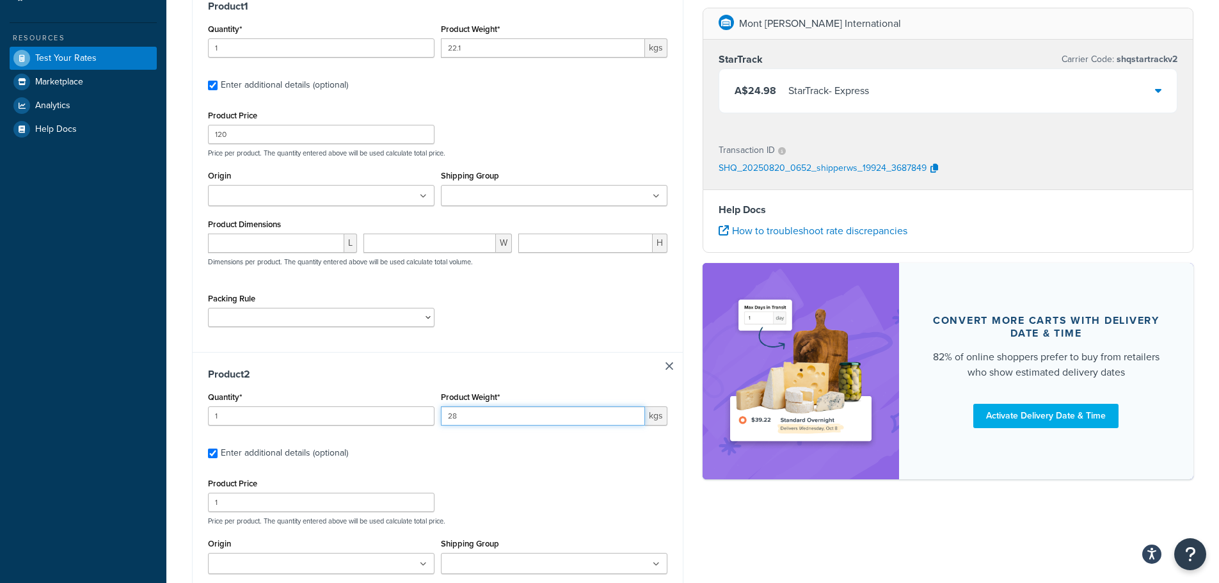
type input "2"
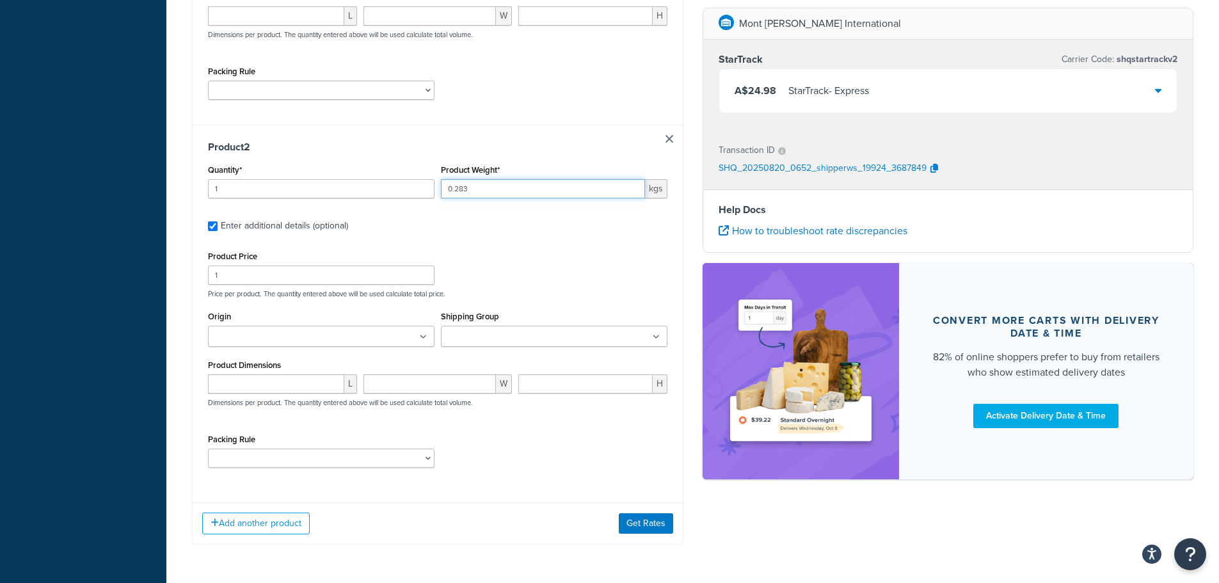
scroll to position [512, 0]
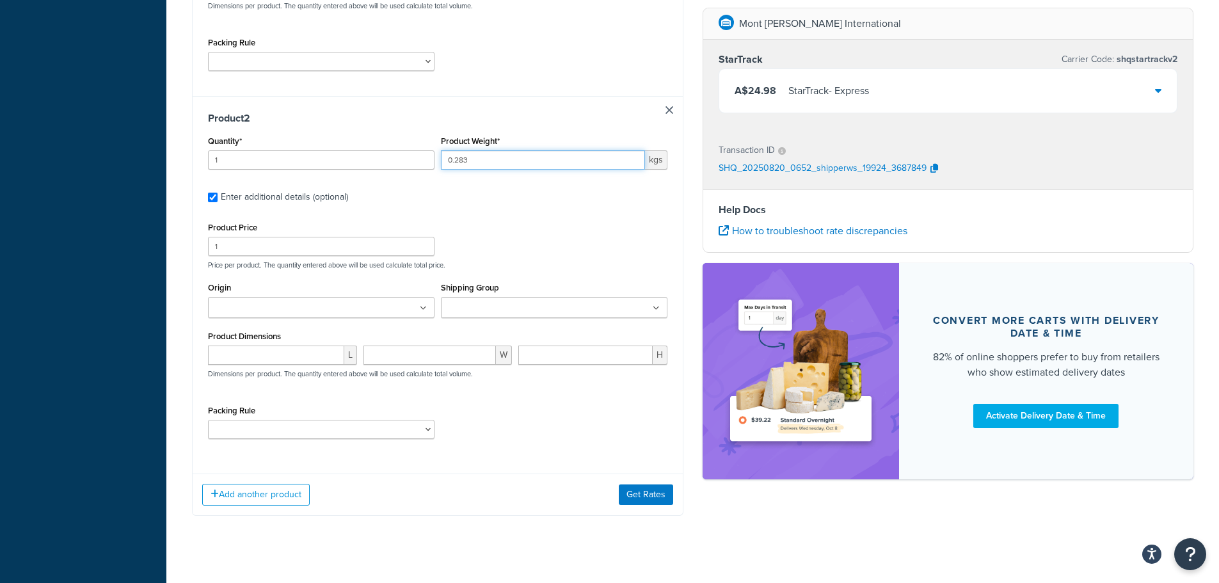
type input "0.283"
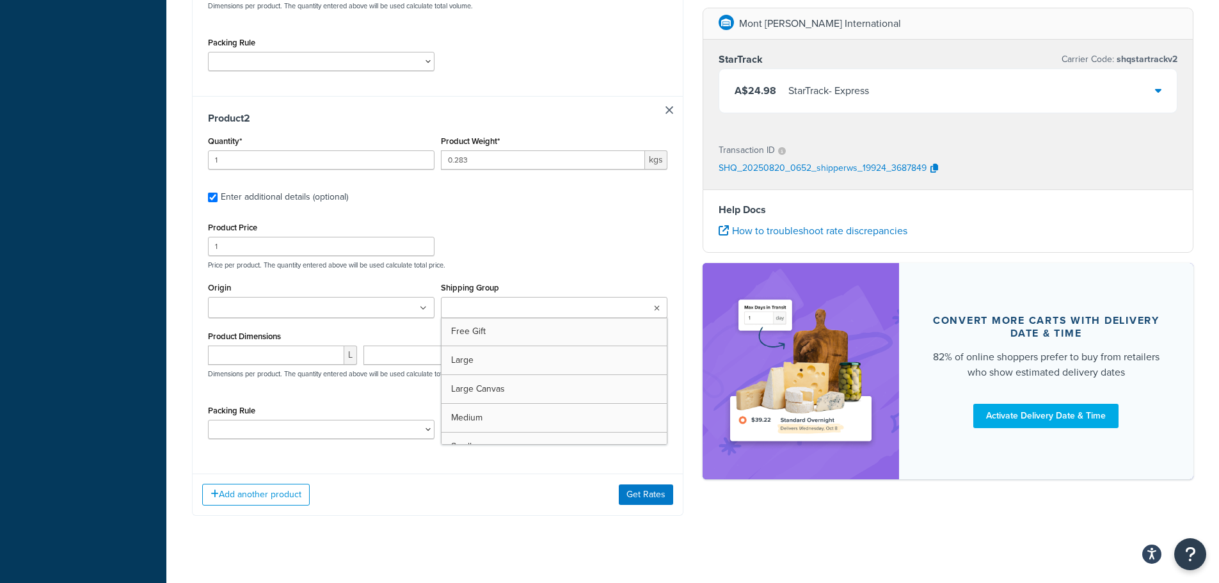
click at [557, 307] on ul at bounding box center [554, 307] width 226 height 21
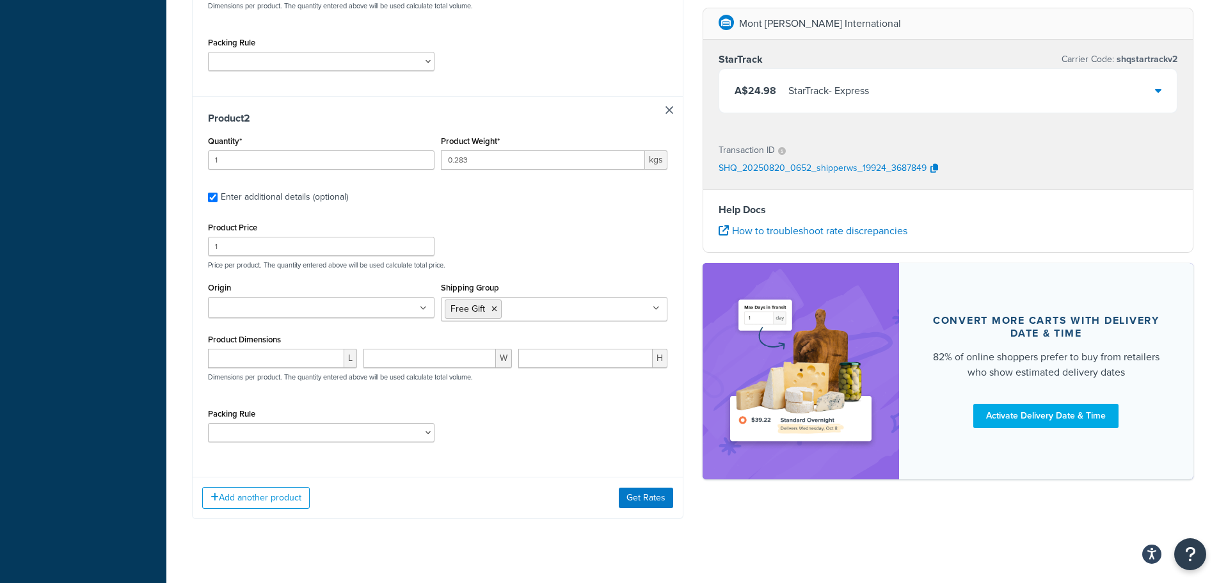
click at [516, 486] on div "Add another product Get Rates" at bounding box center [438, 498] width 490 height 42
click at [662, 494] on button "Get Rates" at bounding box center [646, 497] width 54 height 20
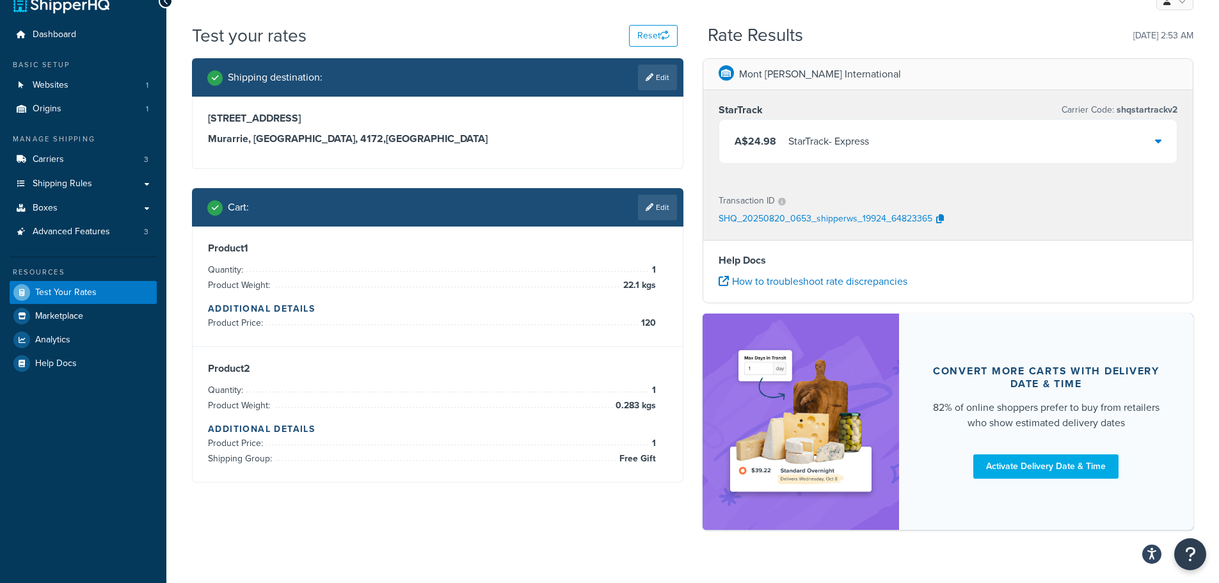
scroll to position [0, 0]
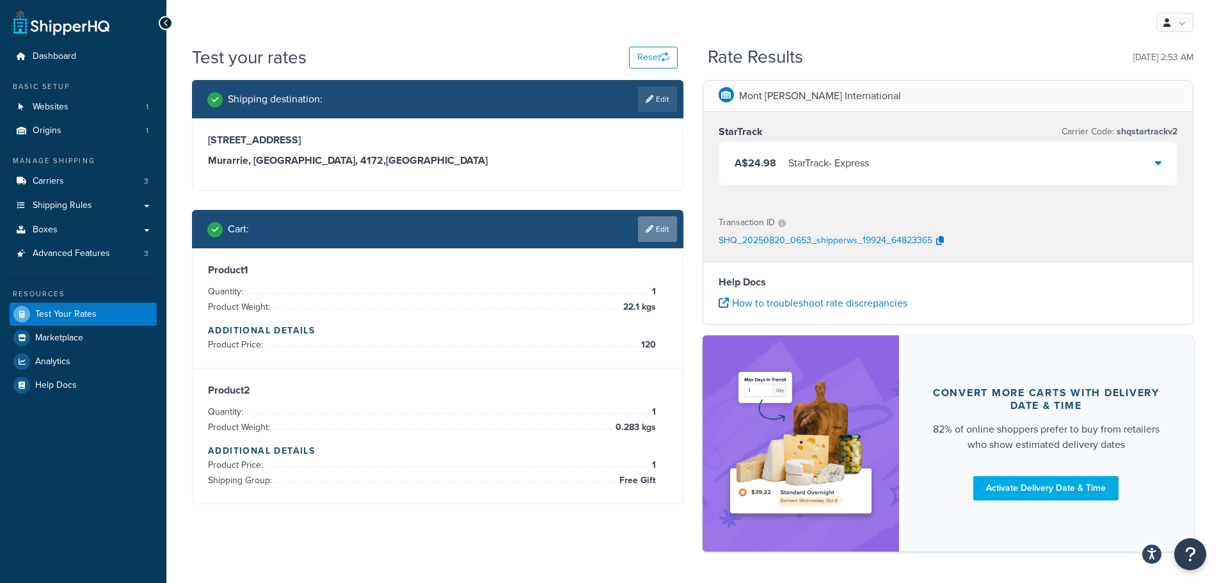
click at [674, 221] on link "Edit" at bounding box center [657, 229] width 39 height 26
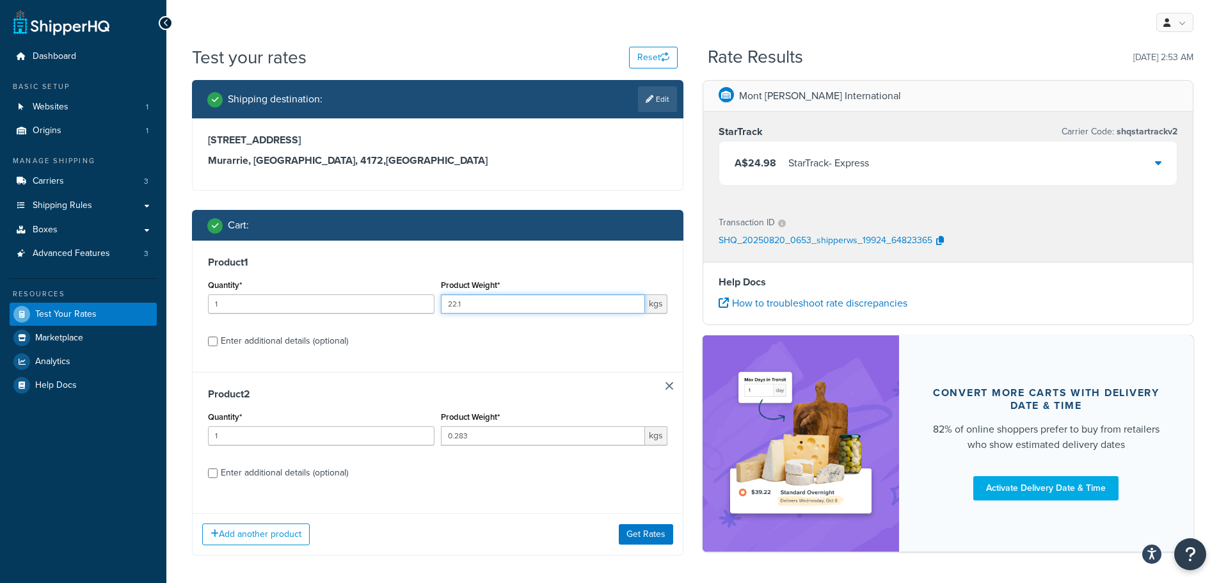
click at [504, 299] on input "22.1" at bounding box center [543, 303] width 204 height 19
type input "19"
click at [559, 358] on div "Product 1 Quantity* 1 Product Weight* 19 kgs Enter additional details (optional)" at bounding box center [438, 306] width 490 height 131
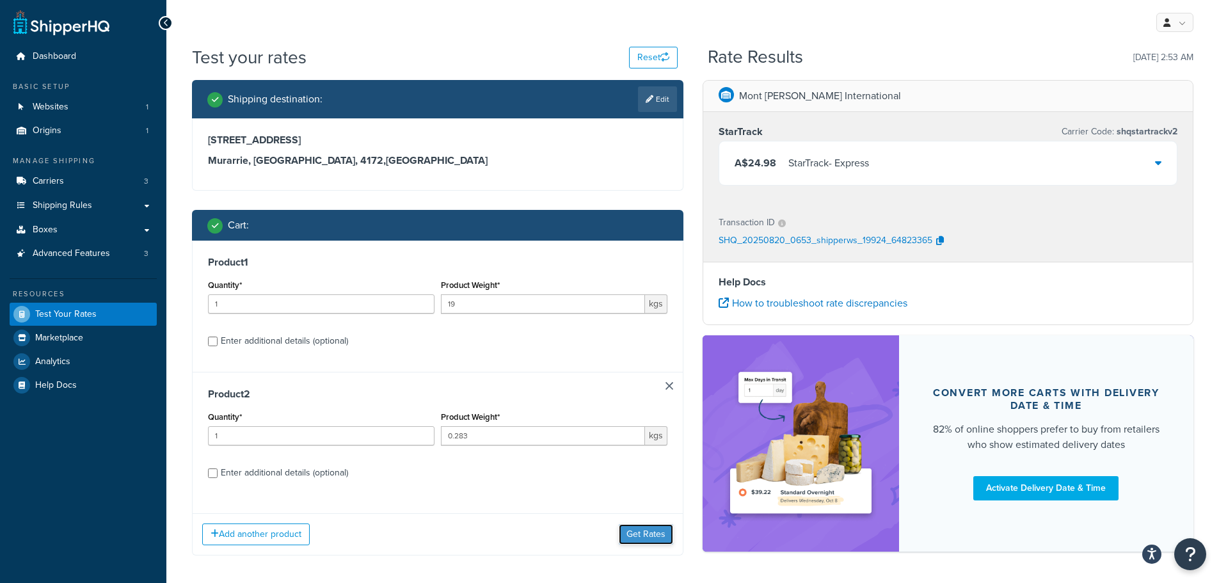
click at [638, 535] on button "Get Rates" at bounding box center [646, 534] width 54 height 20
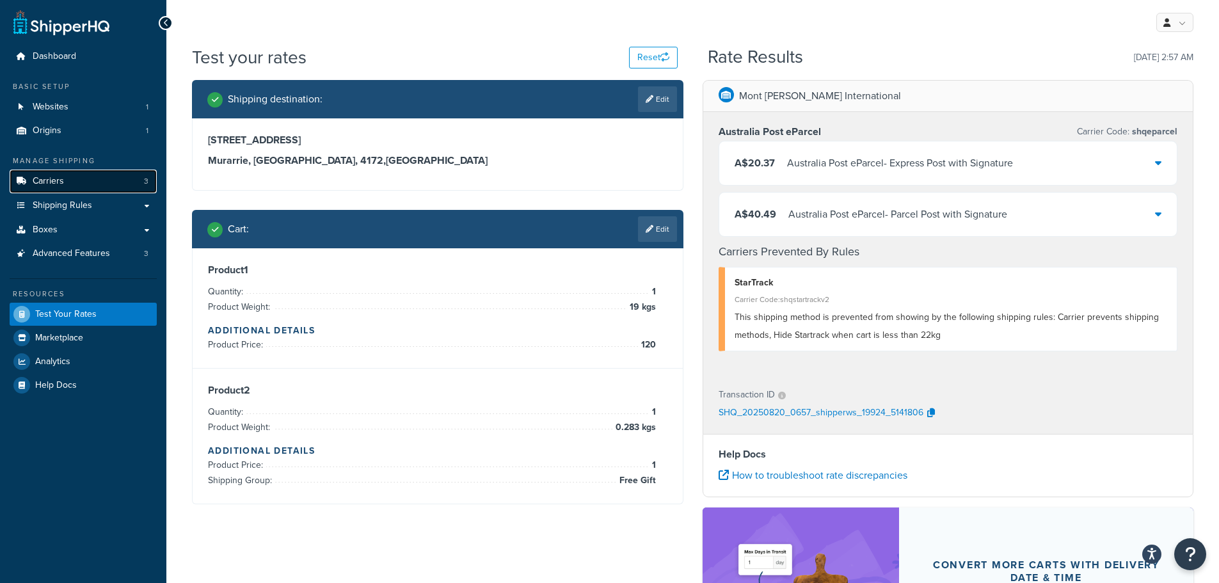
click at [52, 180] on span "Carriers" at bounding box center [48, 181] width 31 height 11
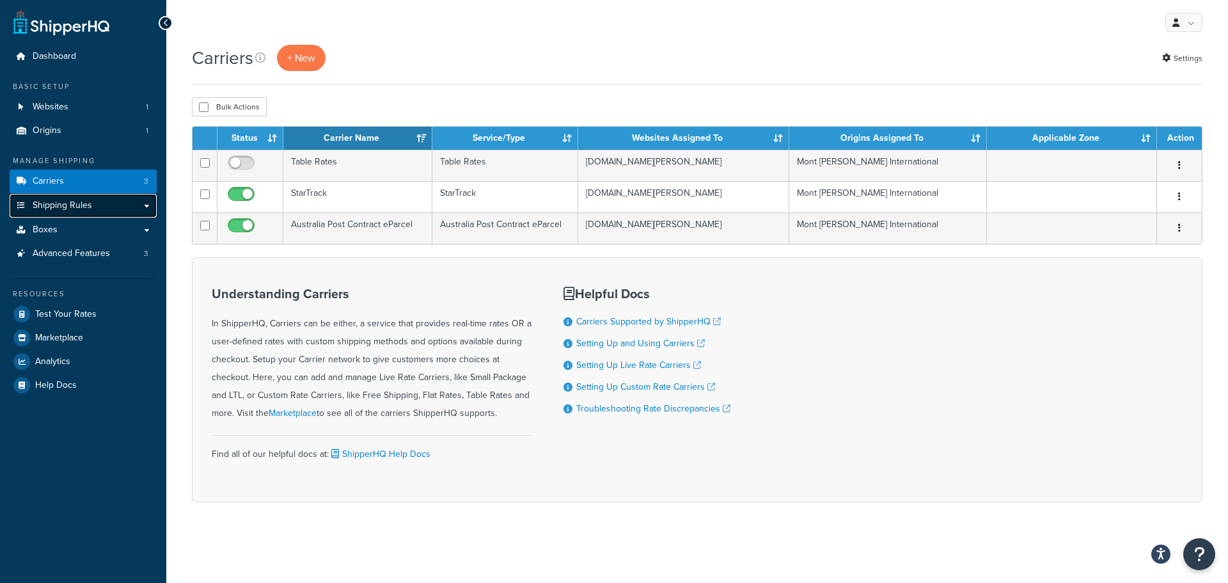
click at [70, 204] on span "Shipping Rules" at bounding box center [62, 205] width 59 height 11
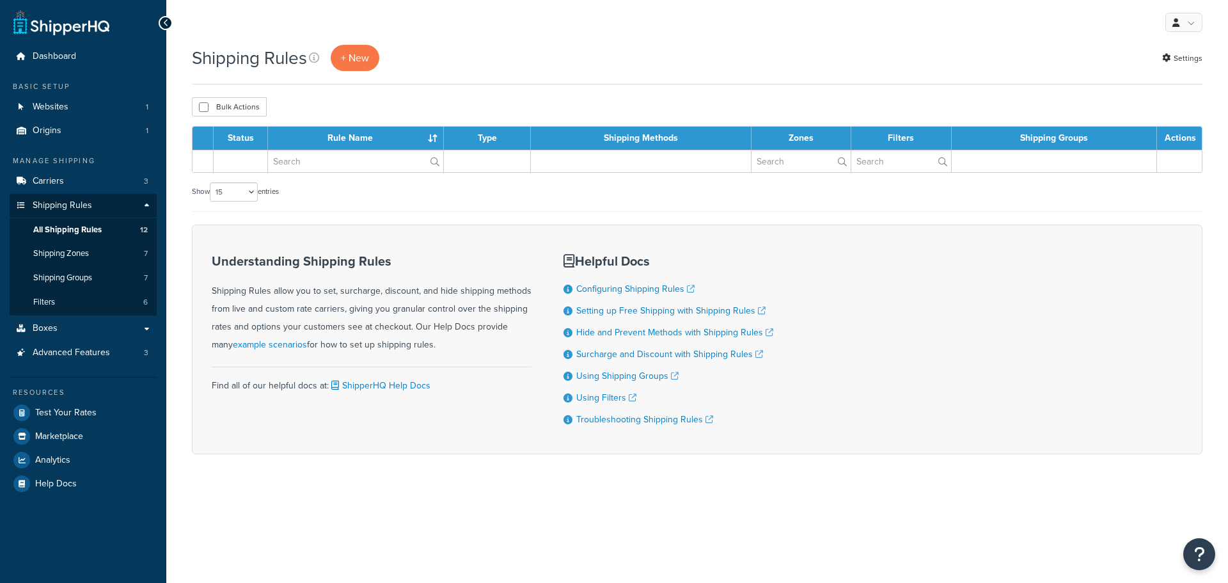
select select "15"
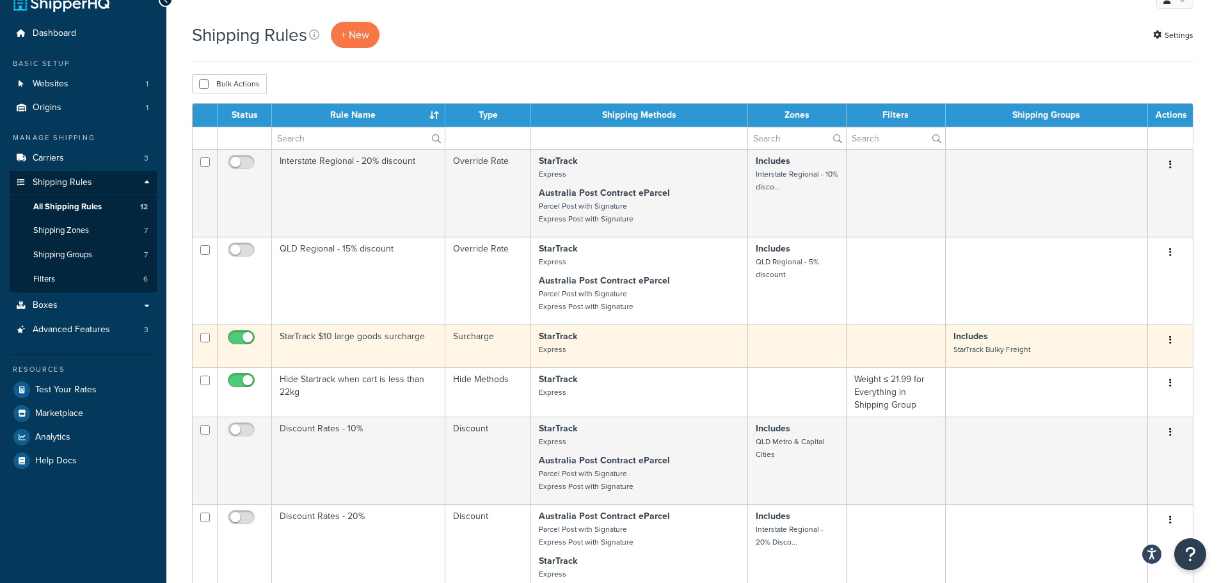
scroll to position [64, 0]
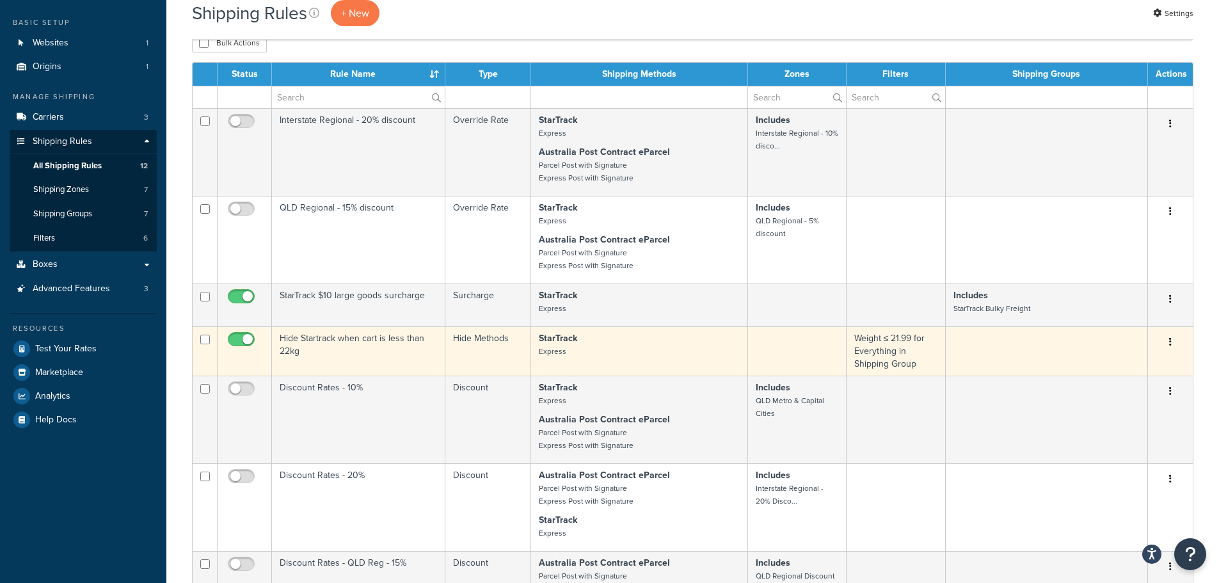
click at [397, 337] on td "Hide Startrack when cart is less than 22kg" at bounding box center [358, 350] width 173 height 49
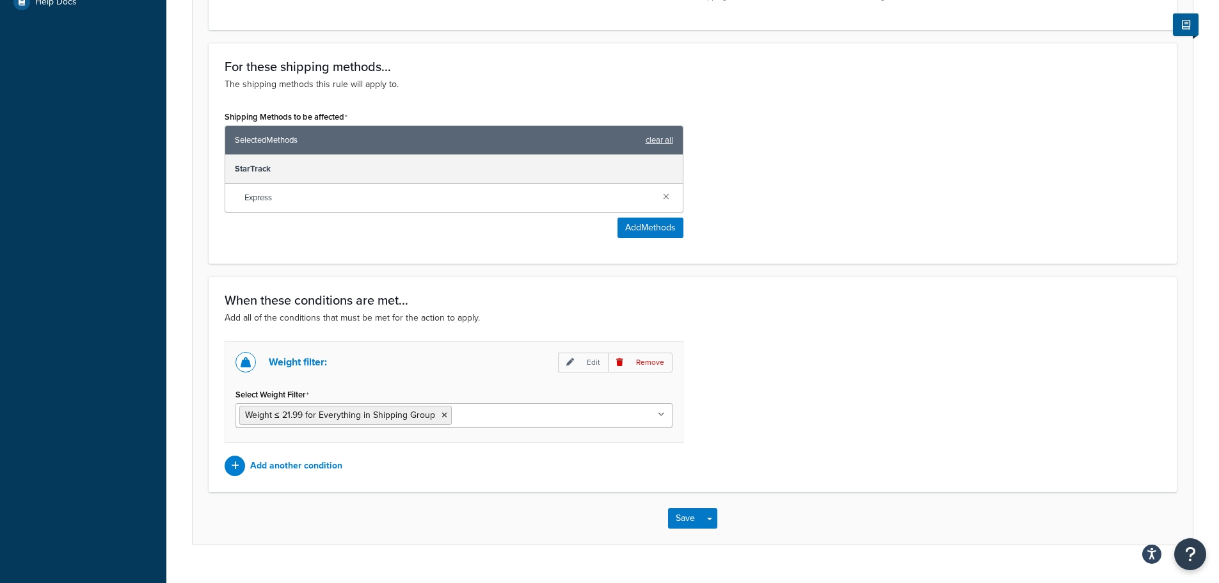
scroll to position [508, 0]
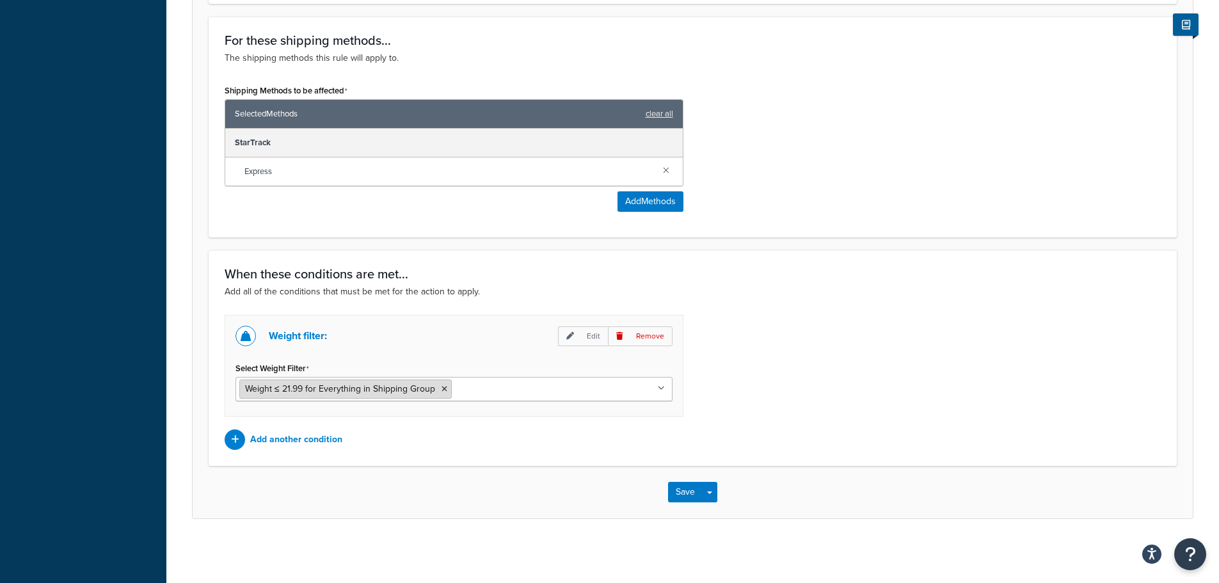
click at [441, 388] on icon at bounding box center [444, 389] width 6 height 8
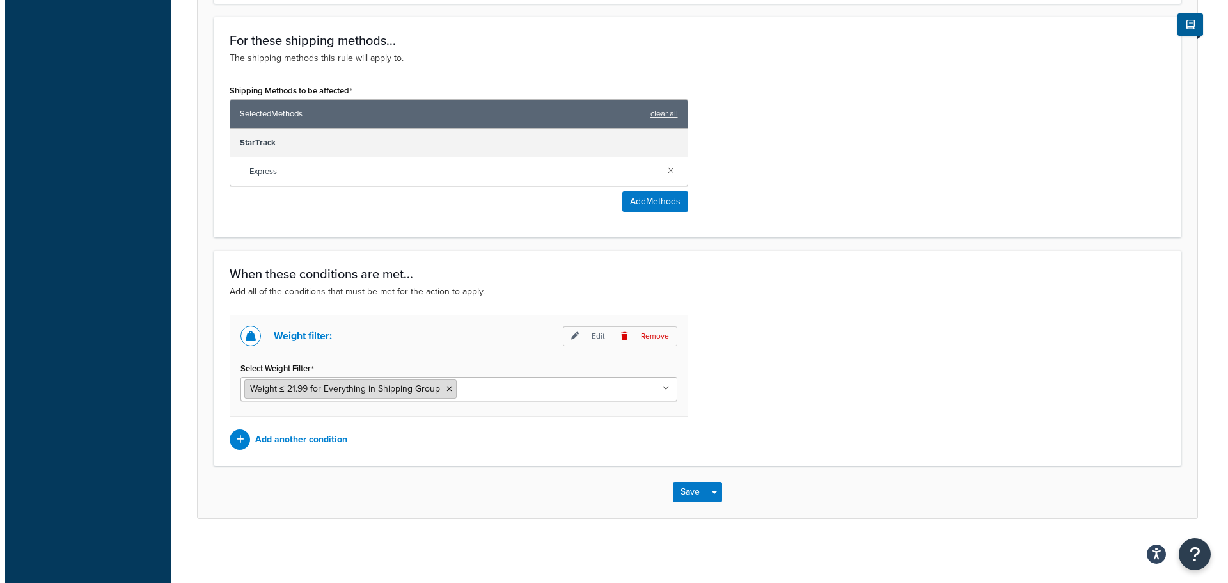
scroll to position [393, 0]
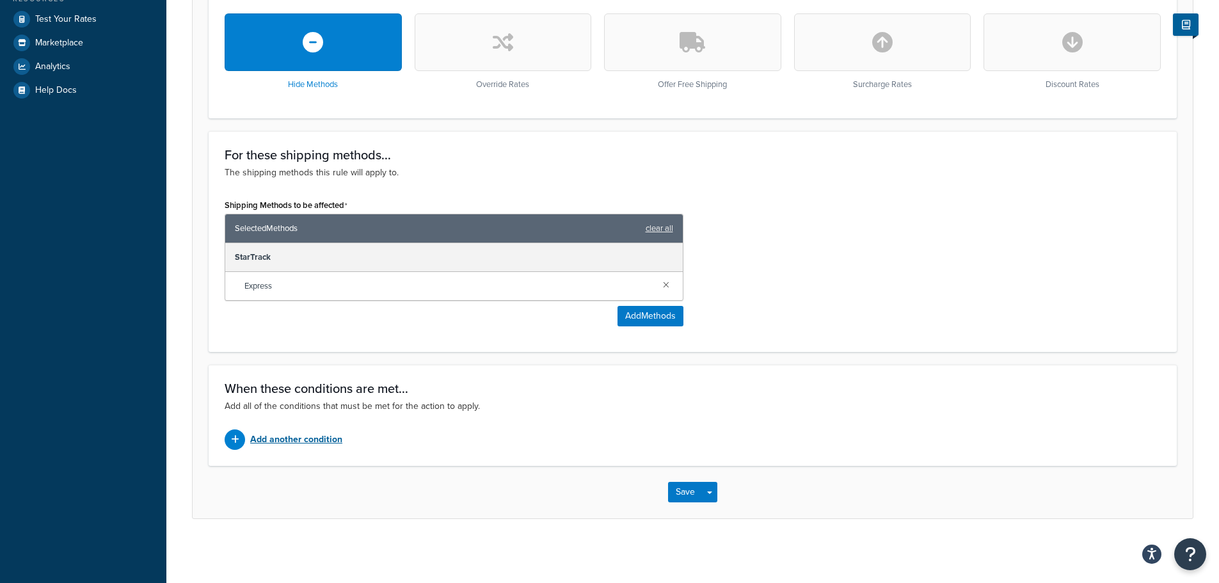
click at [303, 441] on p "Add another condition" at bounding box center [296, 440] width 92 height 18
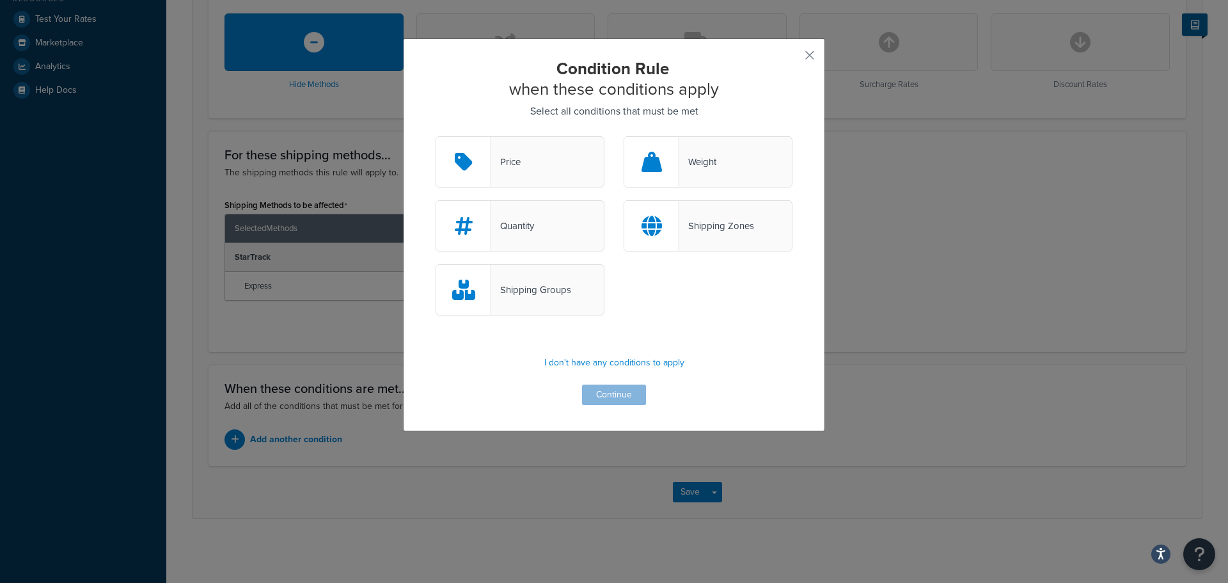
click at [709, 157] on div "Weight" at bounding box center [697, 162] width 37 height 18
click at [0, 0] on input "Weight" at bounding box center [0, 0] width 0 height 0
click at [626, 394] on button "Continue" at bounding box center [614, 394] width 64 height 20
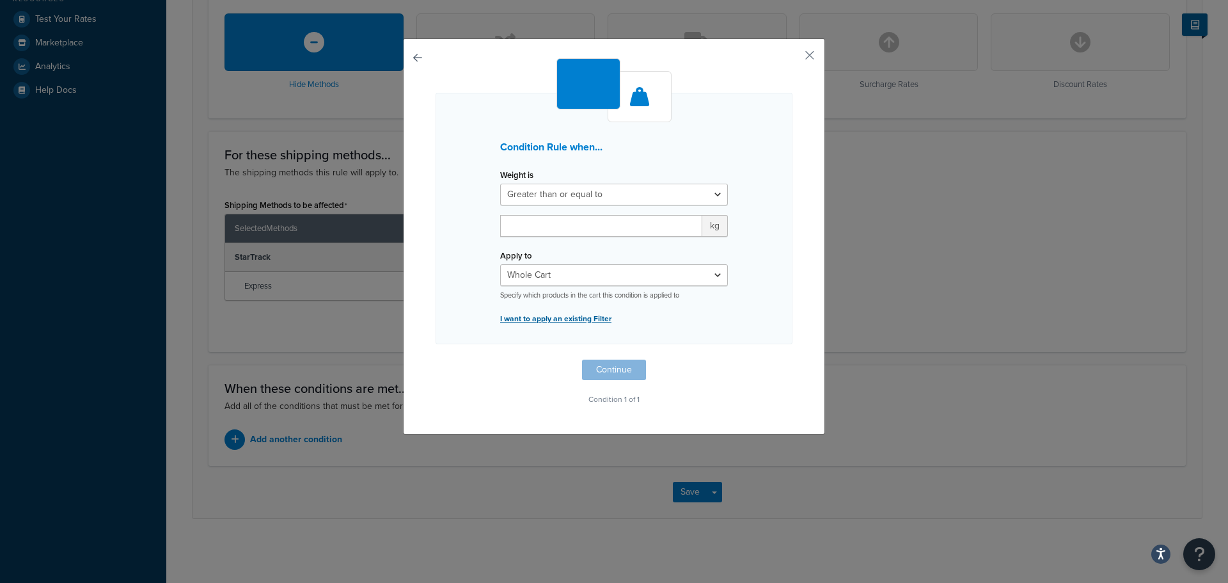
click at [579, 318] on p "I want to apply an existing Filter" at bounding box center [614, 319] width 228 height 18
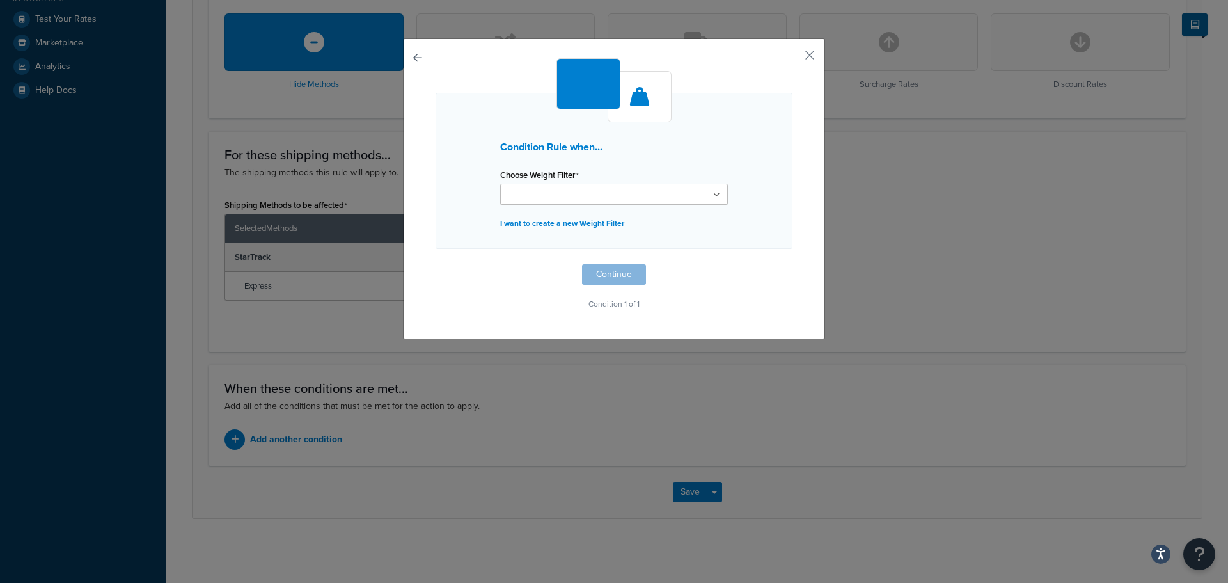
click at [653, 194] on ul at bounding box center [614, 194] width 228 height 21
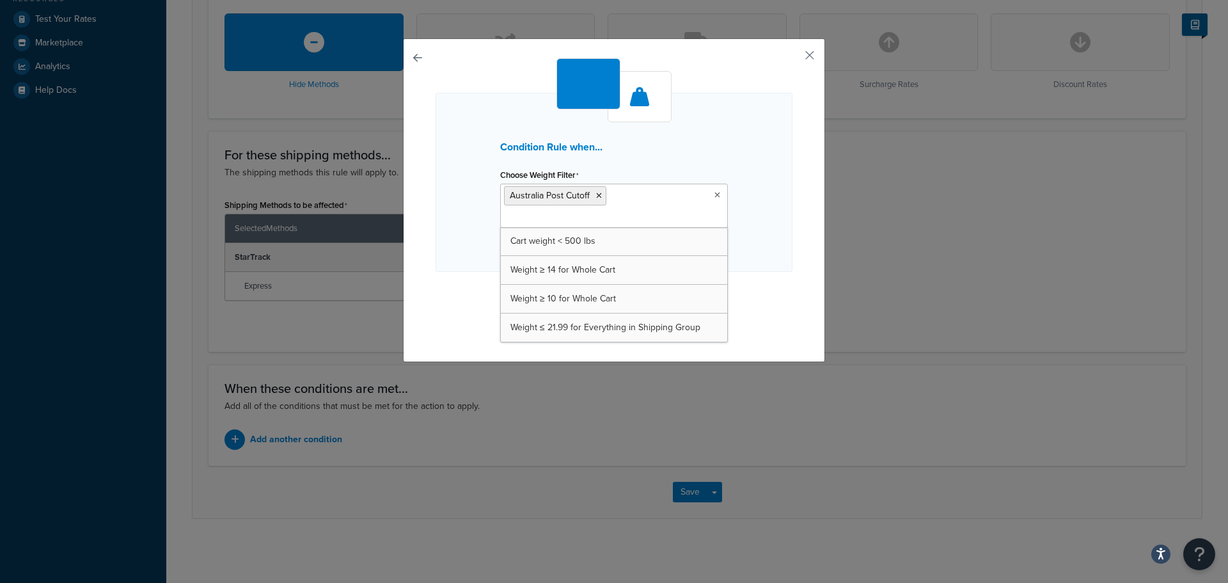
click at [758, 265] on div "Condition Rule when... Choose Weight Filter Australia Post Cutoff Cart weight <…" at bounding box center [614, 182] width 357 height 179
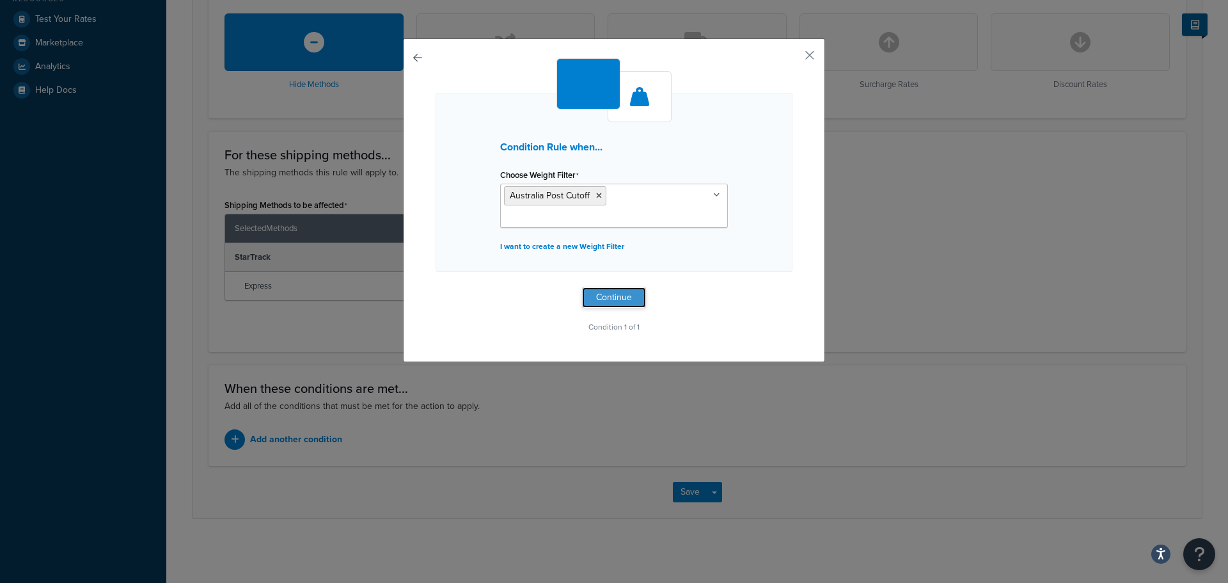
click at [627, 296] on button "Continue" at bounding box center [614, 297] width 64 height 20
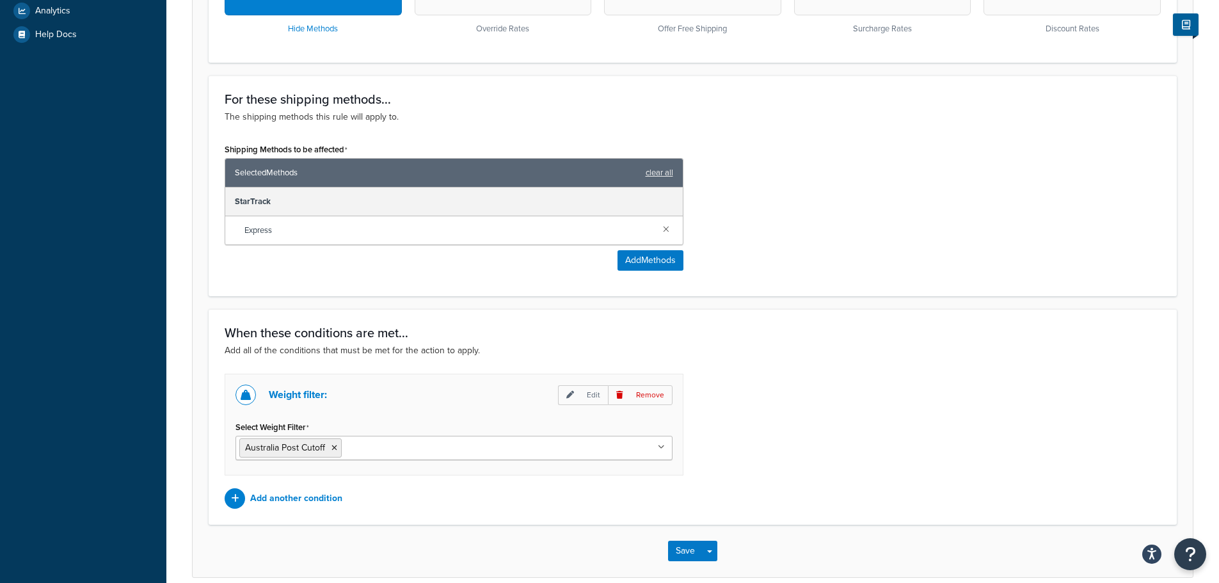
scroll to position [508, 0]
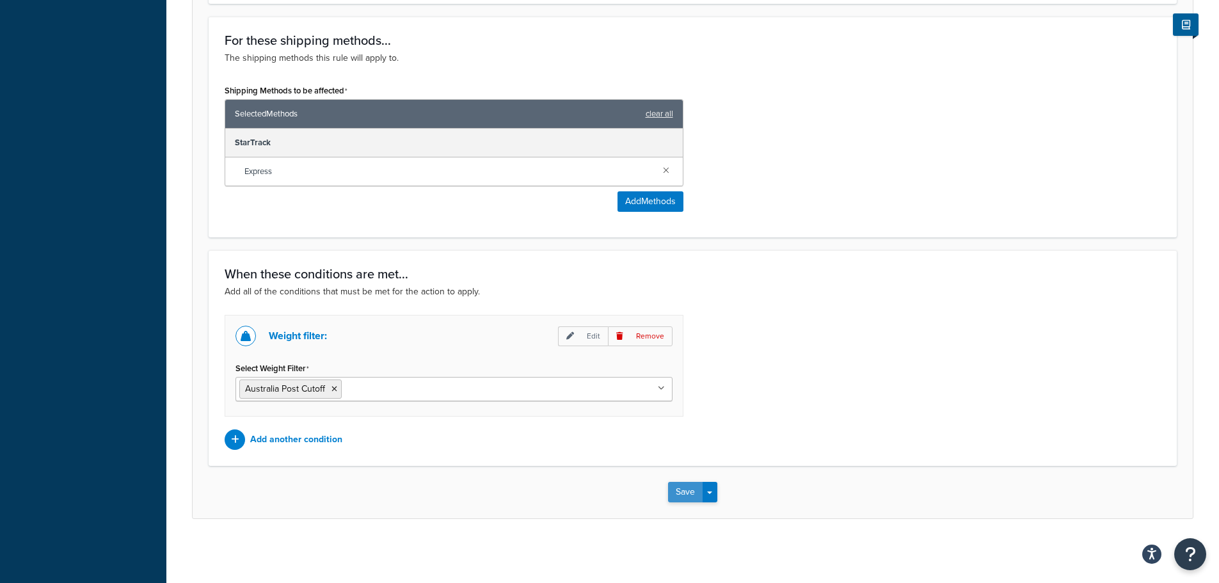
click at [679, 488] on button "Save" at bounding box center [685, 492] width 35 height 20
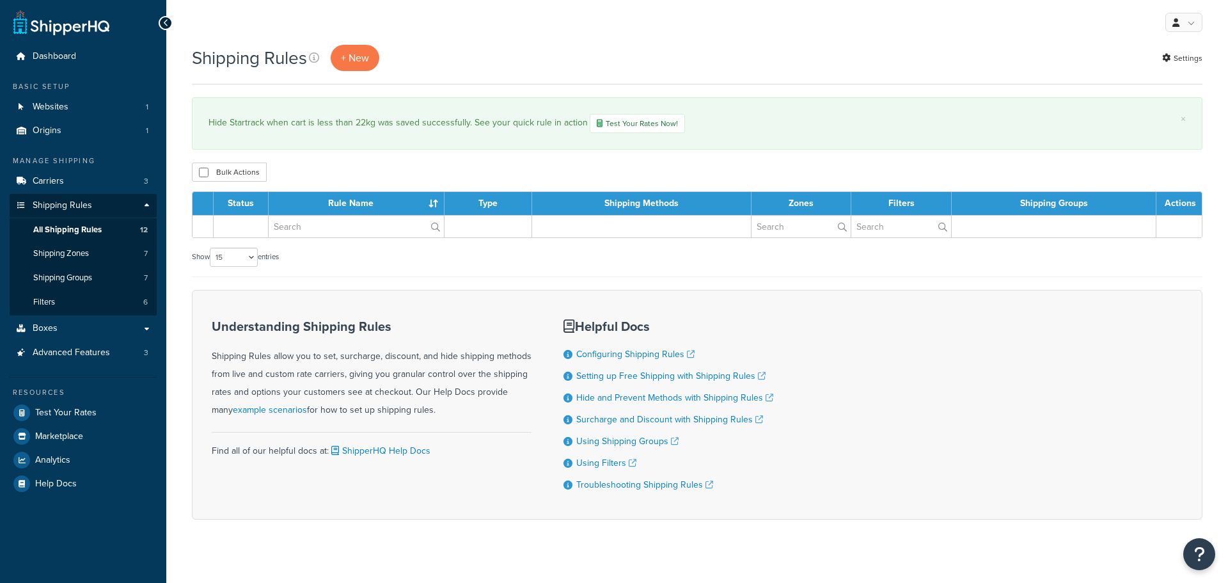
select select "15"
